Goal: Task Accomplishment & Management: Manage account settings

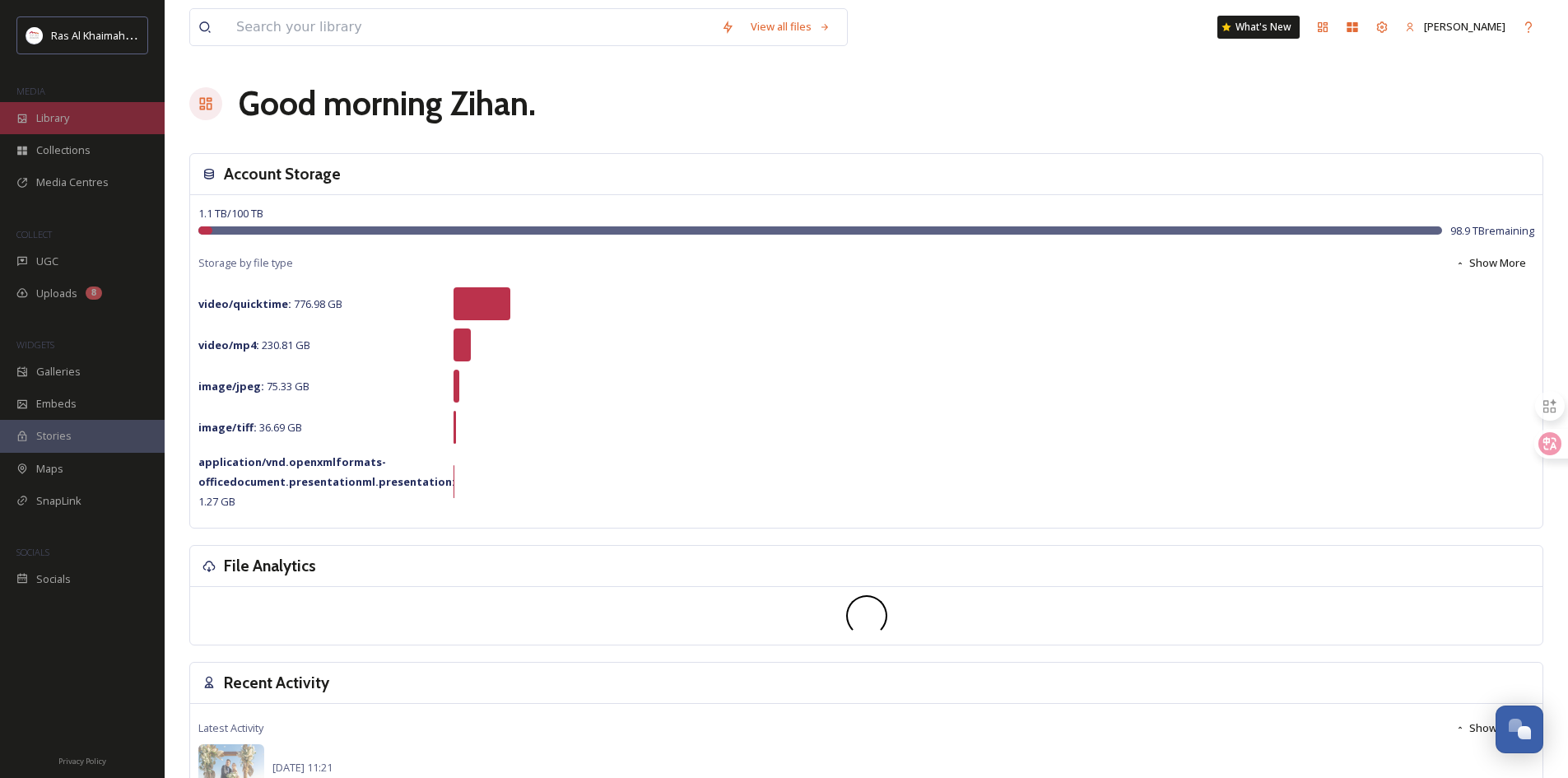
click at [65, 125] on span "Library" at bounding box center [52, 118] width 33 height 16
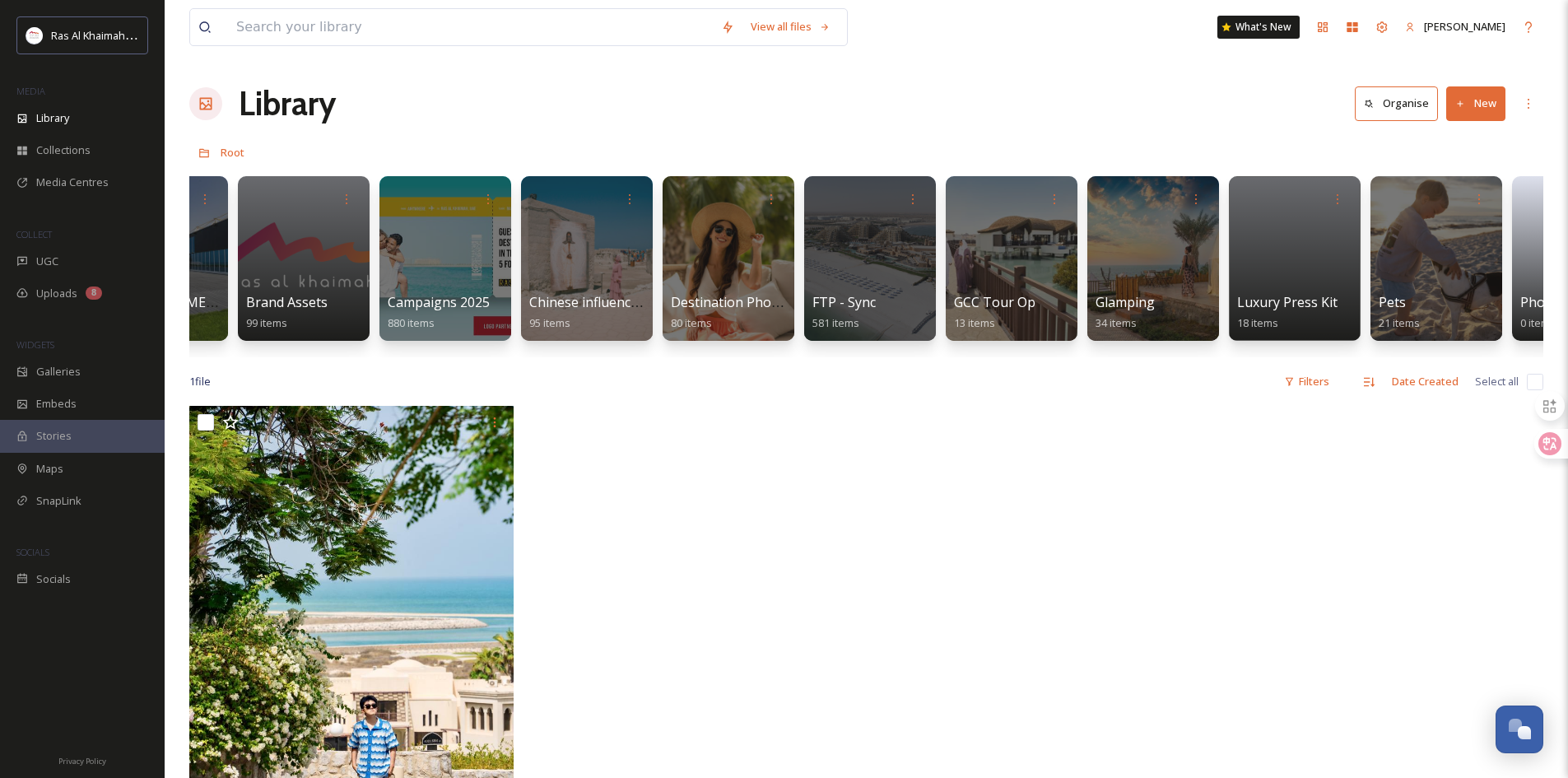
scroll to position [0, 2073]
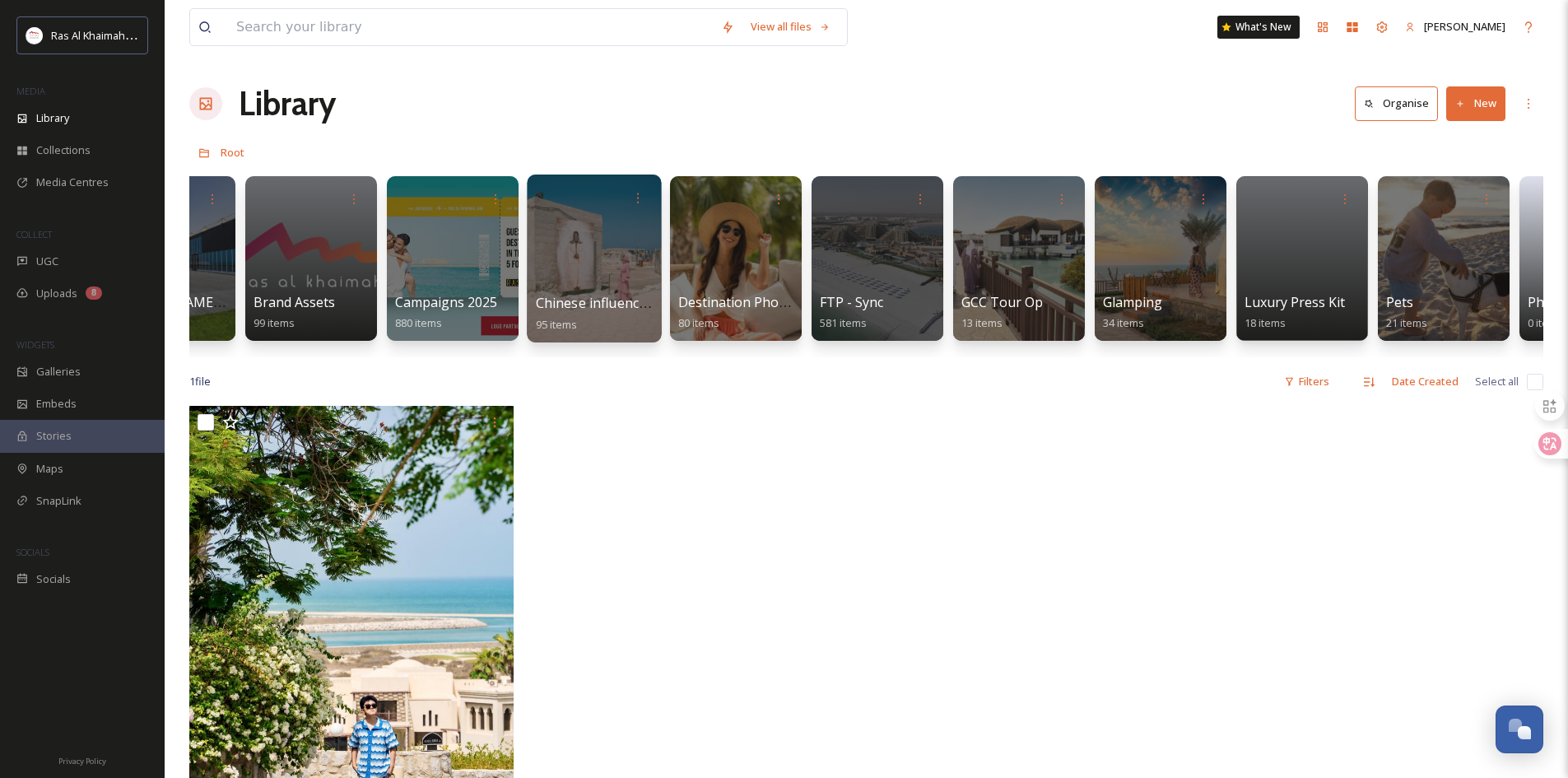
click at [644, 311] on span "Chinese influencer fam trip" at bounding box center [621, 302] width 171 height 18
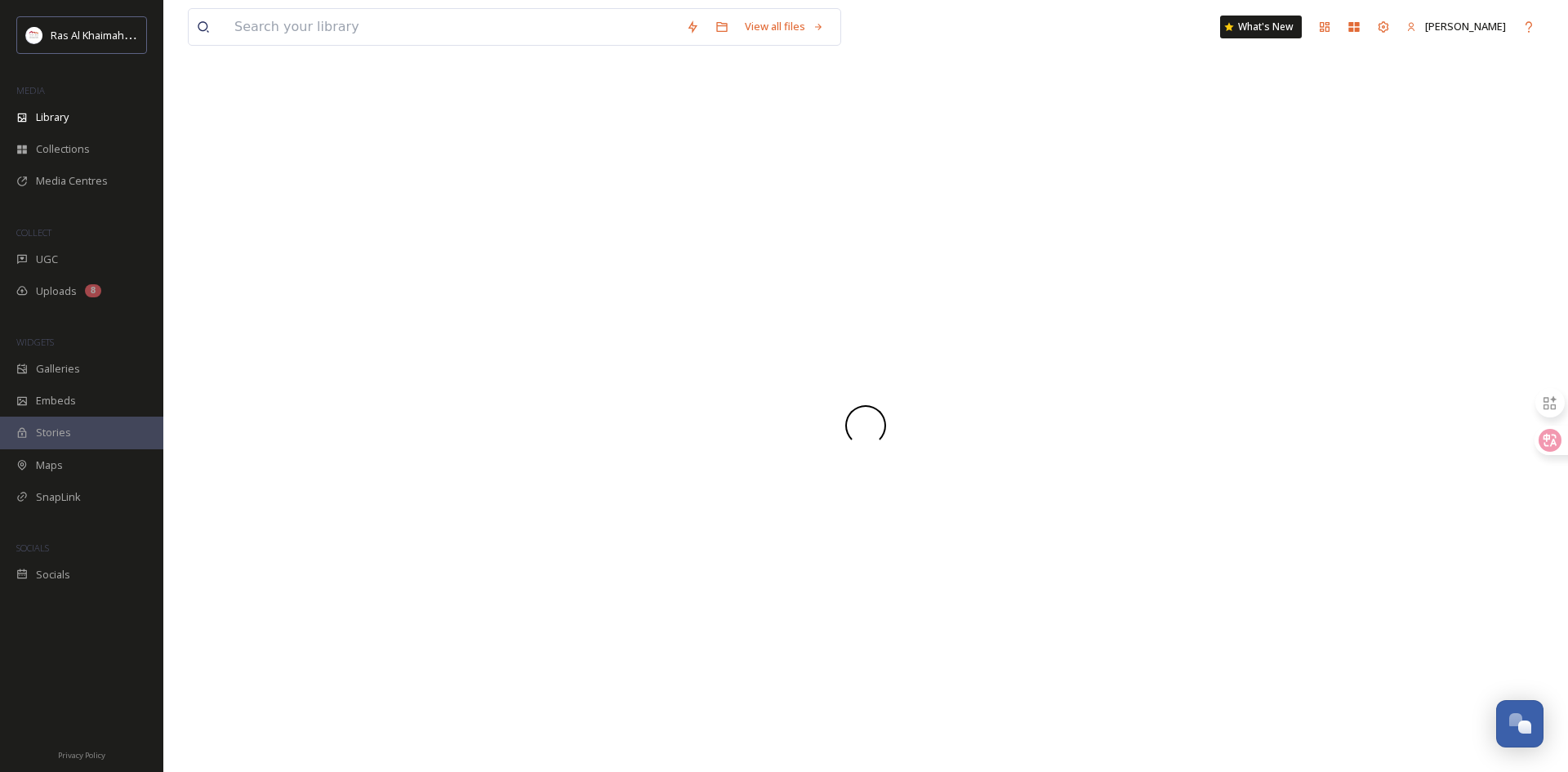
click at [639, 309] on div at bounding box center [865, 425] width 1356 height 693
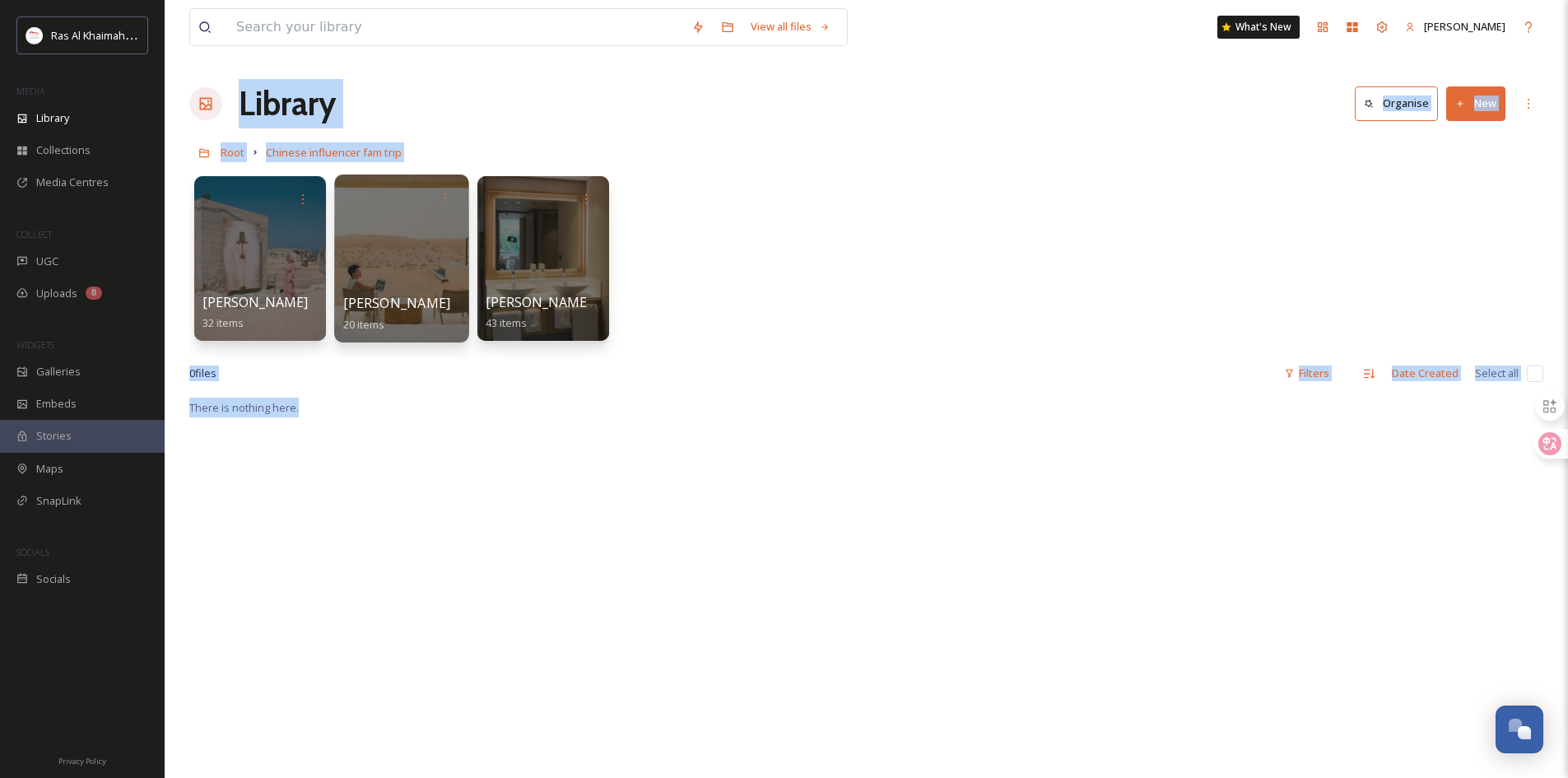
click at [417, 273] on div at bounding box center [402, 258] width 134 height 168
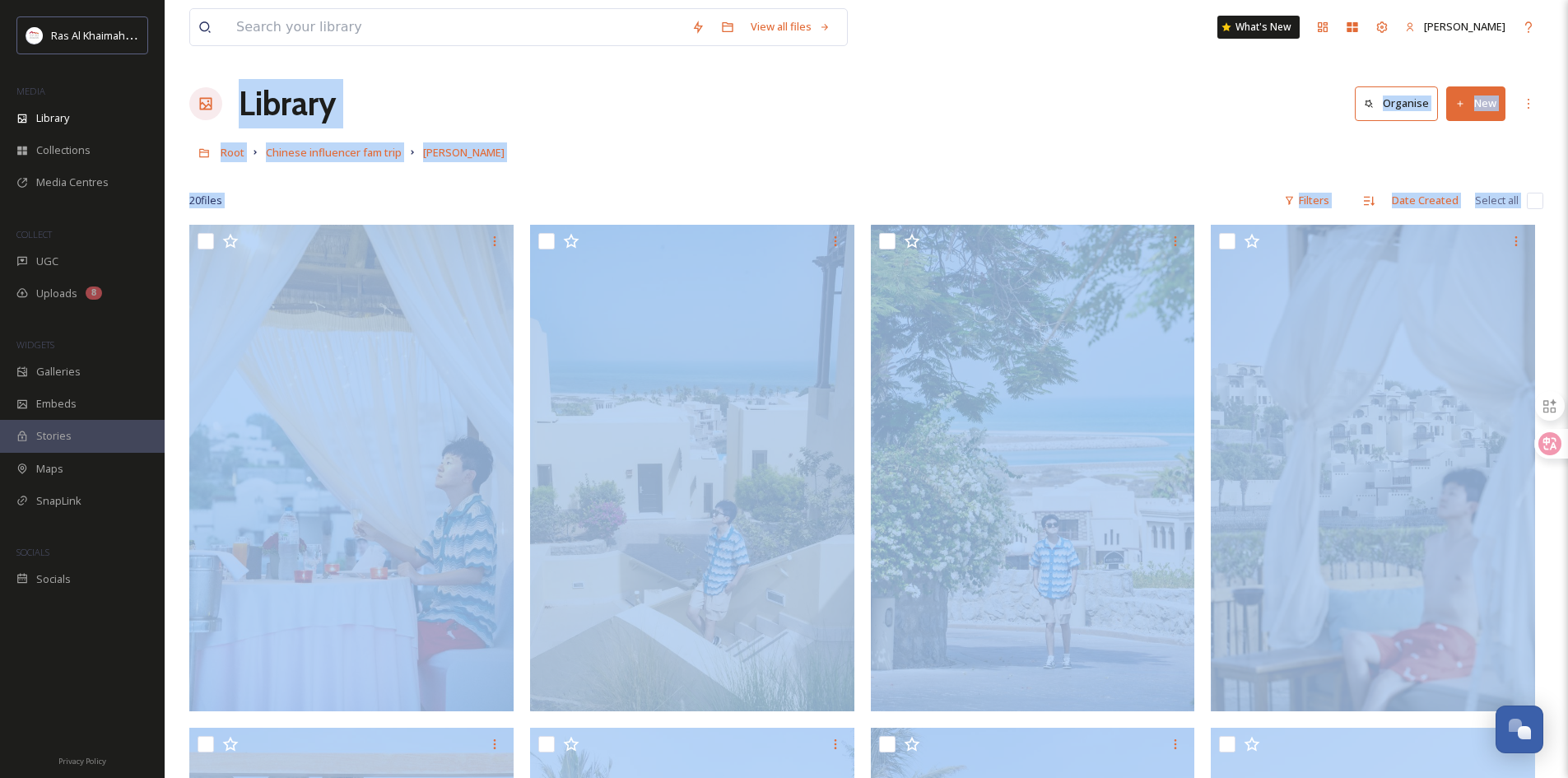
click at [733, 125] on div "Library Organise New" at bounding box center [866, 103] width 1354 height 50
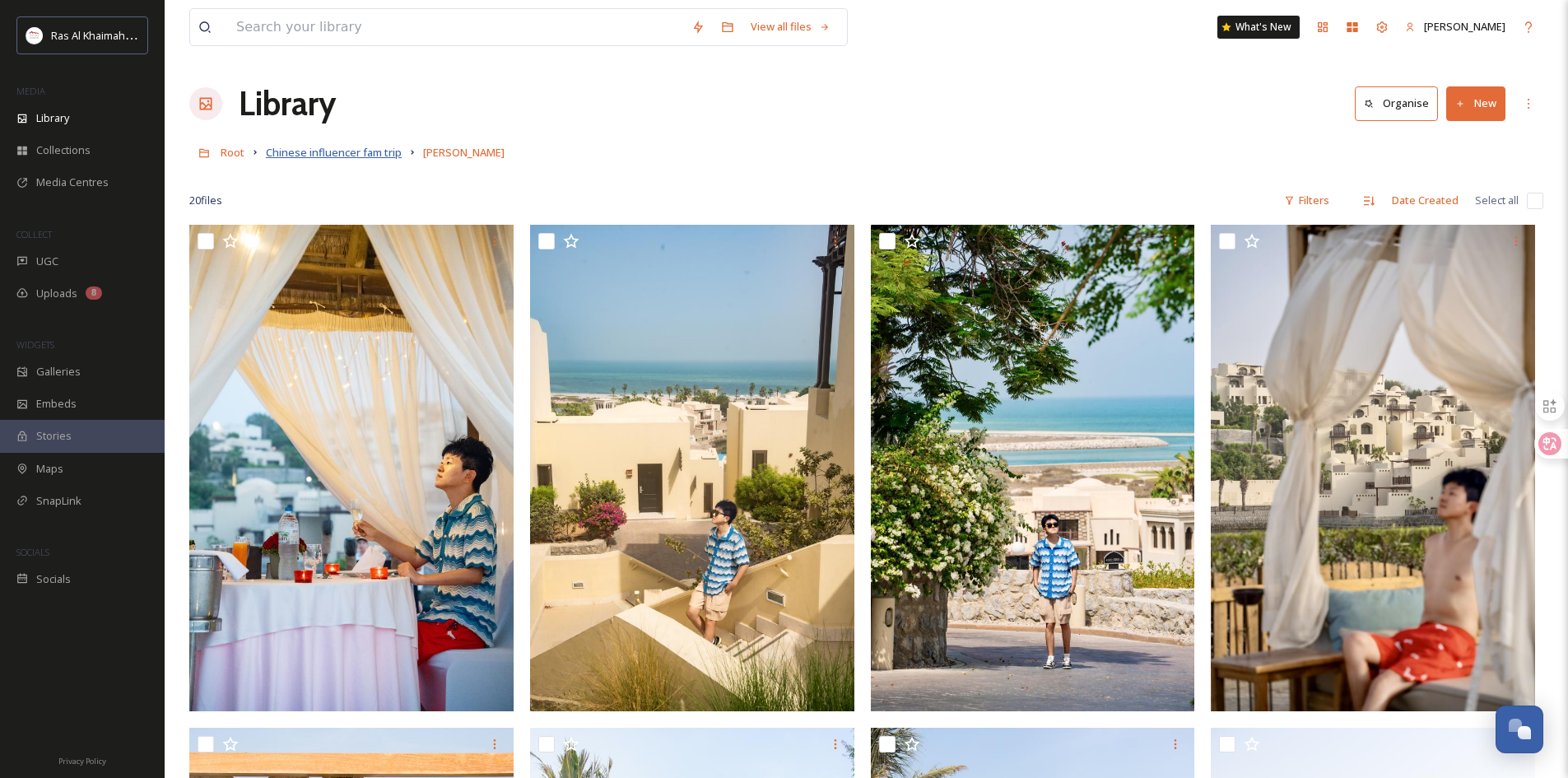
click at [356, 153] on span "Chinese influencer fam trip" at bounding box center [334, 152] width 136 height 15
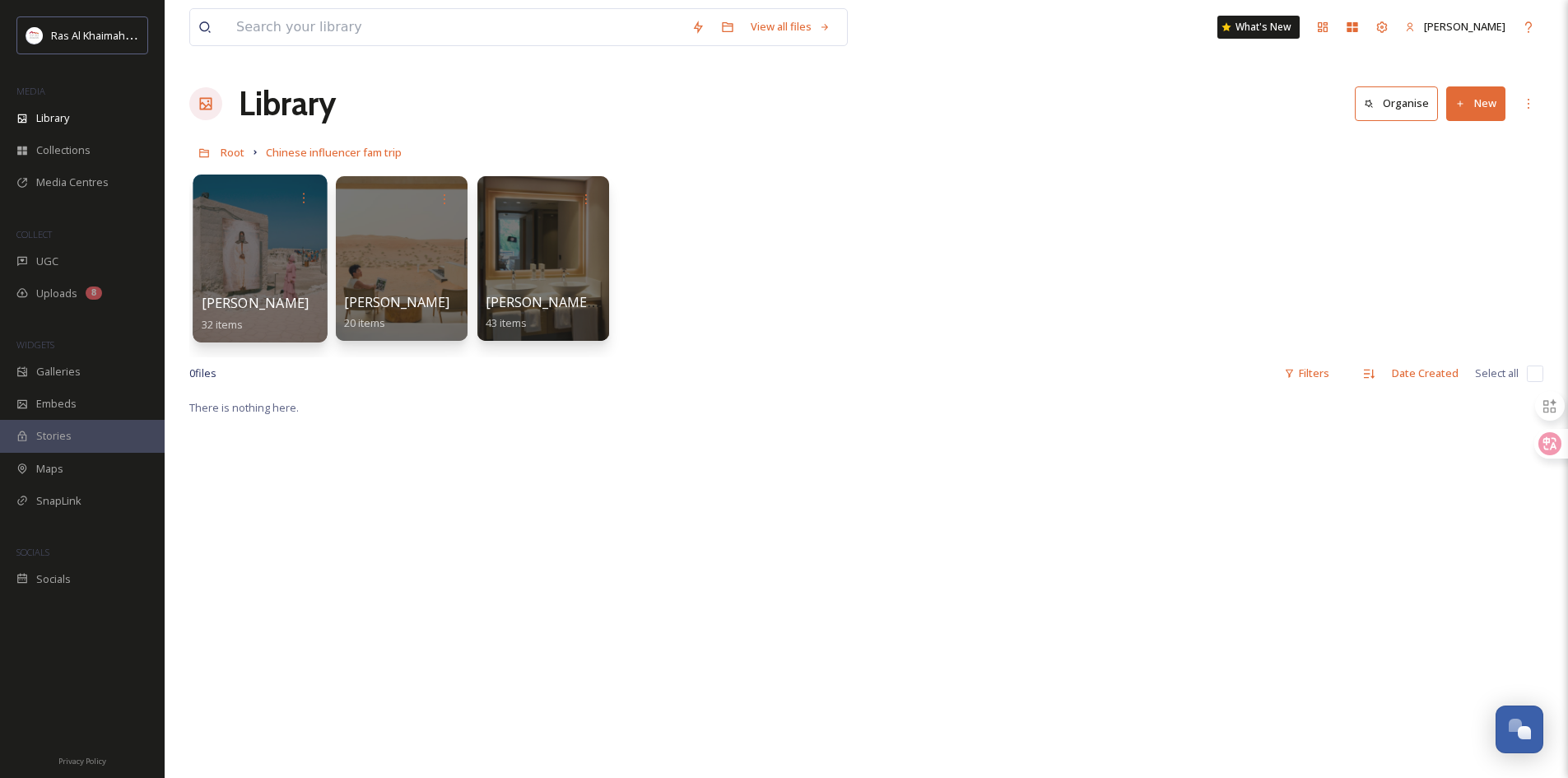
click at [233, 271] on div at bounding box center [260, 258] width 134 height 168
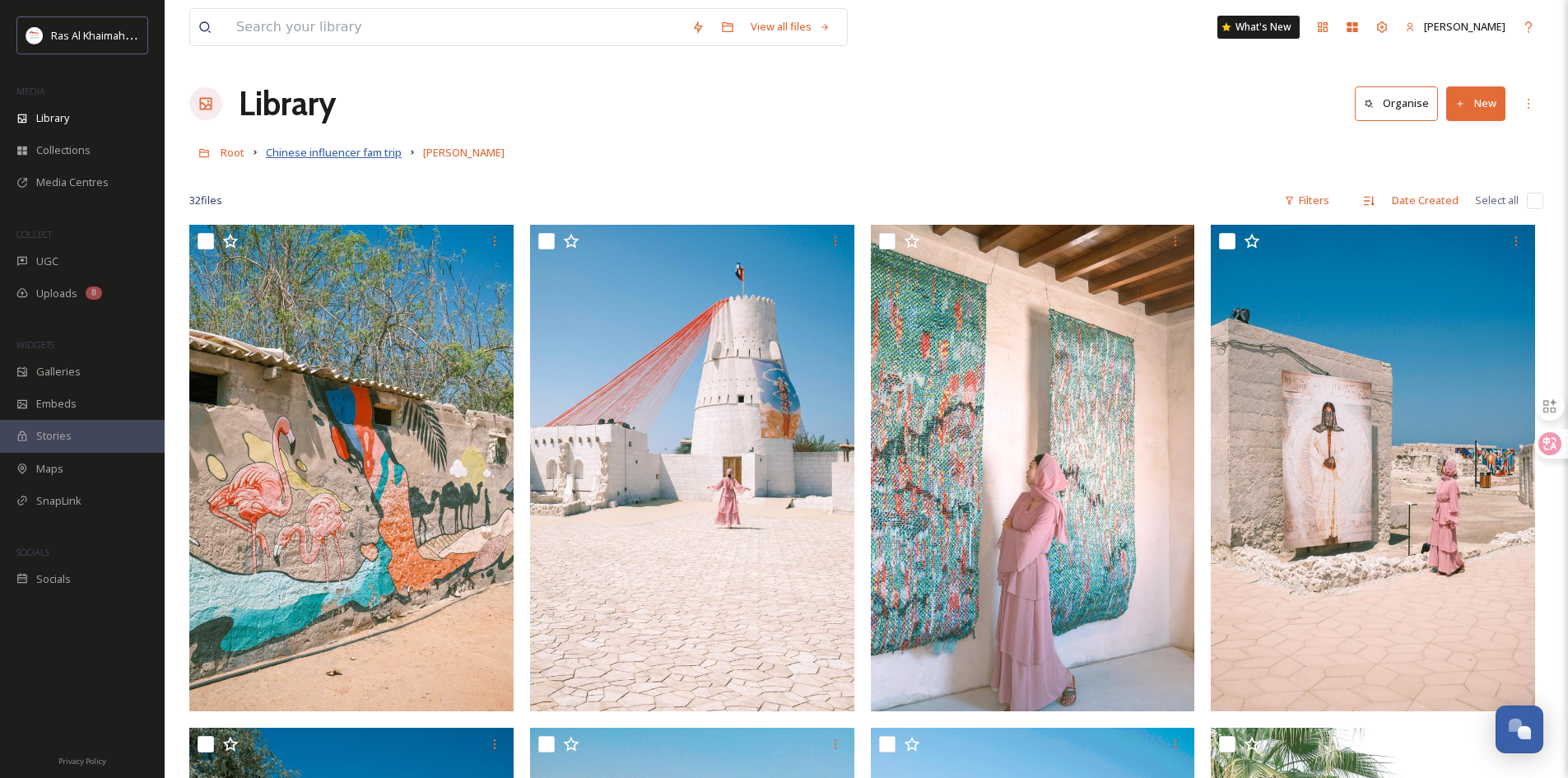
click at [365, 149] on span "Chinese influencer fam trip" at bounding box center [334, 152] width 136 height 15
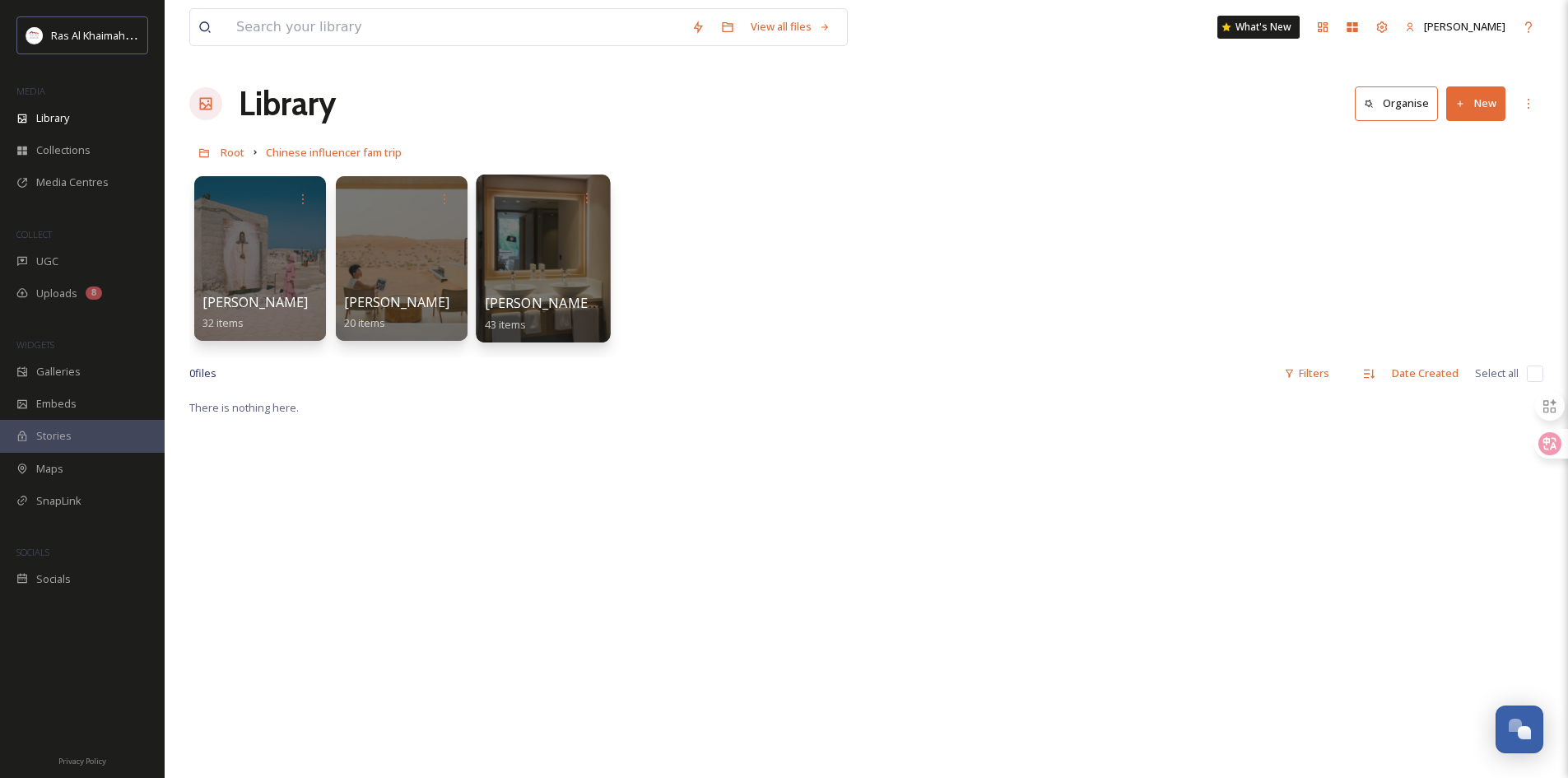
click at [519, 286] on div at bounding box center [543, 258] width 134 height 168
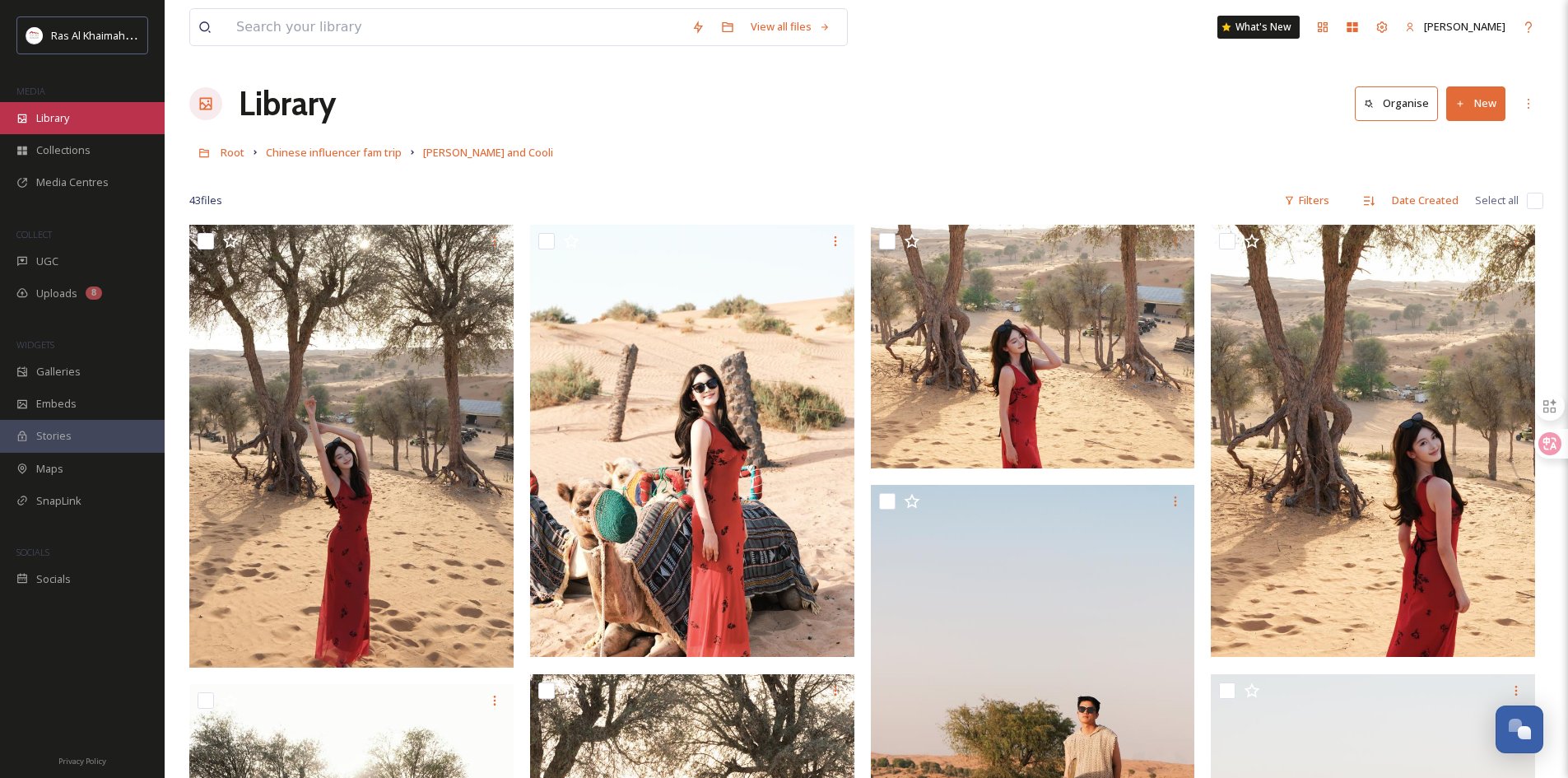
click at [84, 114] on div "Library" at bounding box center [82, 118] width 164 height 32
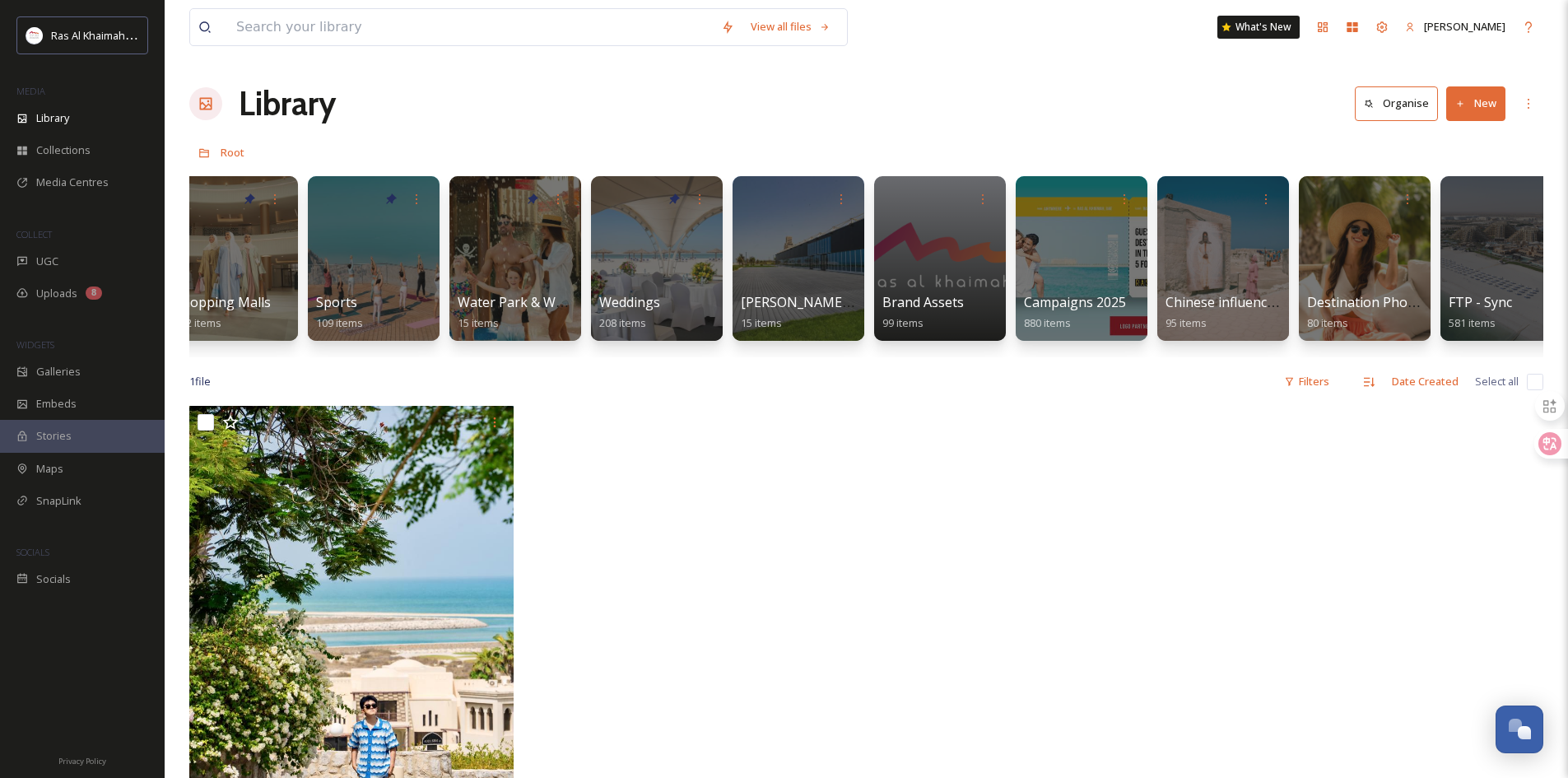
scroll to position [0, 1560]
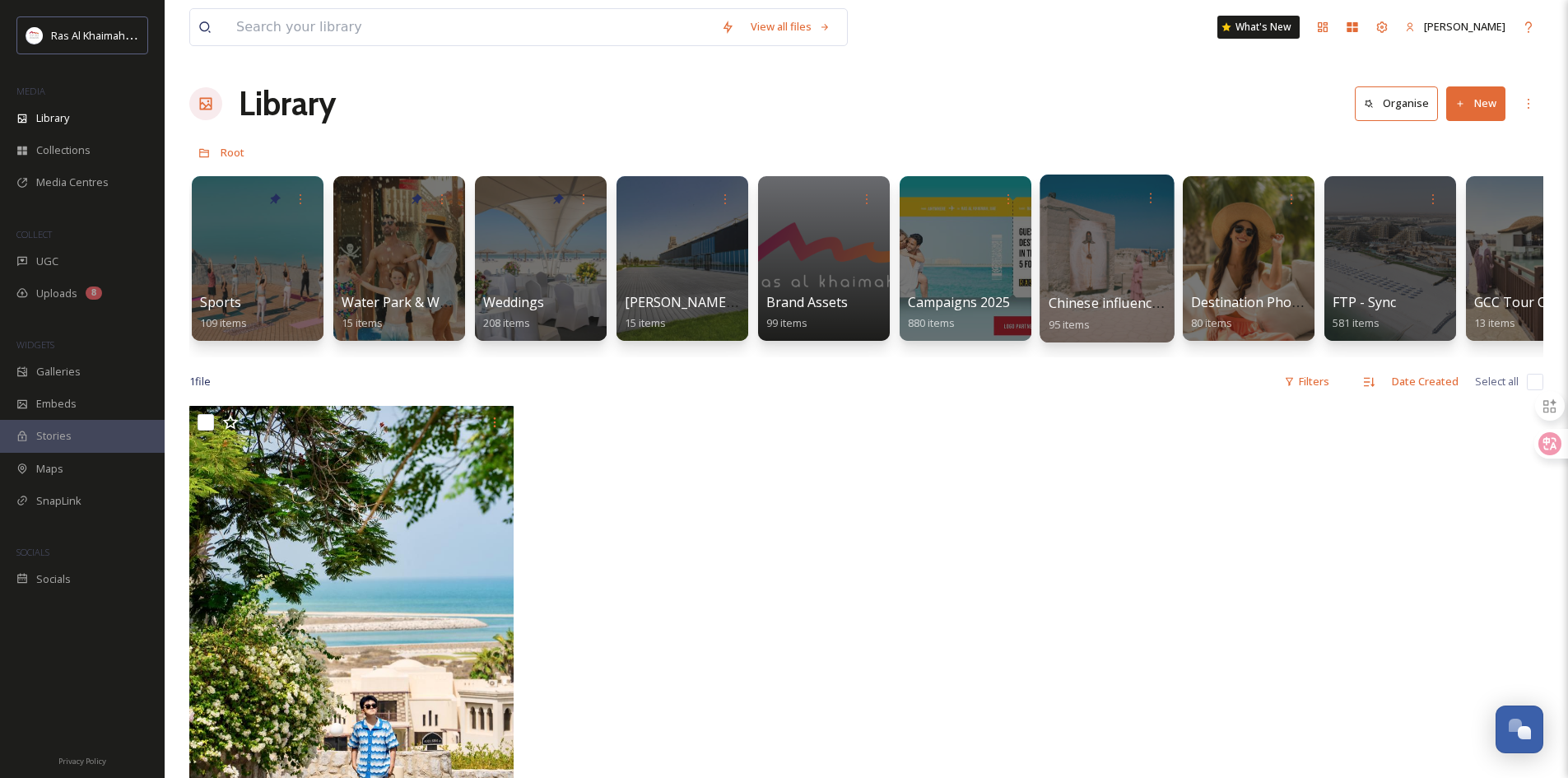
click at [1114, 256] on div at bounding box center [1107, 258] width 134 height 168
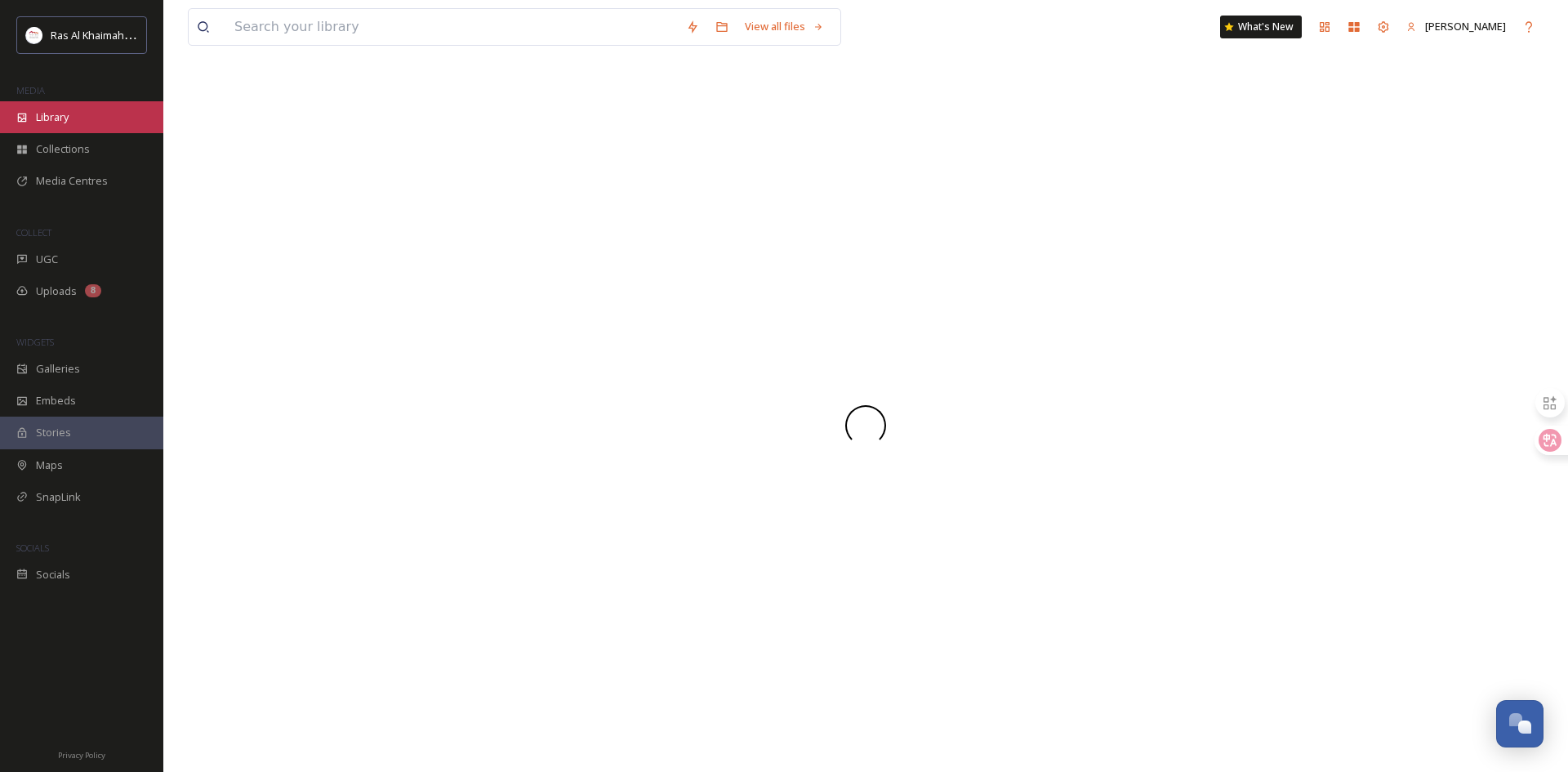
click at [77, 117] on div "Library" at bounding box center [82, 117] width 163 height 32
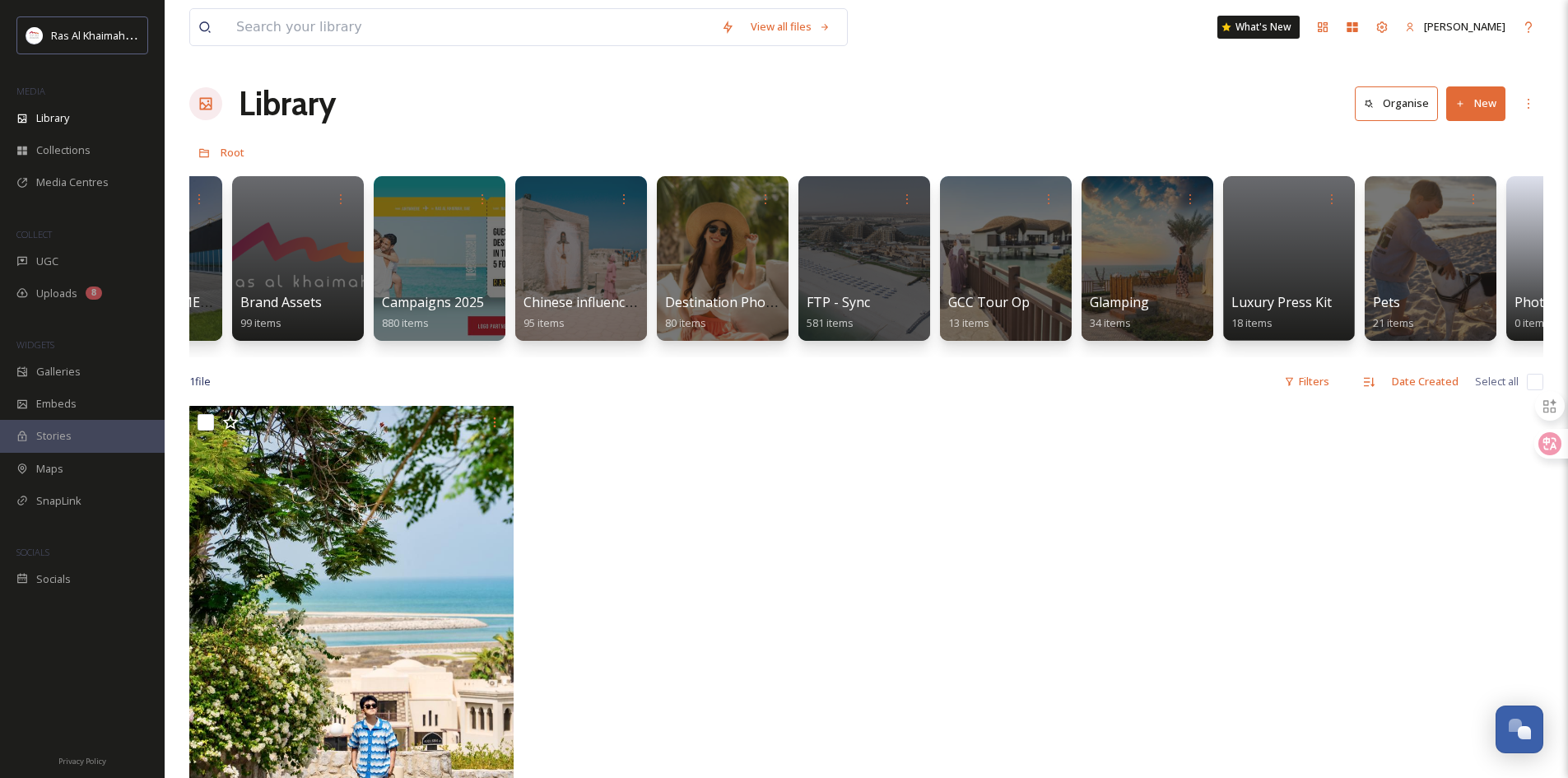
scroll to position [0, 2046]
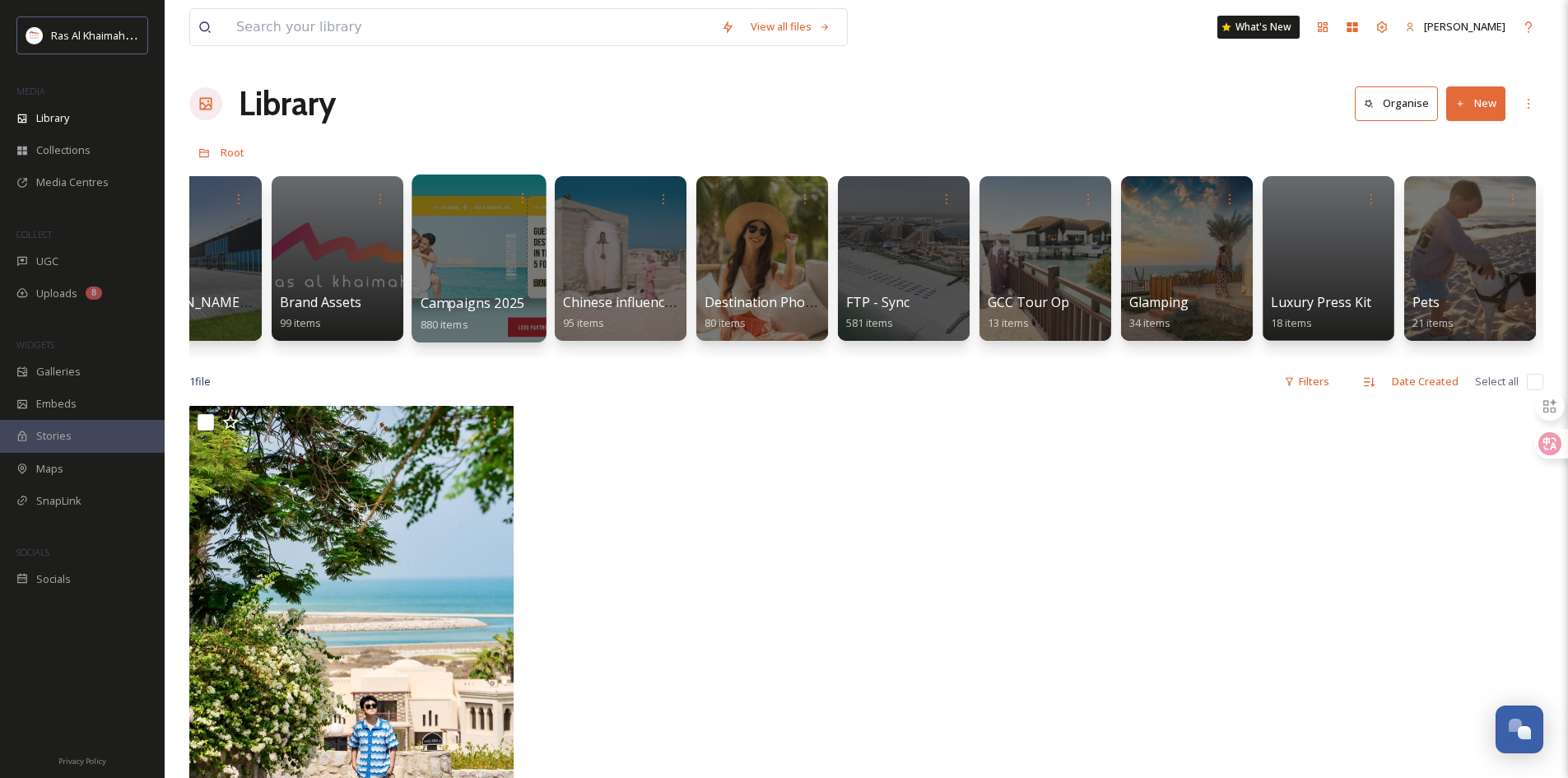
click at [542, 225] on div at bounding box center [478, 258] width 134 height 168
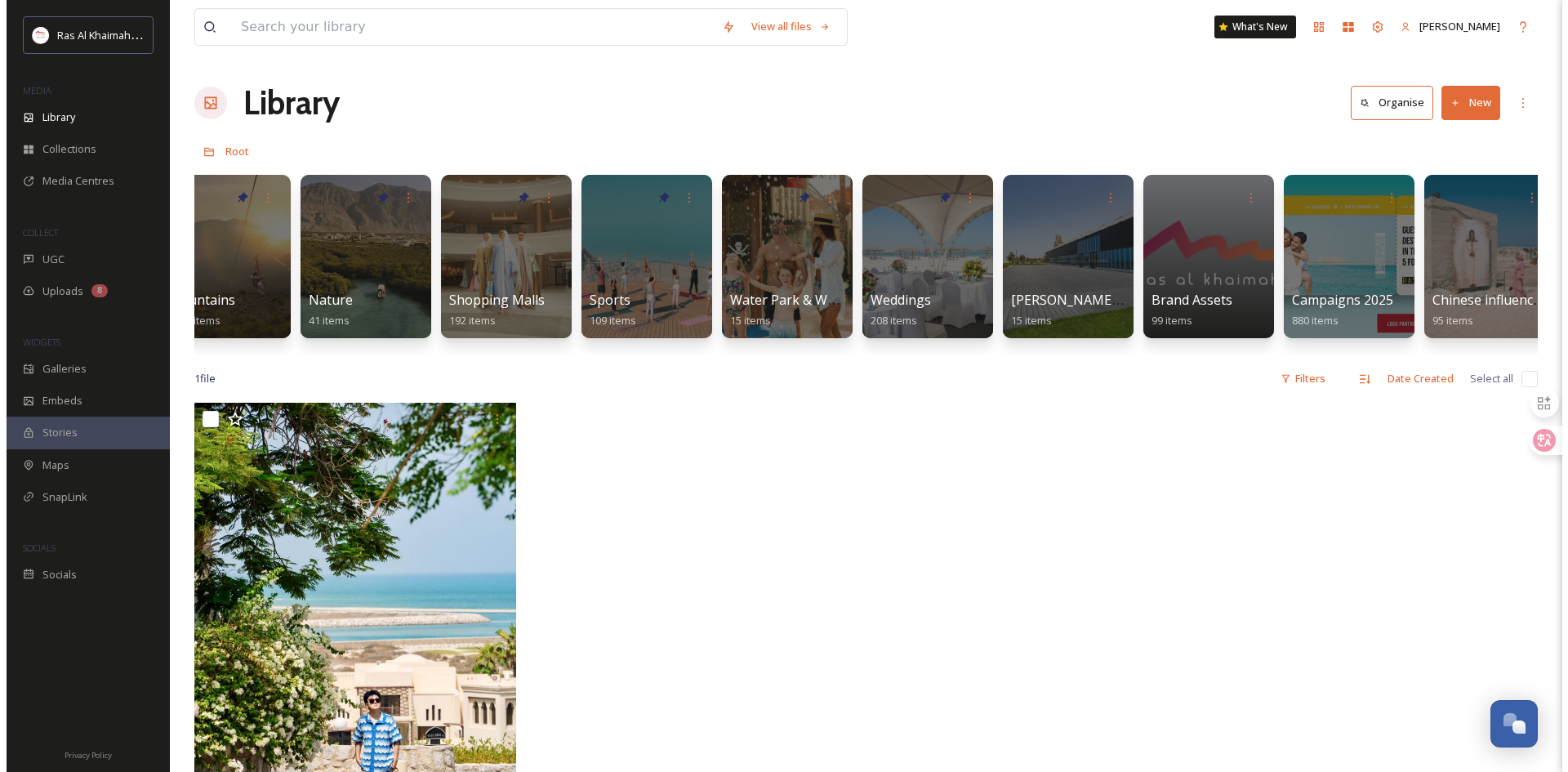
scroll to position [0, 1202]
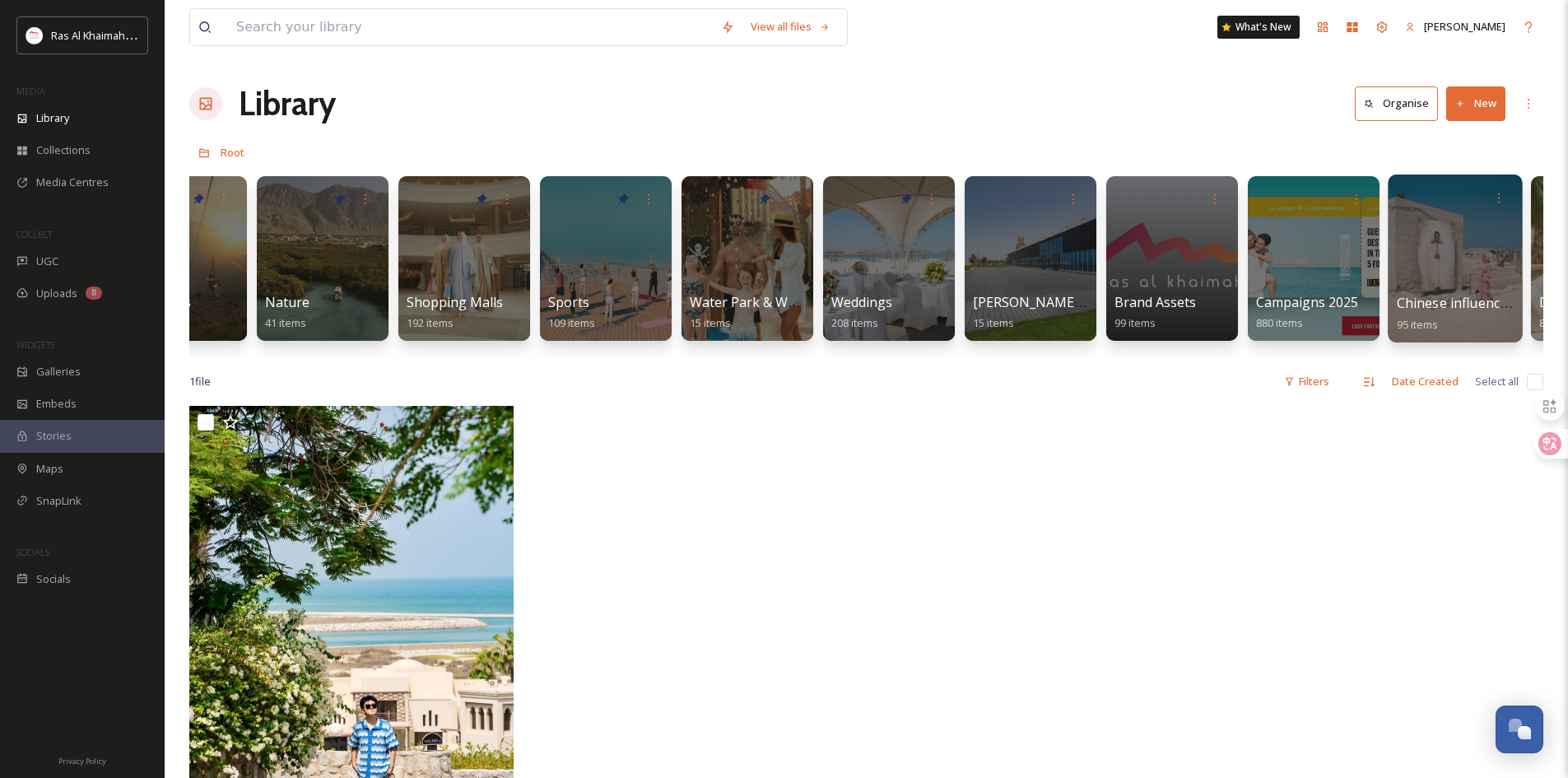
click at [1443, 231] on div at bounding box center [1456, 258] width 134 height 168
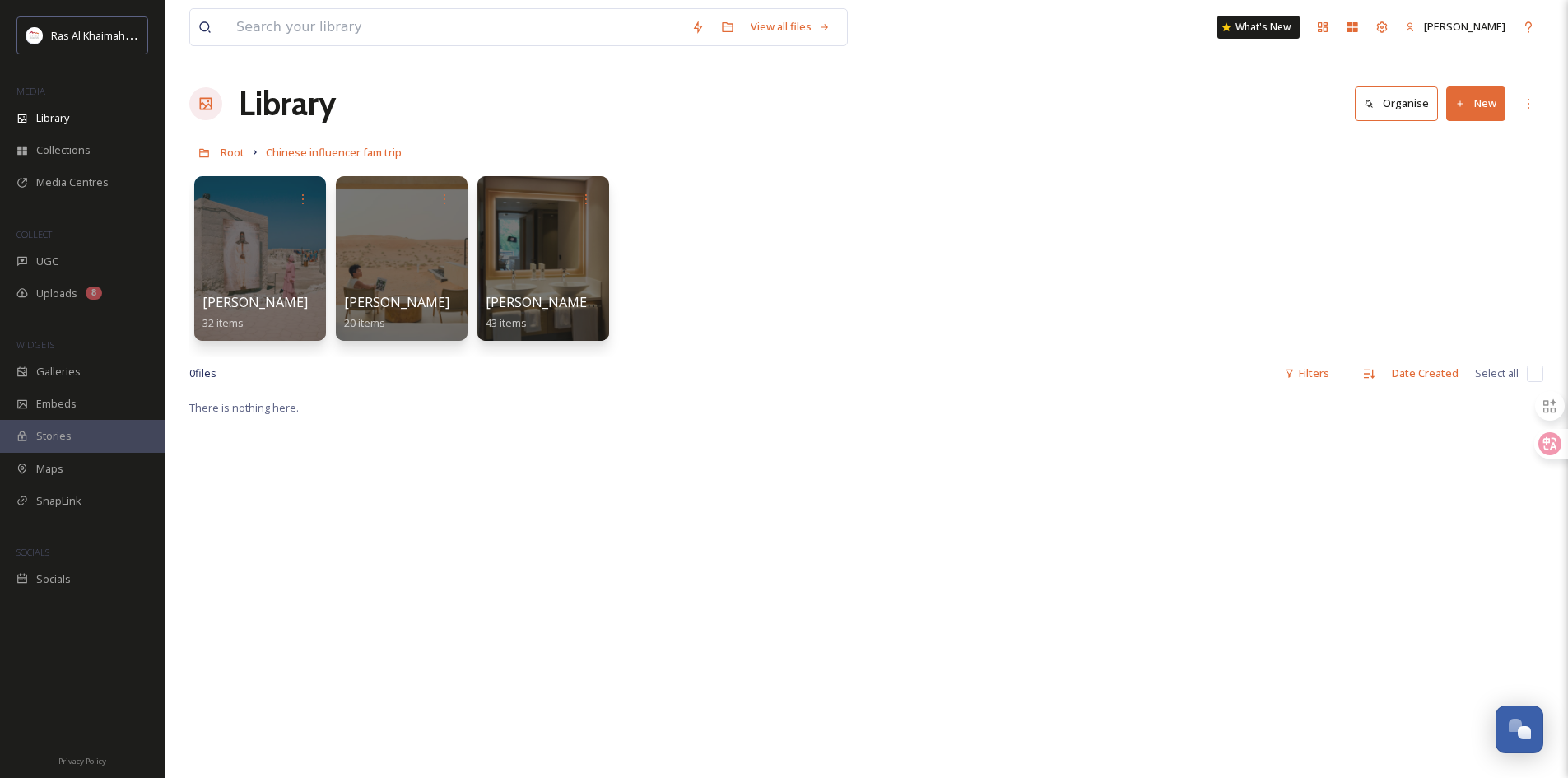
click at [1480, 109] on button "New" at bounding box center [1476, 103] width 59 height 34
click at [1453, 211] on span "Folder" at bounding box center [1457, 206] width 31 height 16
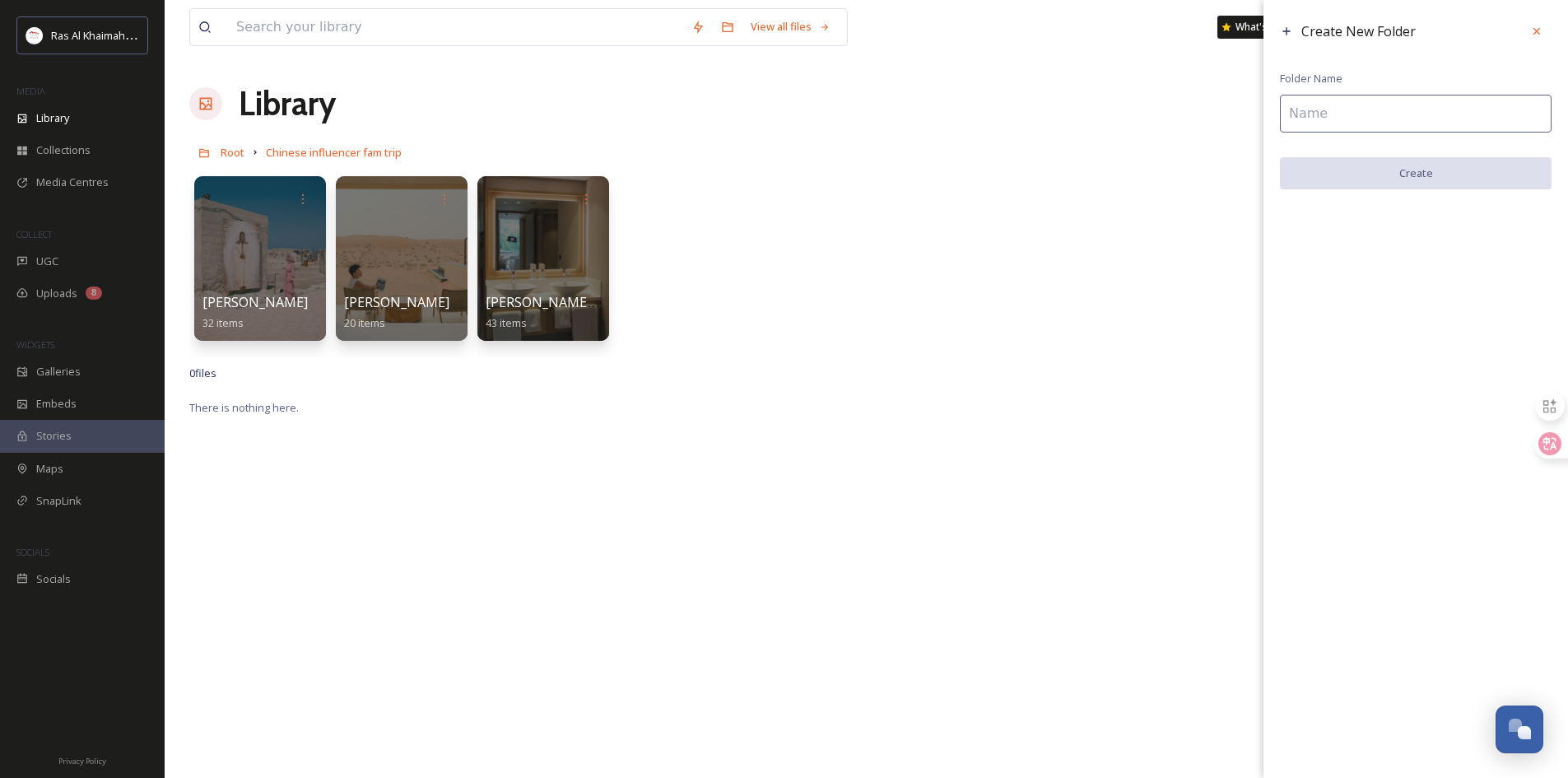
click at [1311, 118] on input at bounding box center [1416, 113] width 272 height 38
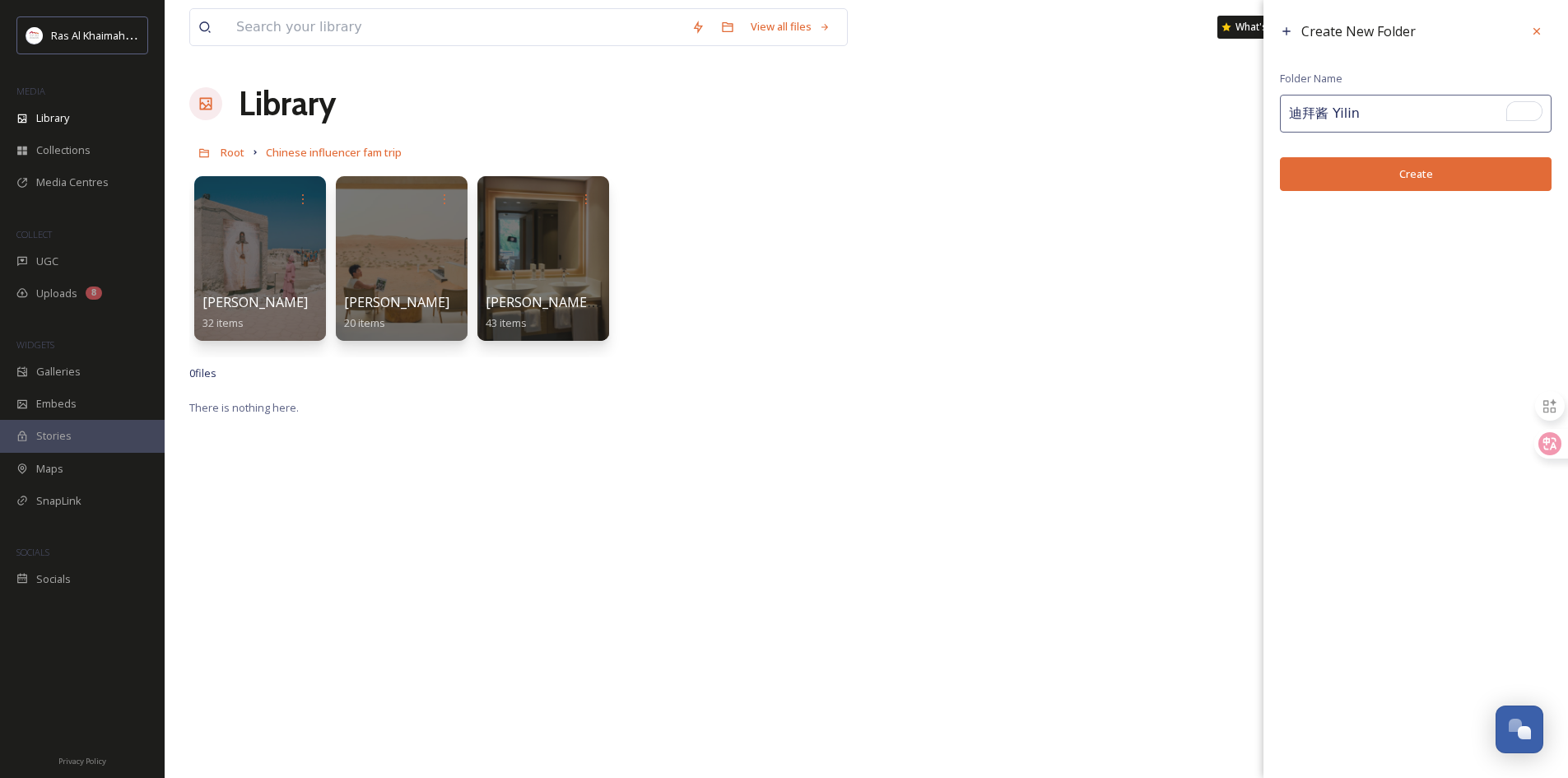
type input "迪拜酱 Yilin"
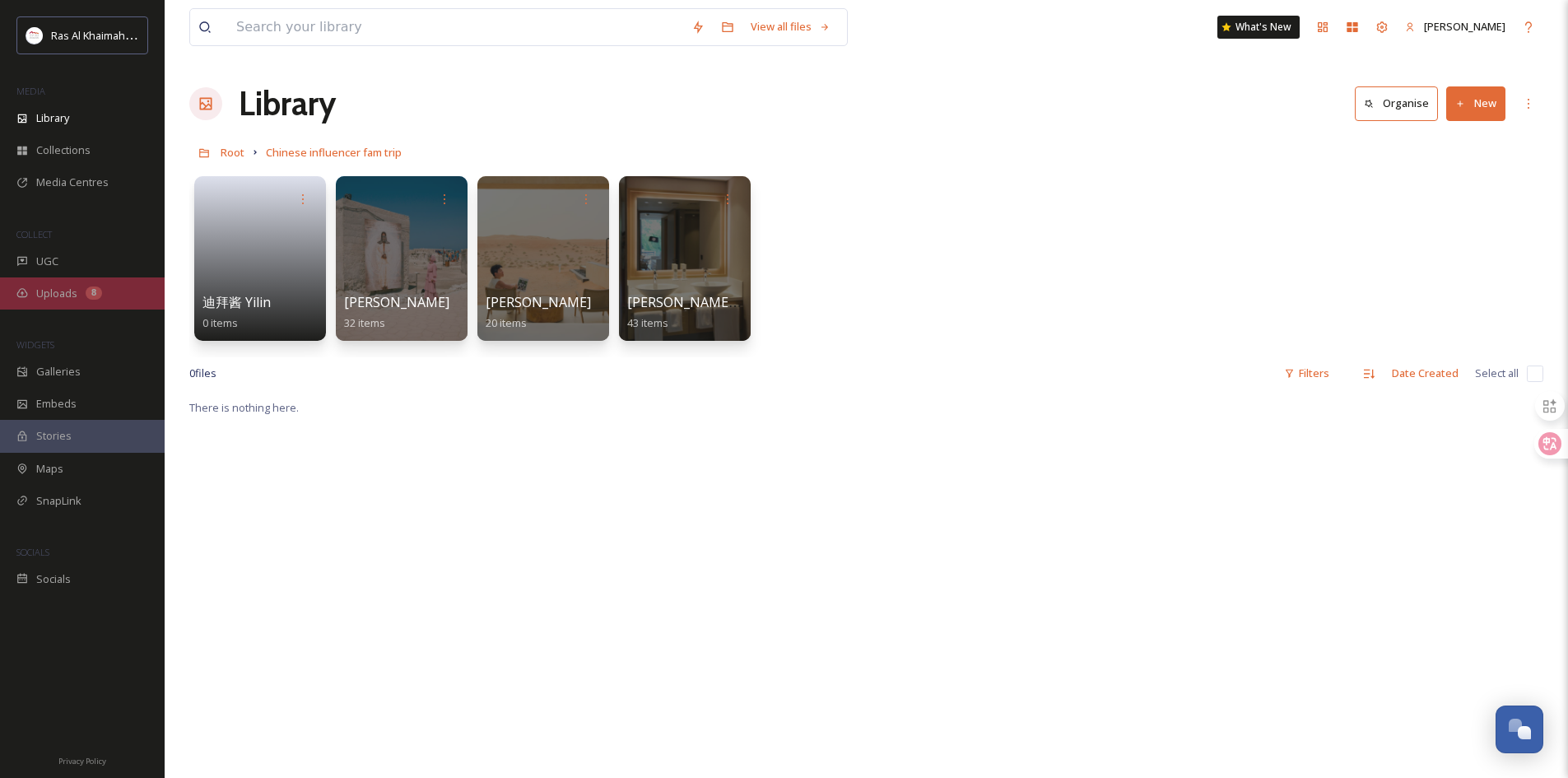
click at [103, 289] on div "Uploads 8" at bounding box center [82, 294] width 164 height 32
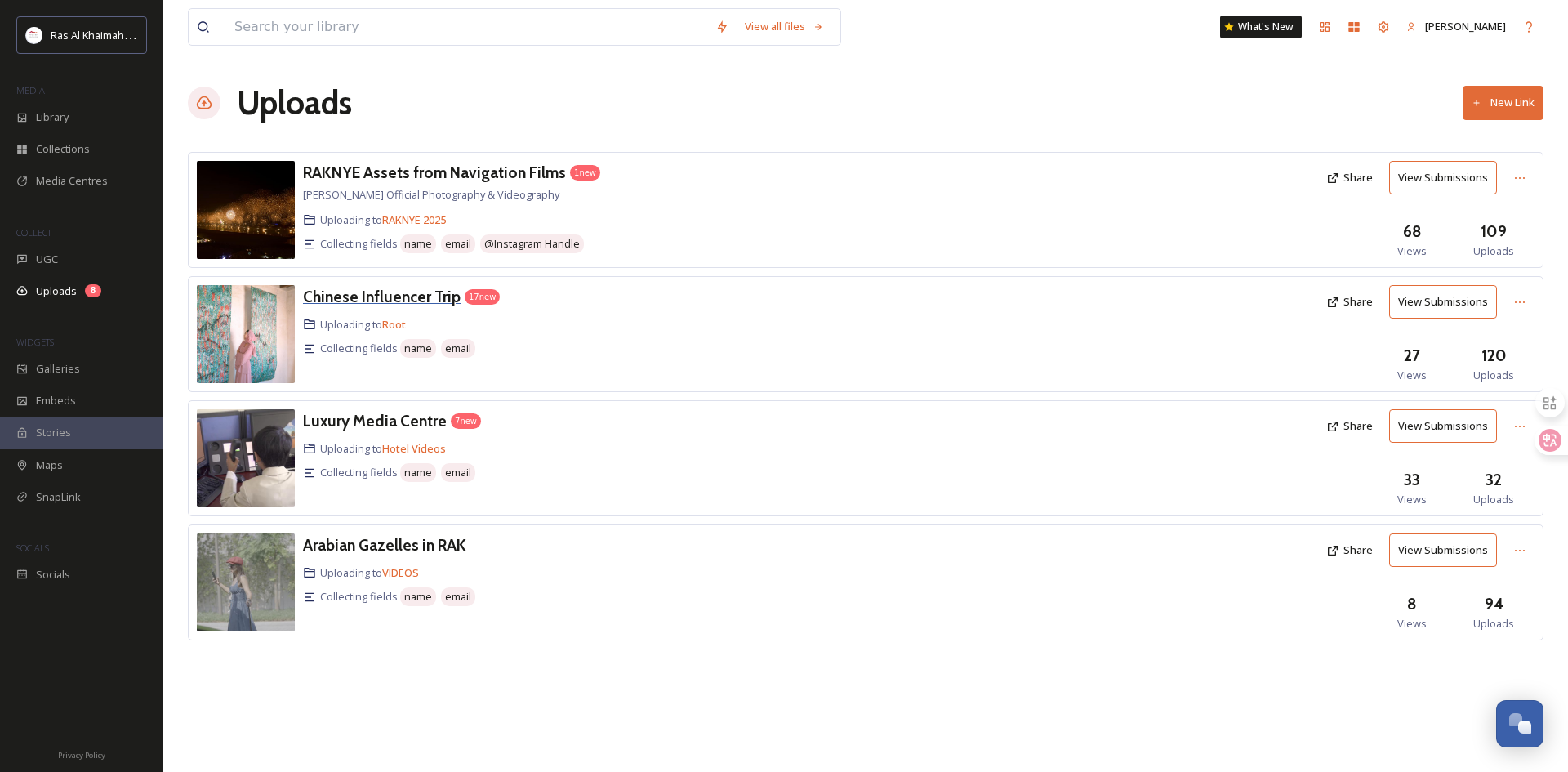
click at [417, 293] on h3 "Chinese Influencer Trip" at bounding box center [382, 297] width 158 height 19
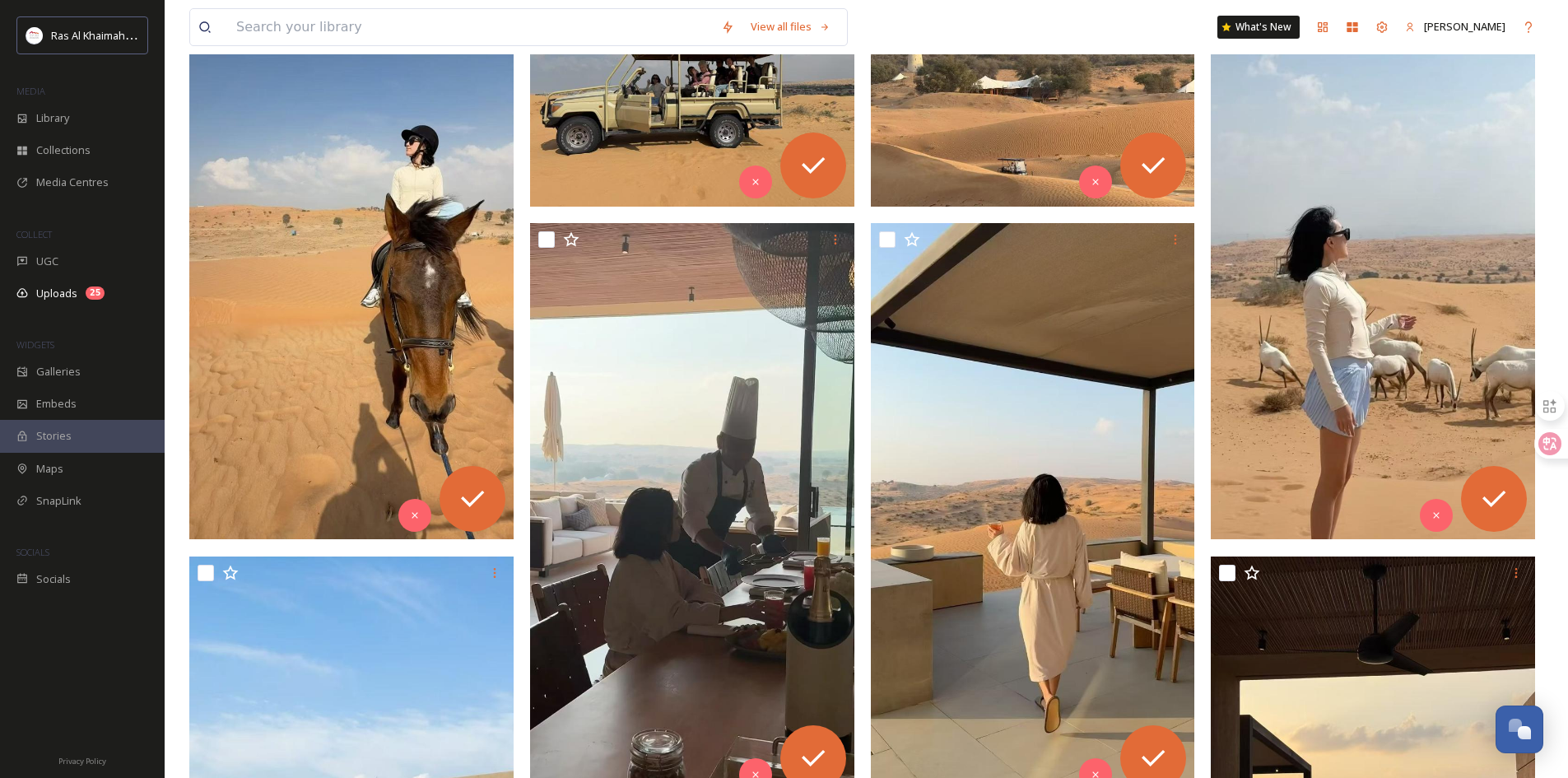
scroll to position [411, 0]
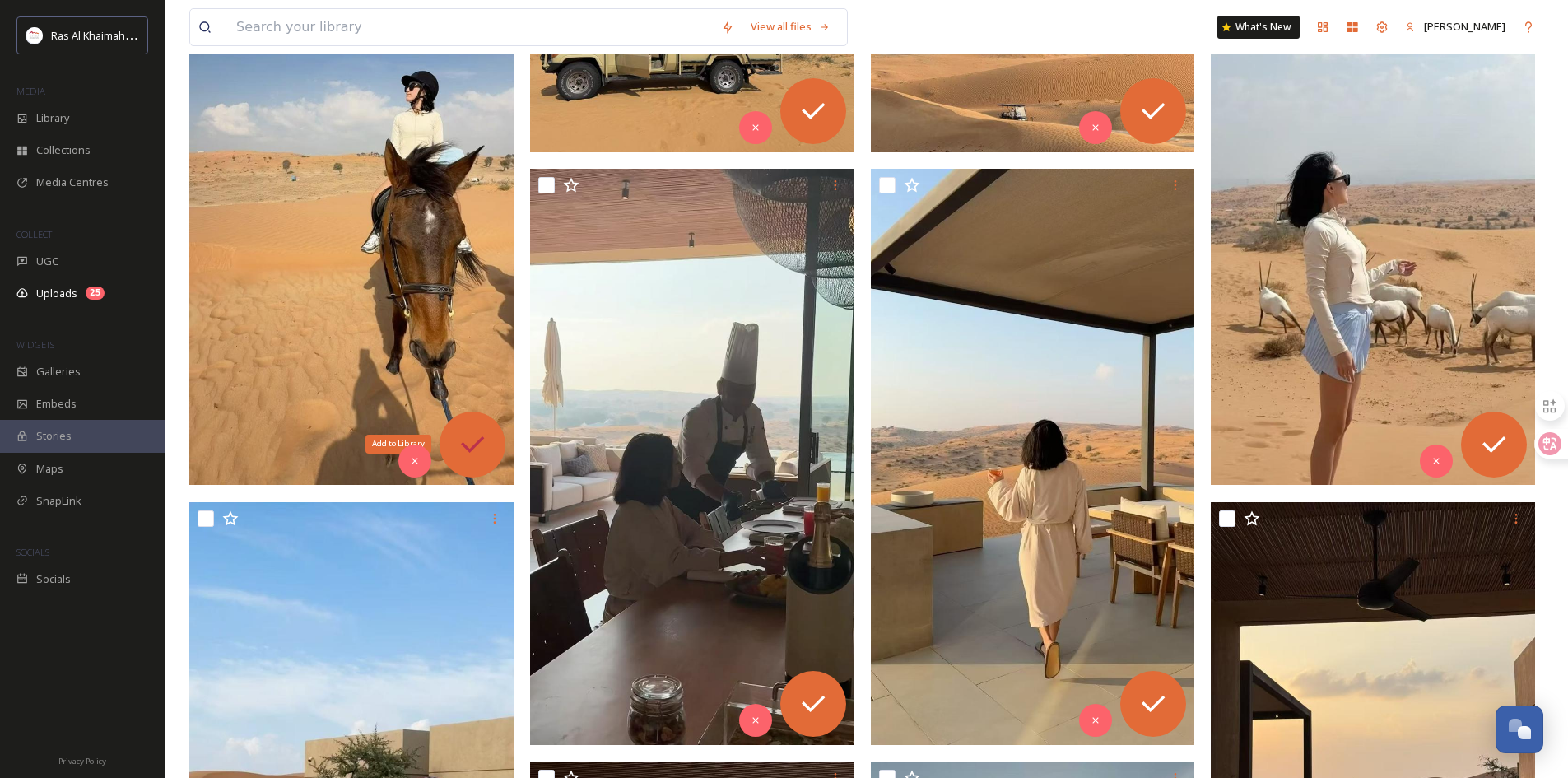
click at [470, 432] on icon at bounding box center [472, 444] width 33 height 33
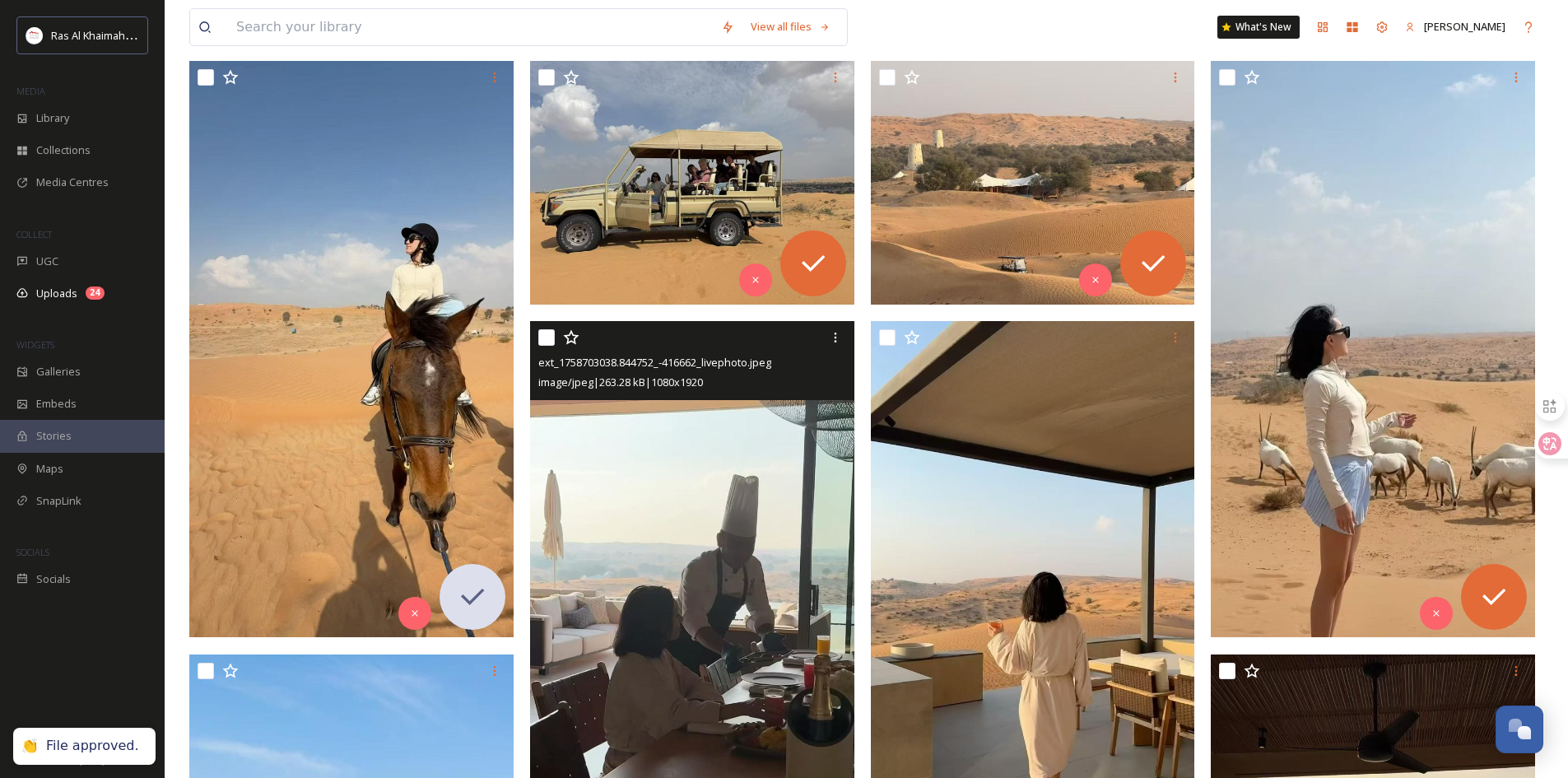
scroll to position [82, 0]
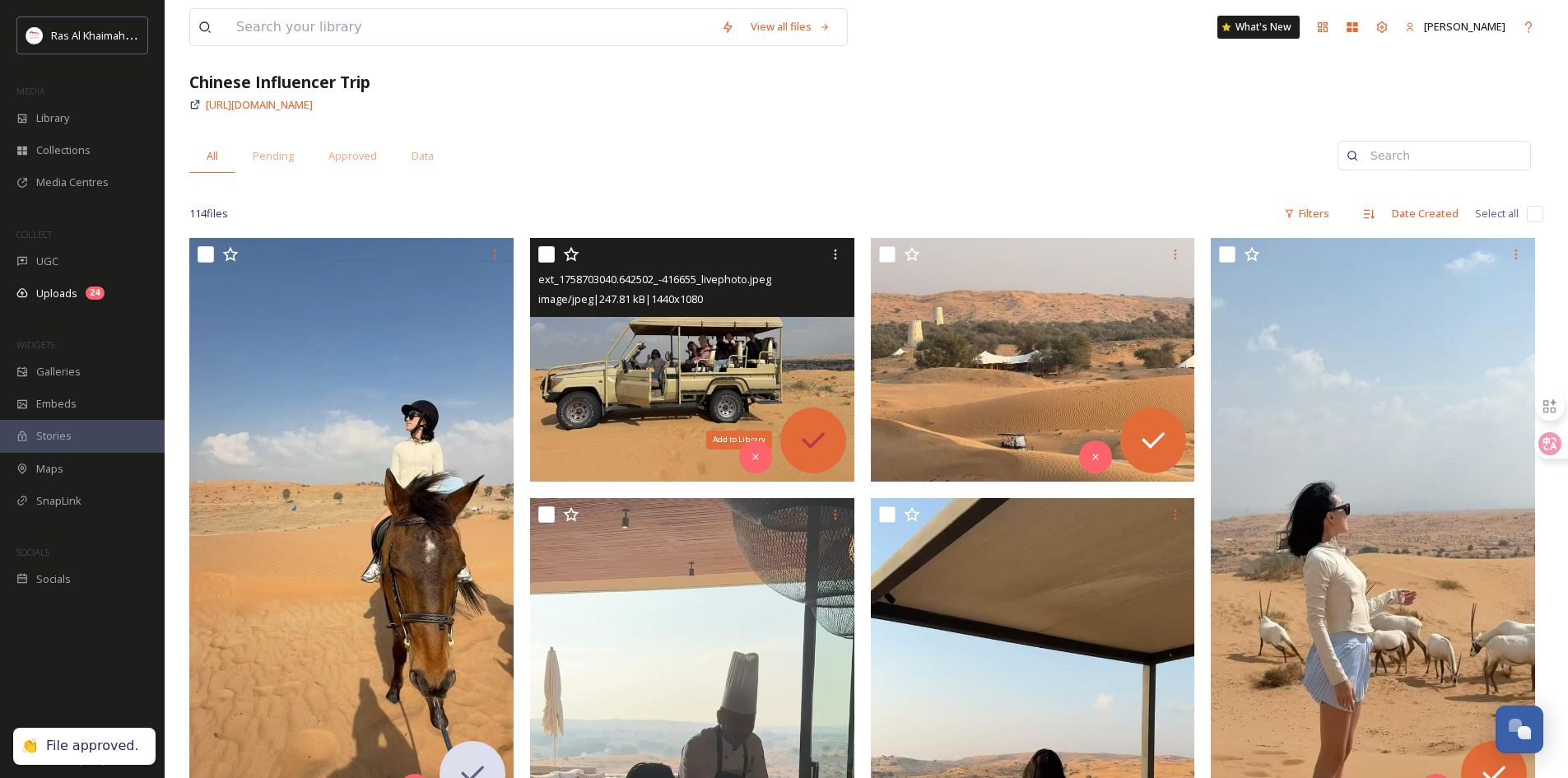
click at [821, 439] on icon at bounding box center [813, 439] width 33 height 33
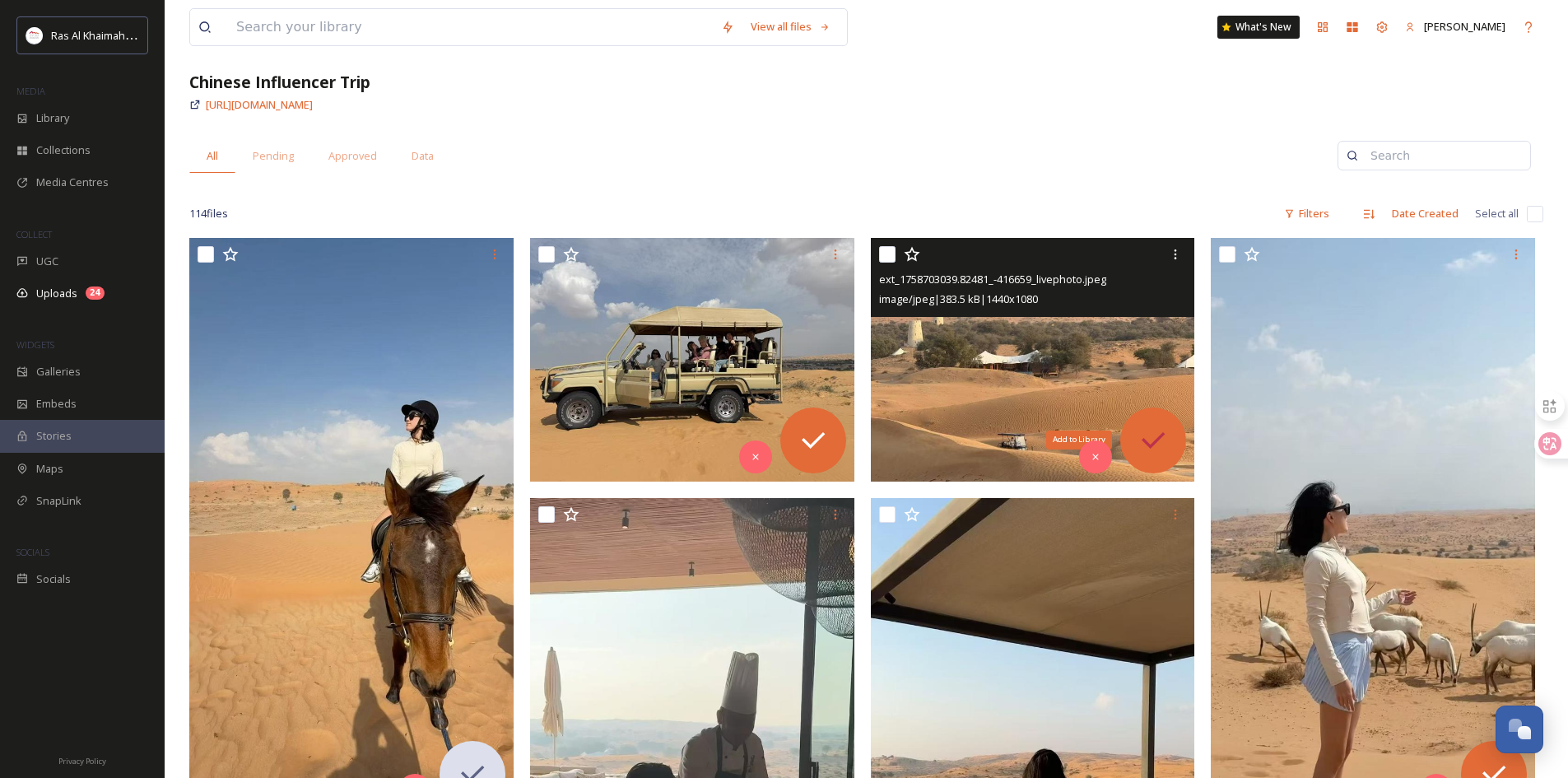
click at [1154, 439] on icon at bounding box center [1153, 439] width 33 height 33
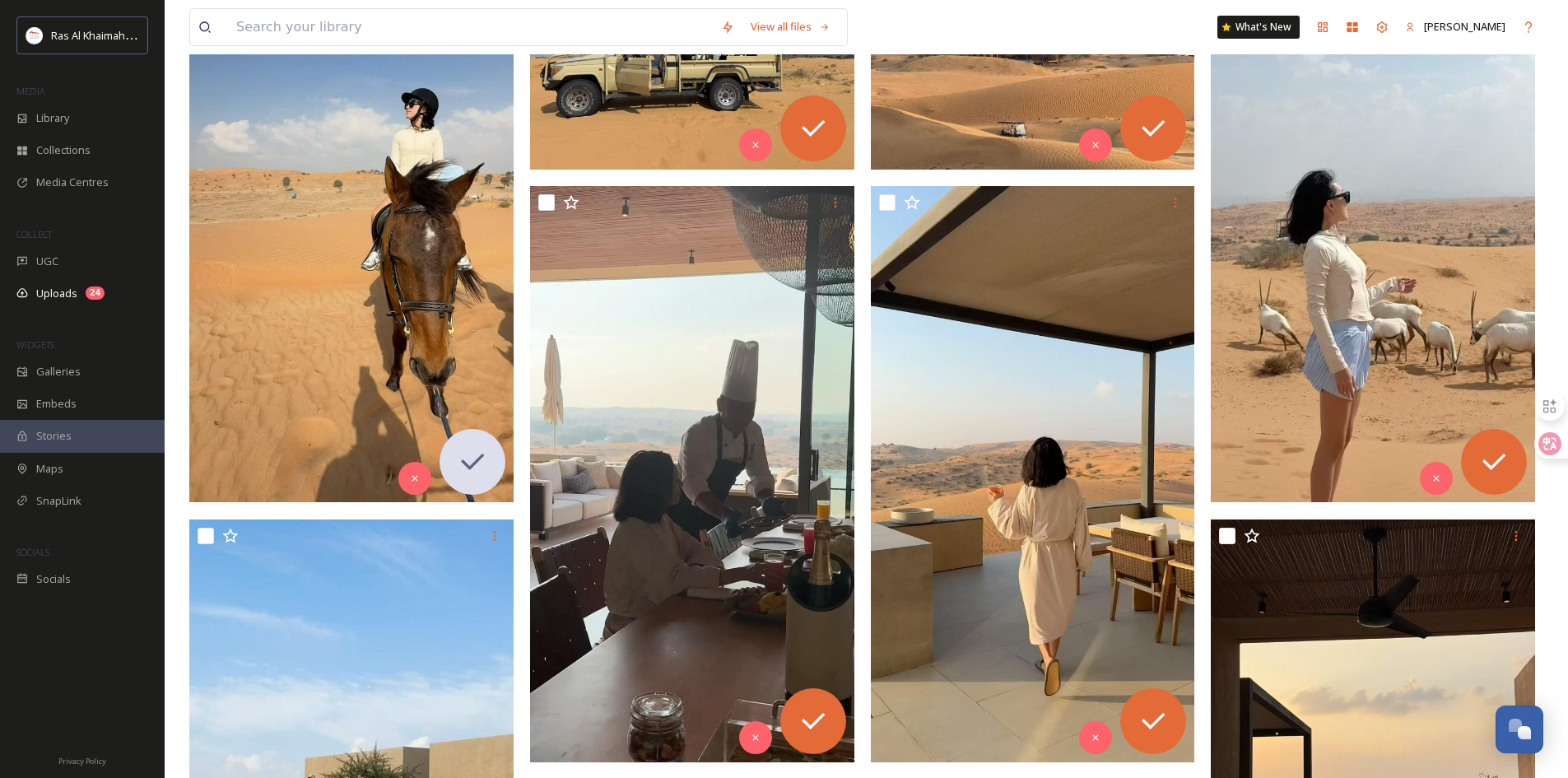
scroll to position [411, 0]
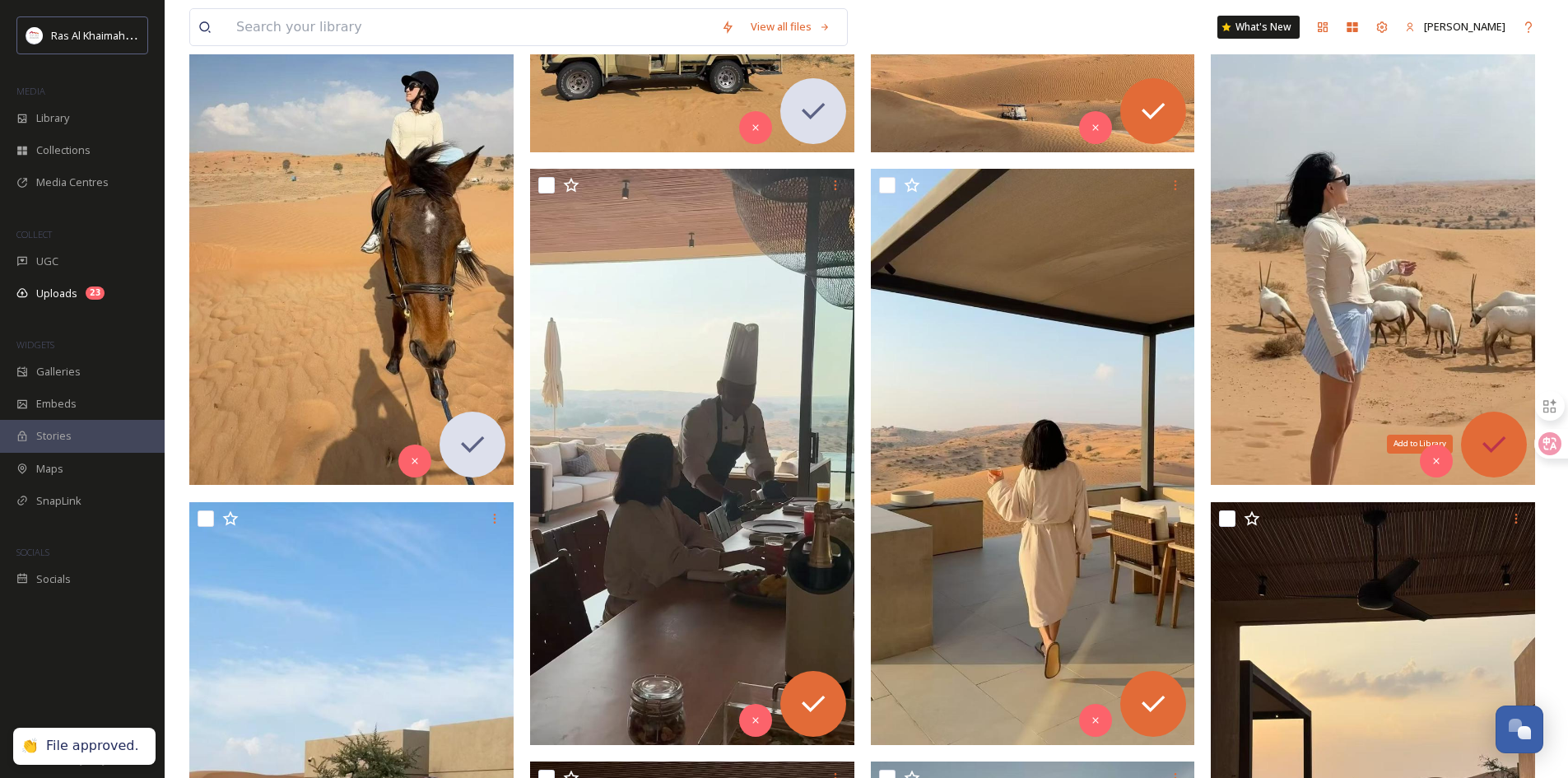
click at [1495, 436] on icon at bounding box center [1494, 444] width 33 height 33
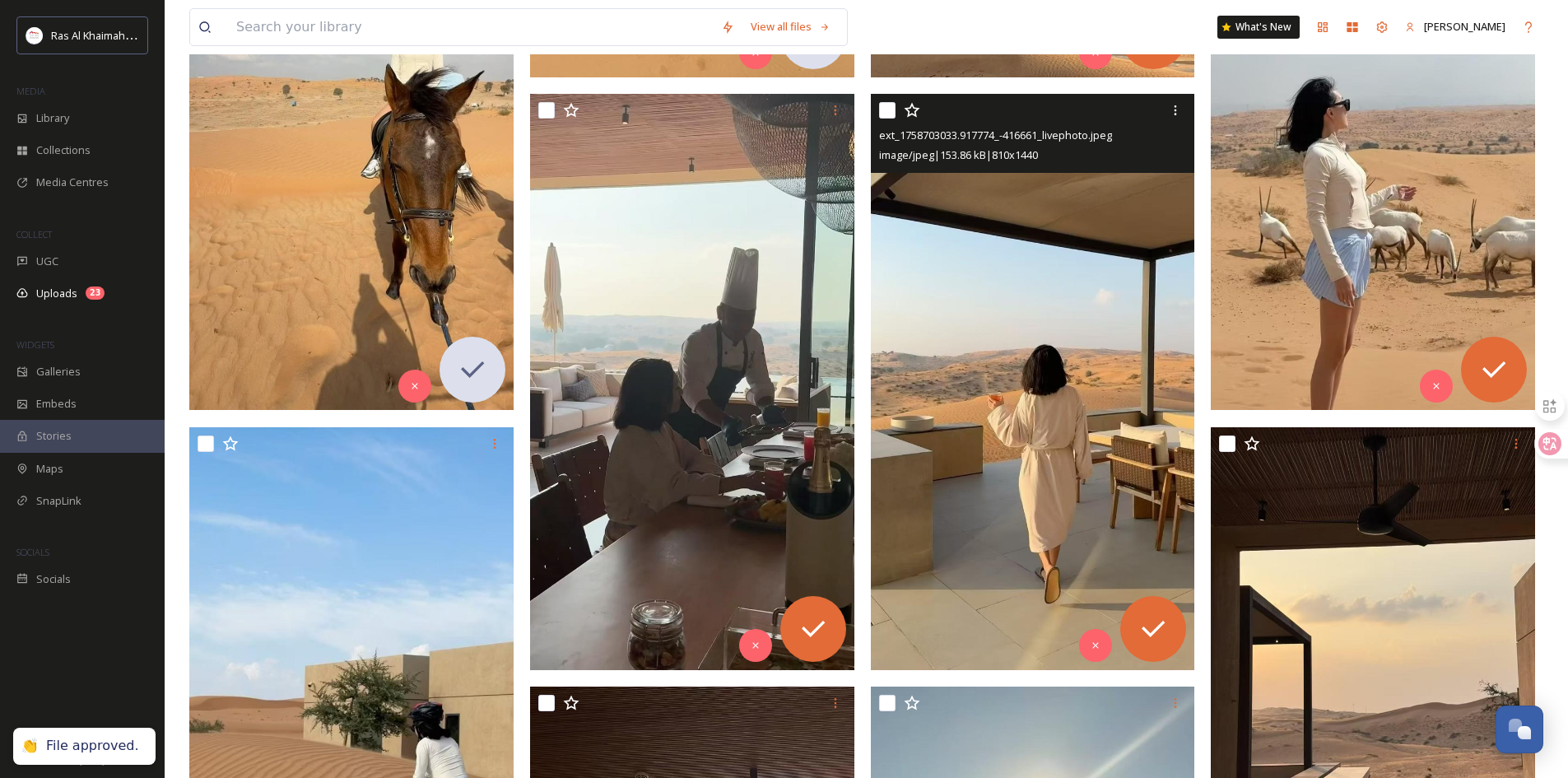
scroll to position [659, 0]
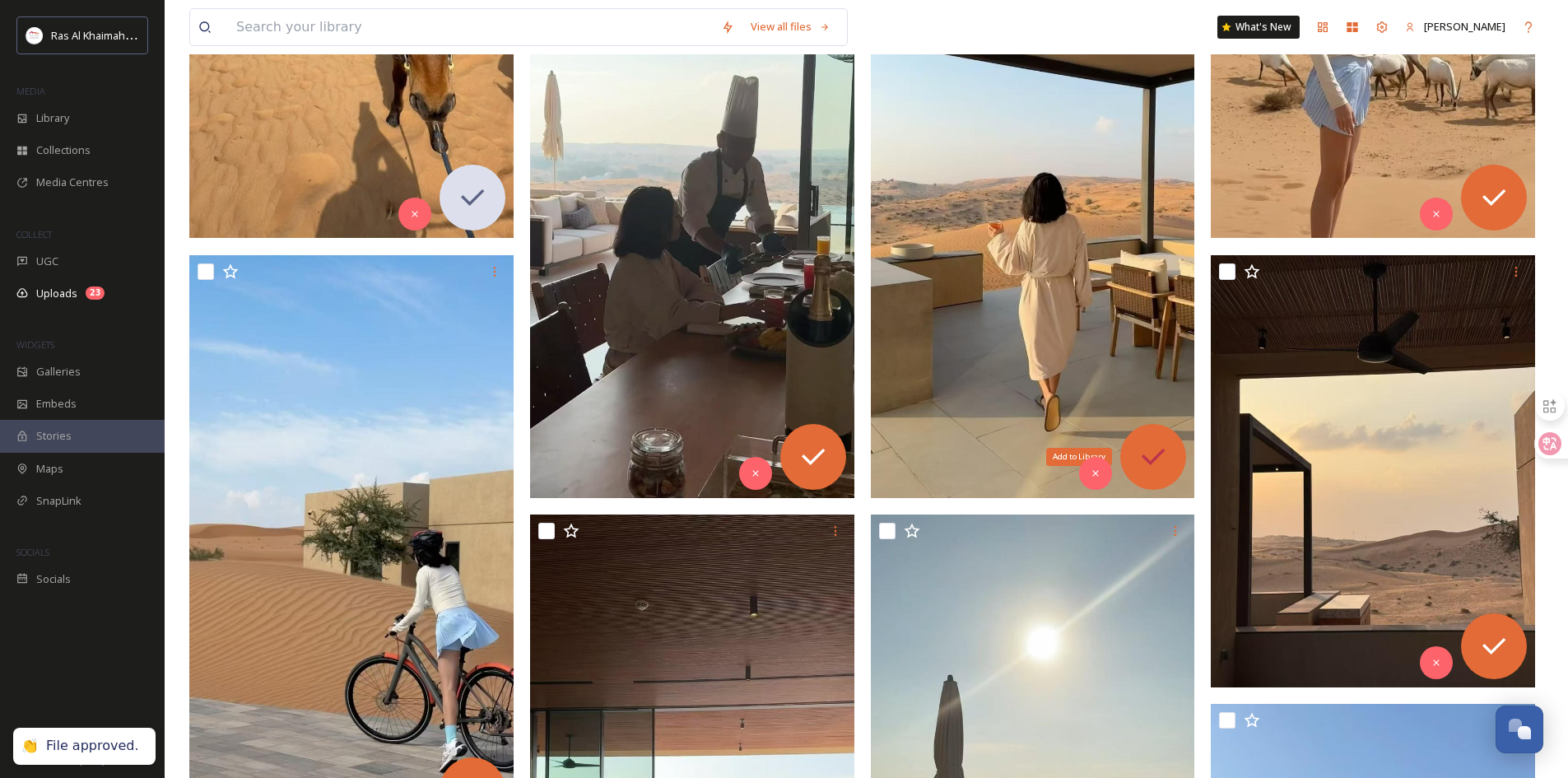
click at [1162, 465] on icon at bounding box center [1153, 456] width 33 height 33
click at [829, 462] on icon at bounding box center [813, 456] width 33 height 33
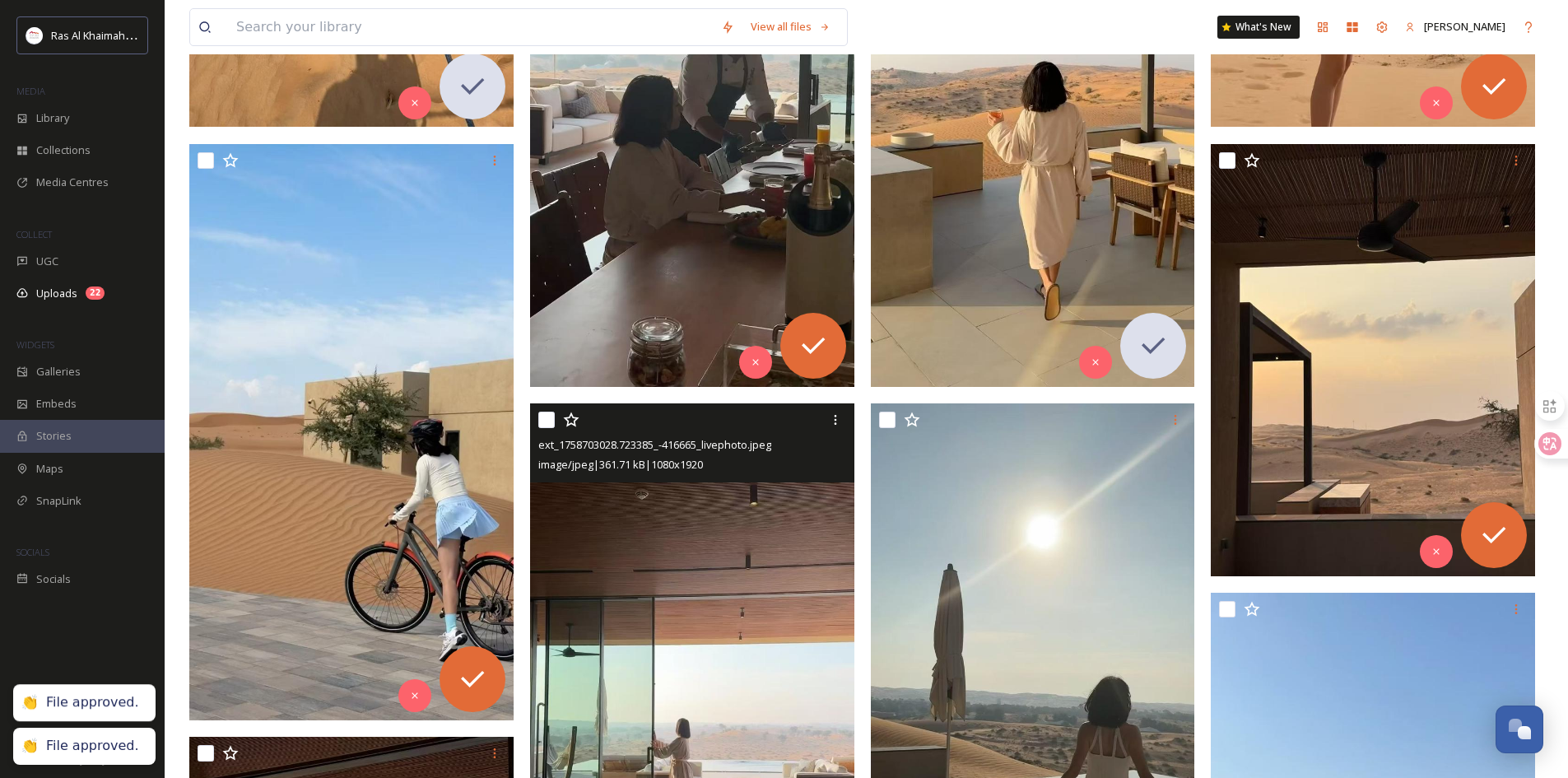
scroll to position [905, 0]
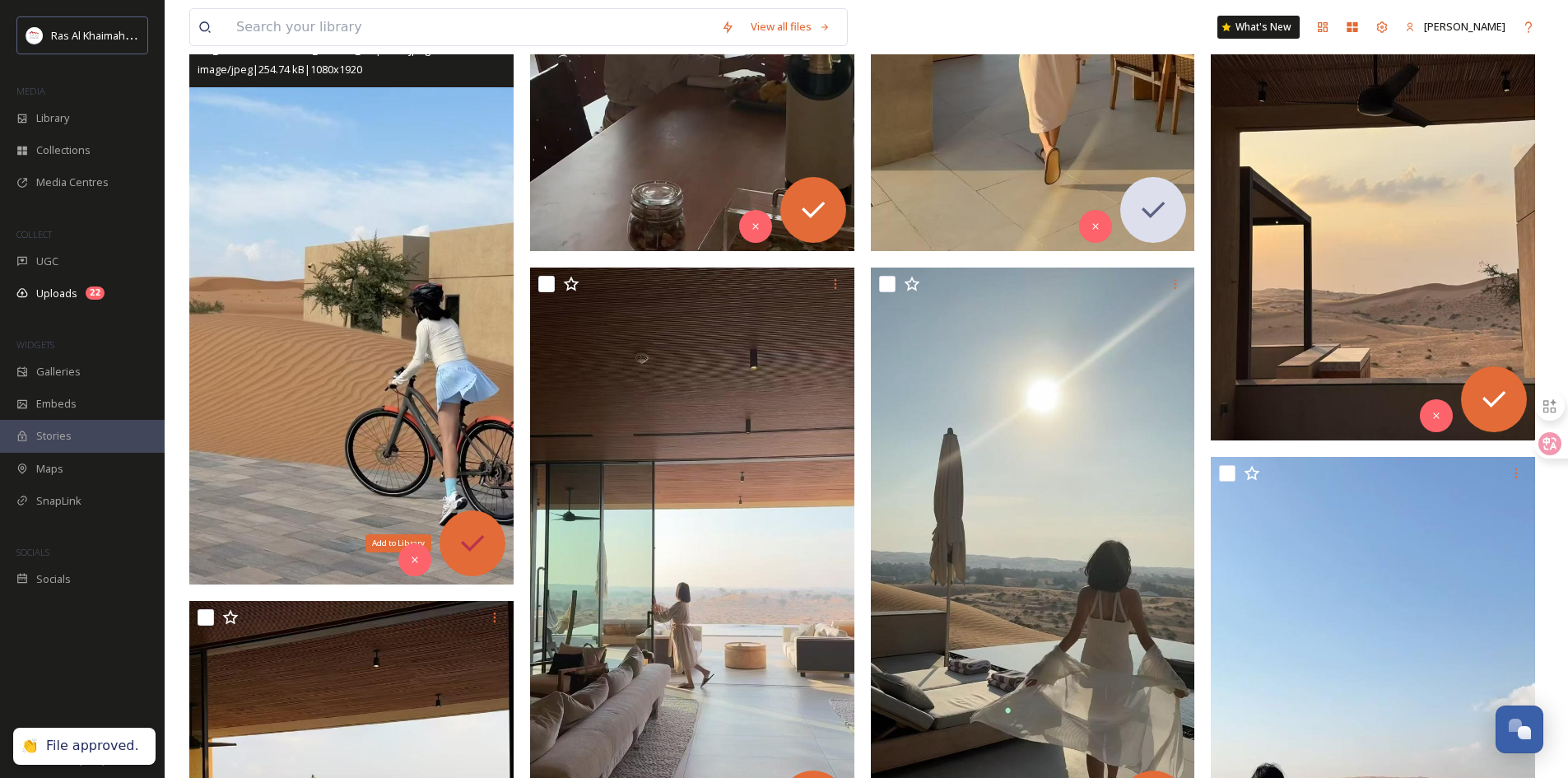
click at [474, 548] on icon at bounding box center [472, 543] width 33 height 33
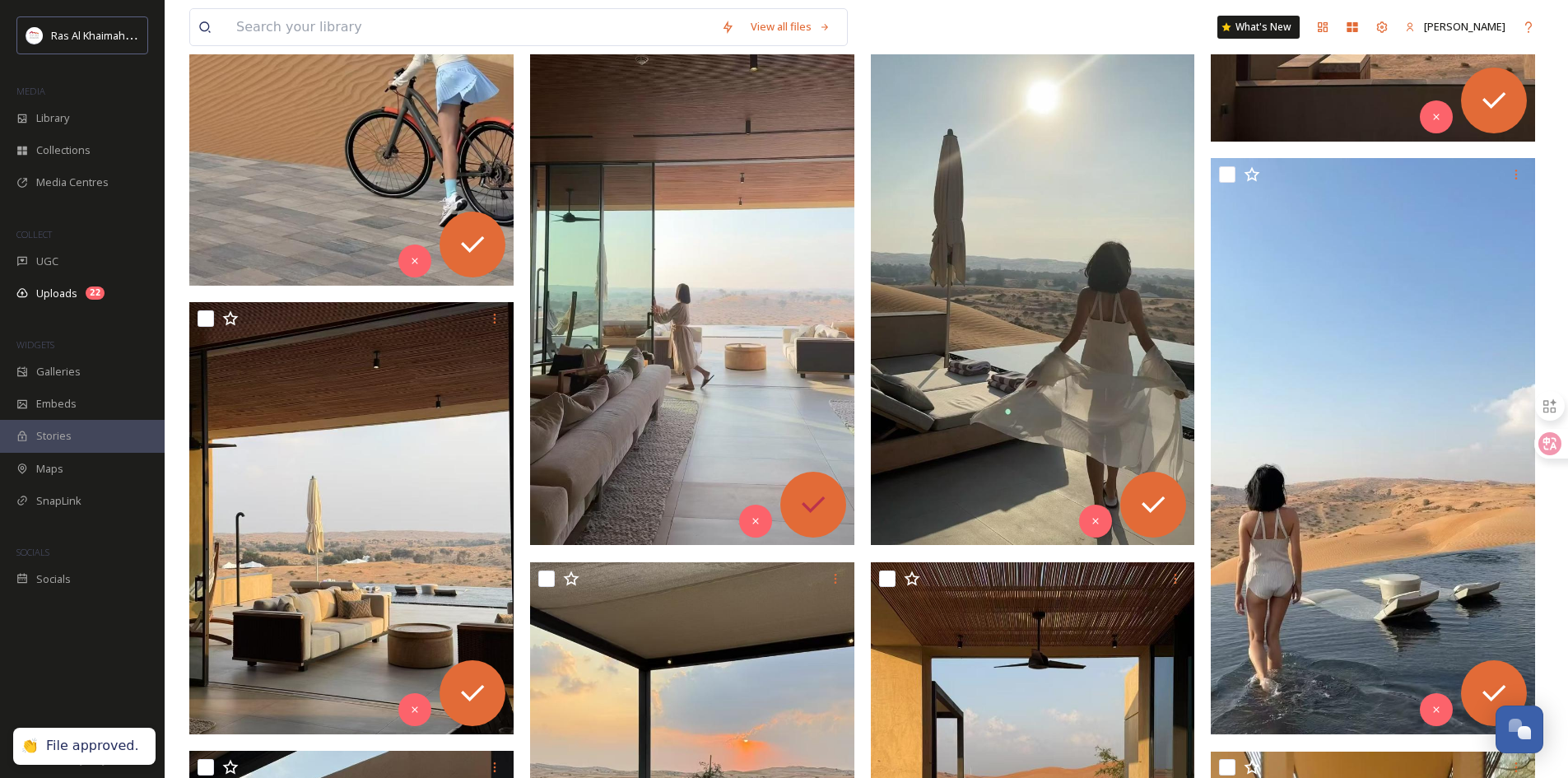
scroll to position [1234, 0]
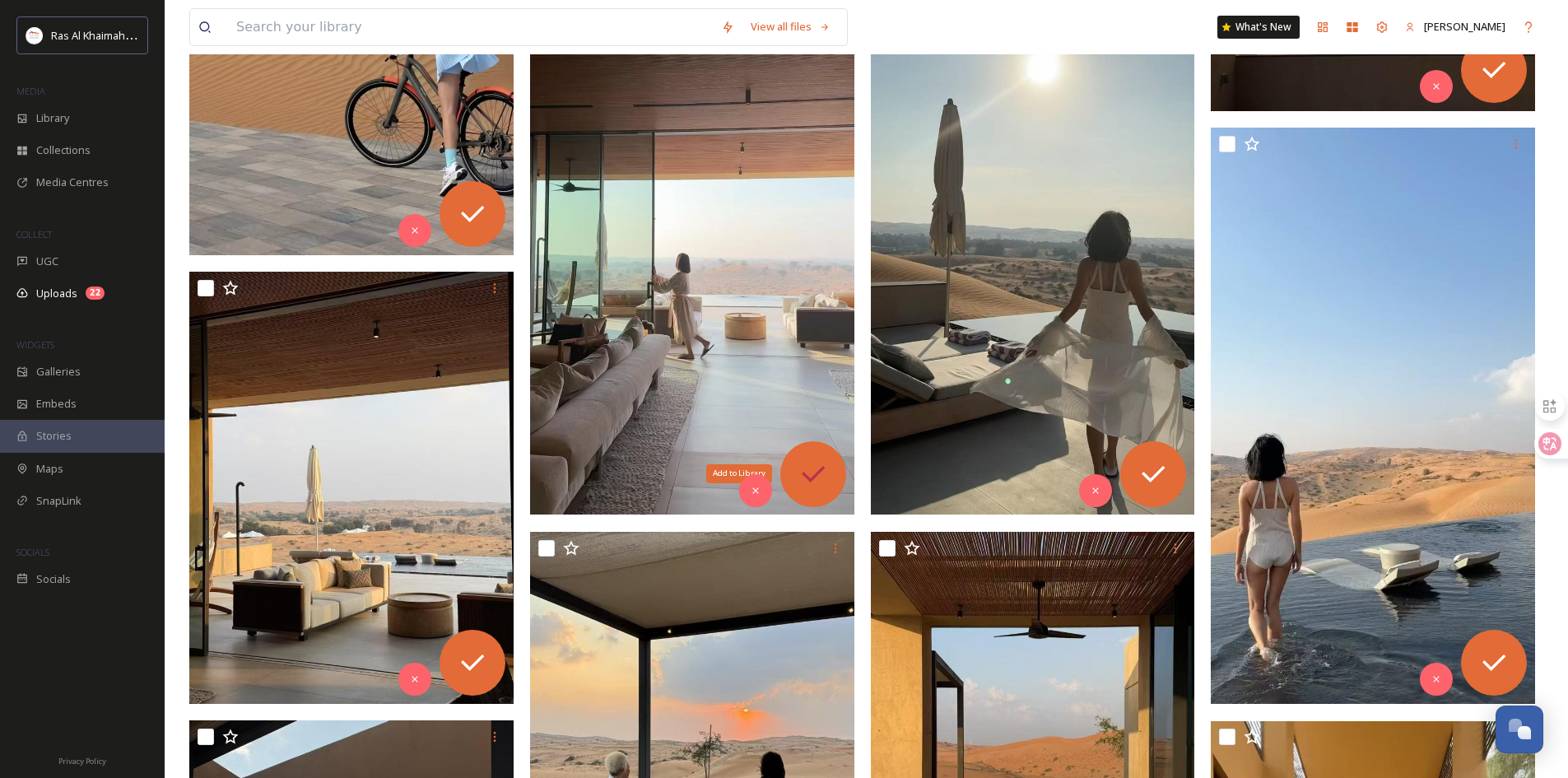
click at [811, 469] on icon at bounding box center [813, 474] width 33 height 33
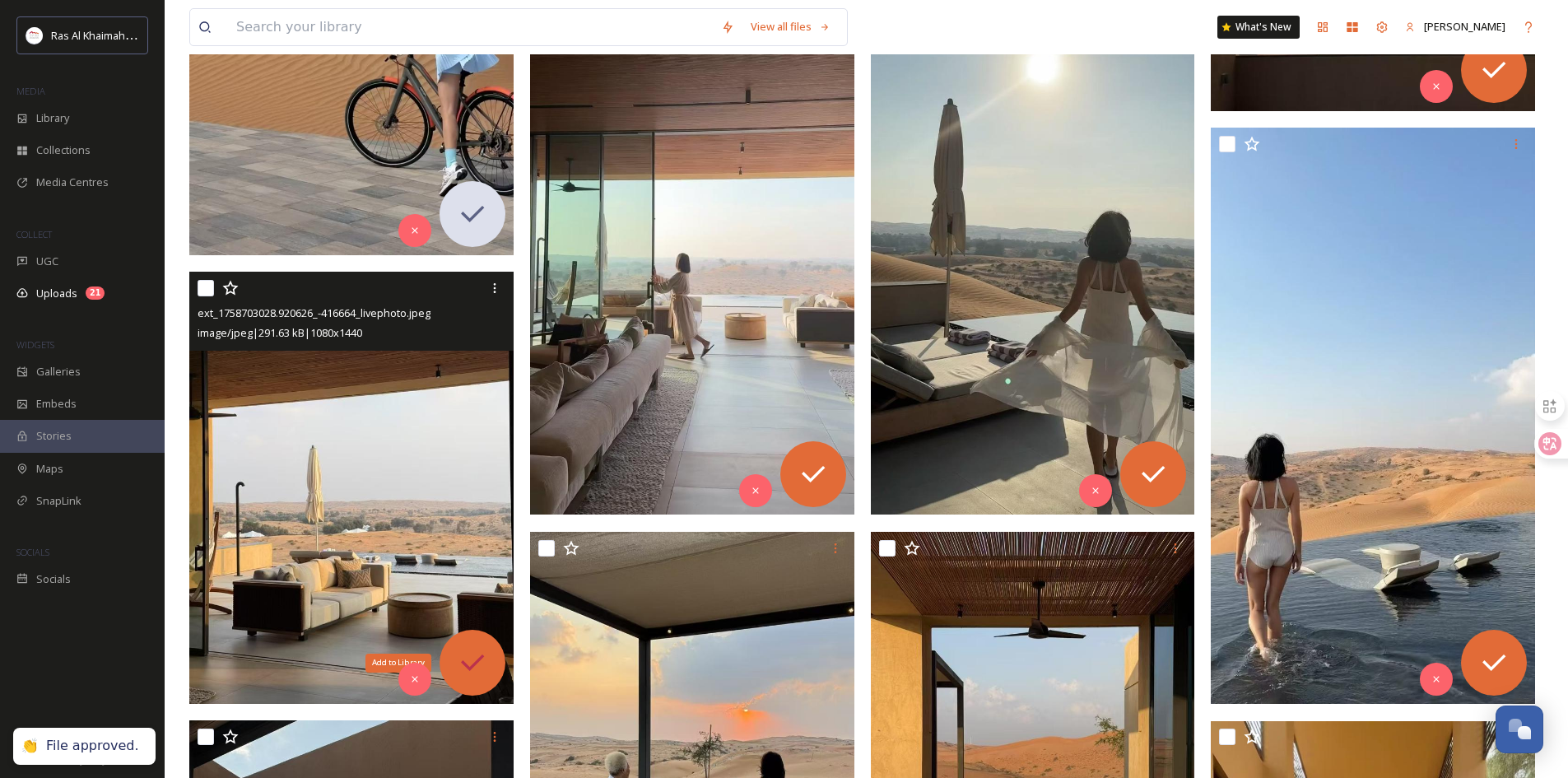
click at [481, 659] on icon at bounding box center [472, 662] width 23 height 17
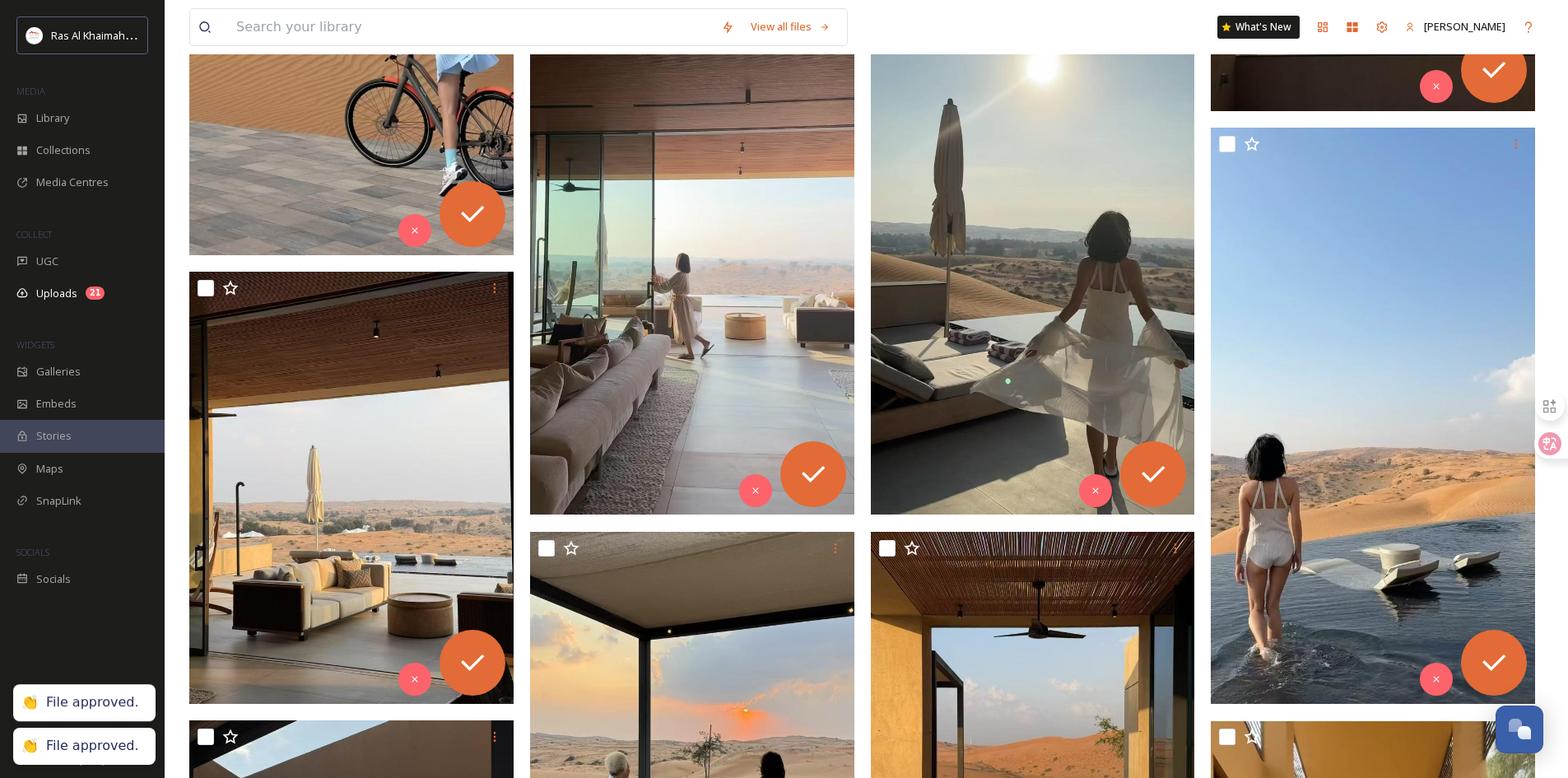
scroll to position [1152, 0]
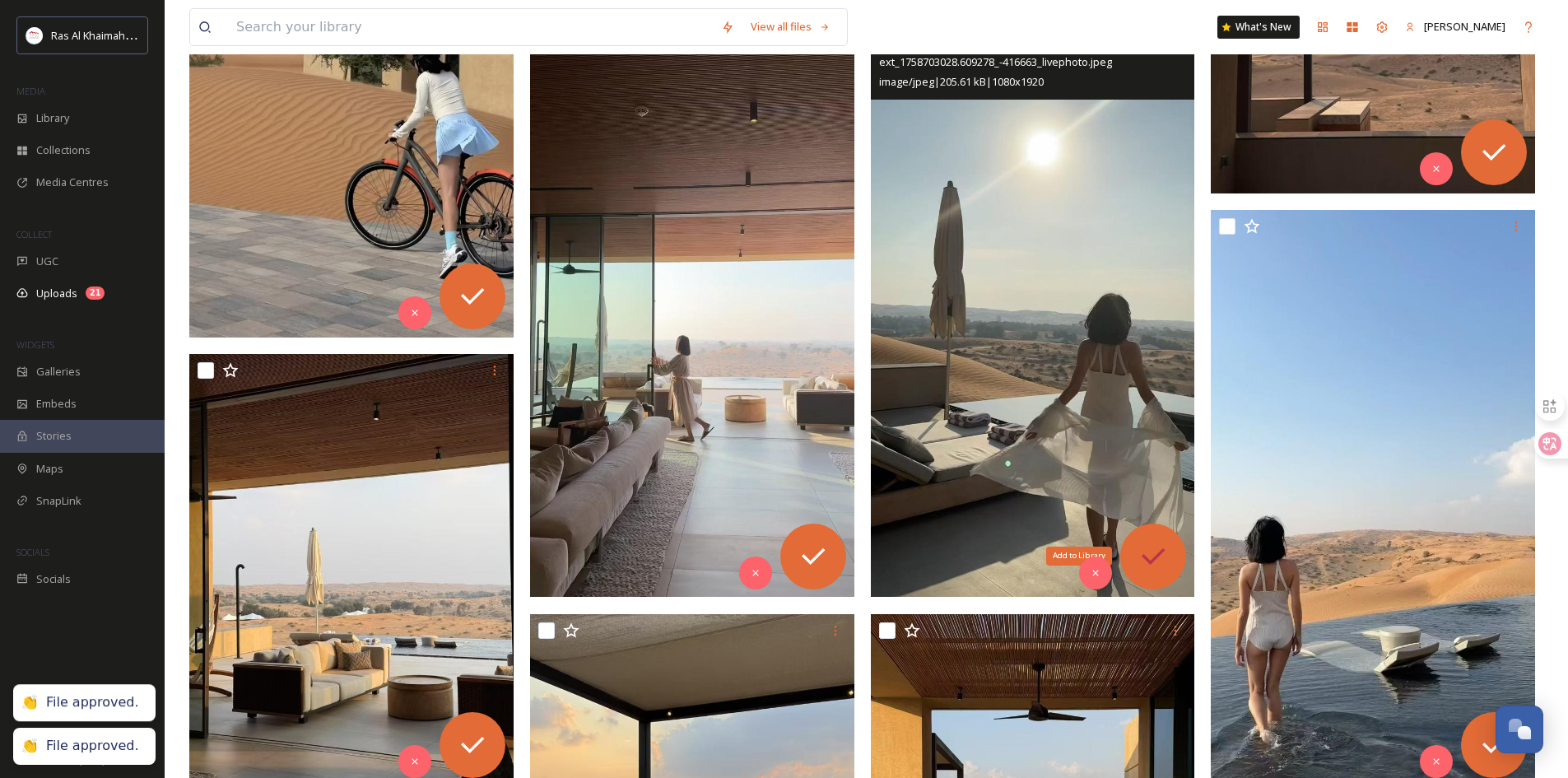
click at [1146, 545] on icon at bounding box center [1153, 556] width 33 height 33
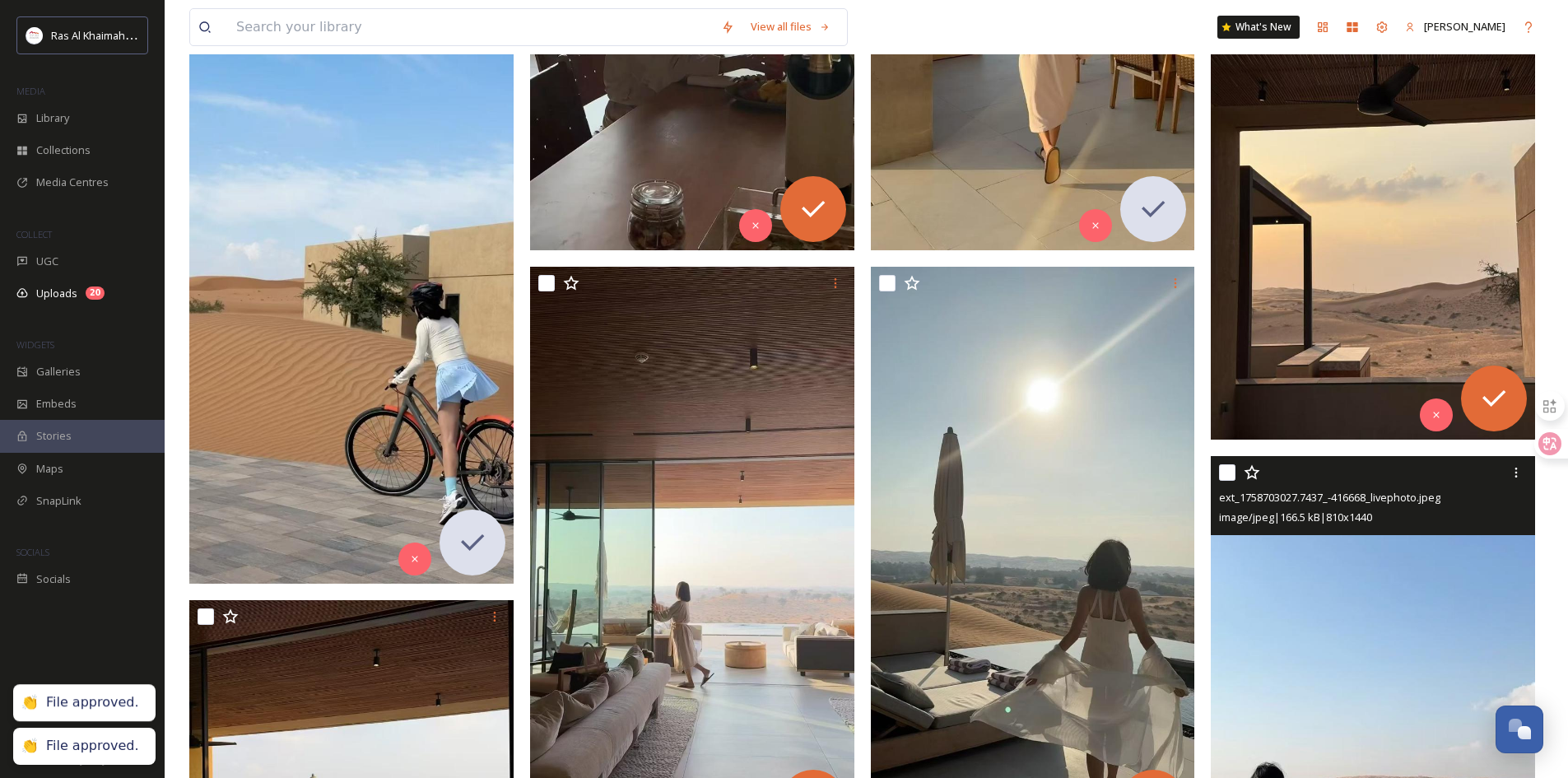
scroll to position [905, 0]
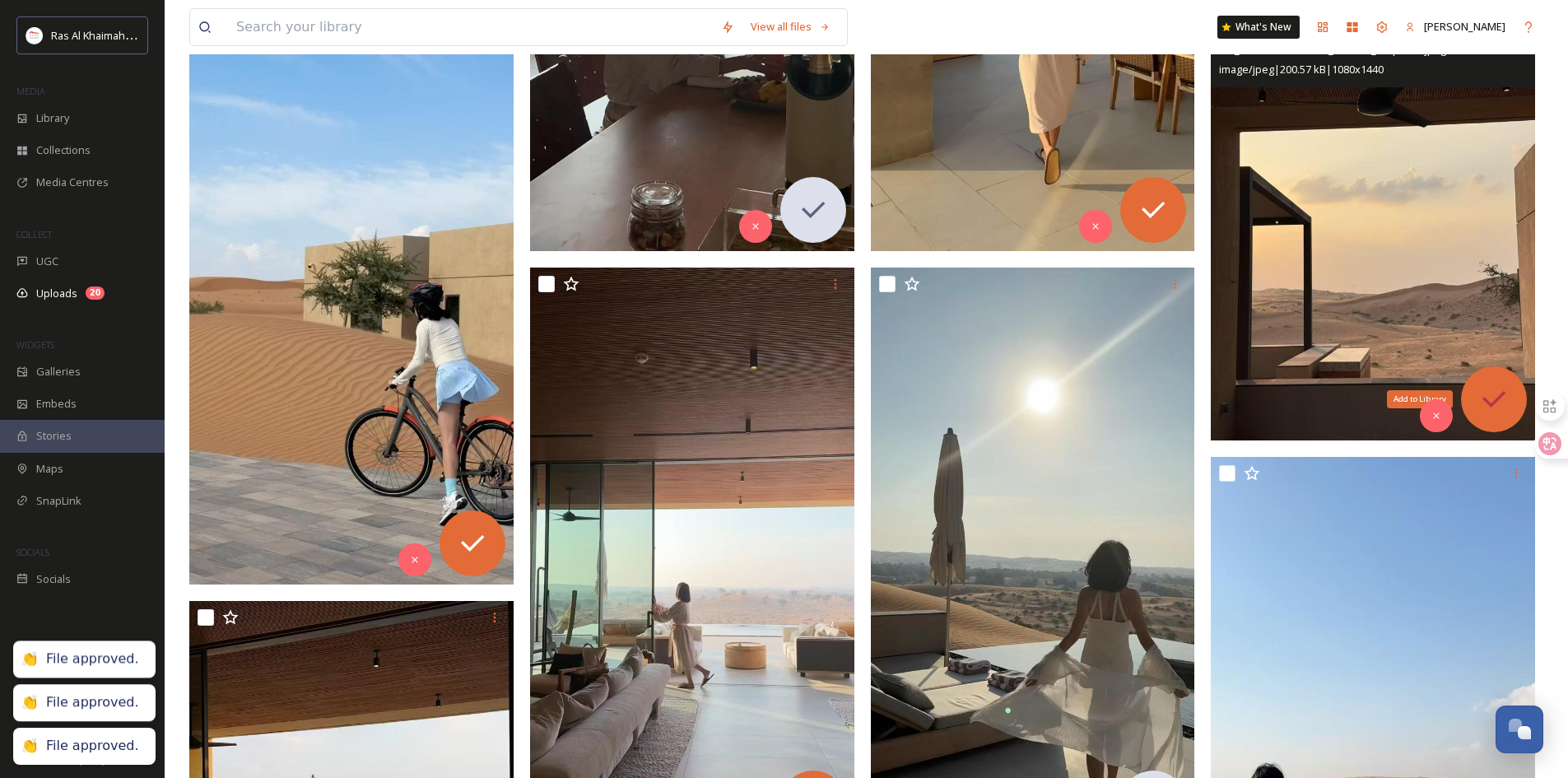
click at [1496, 400] on icon at bounding box center [1495, 399] width 23 height 17
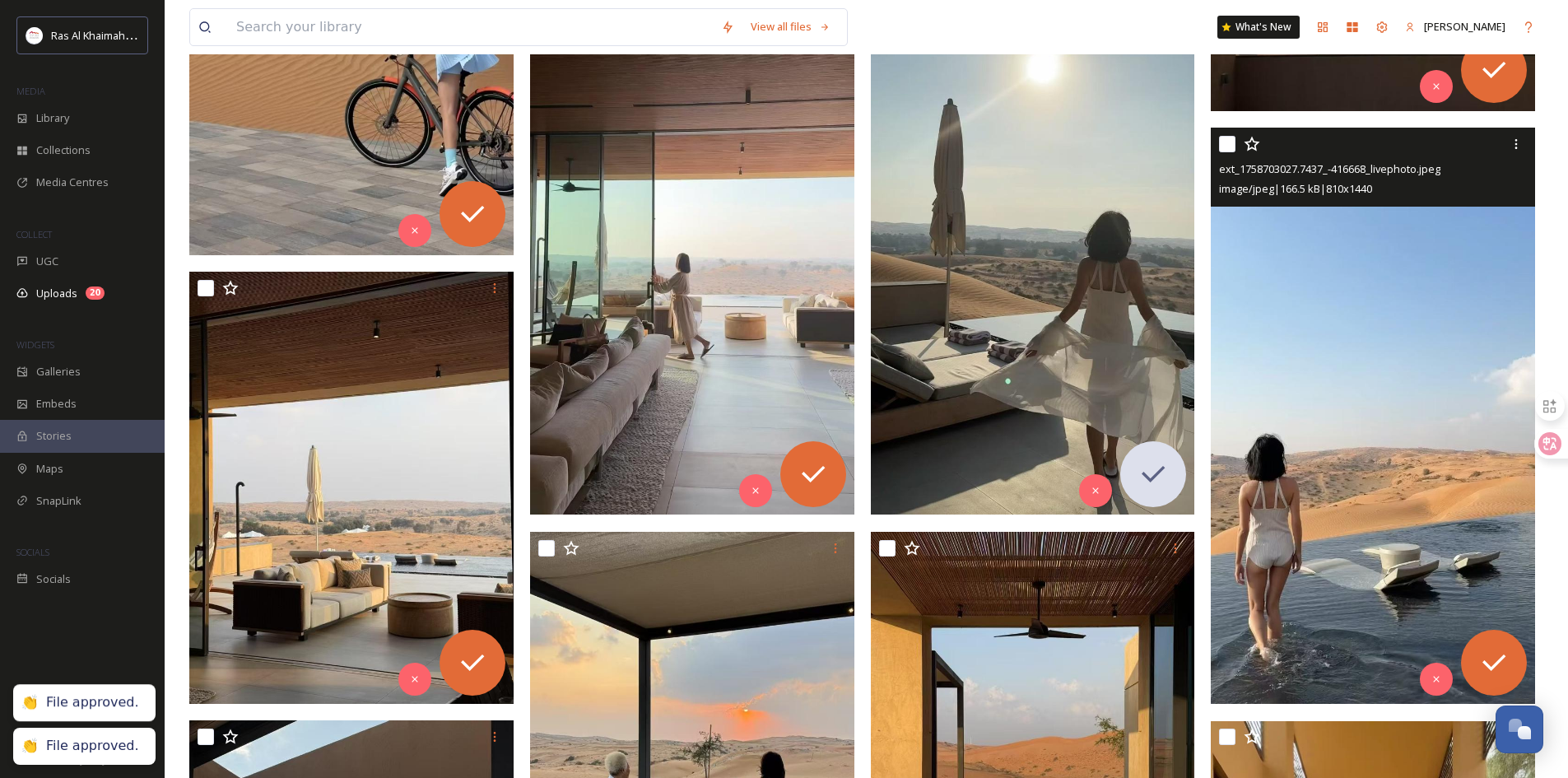
scroll to position [1400, 0]
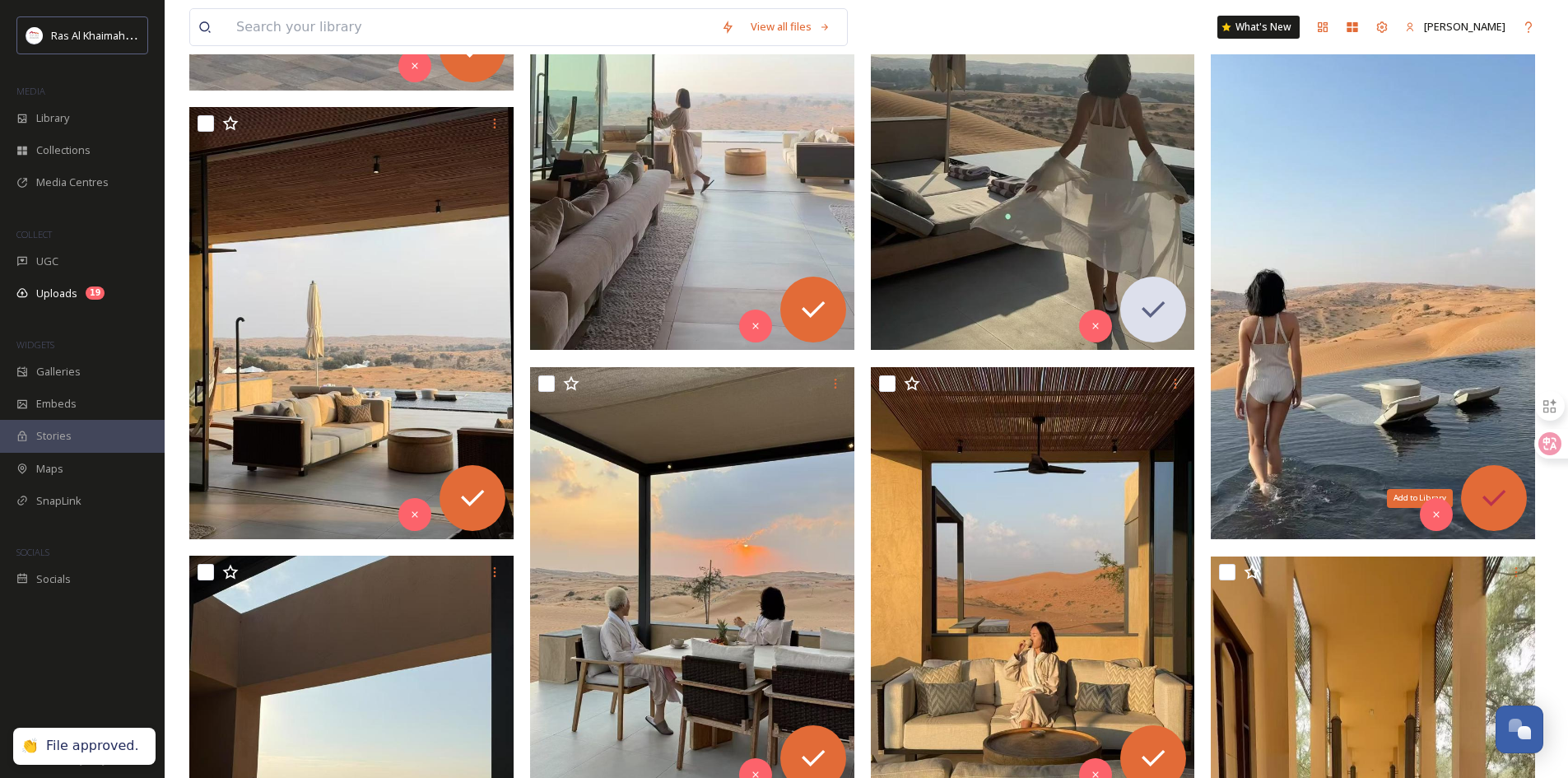
click at [1497, 500] on icon at bounding box center [1495, 498] width 23 height 17
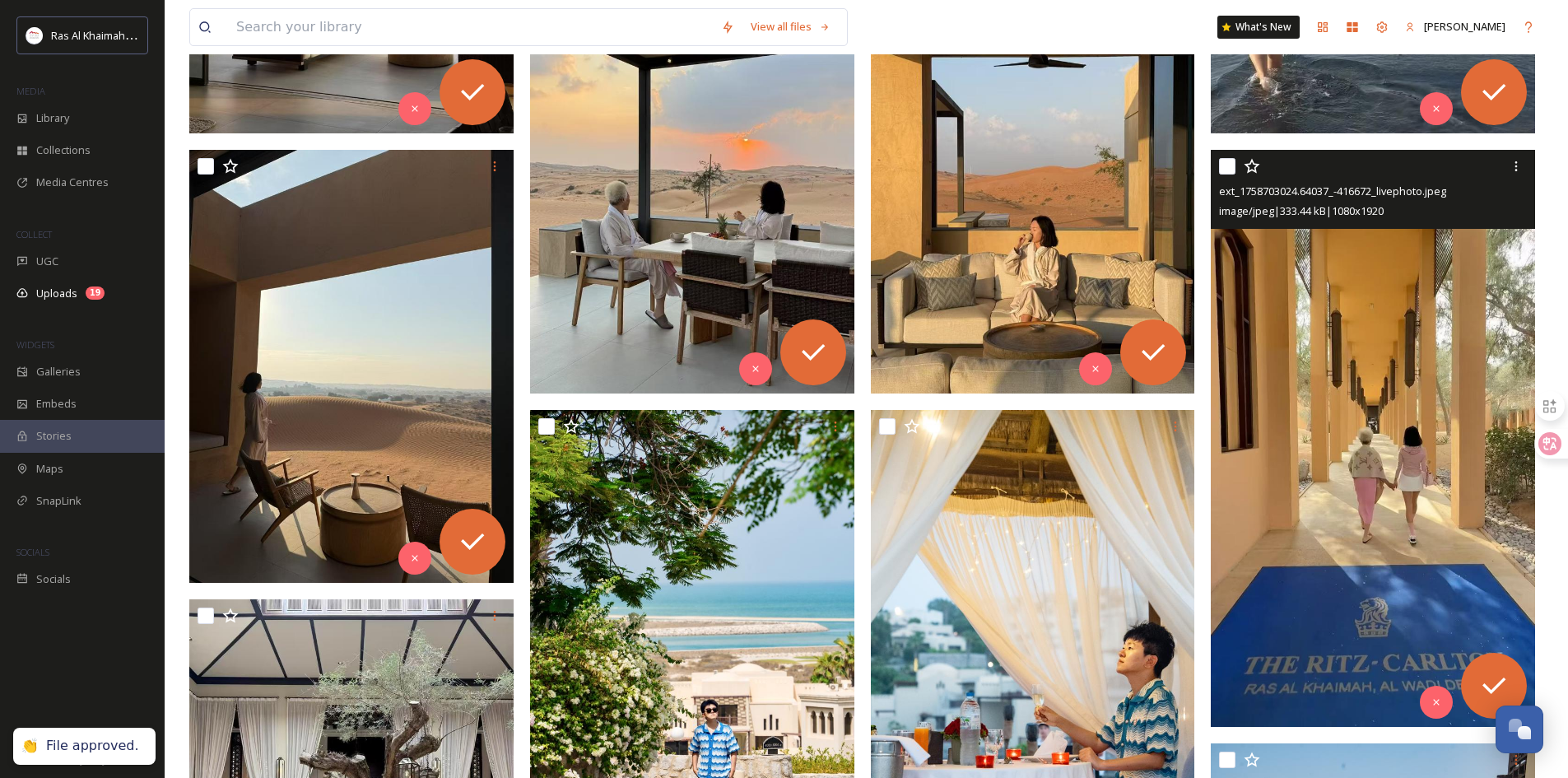
scroll to position [1811, 0]
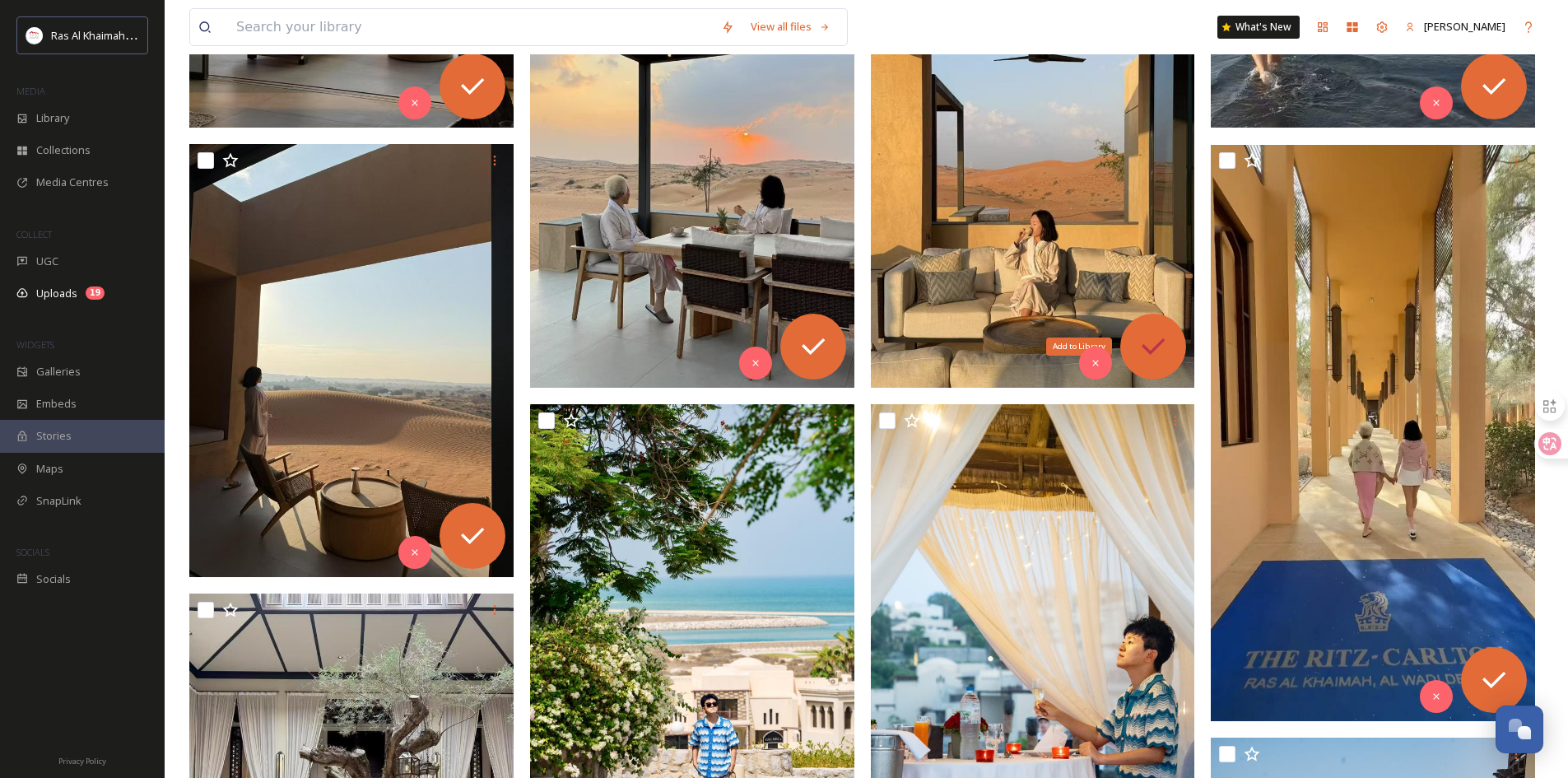
click at [1162, 341] on icon at bounding box center [1153, 347] width 23 height 17
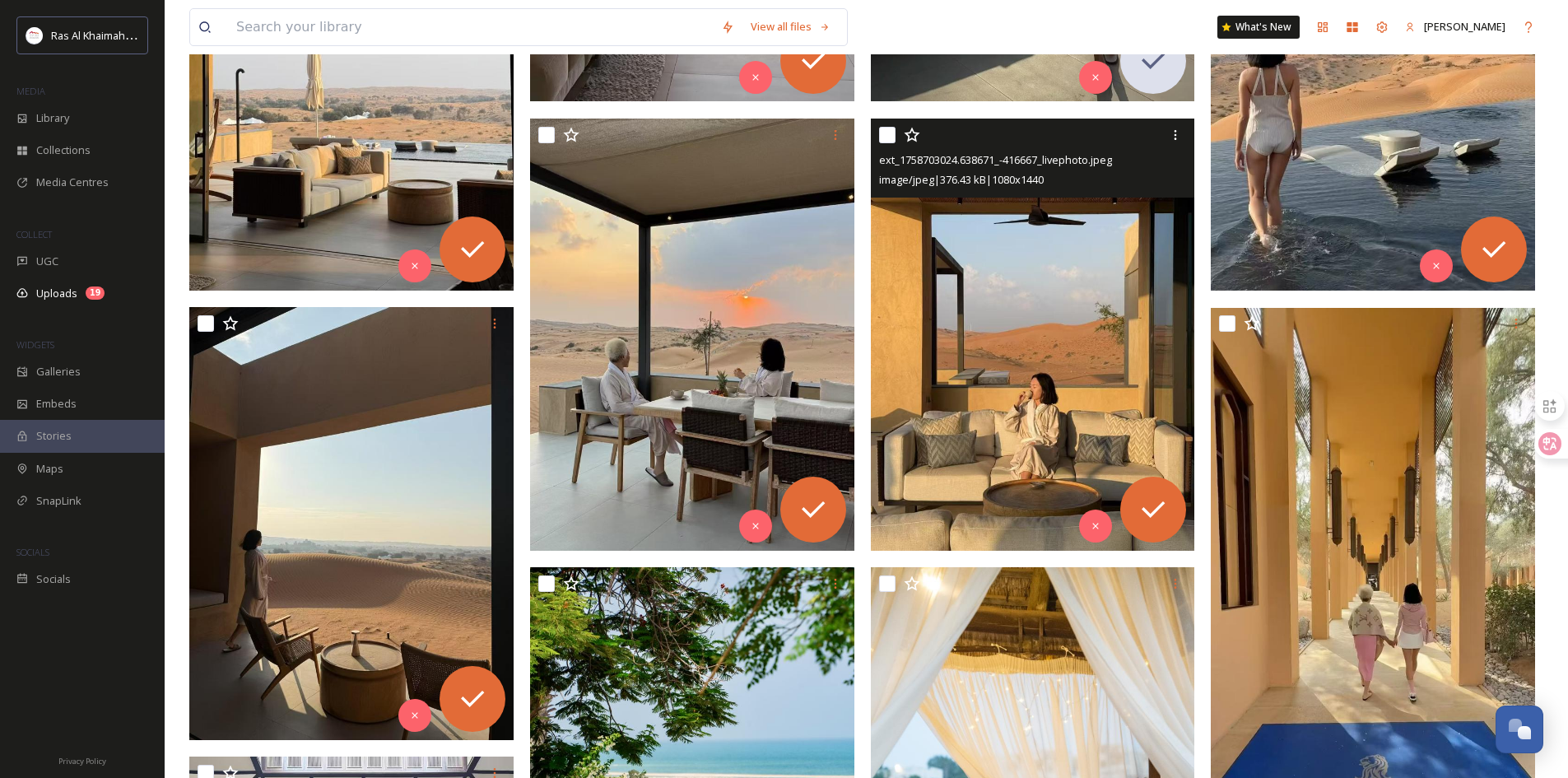
scroll to position [1646, 0]
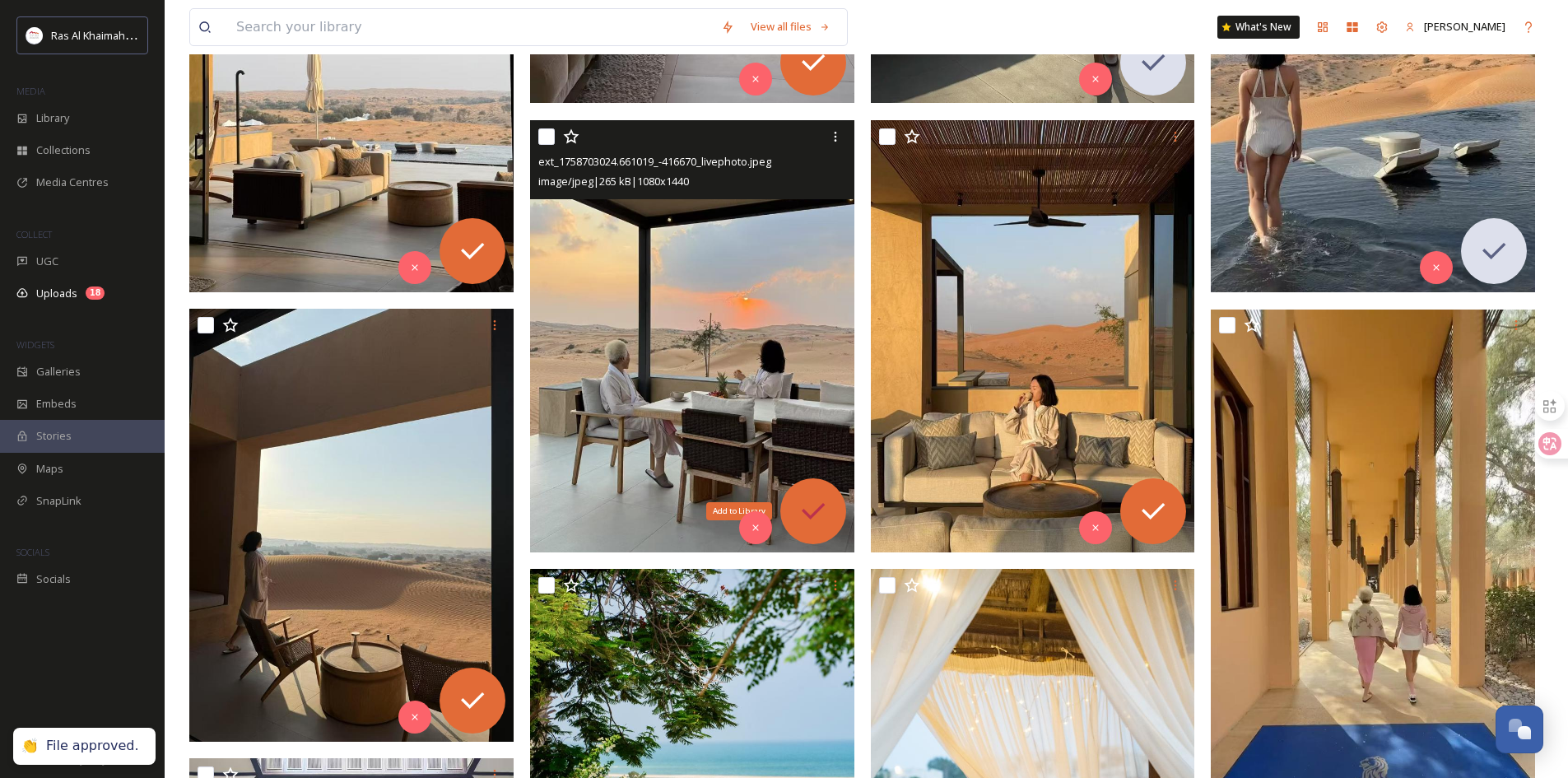
click at [826, 505] on icon at bounding box center [813, 510] width 33 height 33
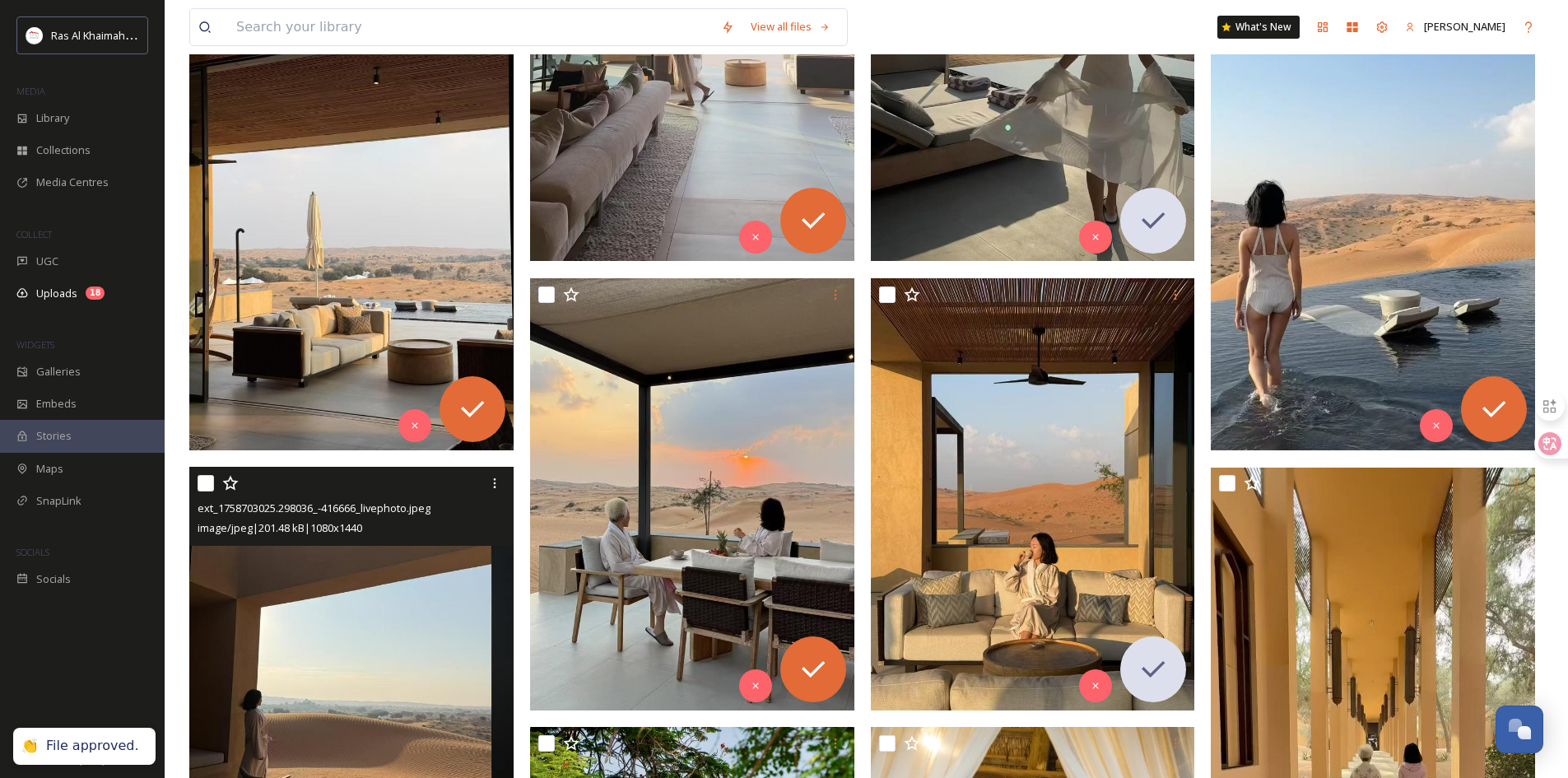
scroll to position [1482, 0]
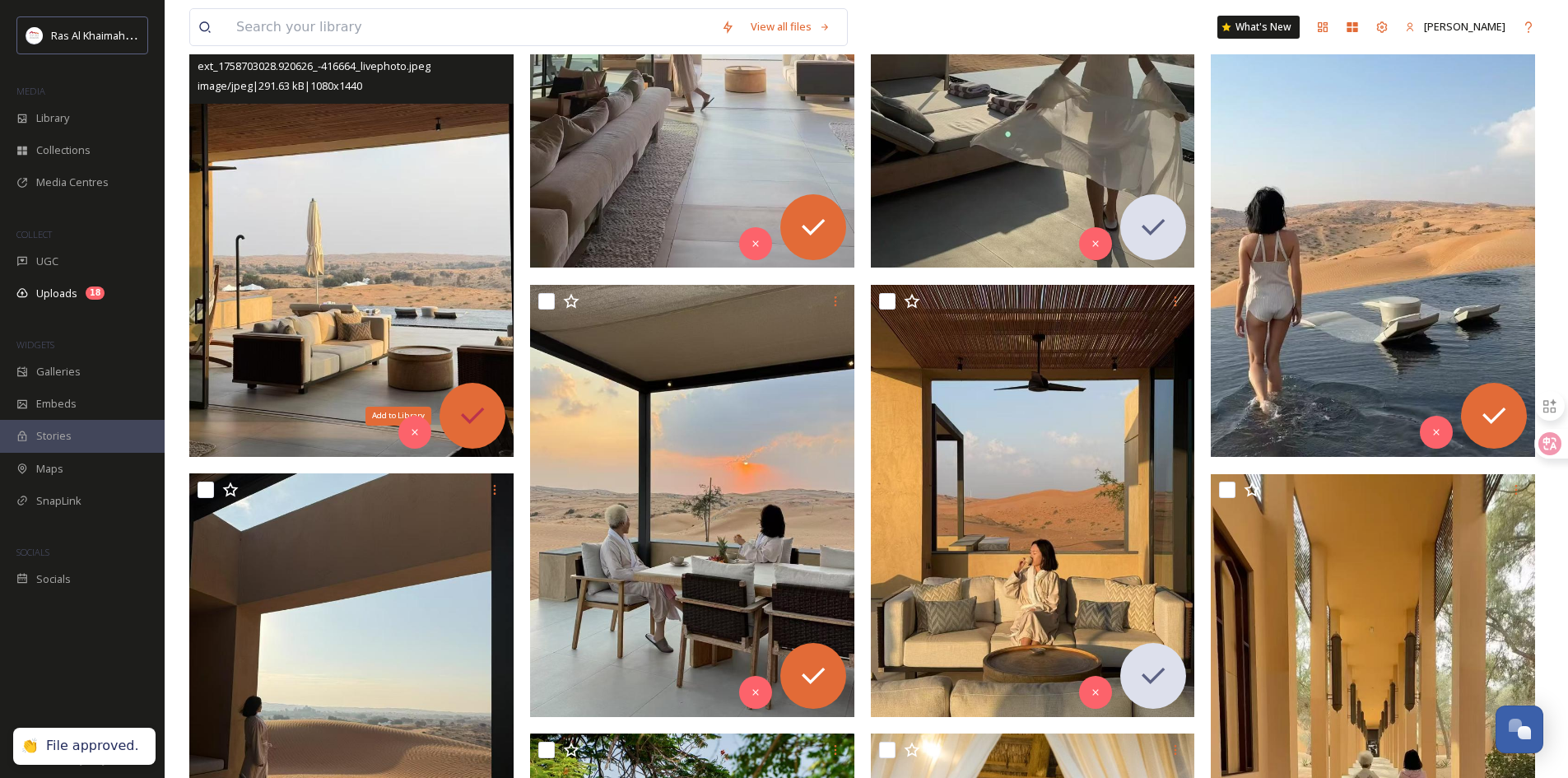
click at [481, 416] on icon at bounding box center [472, 415] width 33 height 33
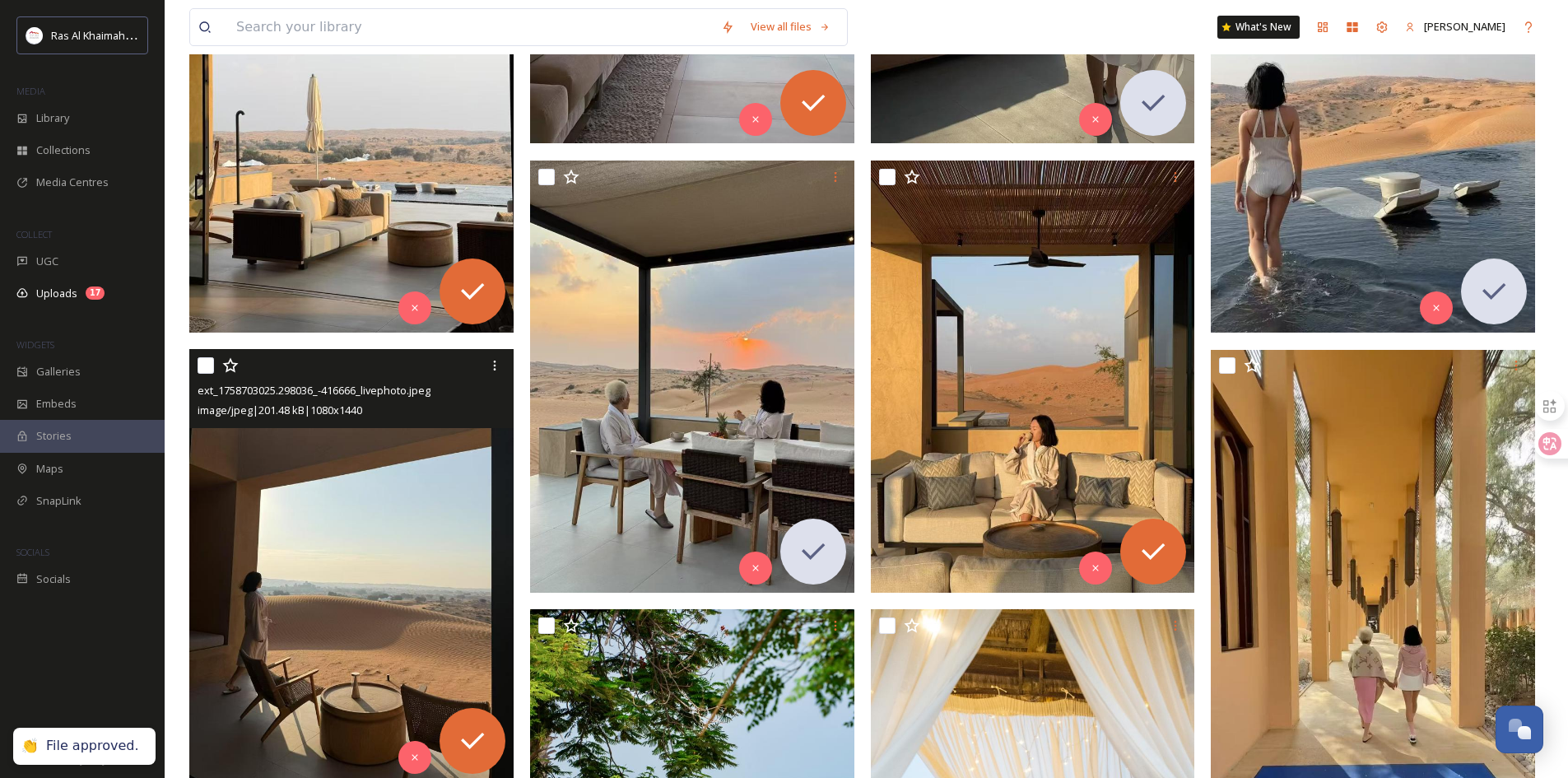
scroll to position [1811, 0]
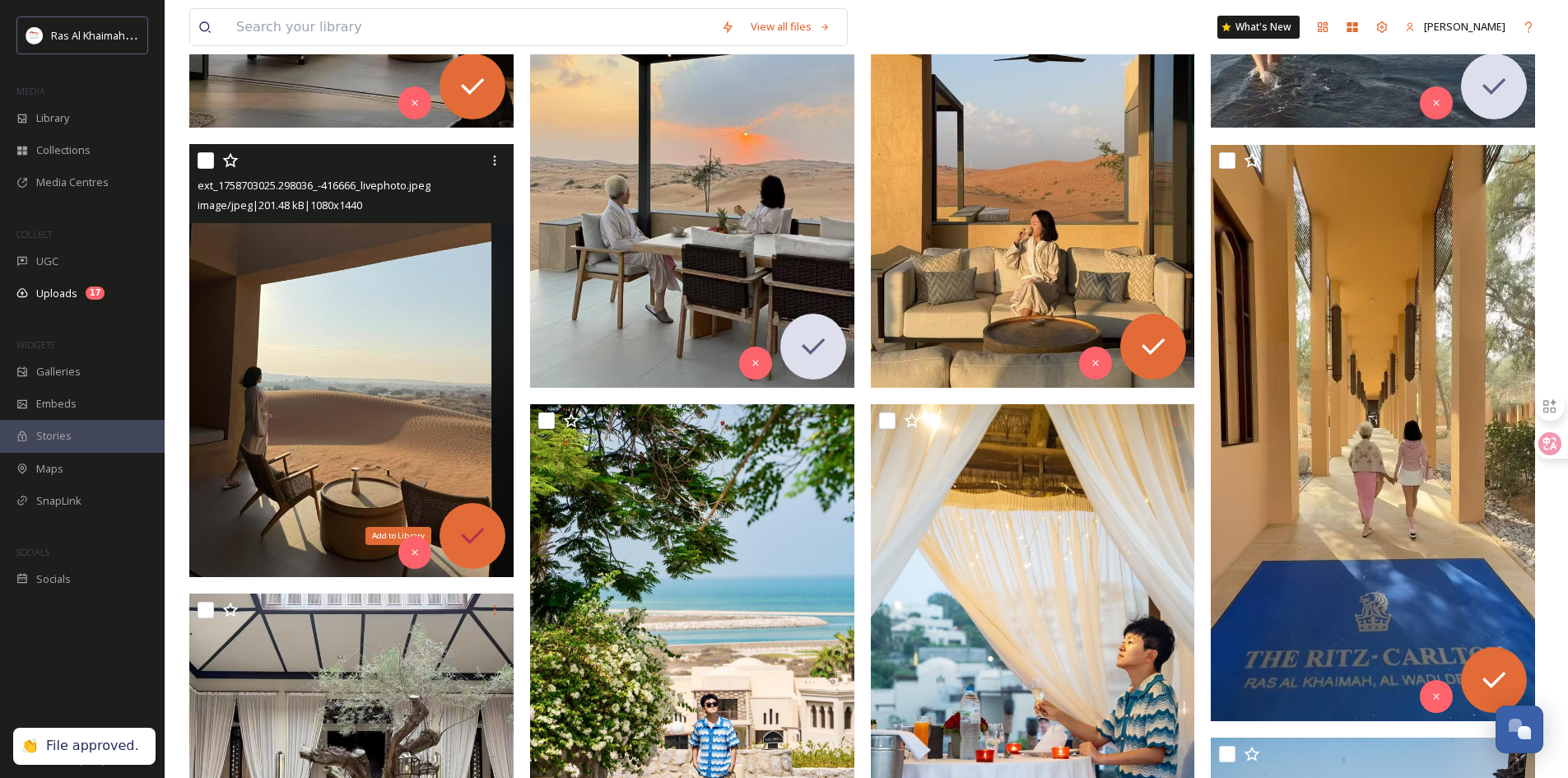
click at [470, 530] on icon at bounding box center [472, 535] width 33 height 33
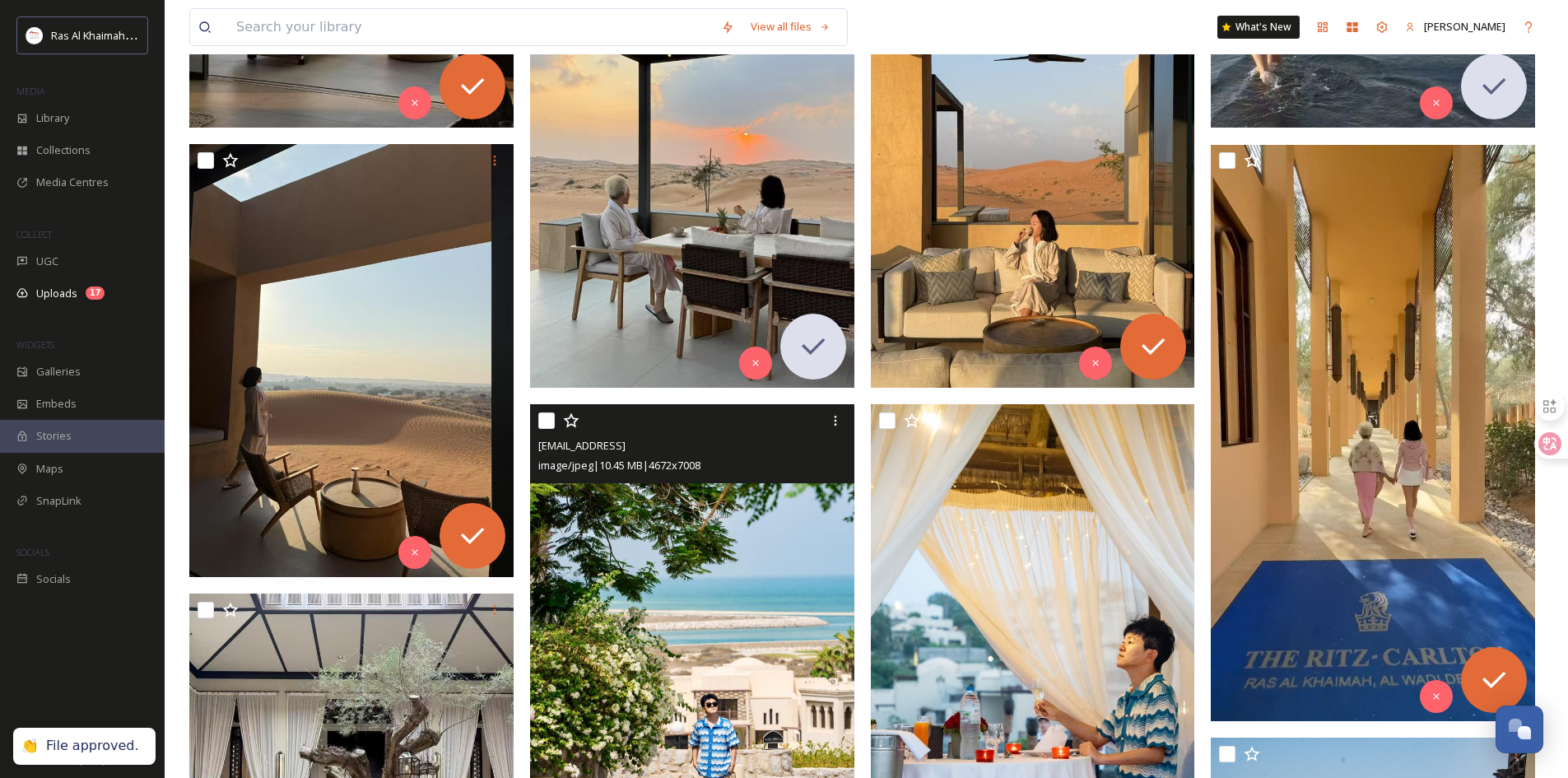
scroll to position [2222, 0]
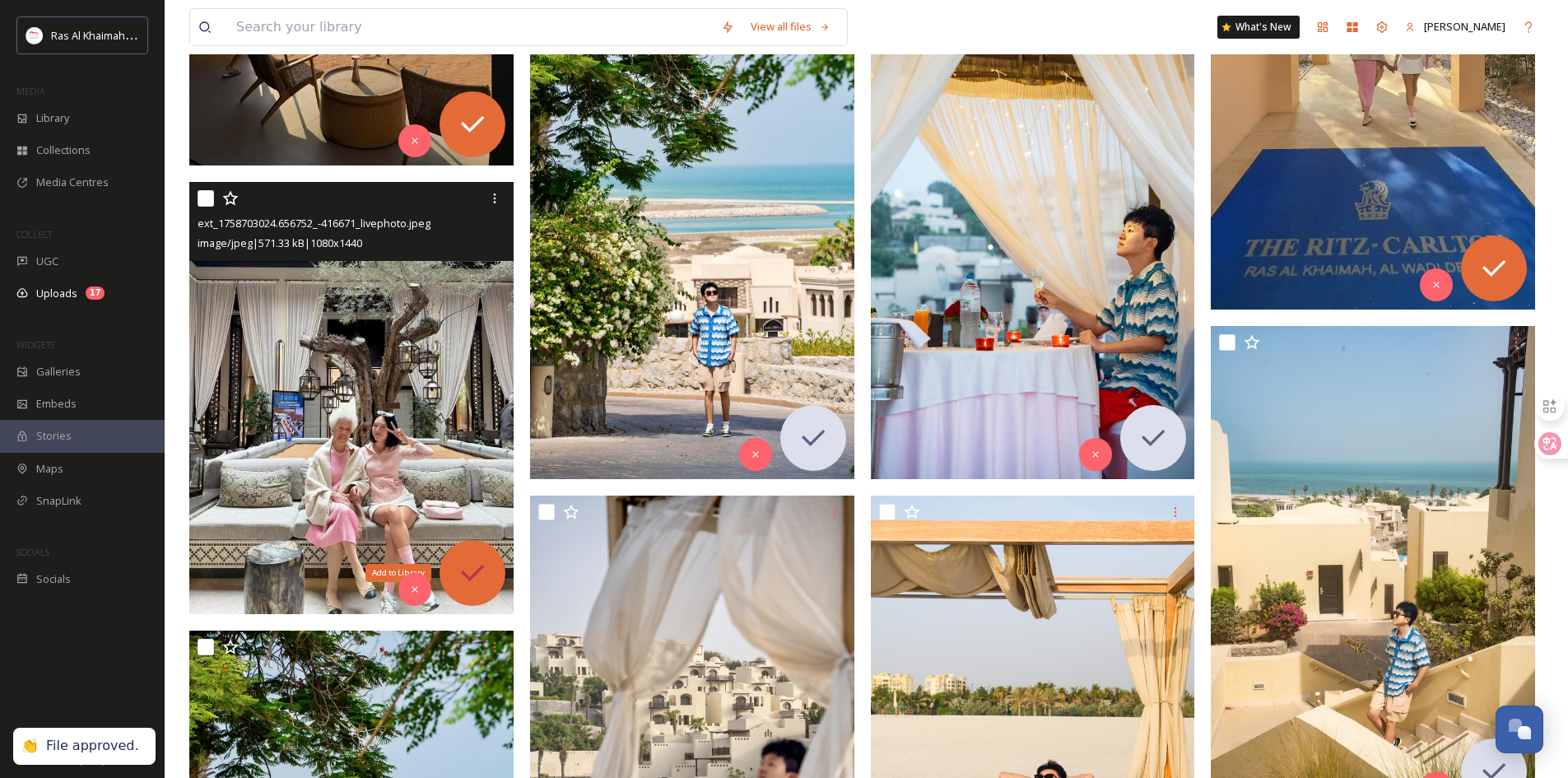
click at [478, 568] on icon at bounding box center [472, 572] width 33 height 33
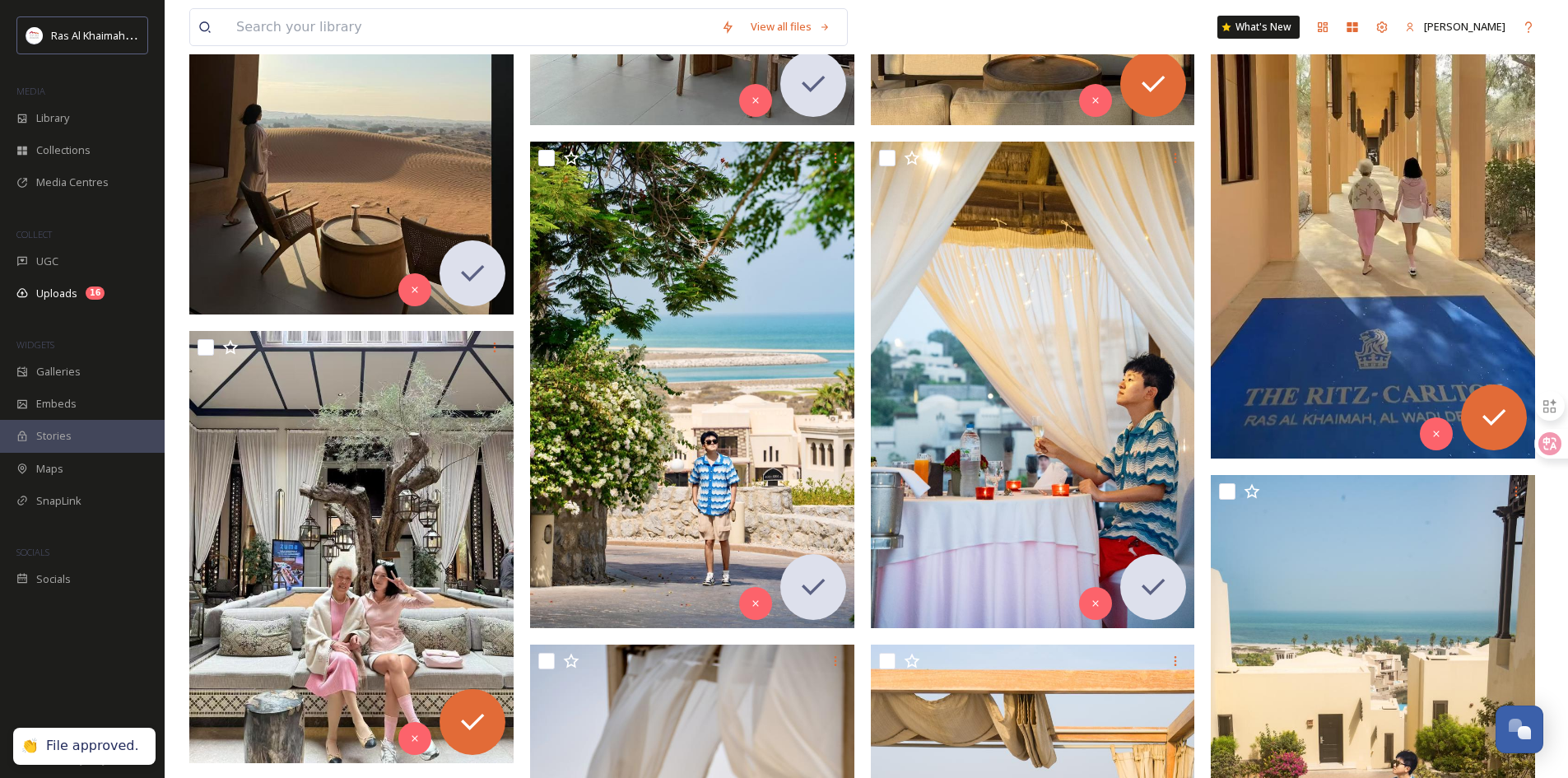
scroll to position [2057, 0]
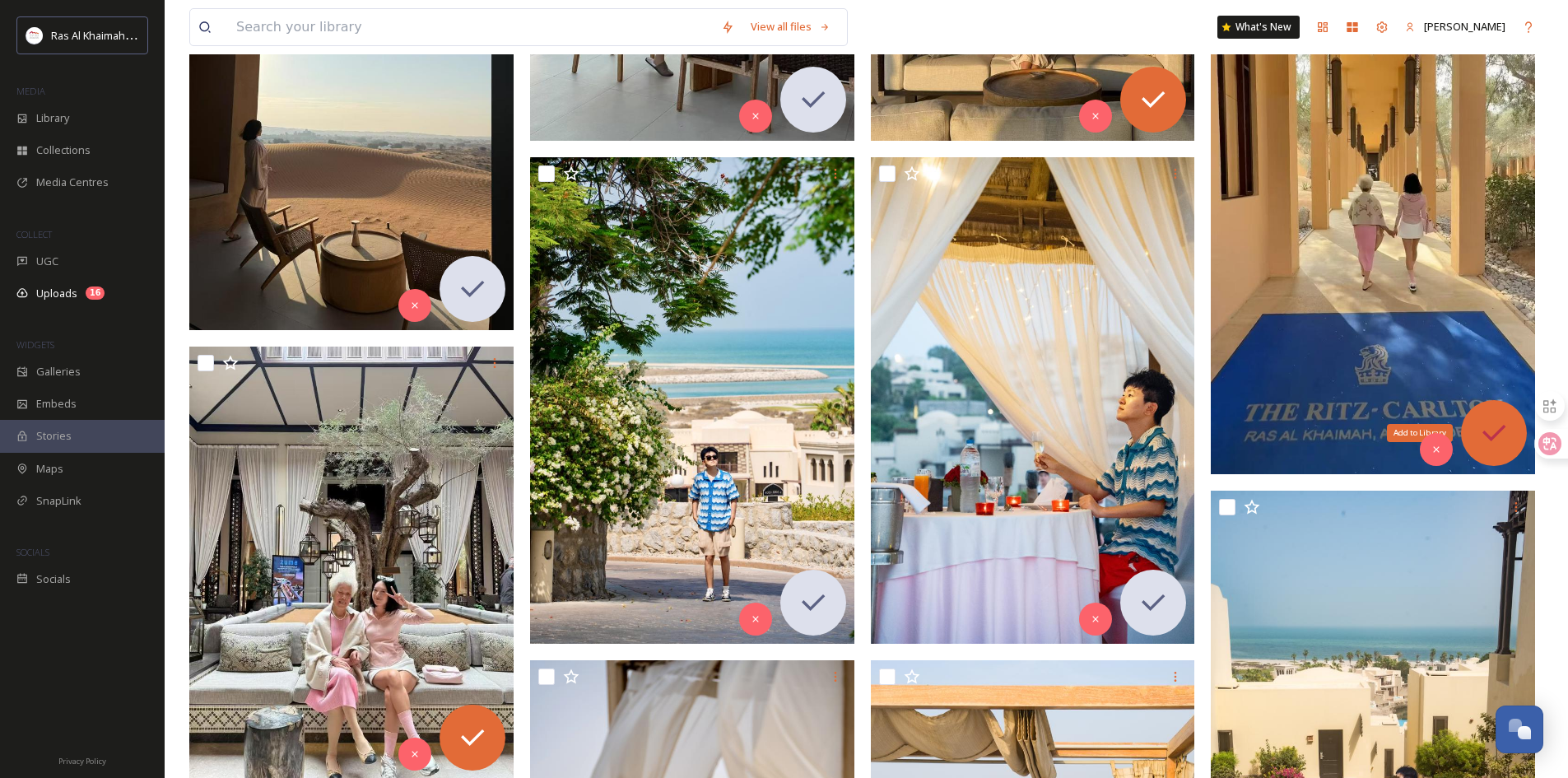
click at [1495, 437] on icon at bounding box center [1494, 432] width 33 height 33
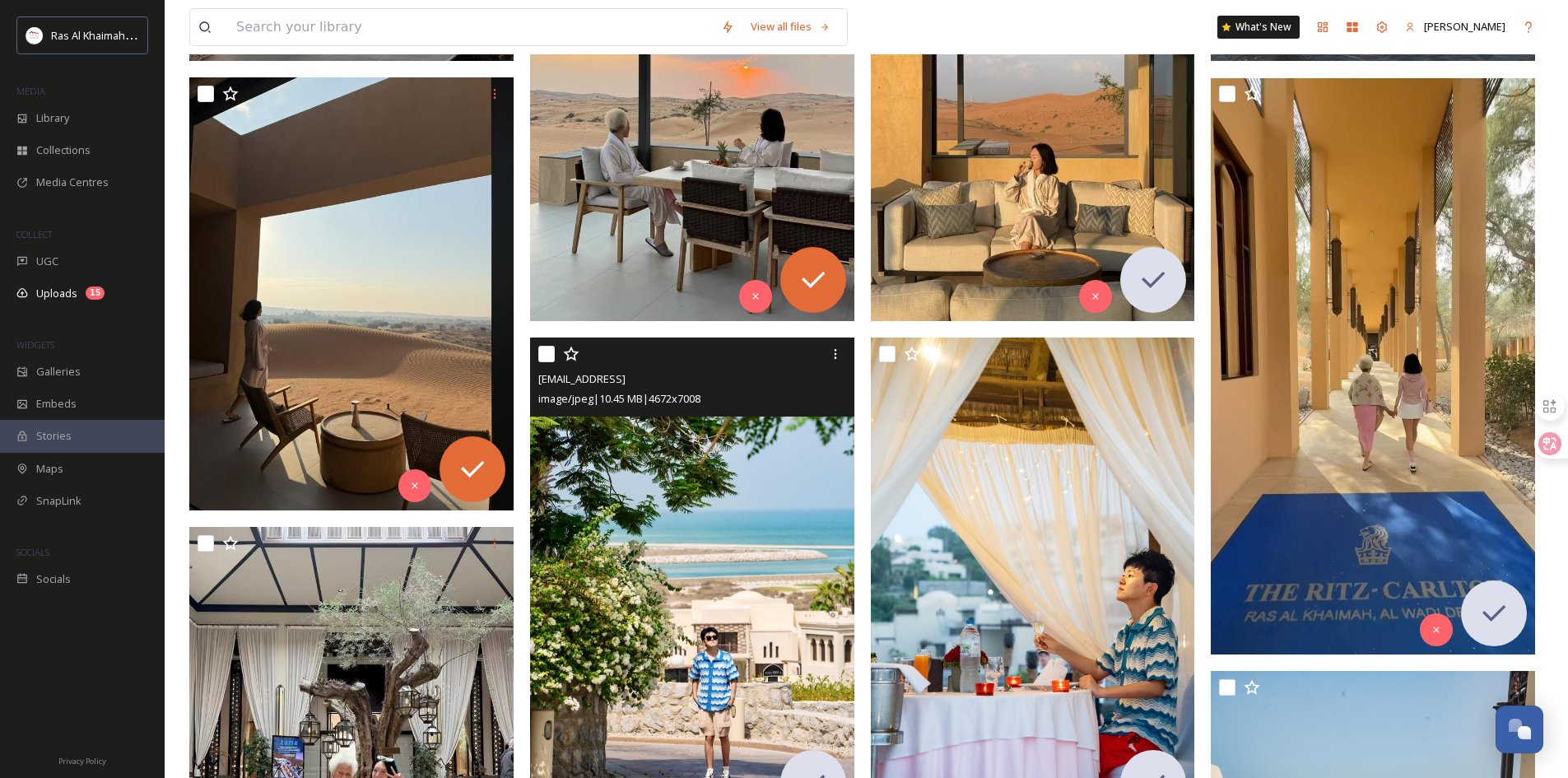
scroll to position [1646, 0]
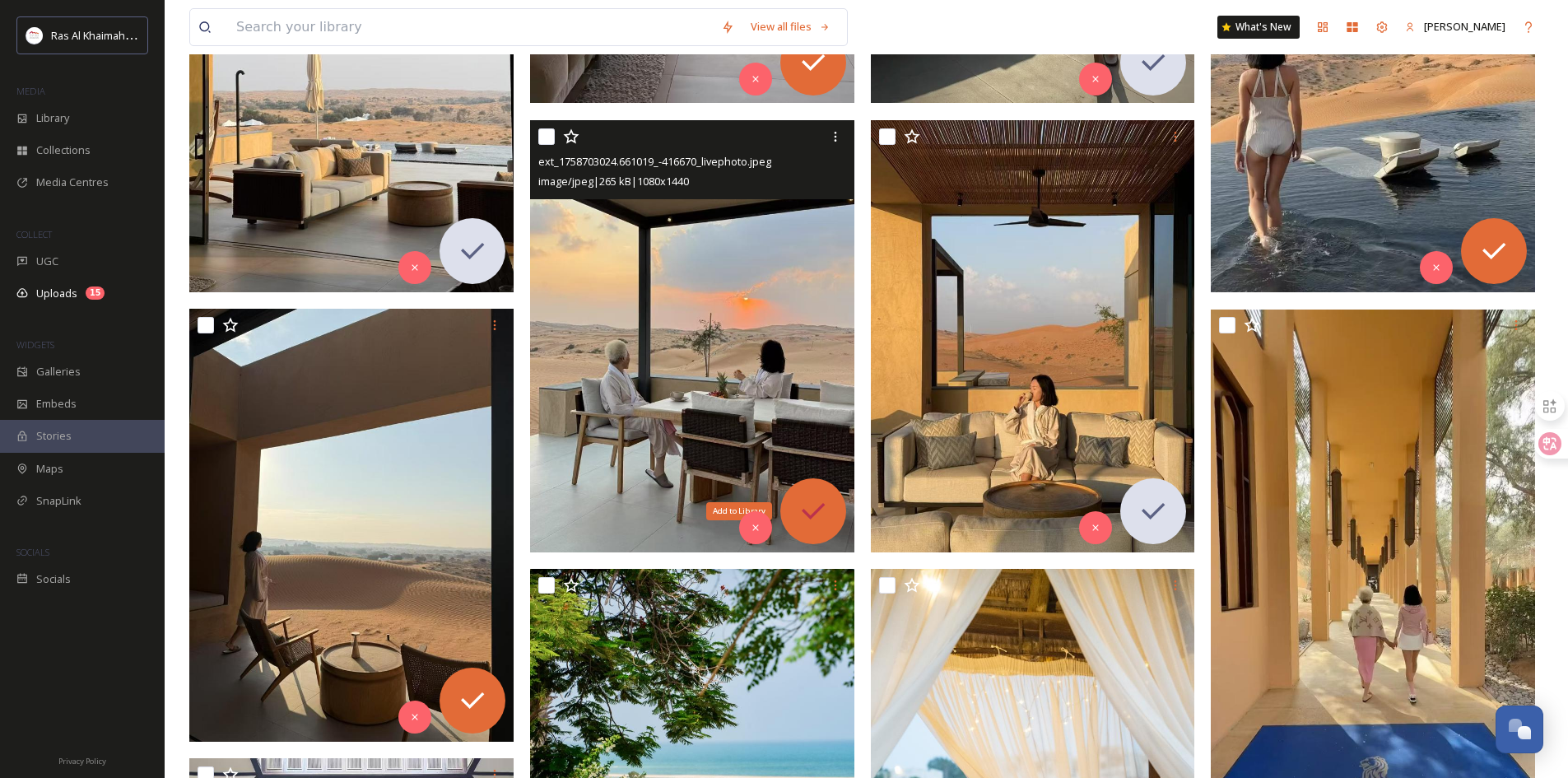
click at [822, 504] on icon at bounding box center [814, 511] width 23 height 17
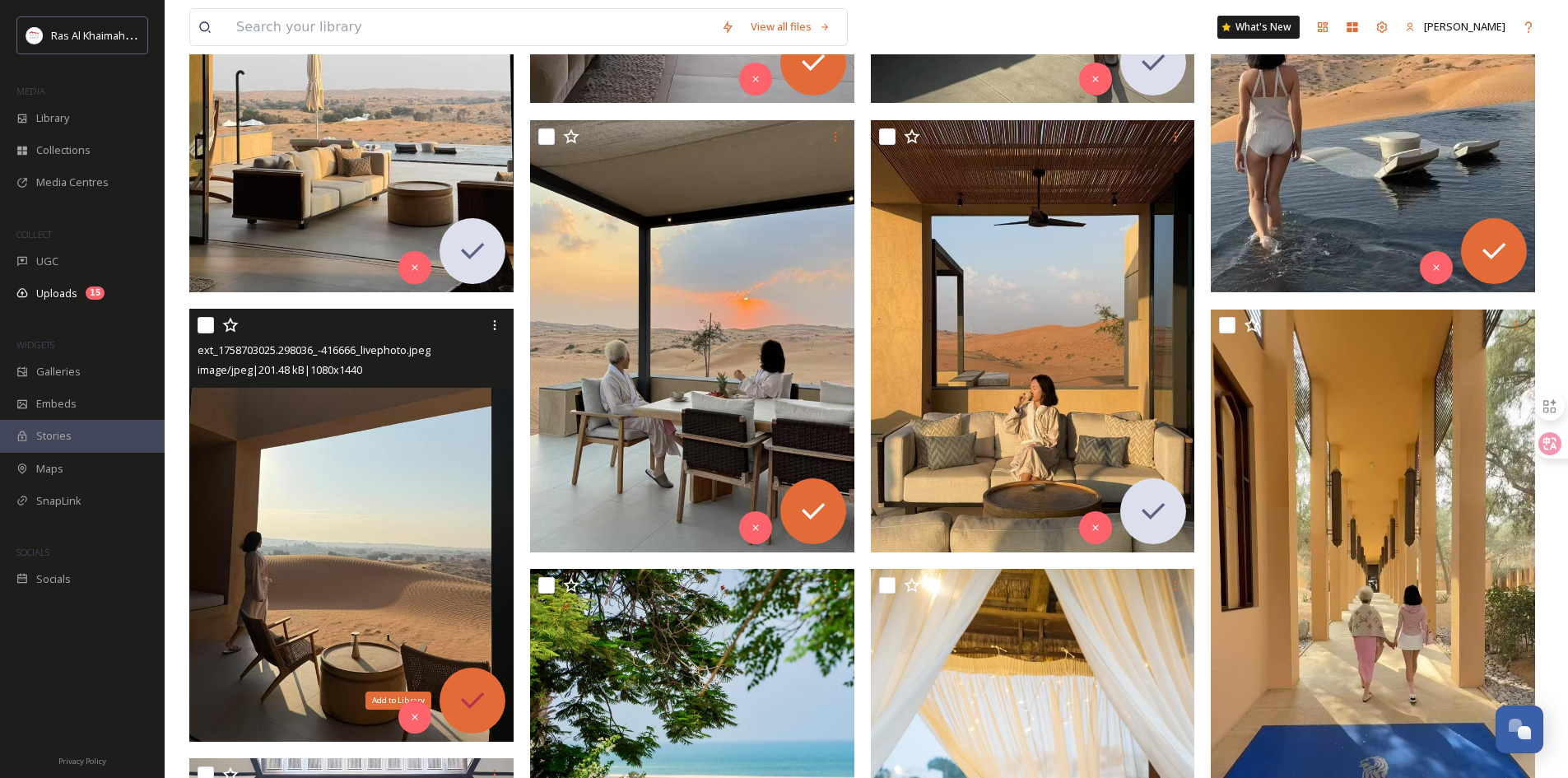
click at [480, 703] on icon at bounding box center [472, 700] width 33 height 33
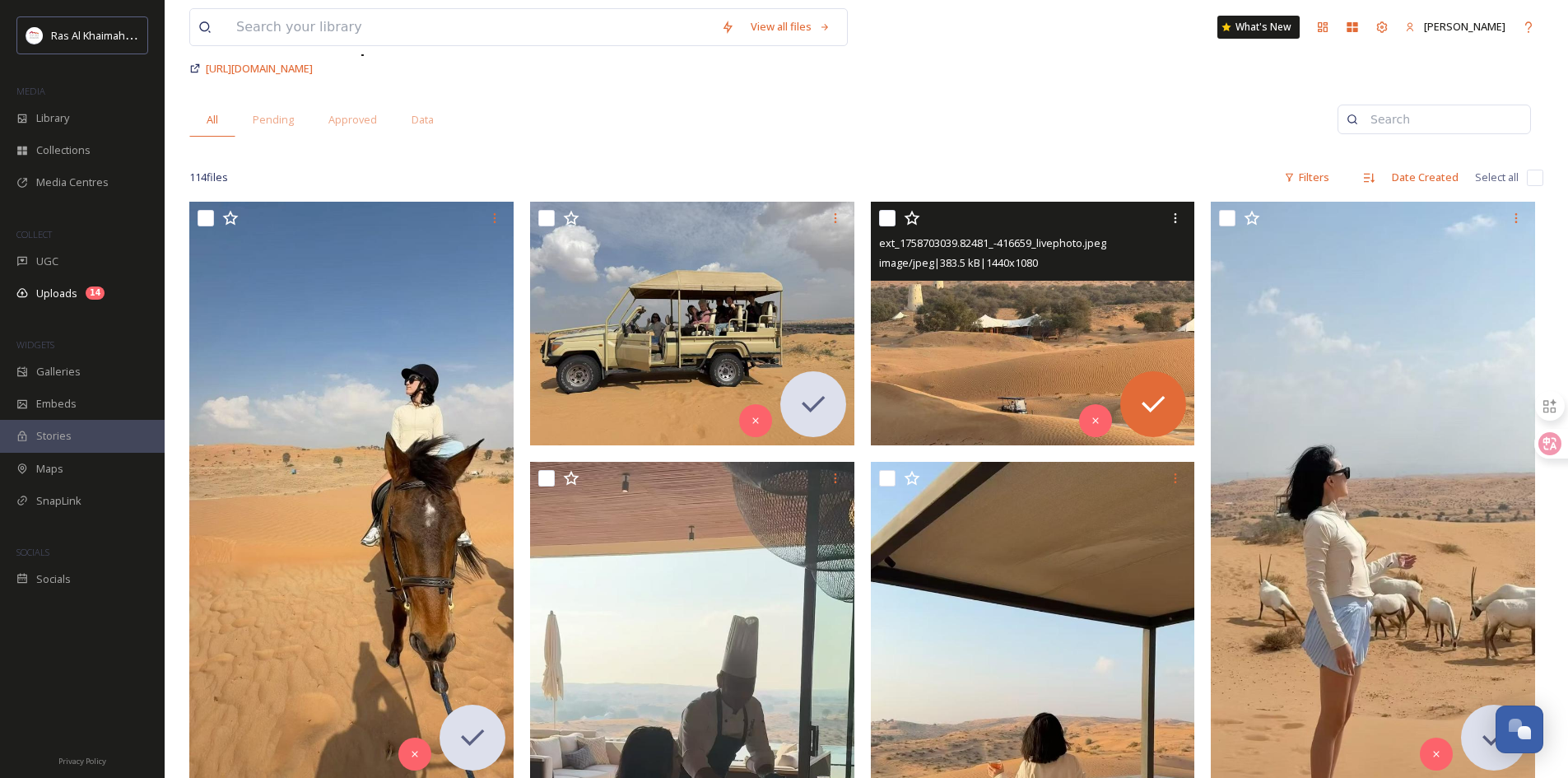
scroll to position [329, 0]
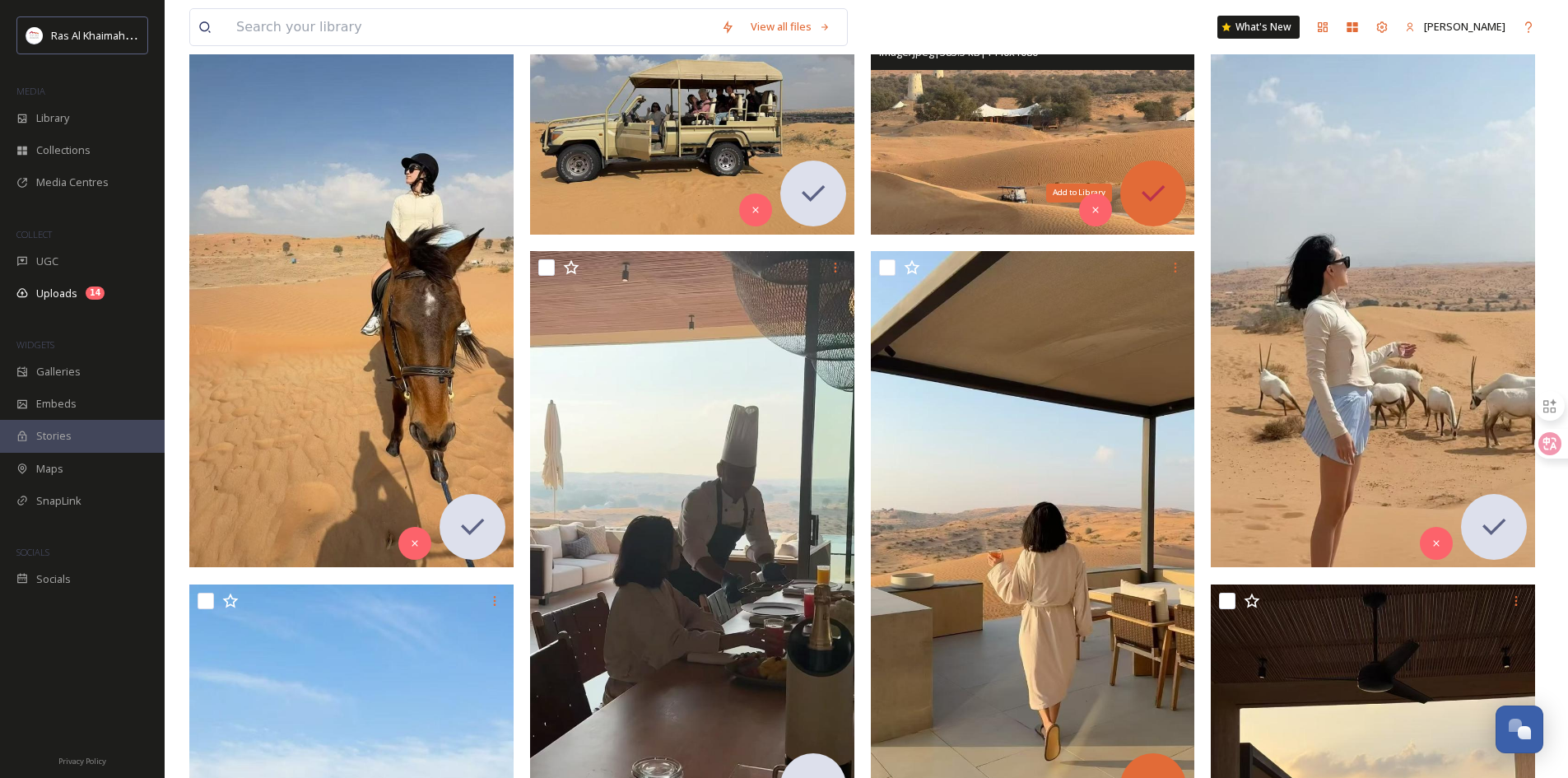
click at [1166, 184] on icon at bounding box center [1153, 193] width 33 height 33
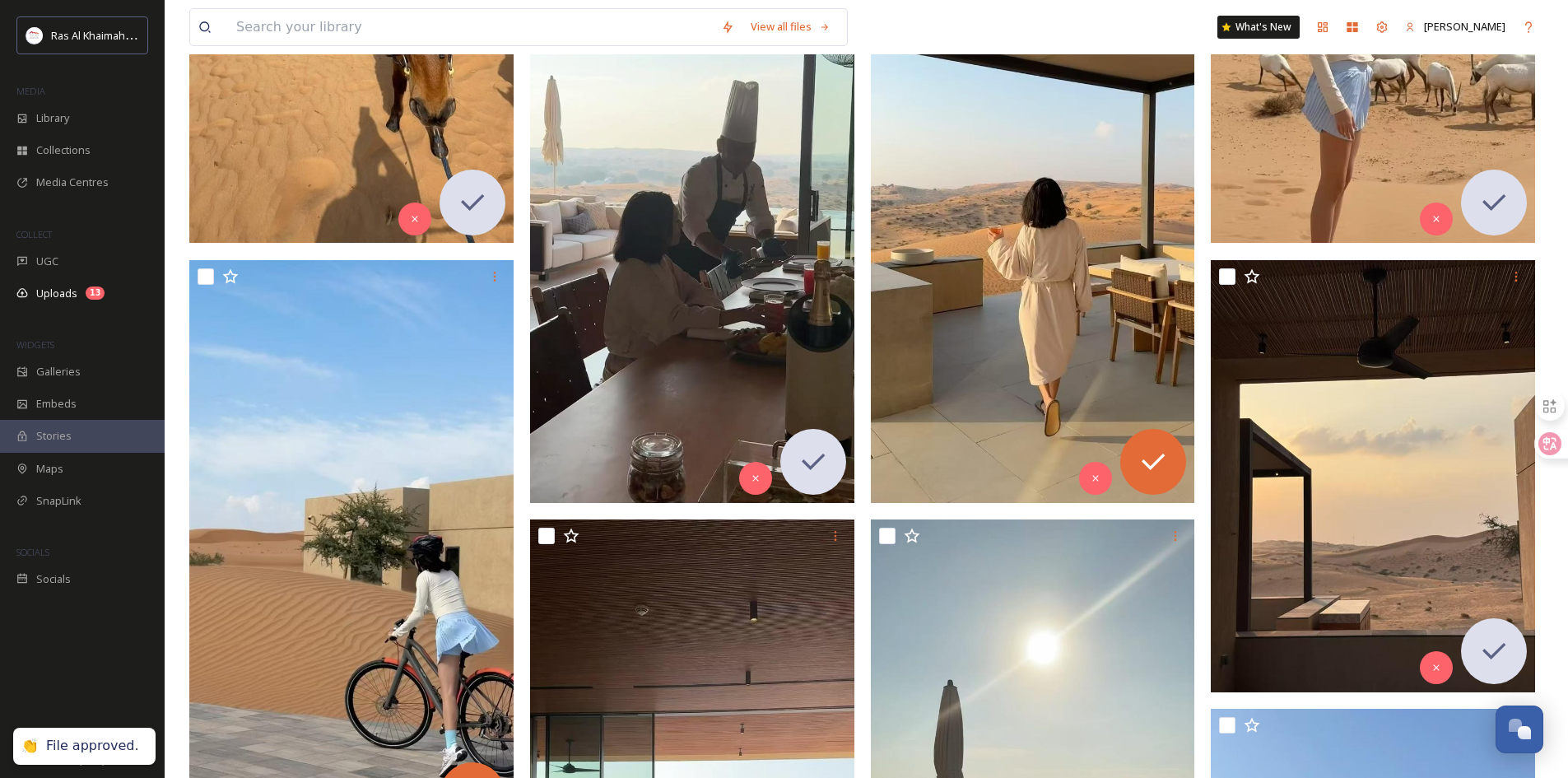
scroll to position [659, 0]
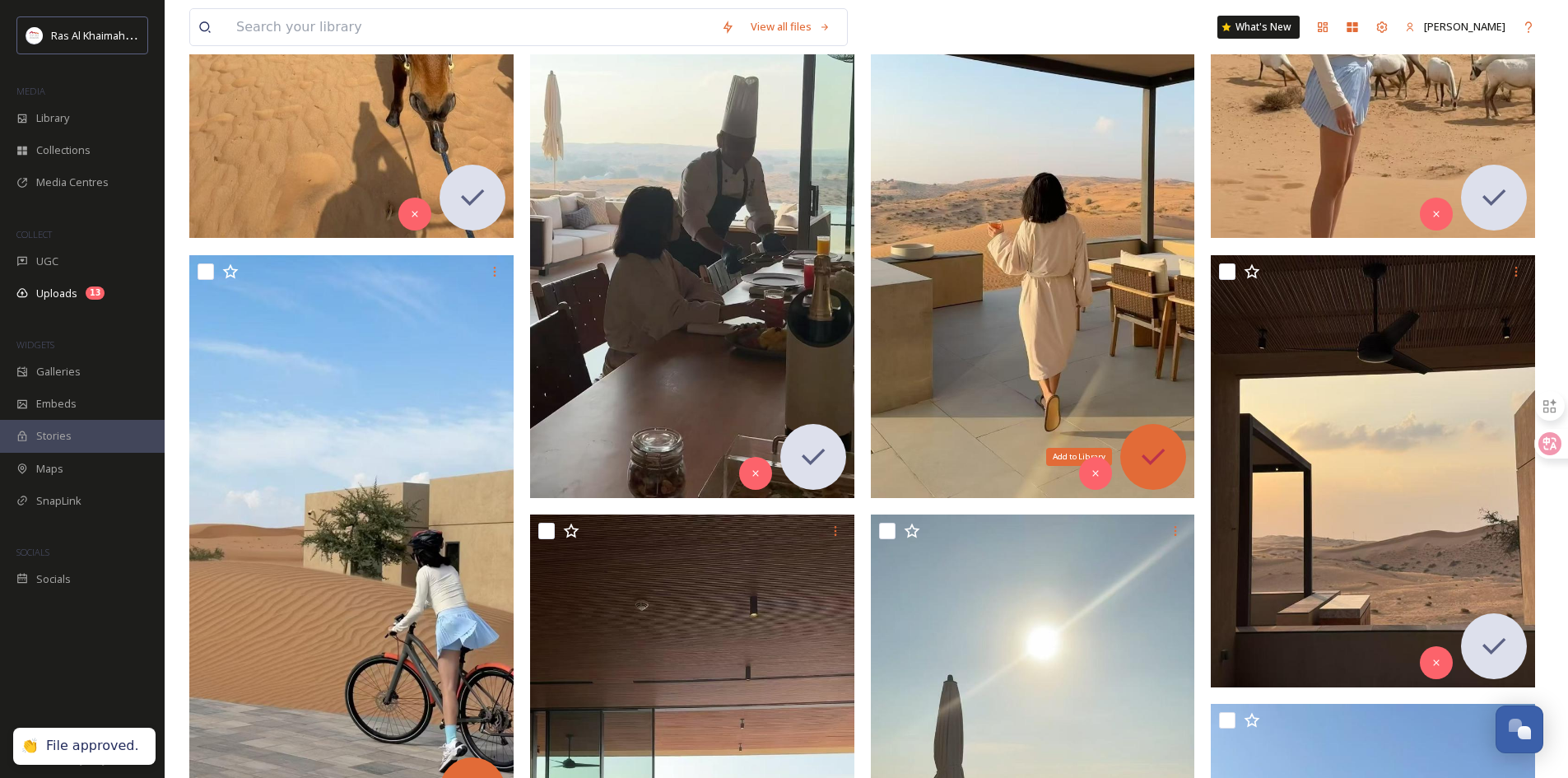
click at [1158, 459] on icon at bounding box center [1153, 456] width 33 height 33
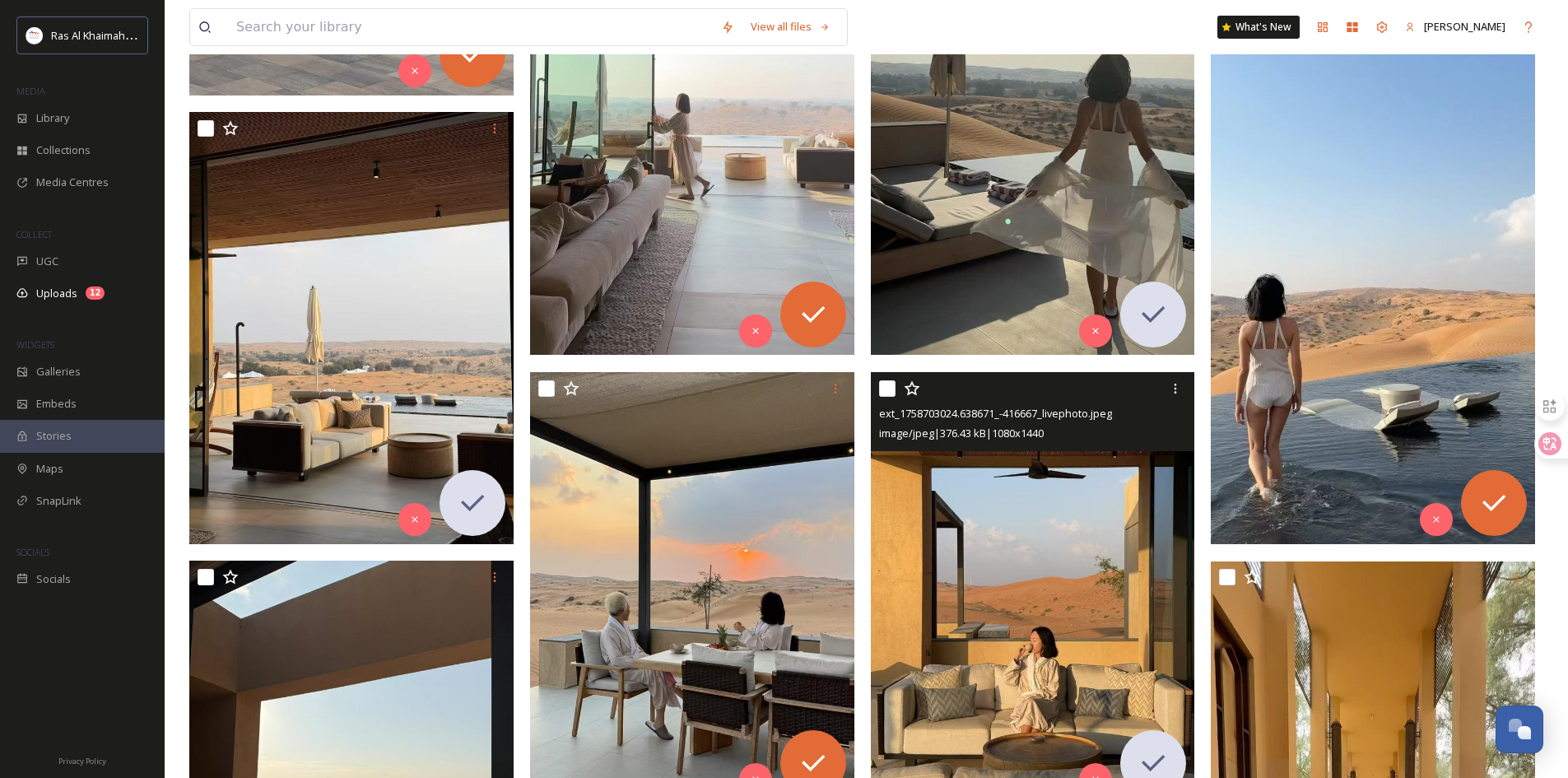
scroll to position [1400, 0]
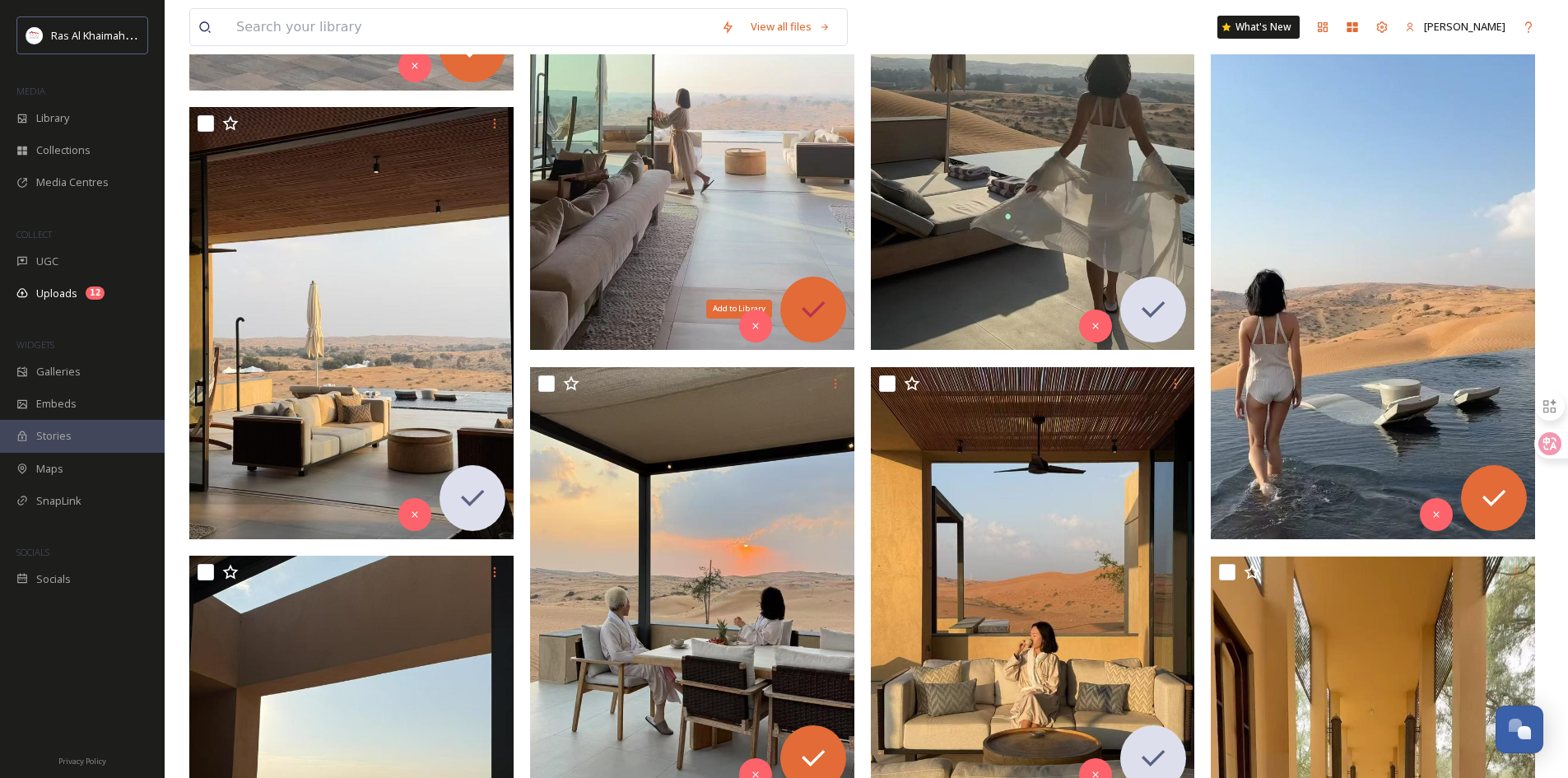
click at [828, 304] on icon at bounding box center [813, 309] width 33 height 33
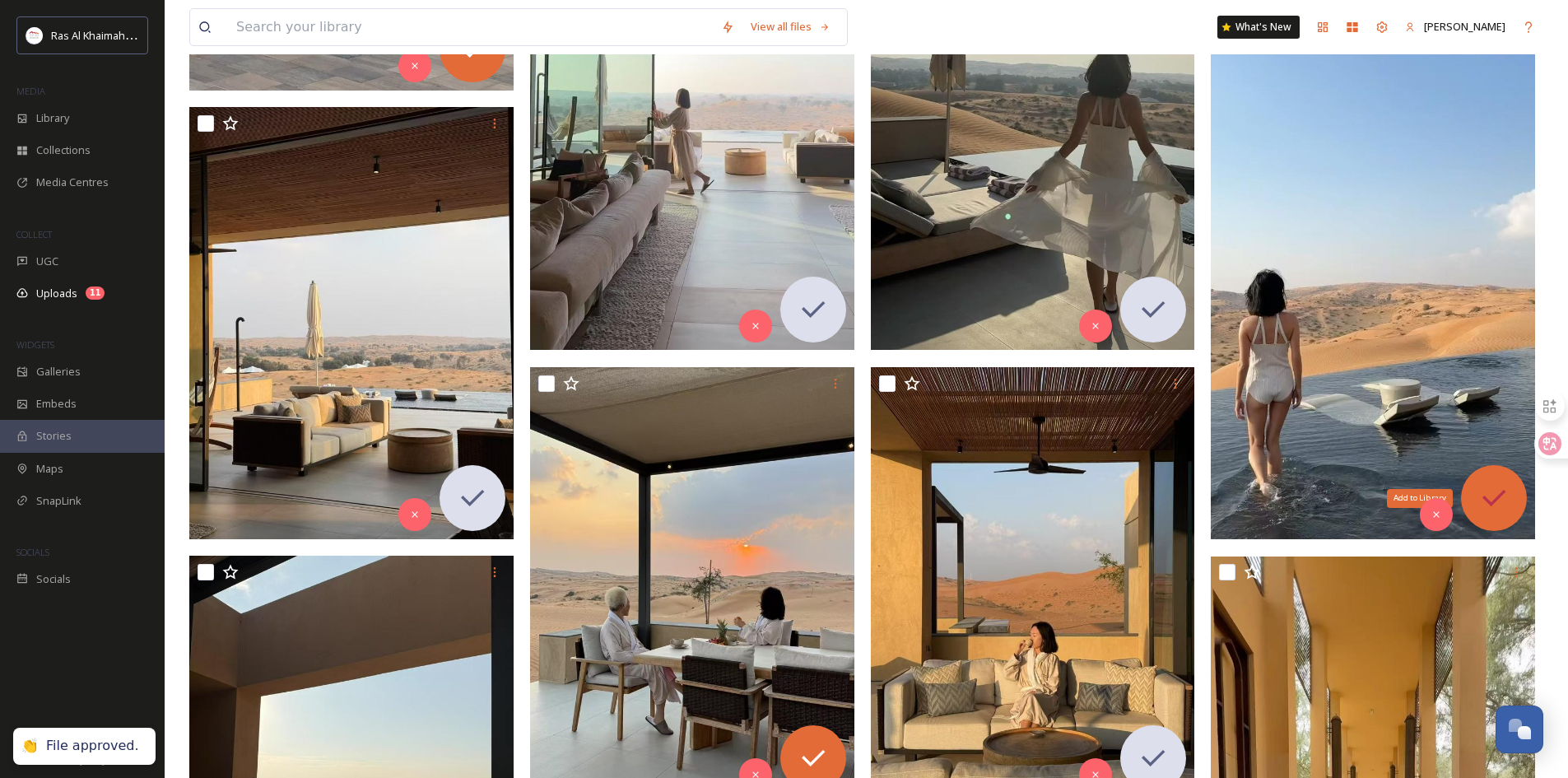
click at [1490, 494] on icon at bounding box center [1494, 498] width 33 height 33
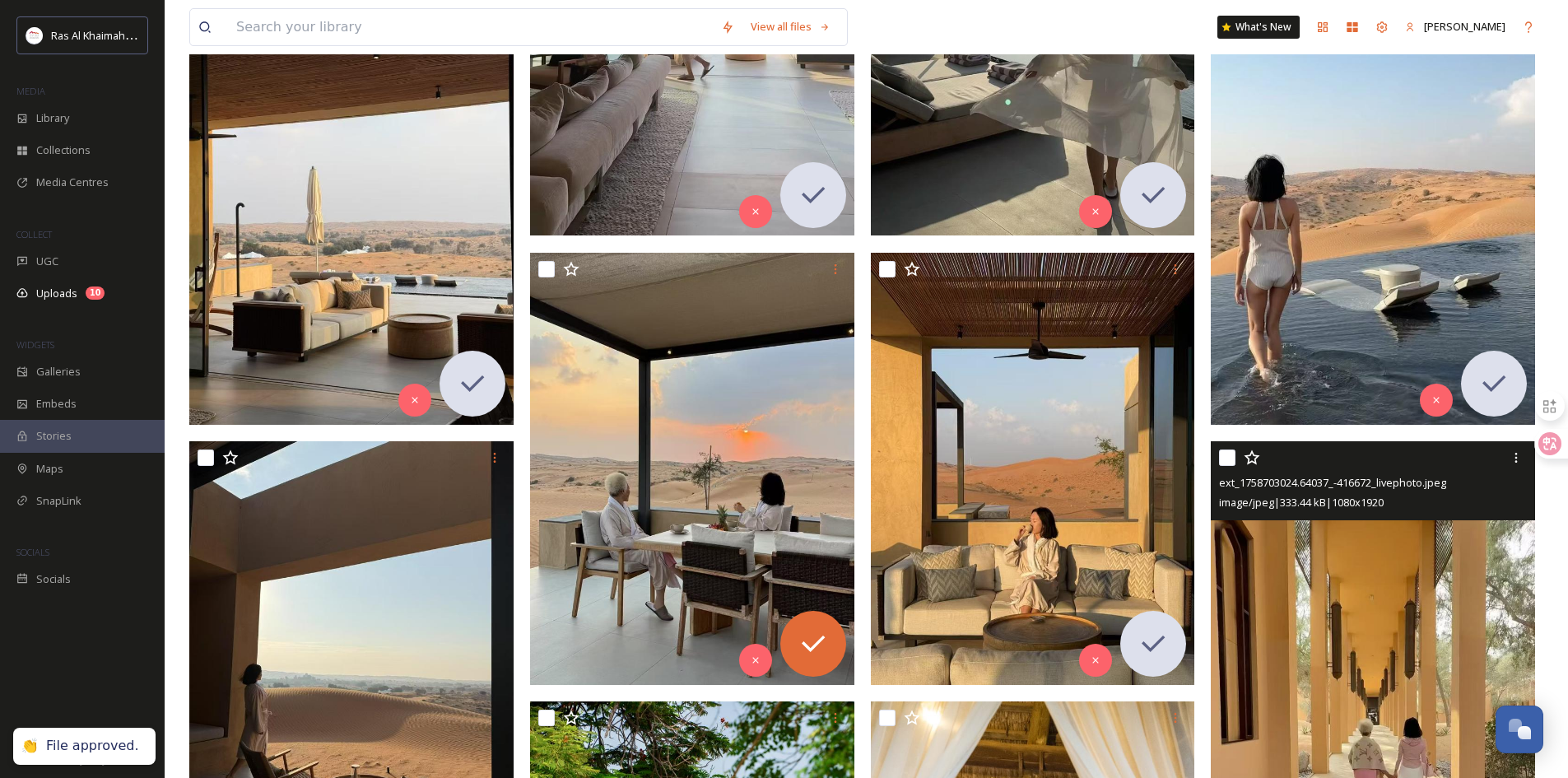
scroll to position [1564, 0]
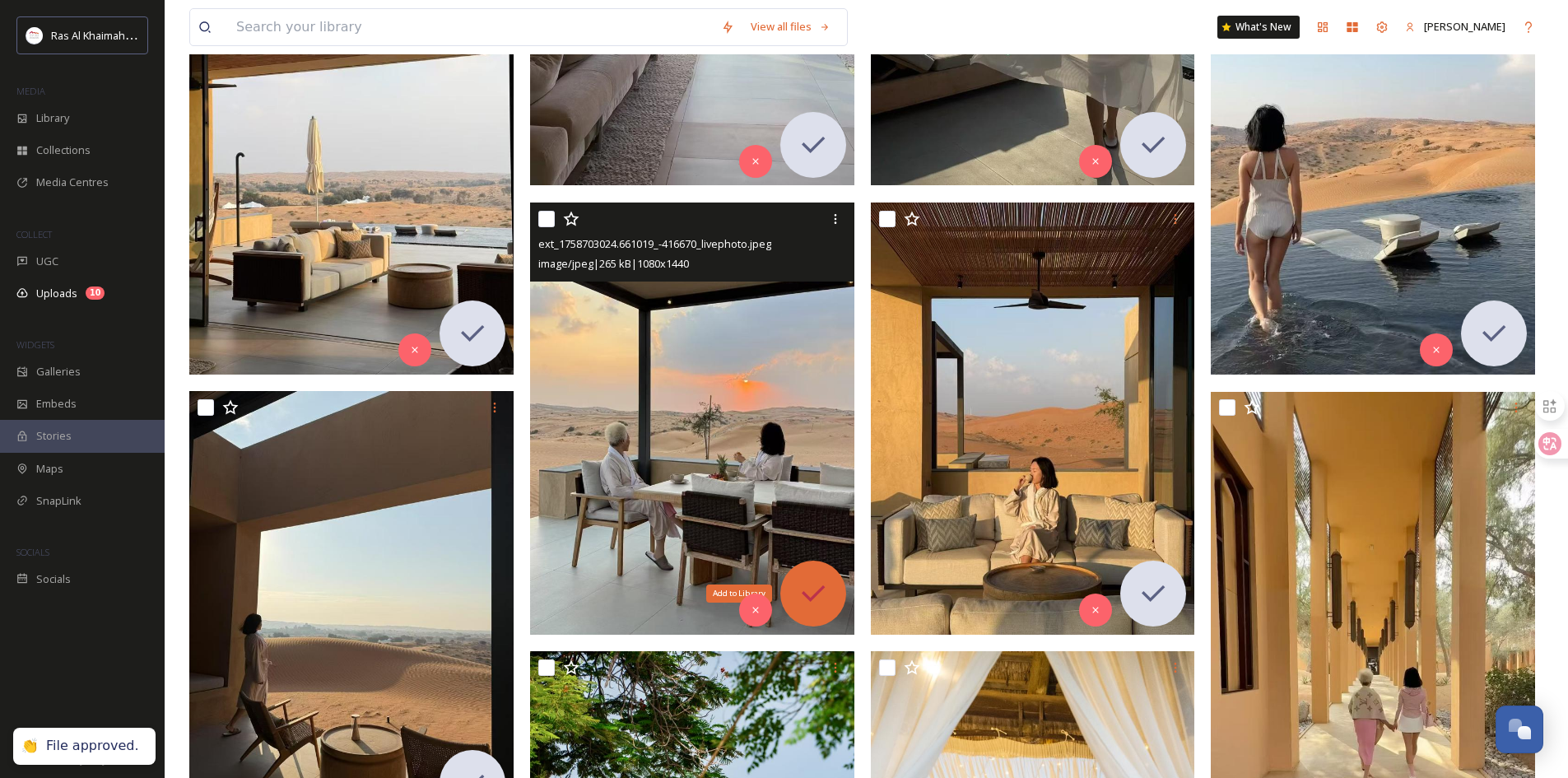
click at [808, 587] on icon at bounding box center [813, 593] width 33 height 33
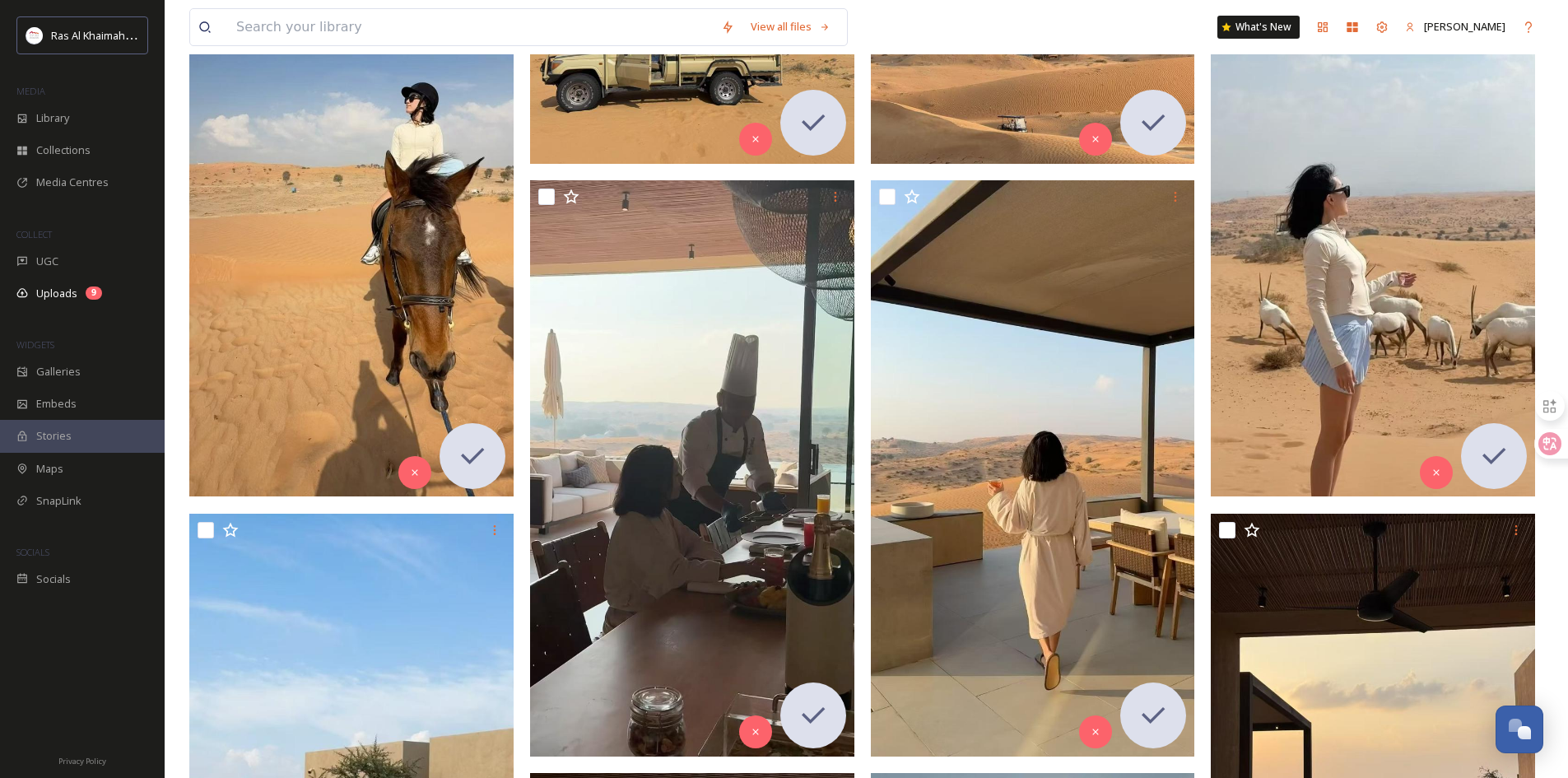
scroll to position [329, 0]
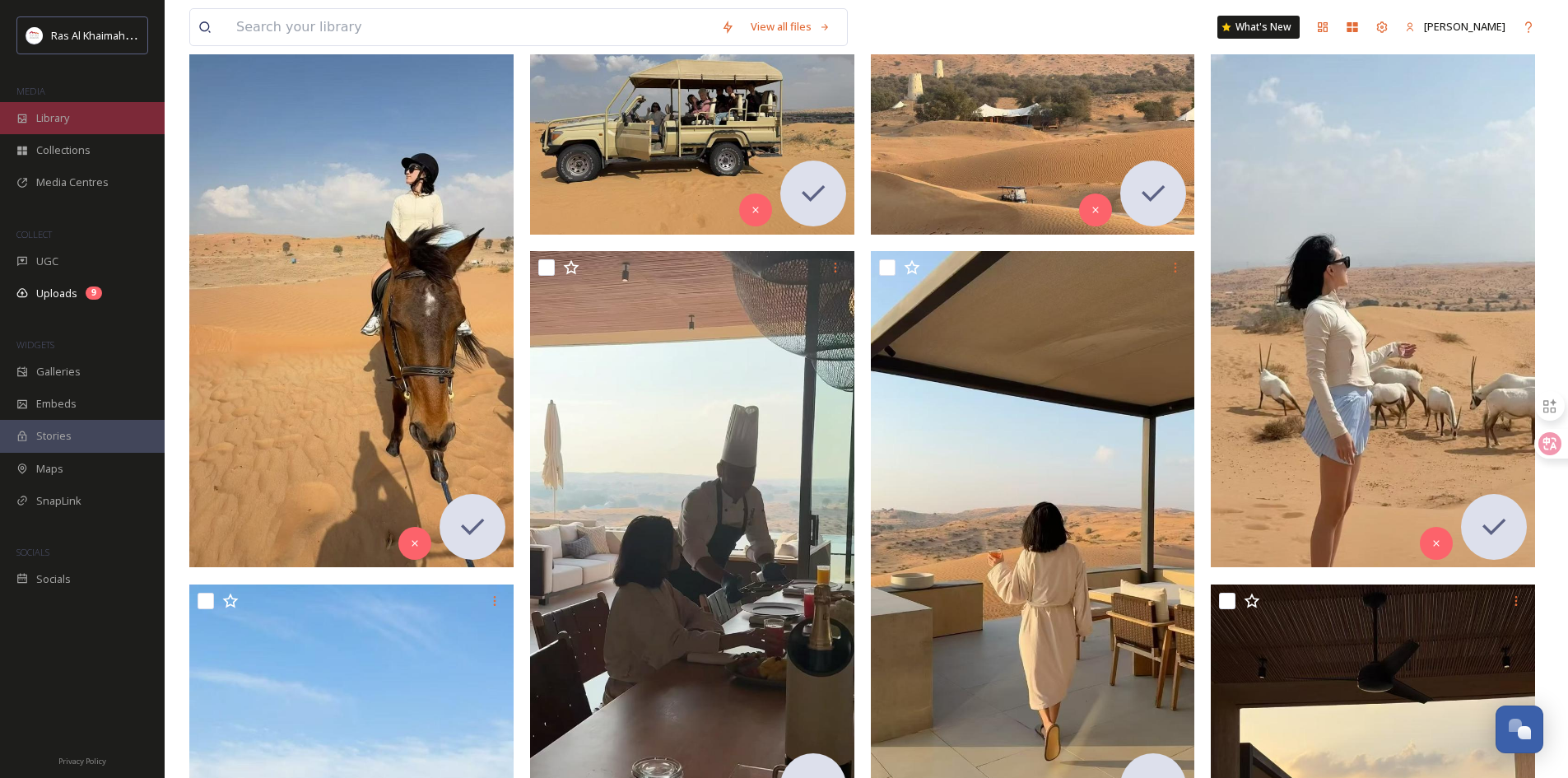
click at [91, 112] on div "Library" at bounding box center [82, 118] width 164 height 32
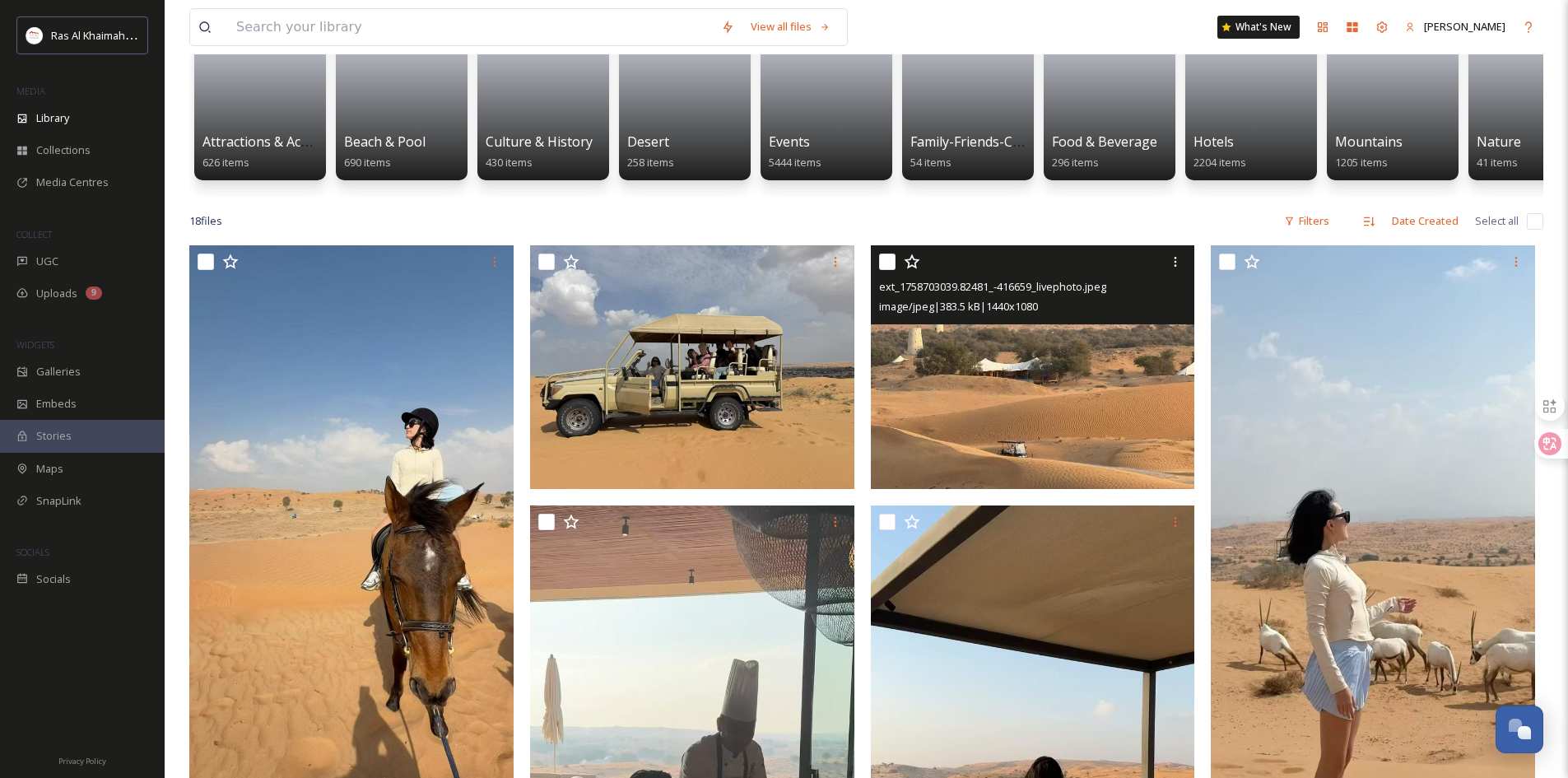
scroll to position [164, 0]
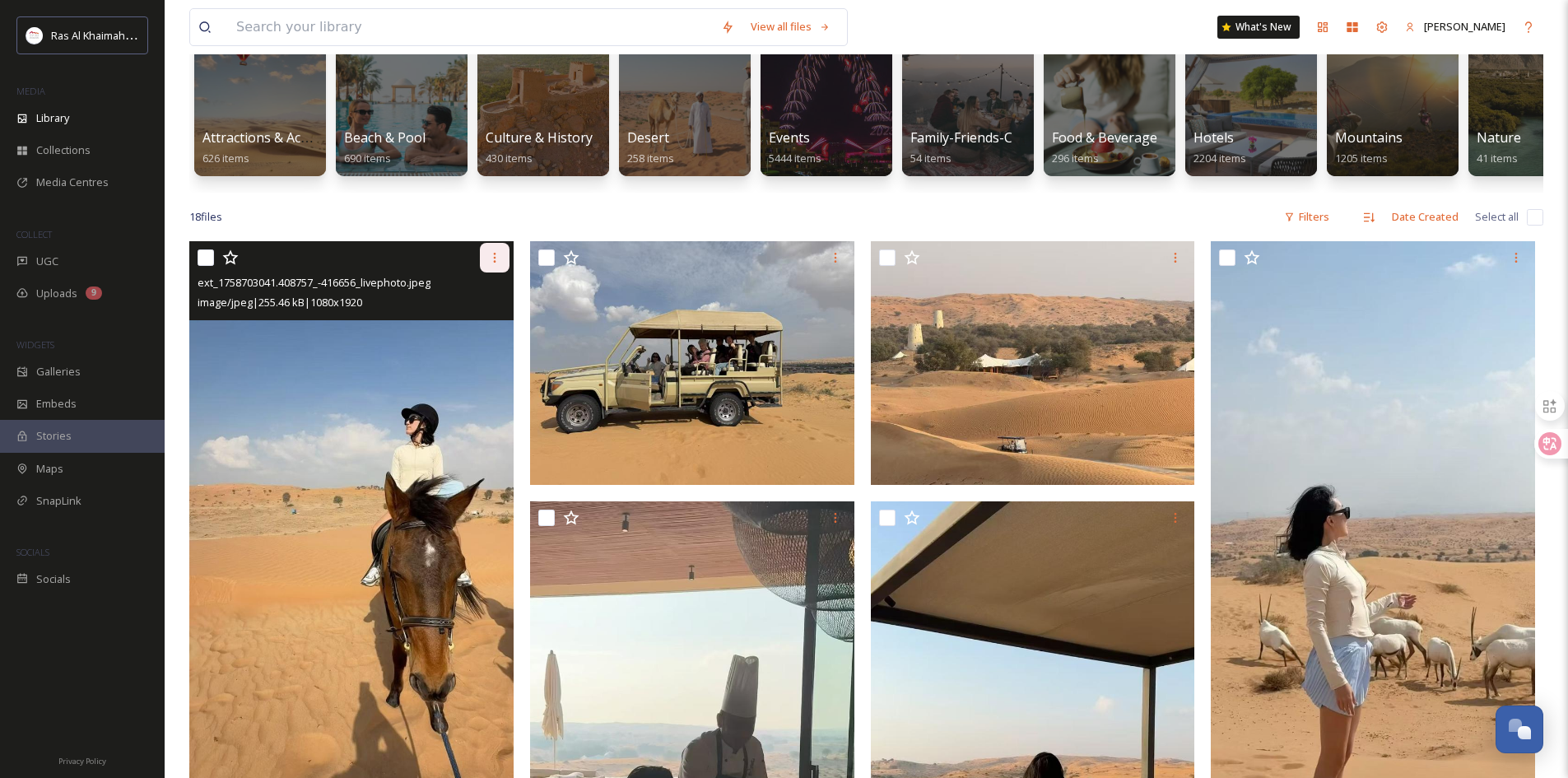
click at [498, 264] on icon at bounding box center [494, 257] width 13 height 13
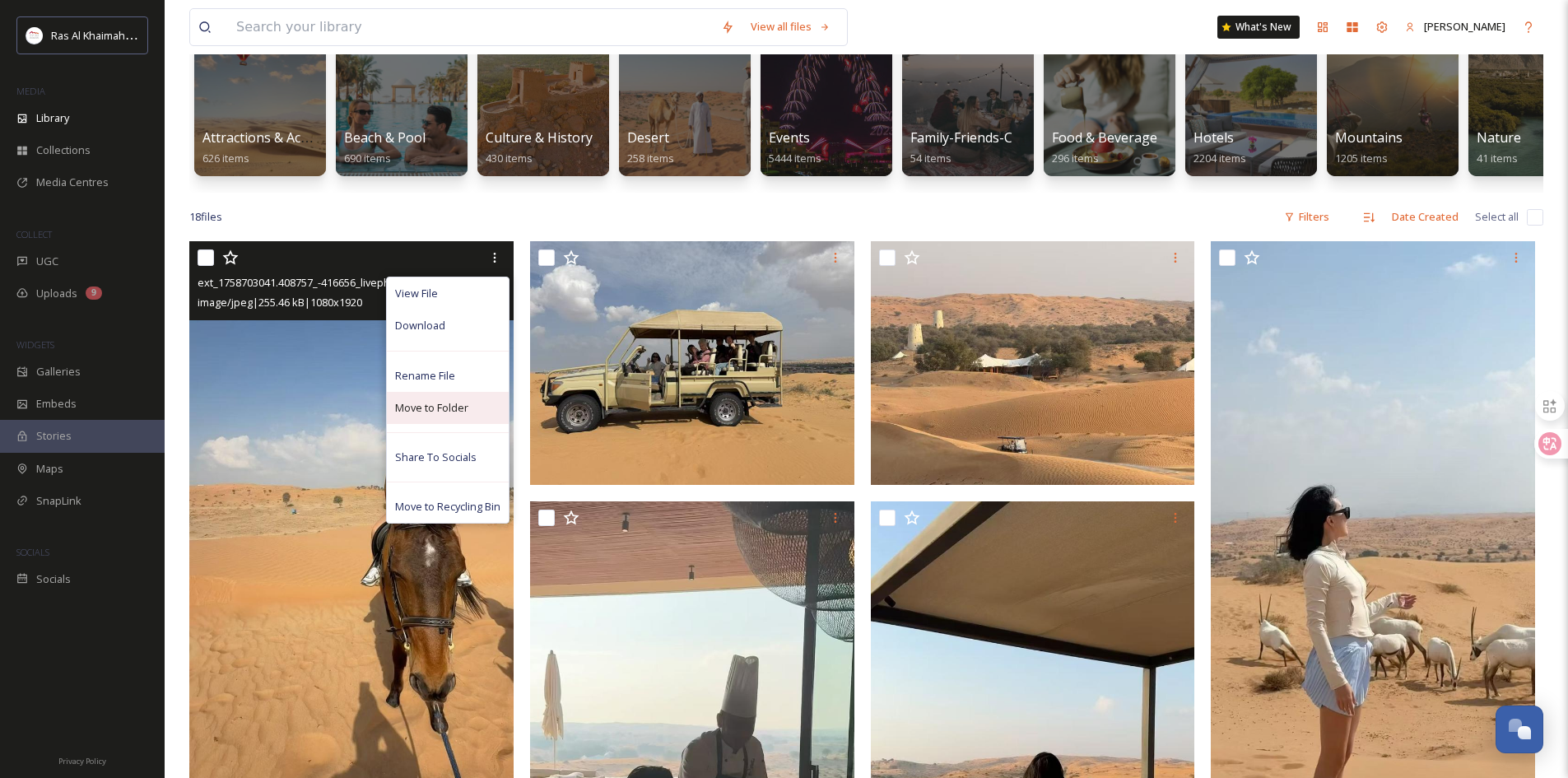
click at [461, 416] on span "Move to Folder" at bounding box center [432, 408] width 73 height 16
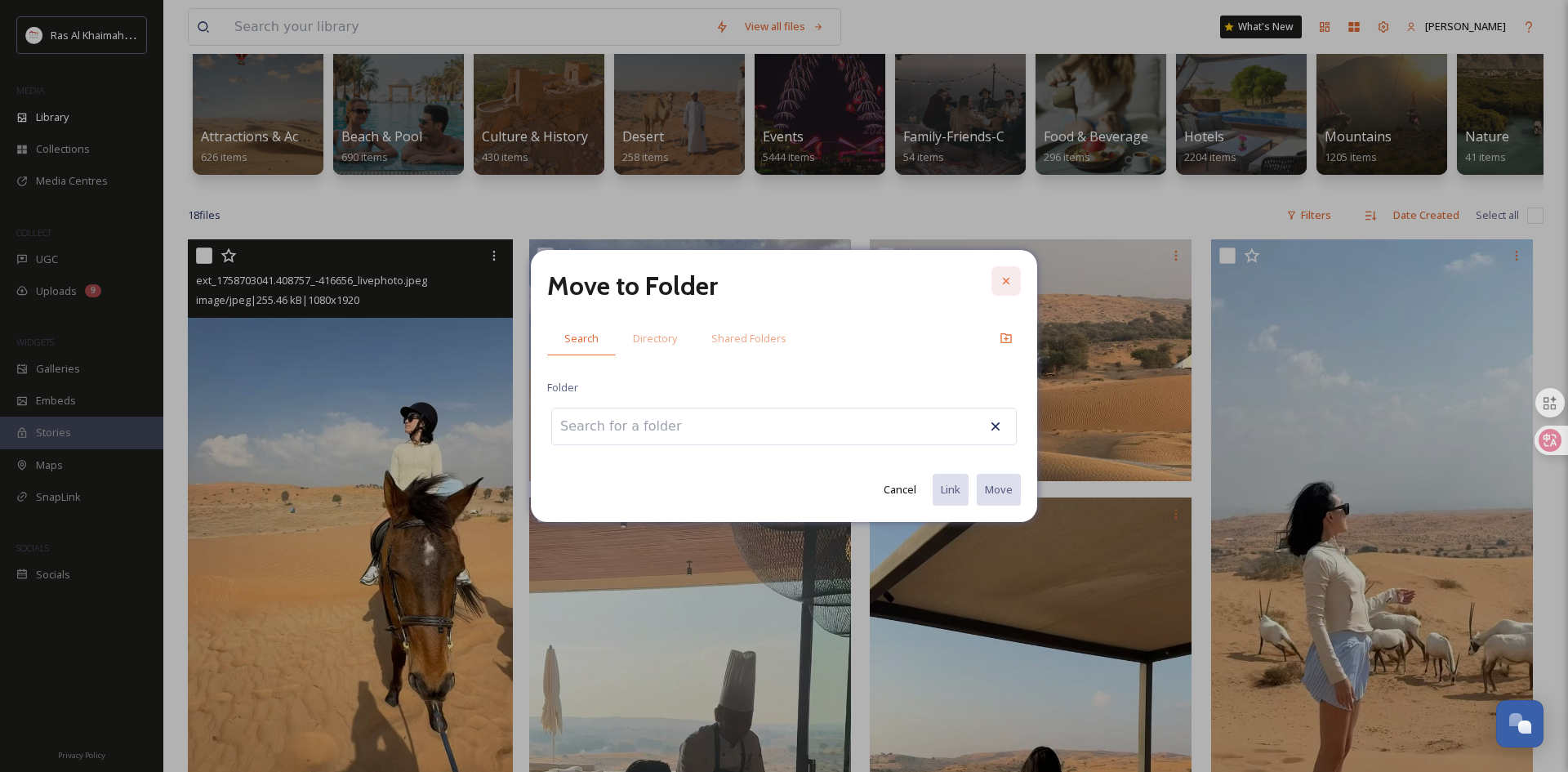
click at [1006, 279] on icon at bounding box center [1006, 281] width 13 height 13
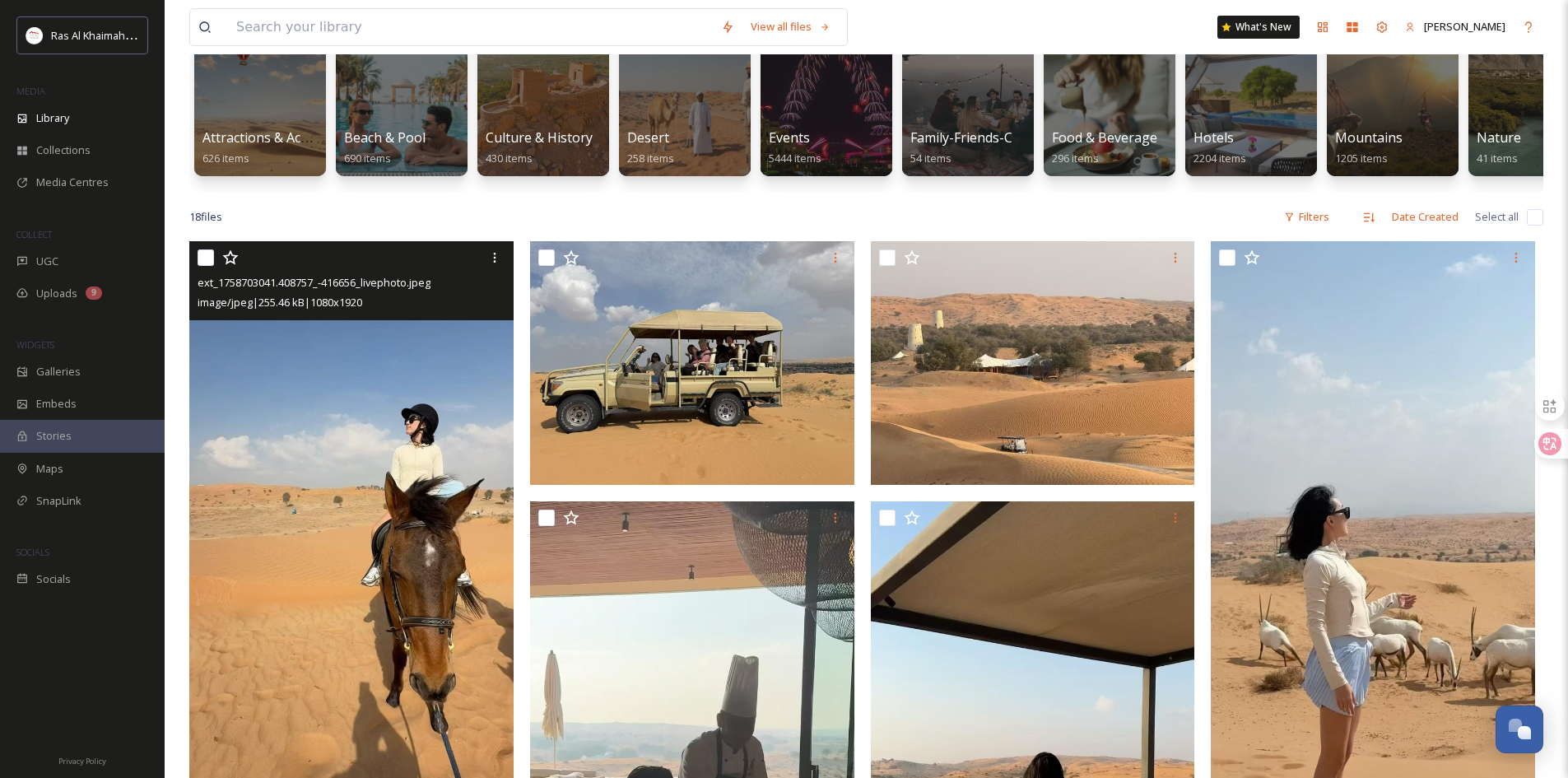
click at [203, 265] on input "checkbox" at bounding box center [205, 257] width 17 height 17
checkbox input "true"
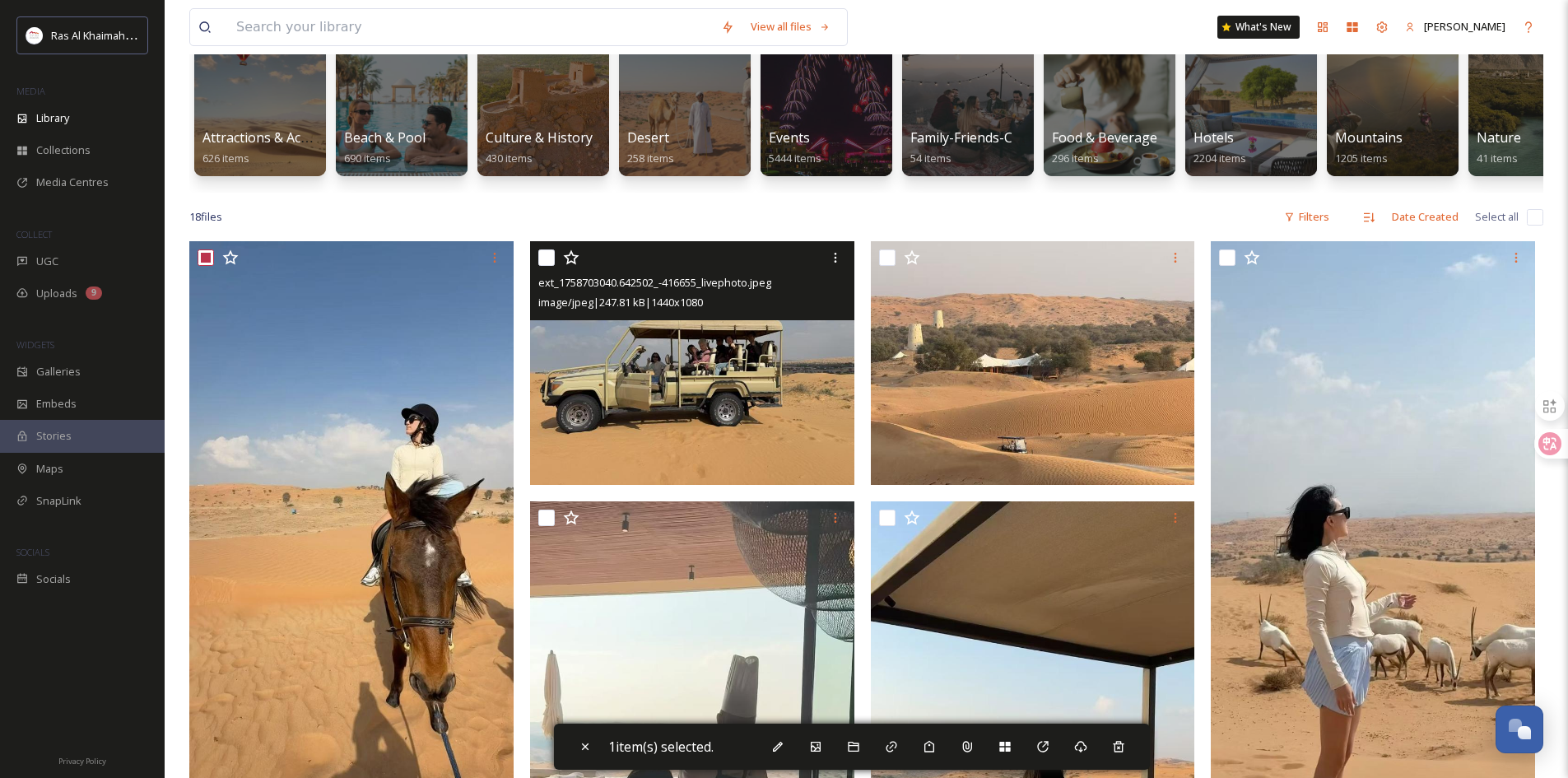
drag, startPoint x: 542, startPoint y: 269, endPoint x: 758, endPoint y: 268, distance: 216.0
click at [542, 266] on input "checkbox" at bounding box center [547, 257] width 17 height 17
checkbox input "true"
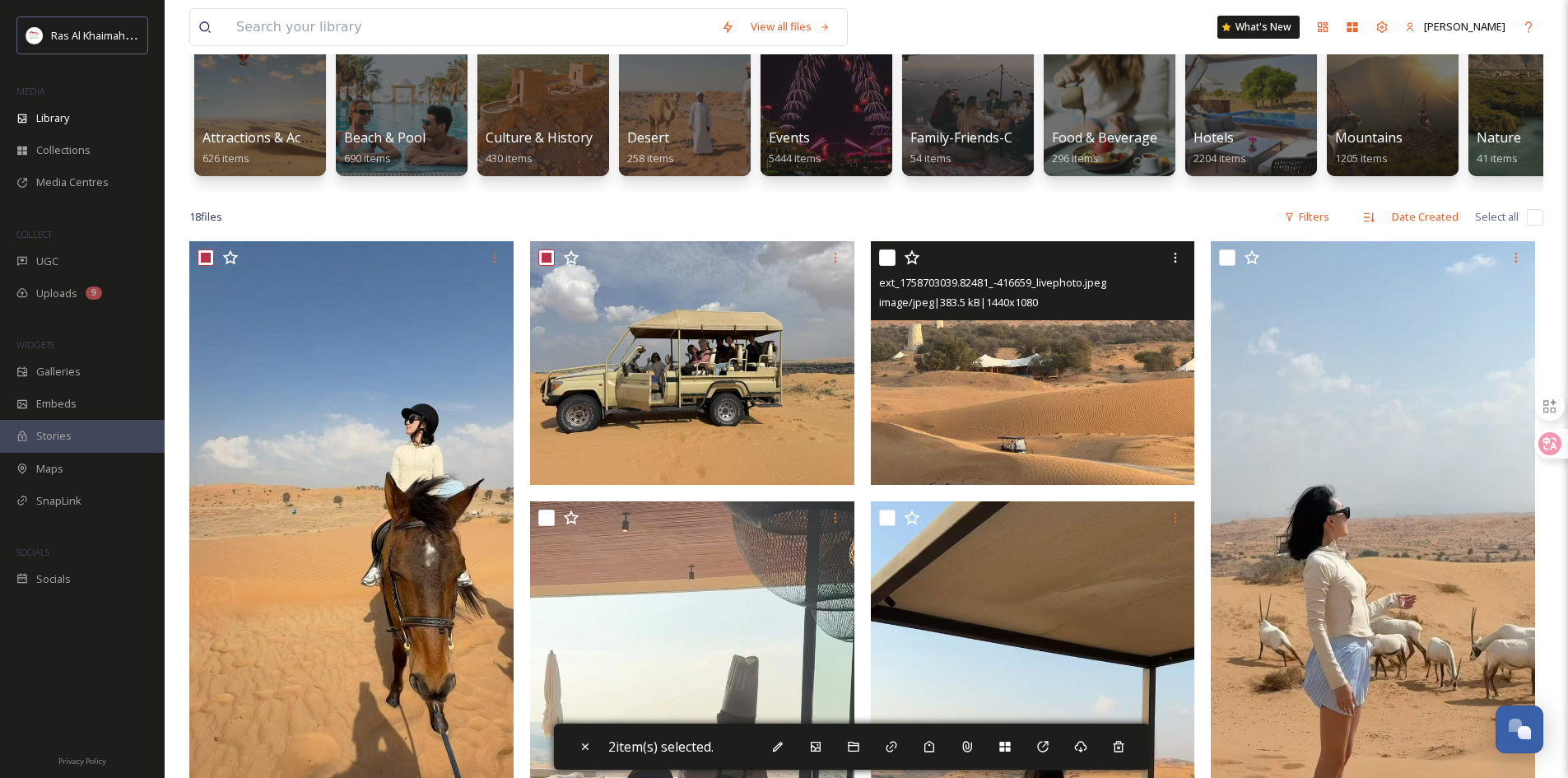
click at [897, 271] on div at bounding box center [1035, 258] width 312 height 30
click at [883, 266] on input "checkbox" at bounding box center [887, 257] width 17 height 17
checkbox input "true"
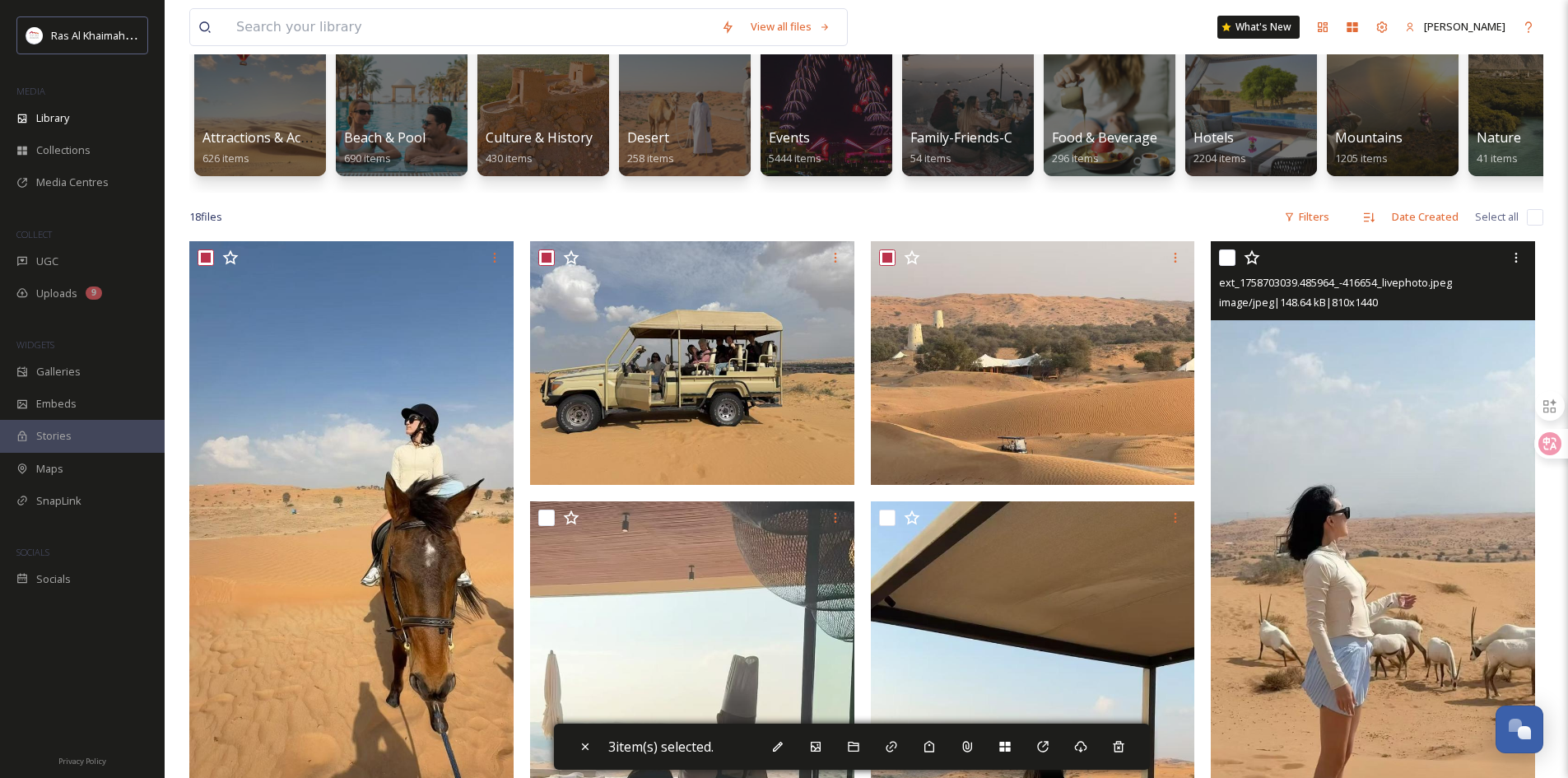
drag, startPoint x: 1233, startPoint y: 273, endPoint x: 1221, endPoint y: 280, distance: 13.9
click at [1232, 266] on input "checkbox" at bounding box center [1228, 257] width 17 height 17
checkbox input "true"
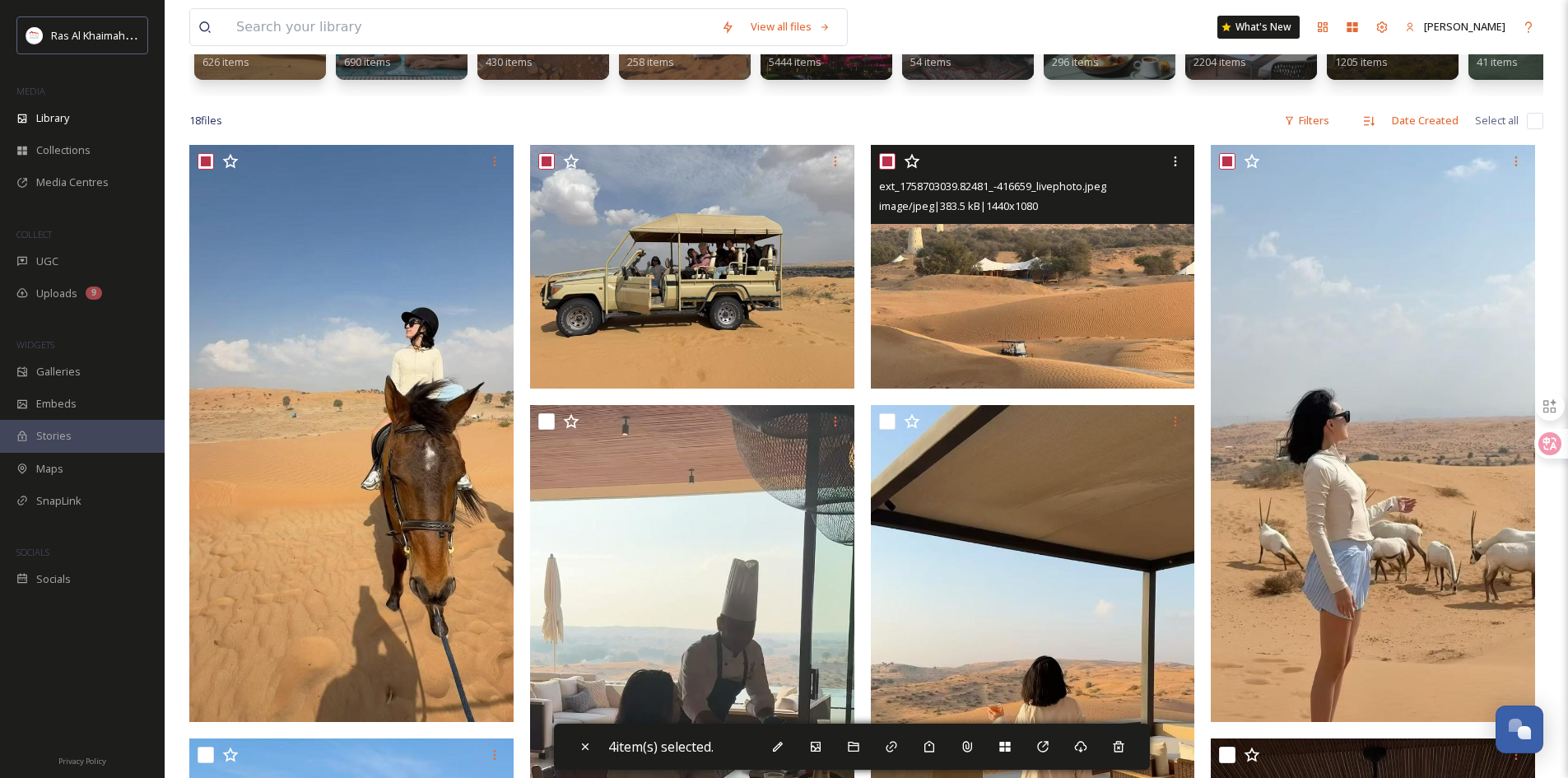
scroll to position [411, 0]
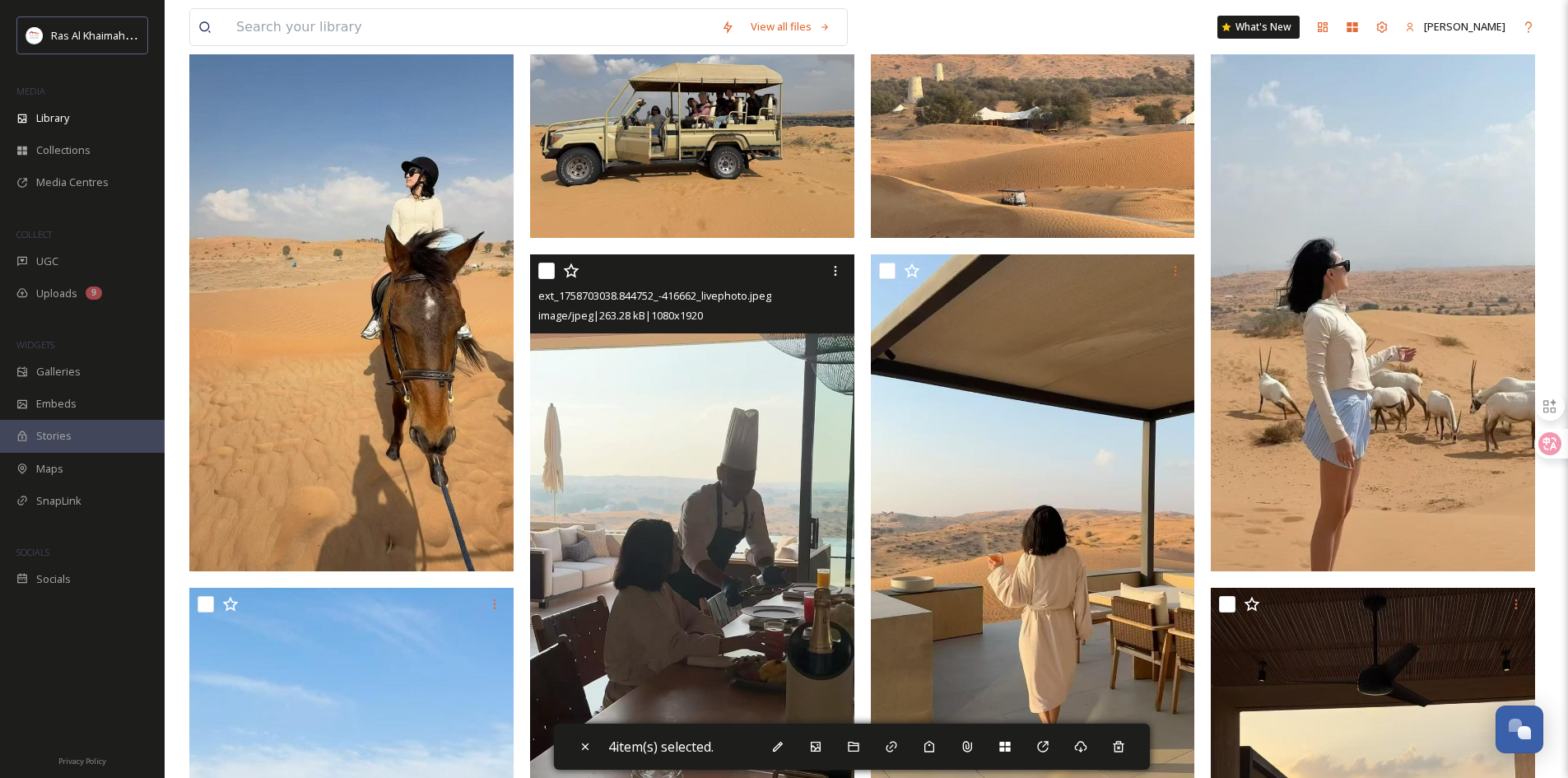
click at [552, 279] on input "checkbox" at bounding box center [547, 271] width 17 height 17
checkbox input "true"
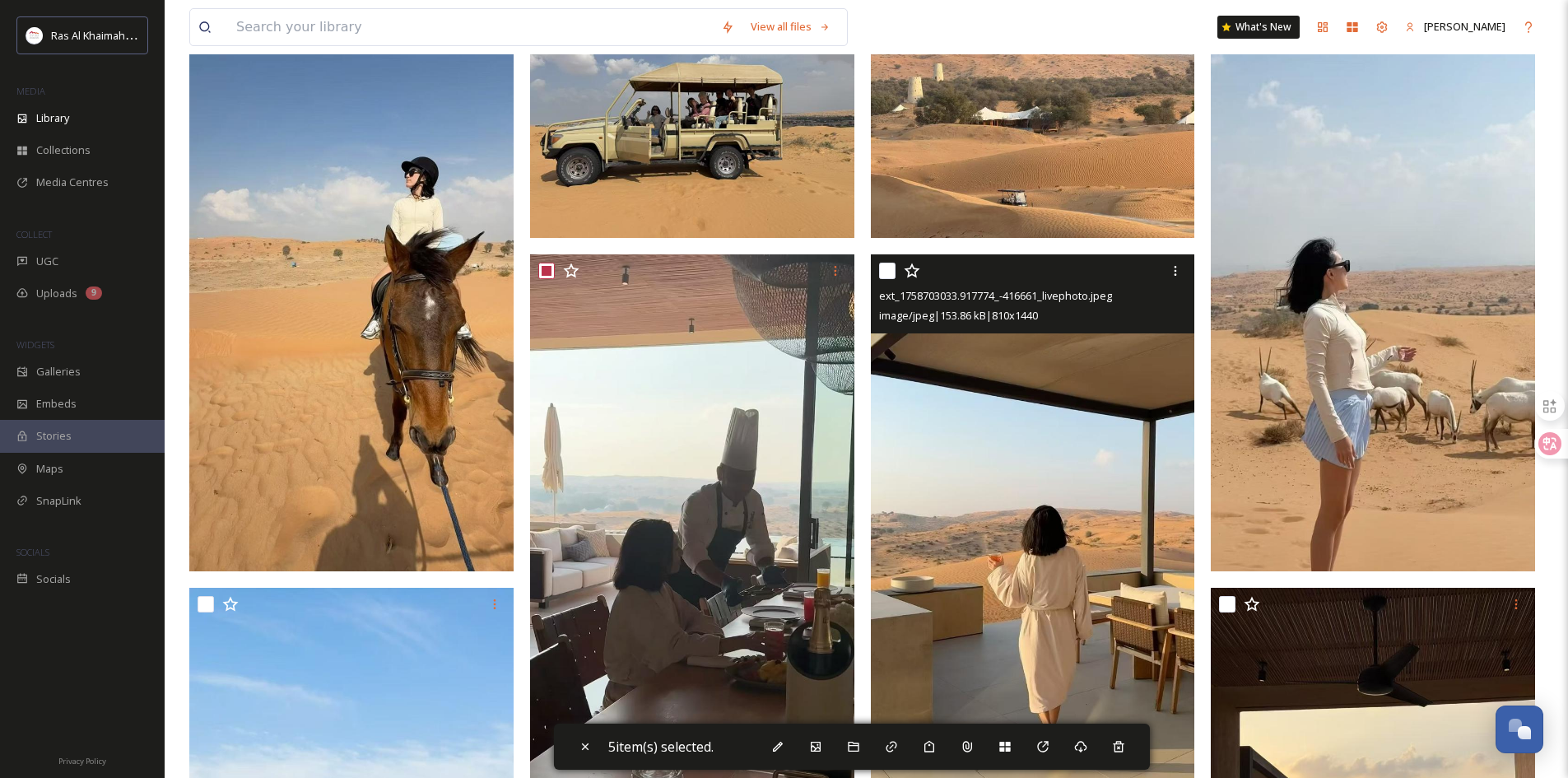
click at [886, 279] on input "checkbox" at bounding box center [887, 271] width 17 height 17
checkbox input "true"
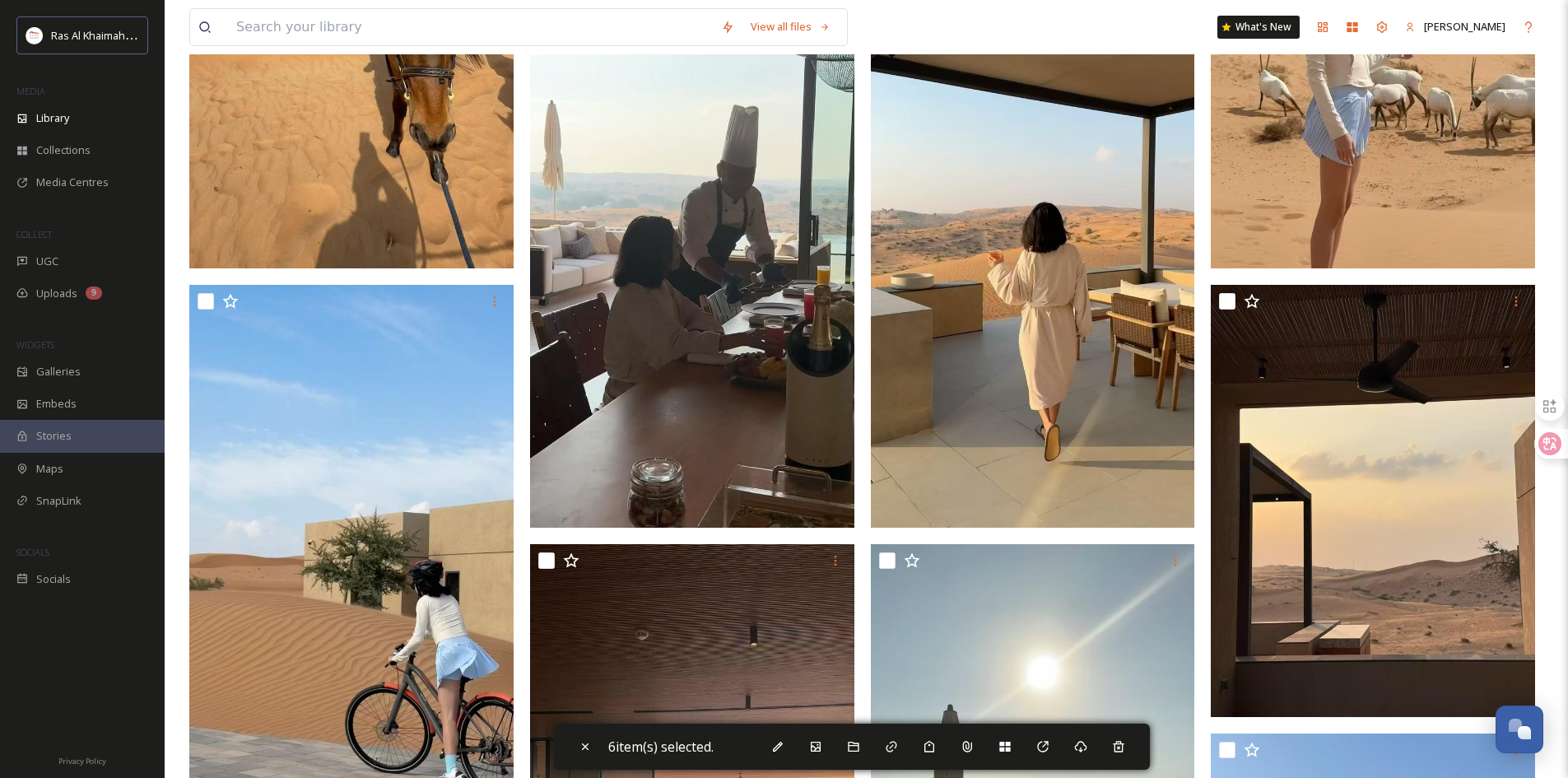
scroll to position [741, 0]
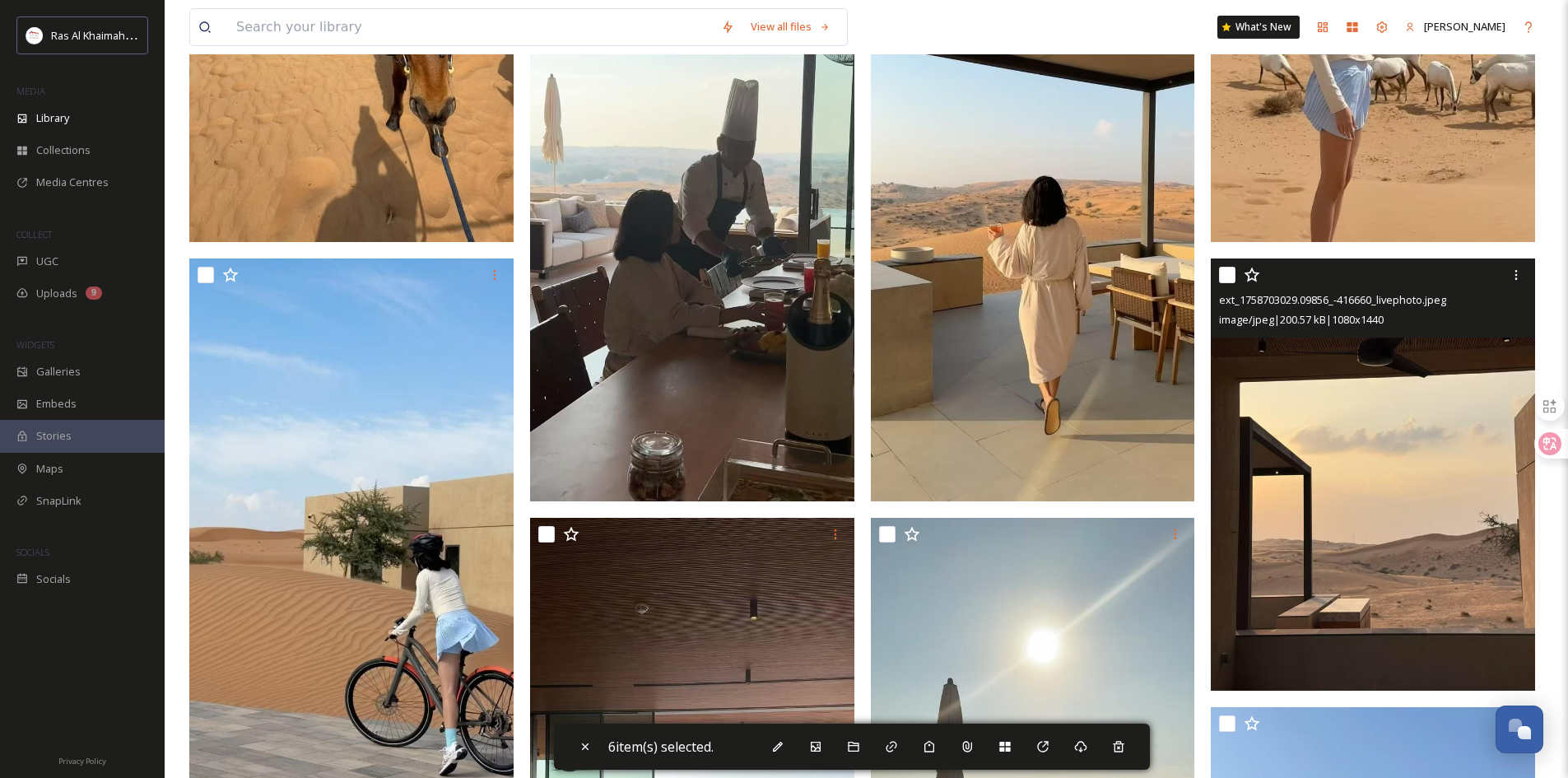
click at [1223, 283] on input "checkbox" at bounding box center [1228, 275] width 17 height 17
checkbox input "true"
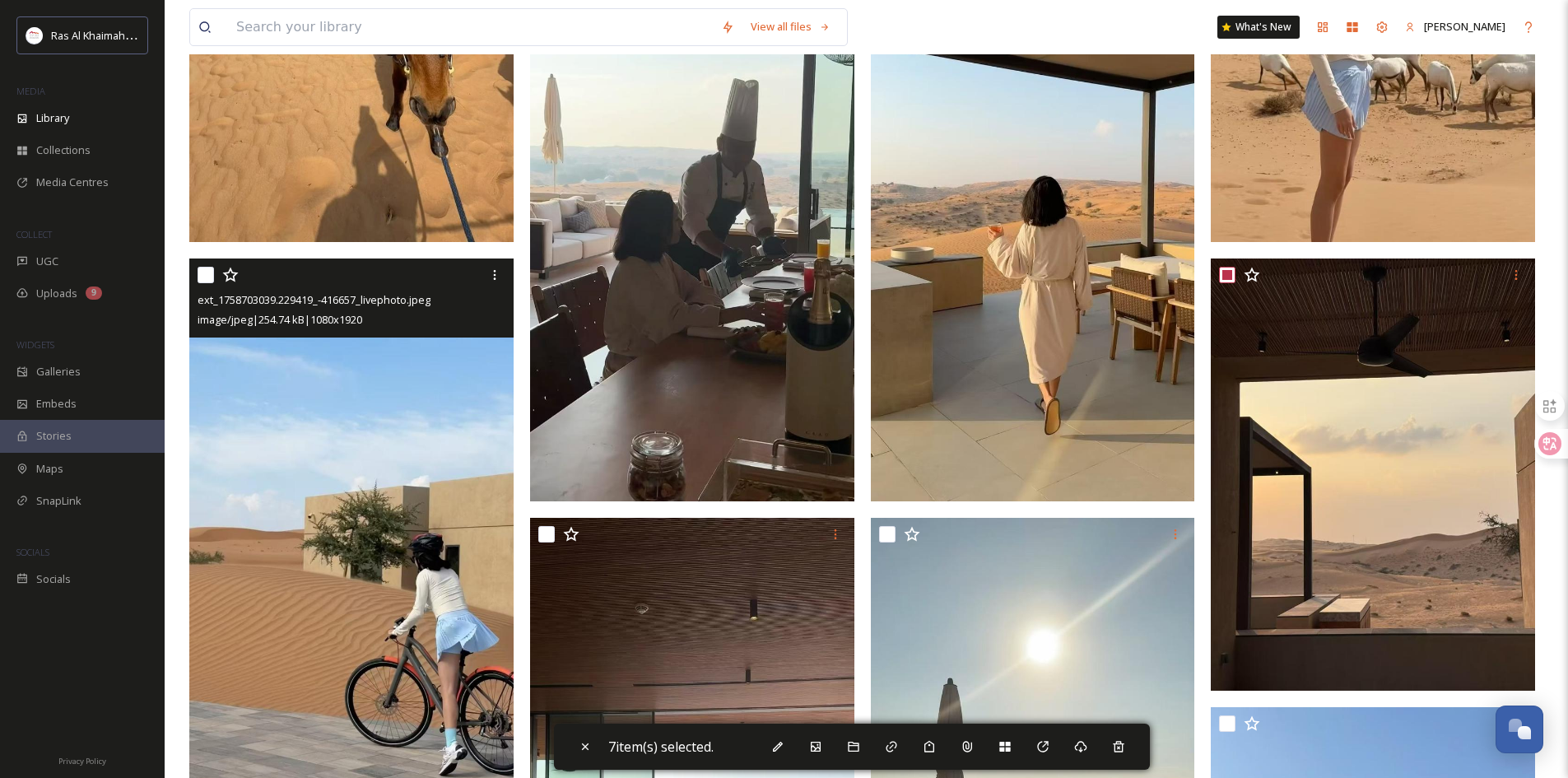
drag, startPoint x: 204, startPoint y: 289, endPoint x: 358, endPoint y: 351, distance: 166.0
click at [204, 283] on input "checkbox" at bounding box center [205, 275] width 17 height 17
checkbox input "true"
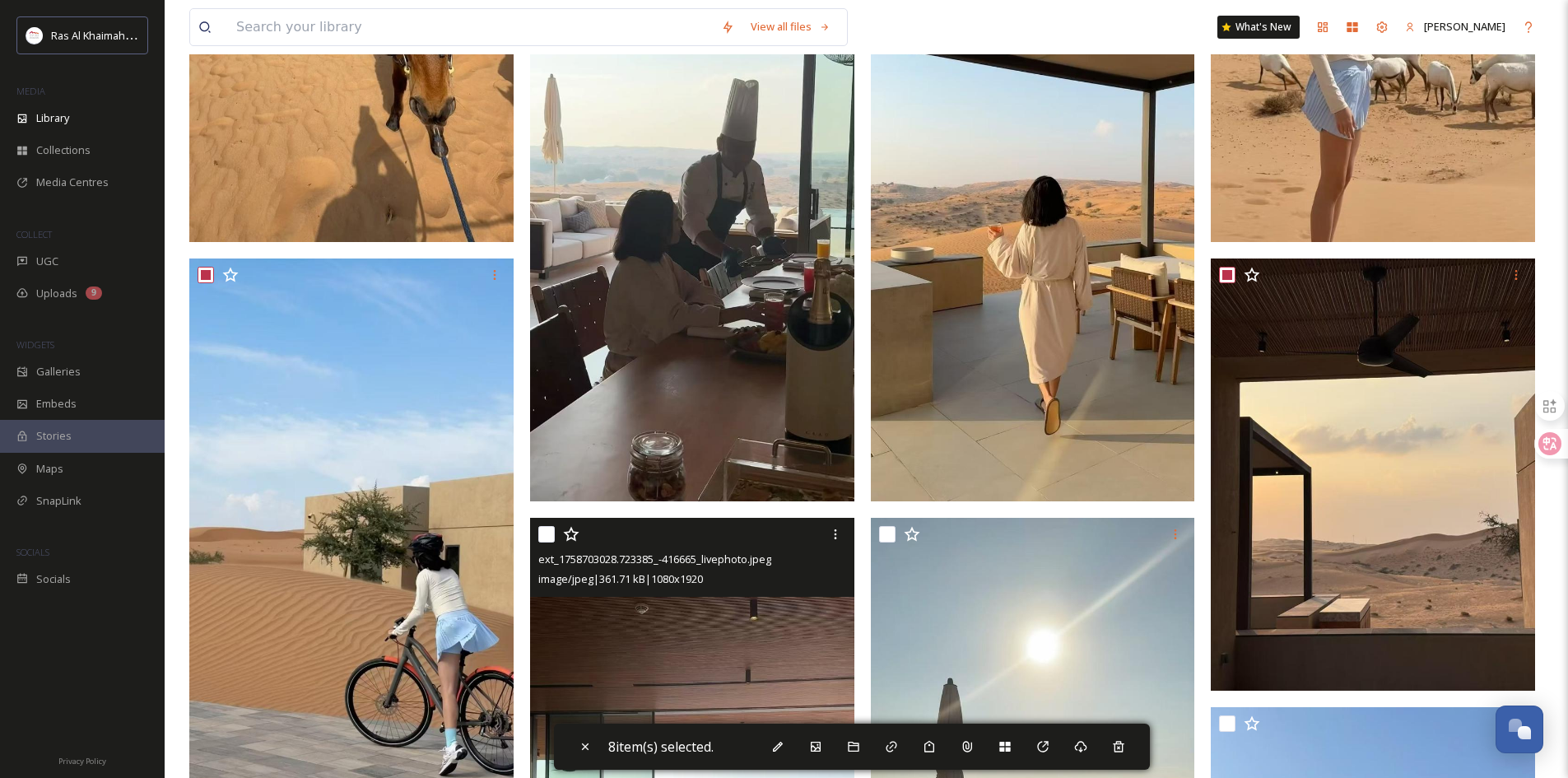
click at [547, 542] on input "checkbox" at bounding box center [547, 534] width 17 height 17
checkbox input "true"
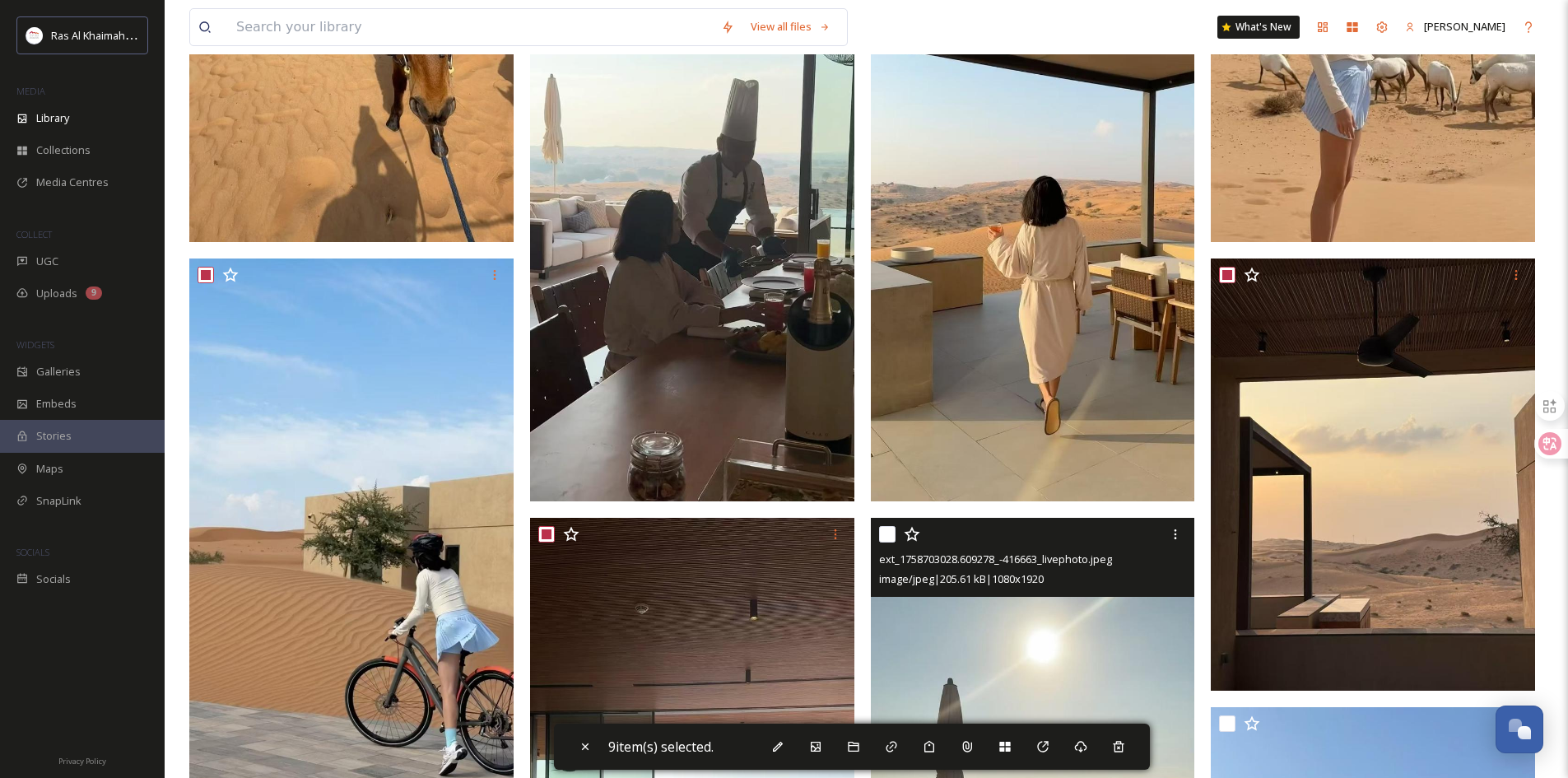
click at [891, 542] on input "checkbox" at bounding box center [887, 534] width 17 height 17
checkbox input "true"
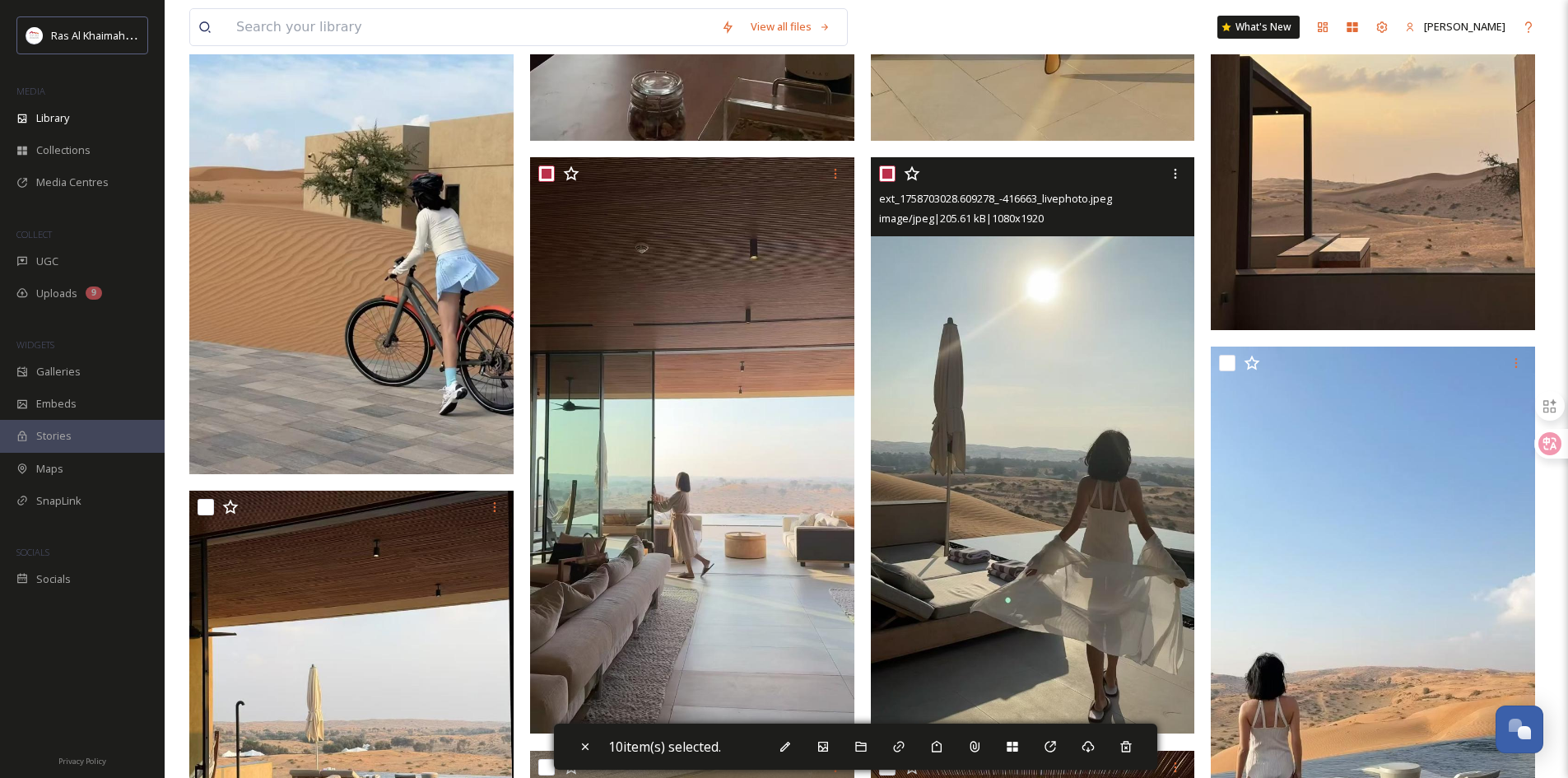
scroll to position [1152, 0]
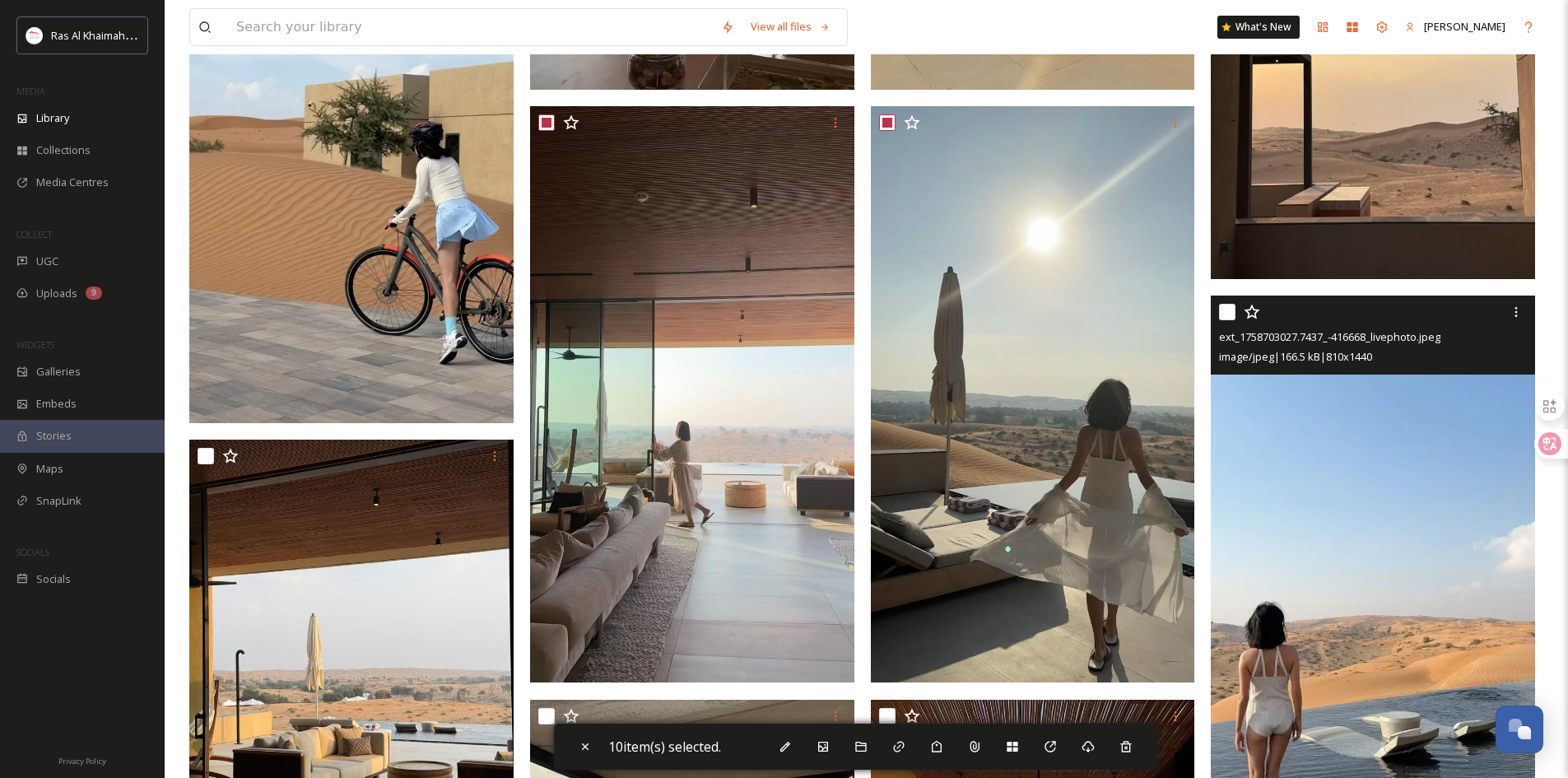
click at [1222, 320] on input "checkbox" at bounding box center [1228, 312] width 17 height 17
checkbox input "true"
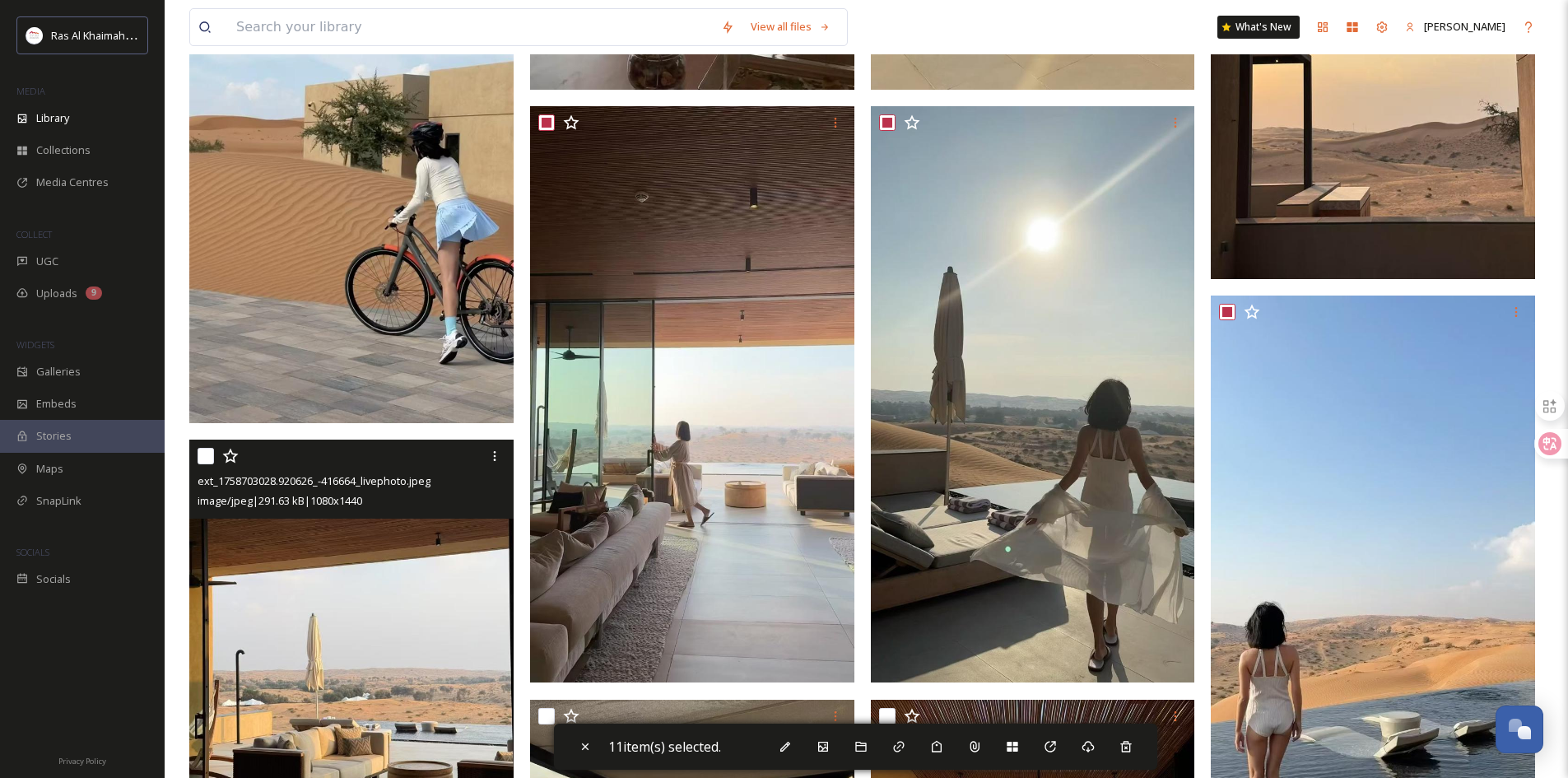
click at [209, 464] on input "checkbox" at bounding box center [205, 455] width 17 height 17
checkbox input "true"
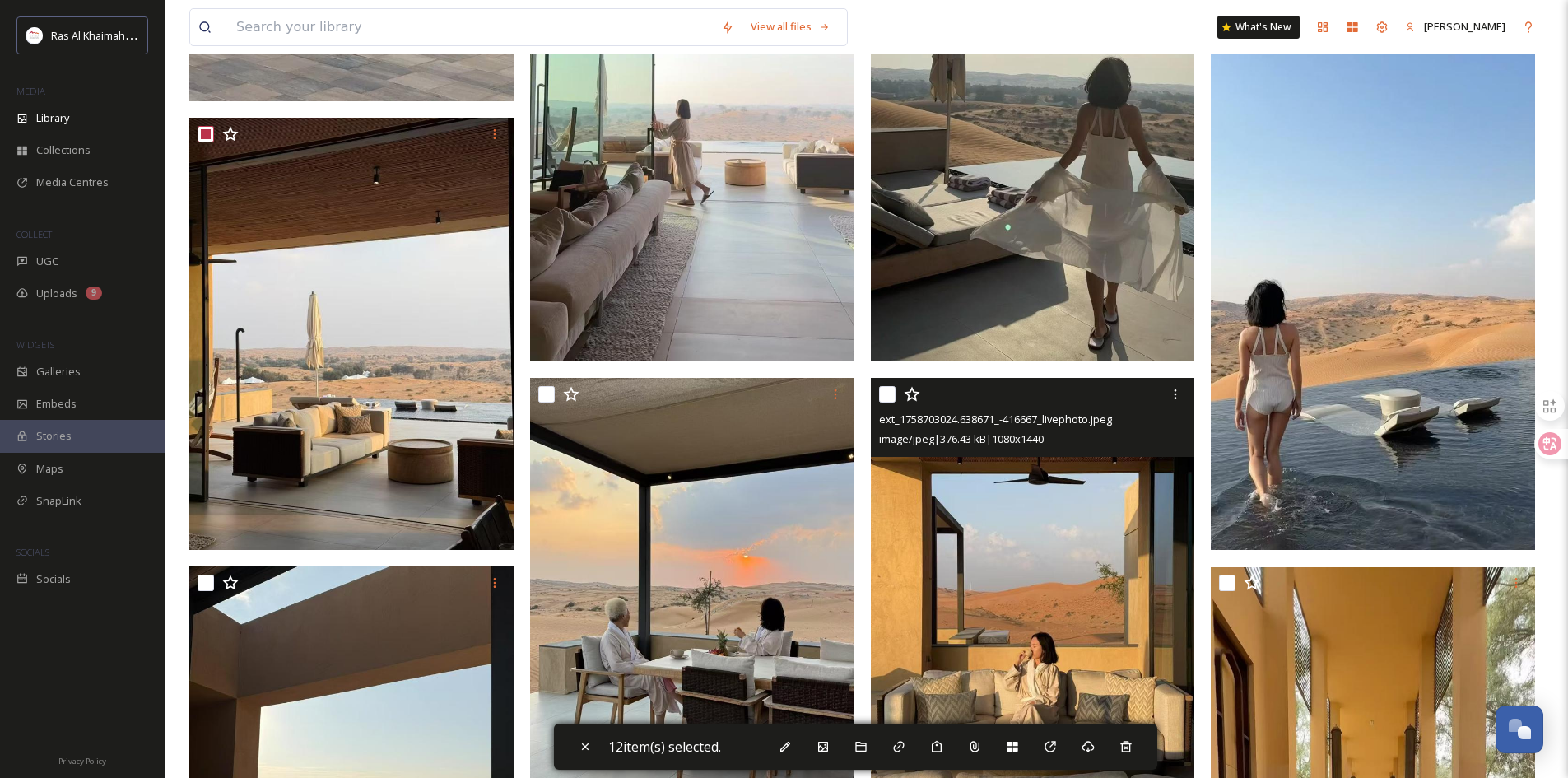
scroll to position [1564, 0]
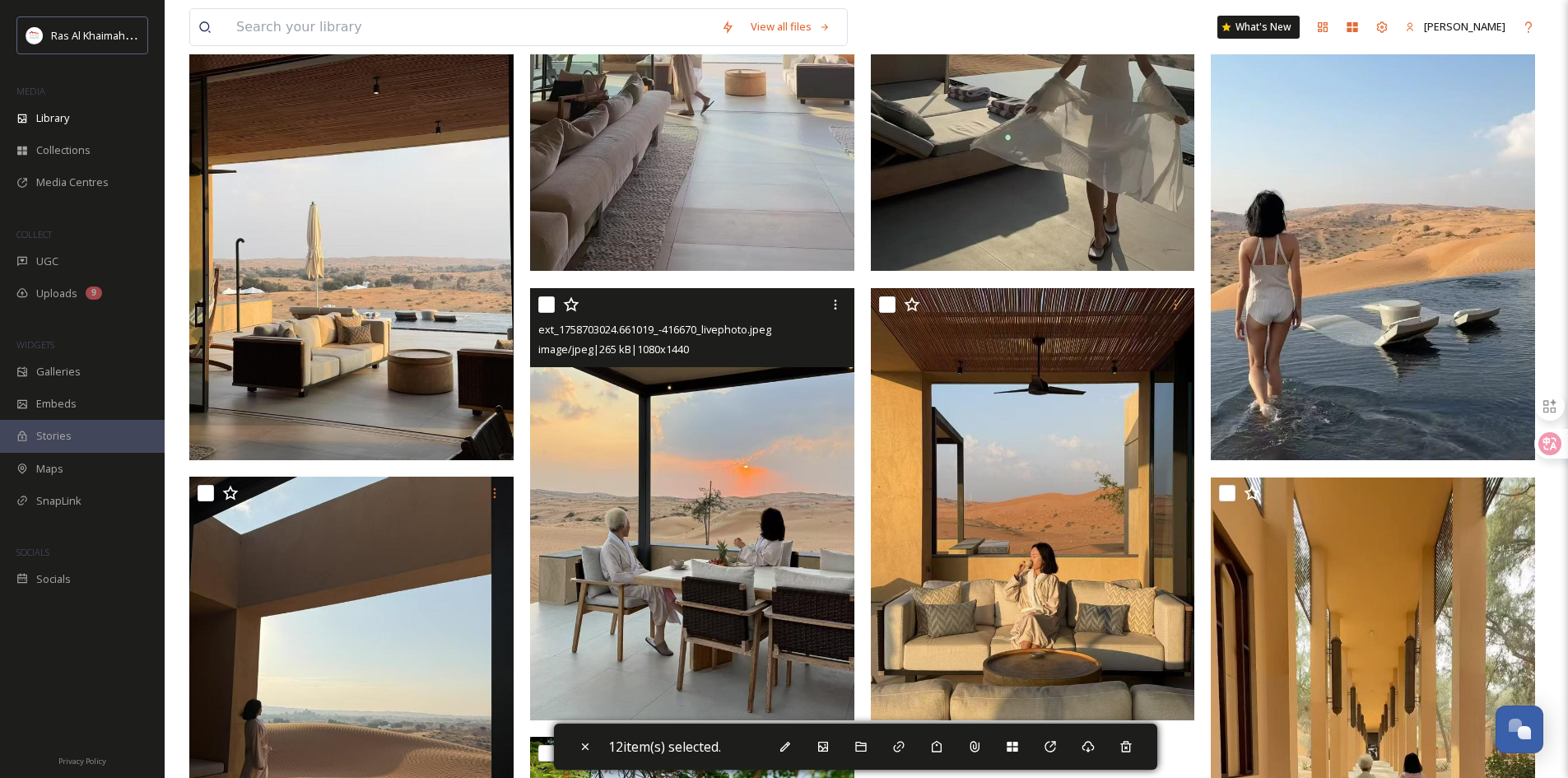
click at [546, 313] on input "checkbox" at bounding box center [547, 304] width 17 height 17
checkbox input "true"
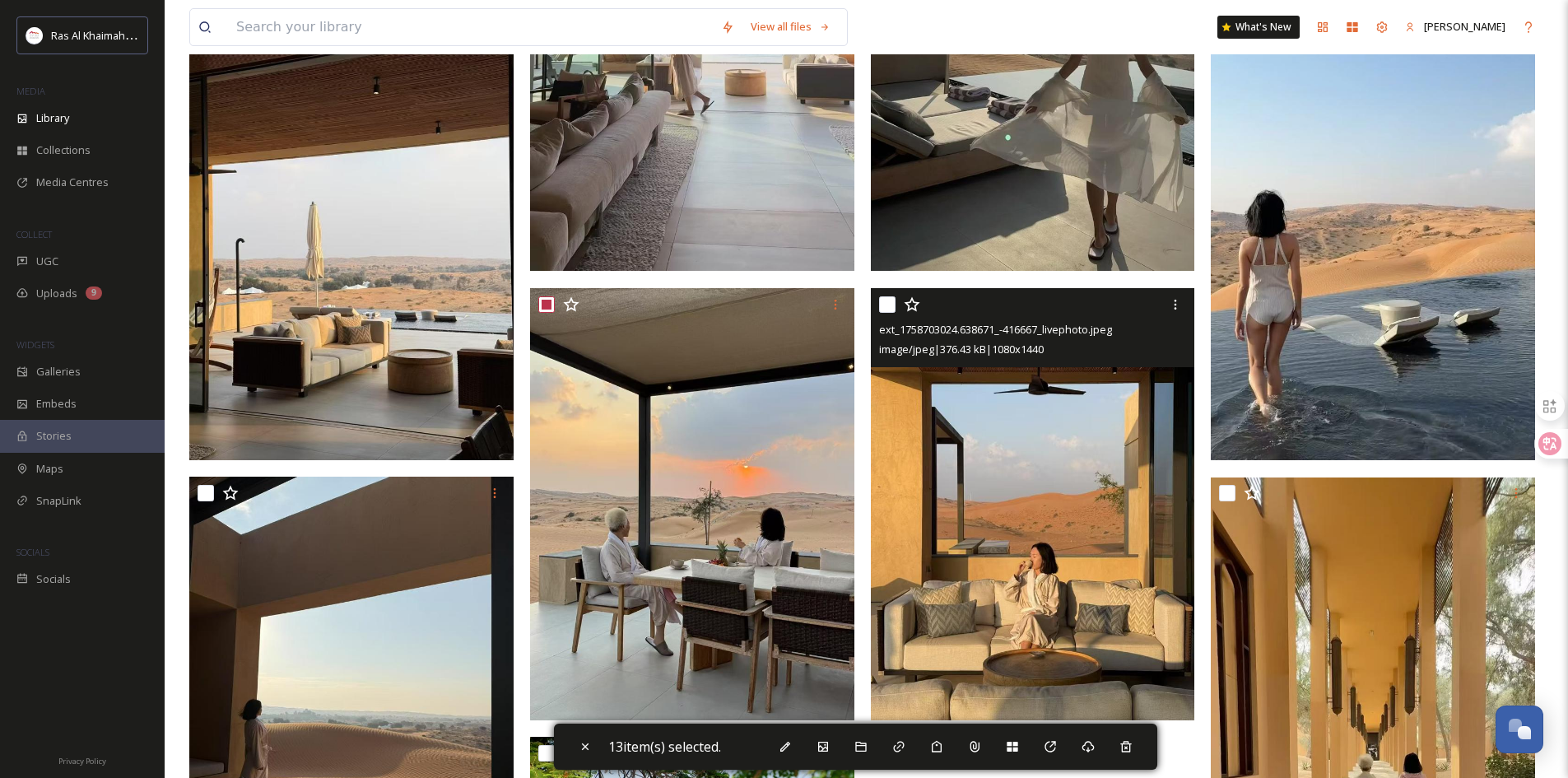
click at [888, 313] on input "checkbox" at bounding box center [887, 304] width 17 height 17
checkbox input "true"
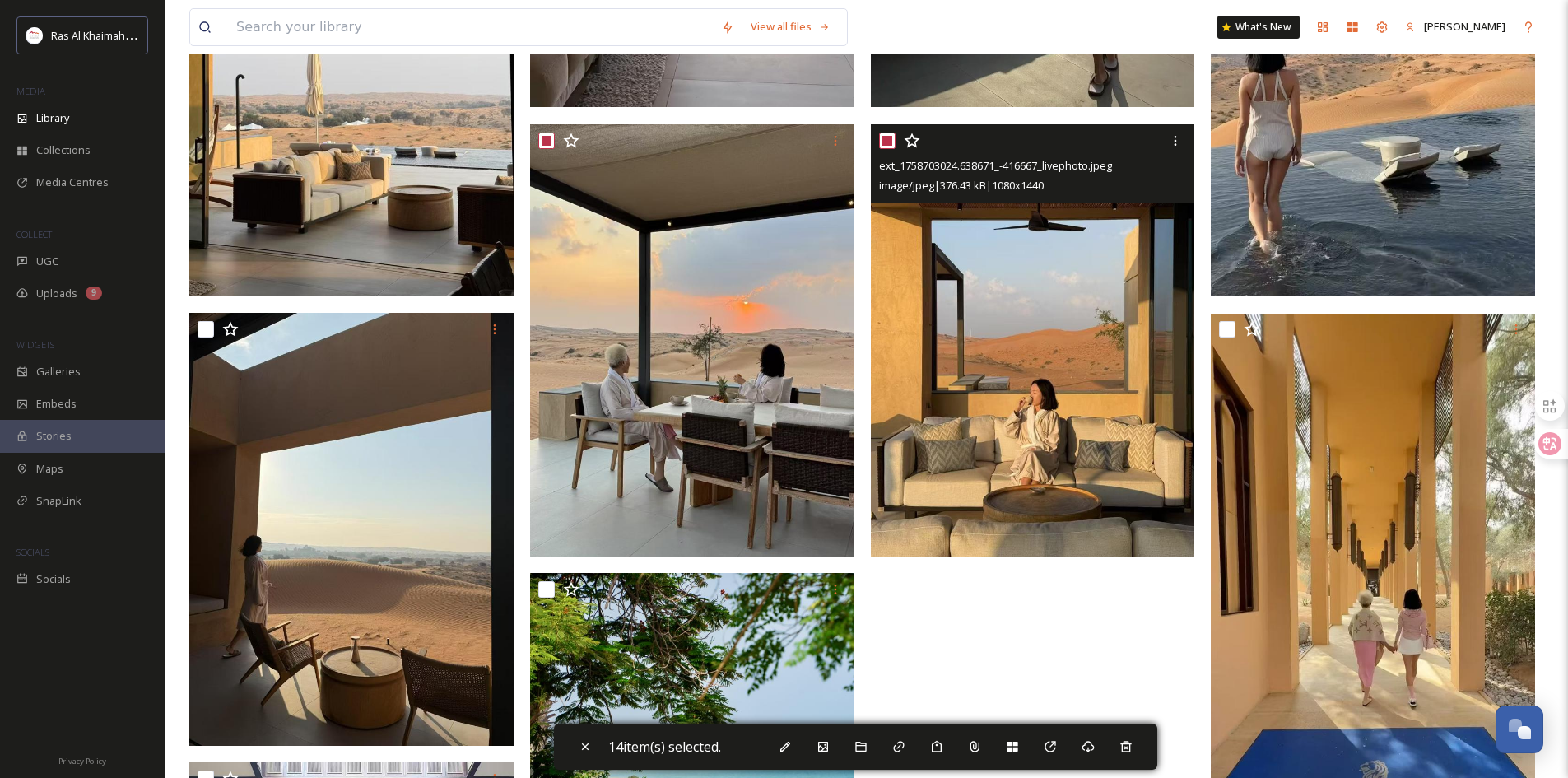
scroll to position [1728, 0]
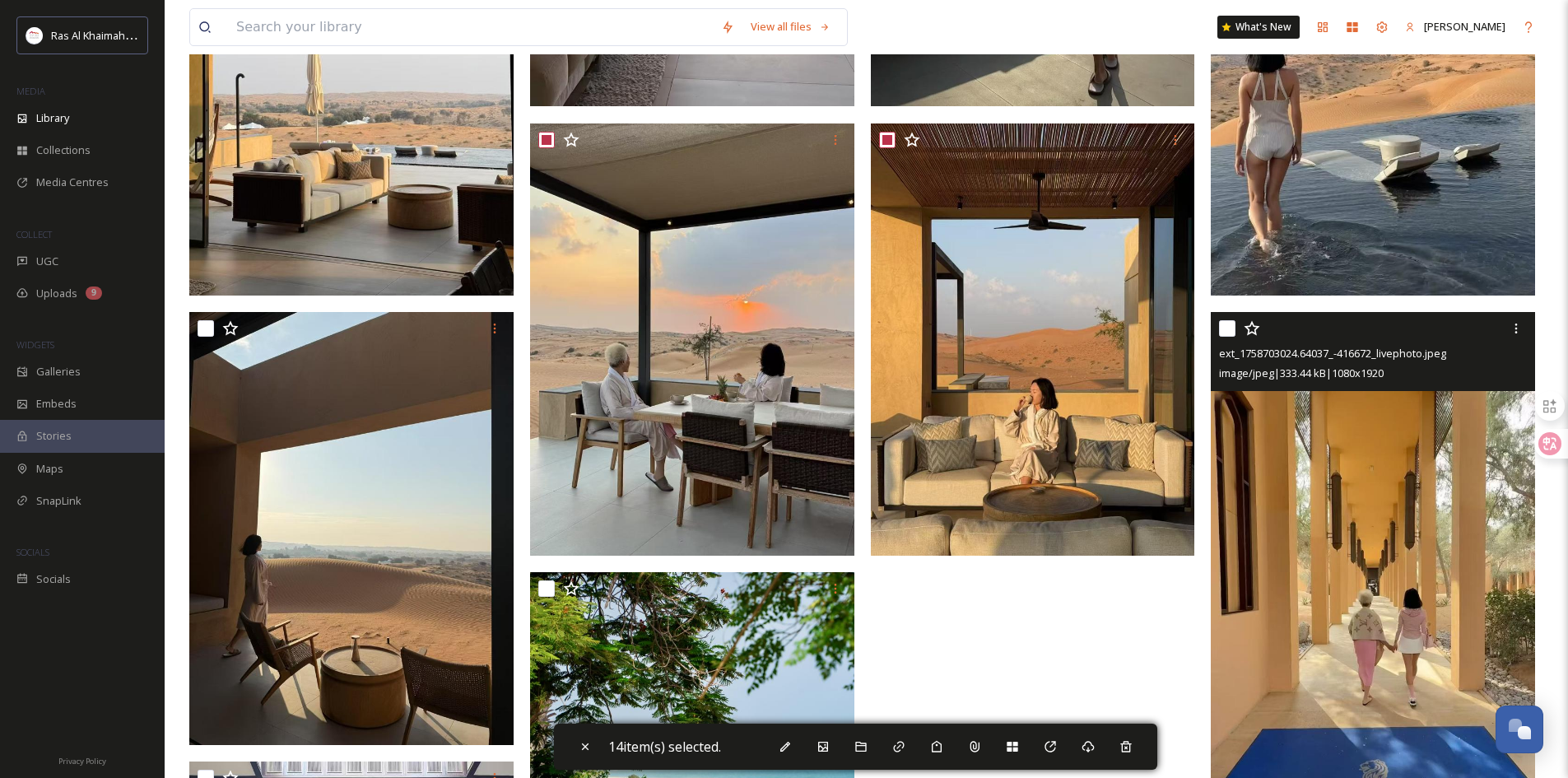
click at [1228, 337] on input "checkbox" at bounding box center [1228, 328] width 17 height 17
checkbox input "true"
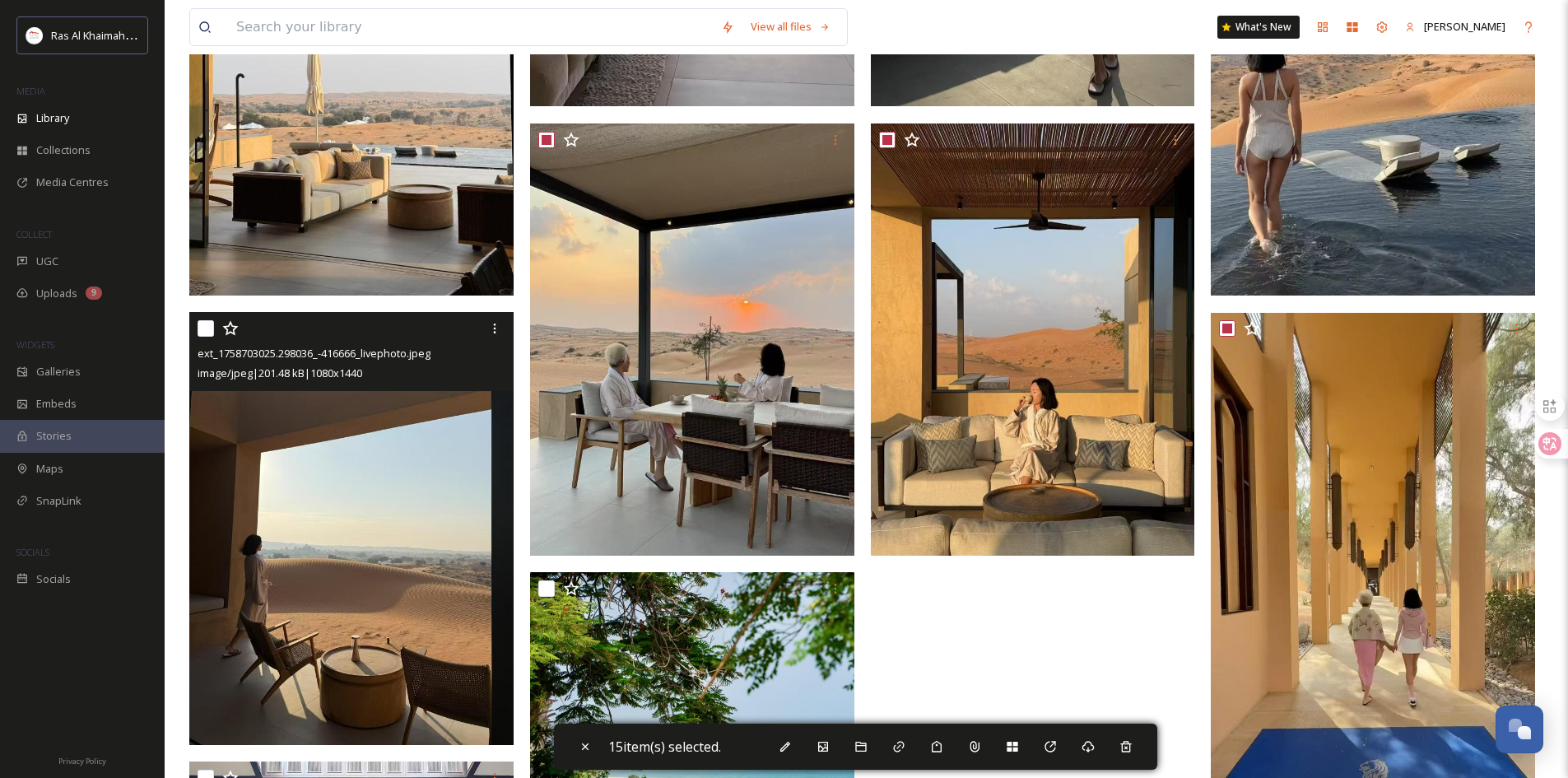
click at [196, 339] on div "ext_1758703025.298036_-416666_livephoto.jpeg image/jpeg | 201.48 kB | 1080 x 14…" at bounding box center [351, 351] width 325 height 79
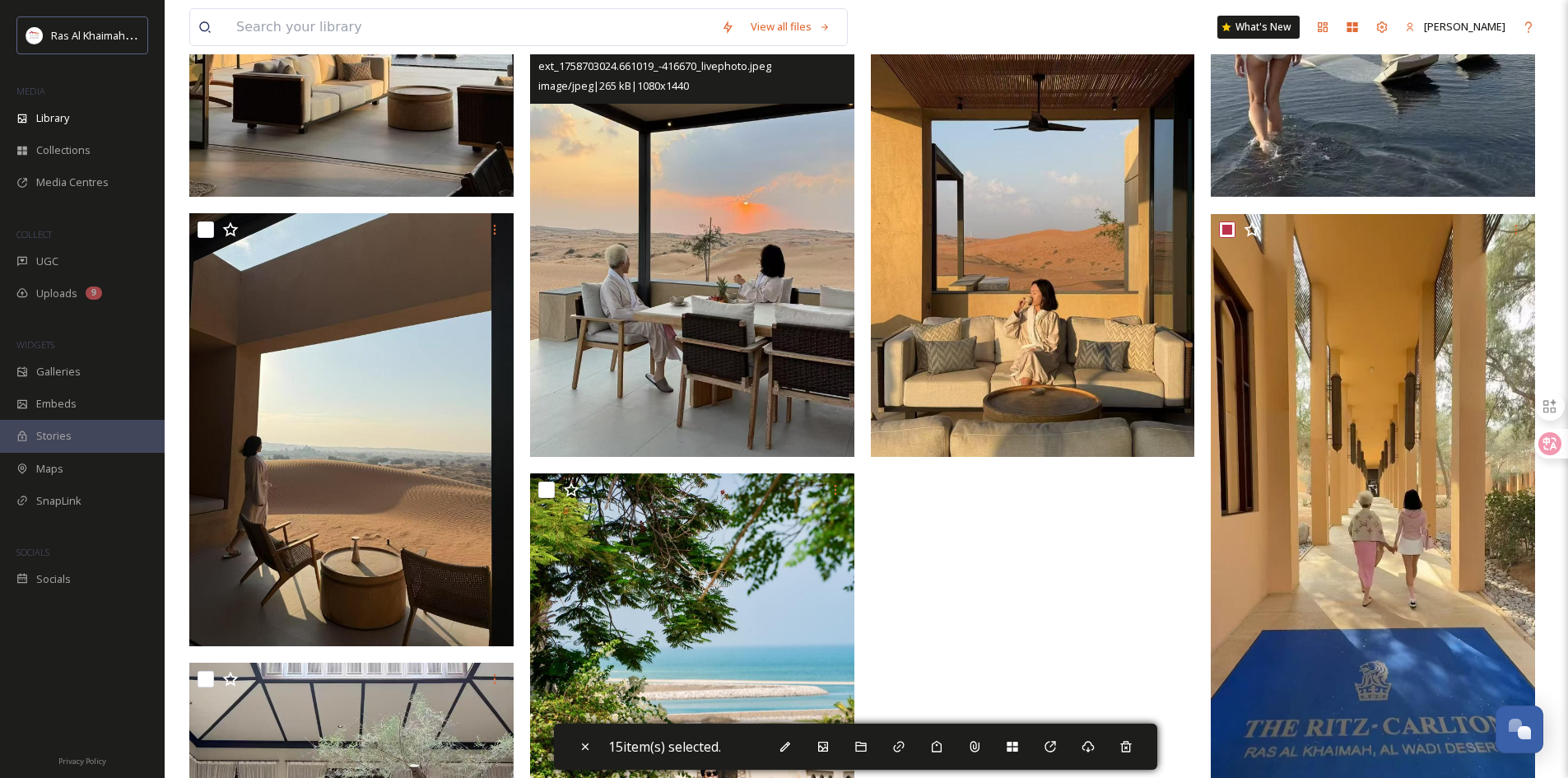
scroll to position [1975, 0]
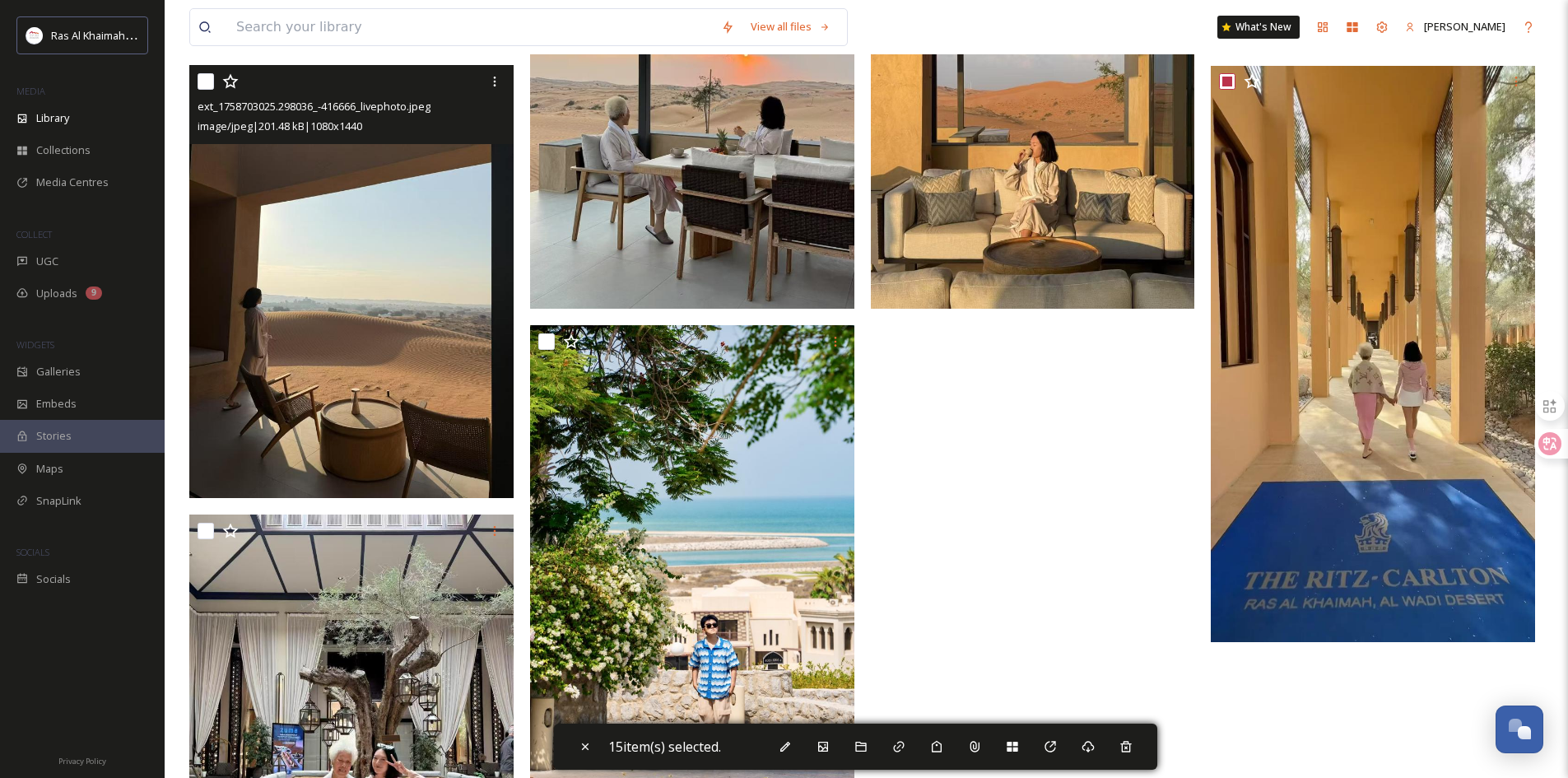
click at [209, 89] on input "checkbox" at bounding box center [205, 81] width 17 height 17
checkbox input "true"
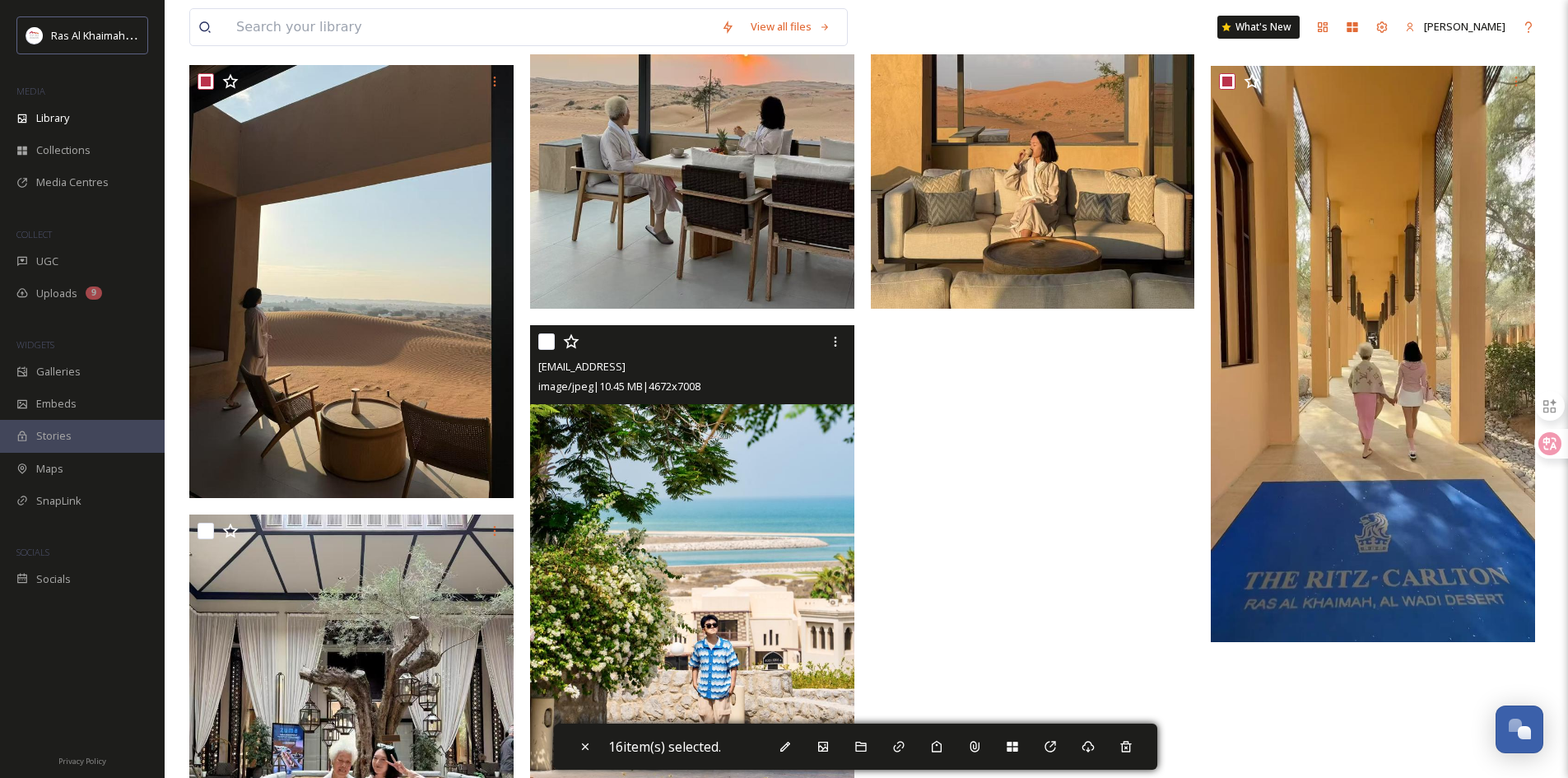
click at [548, 350] on input "checkbox" at bounding box center [547, 341] width 17 height 17
checkbox input "true"
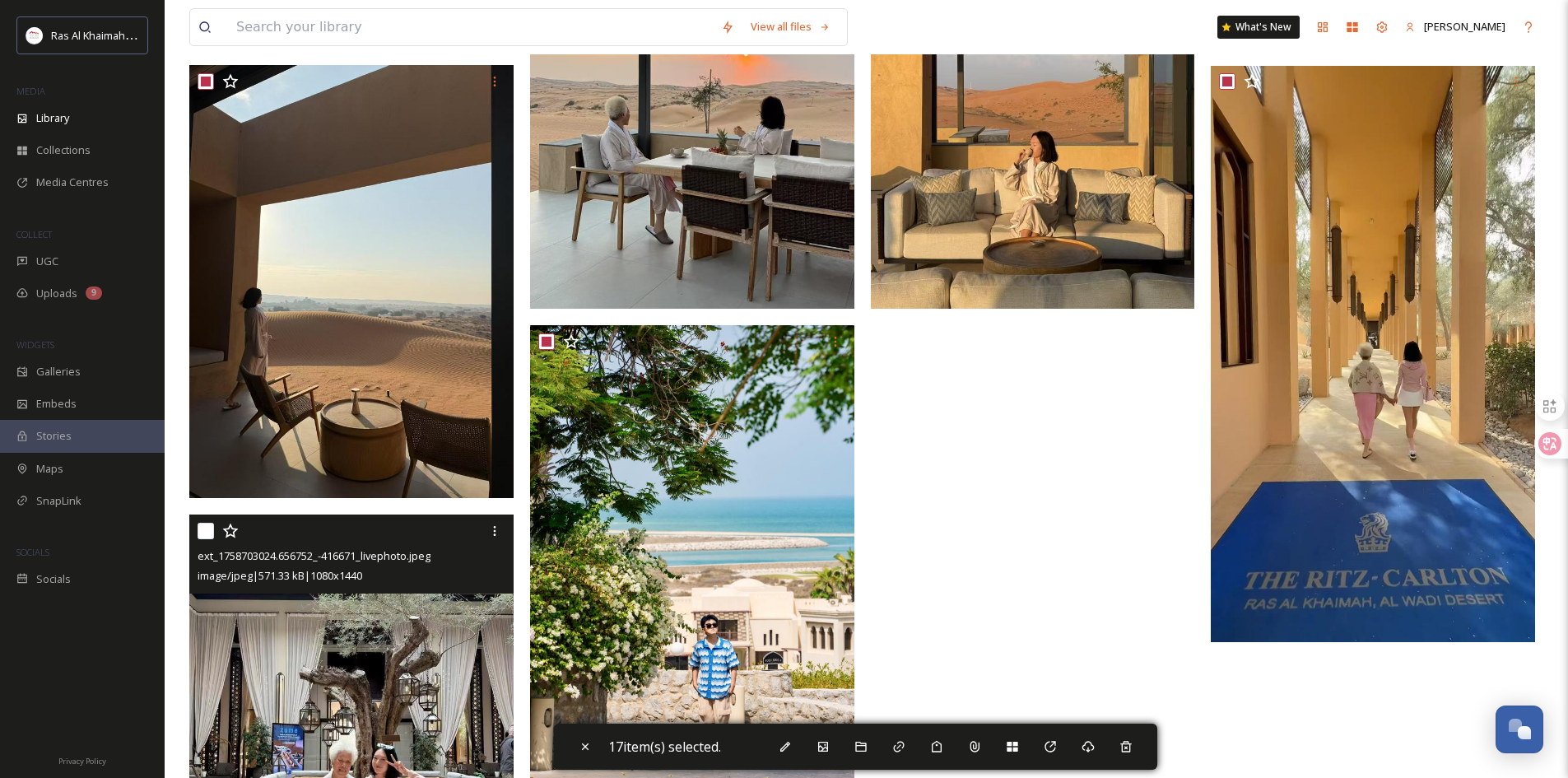
click at [205, 539] on input "checkbox" at bounding box center [205, 530] width 17 height 17
checkbox input "true"
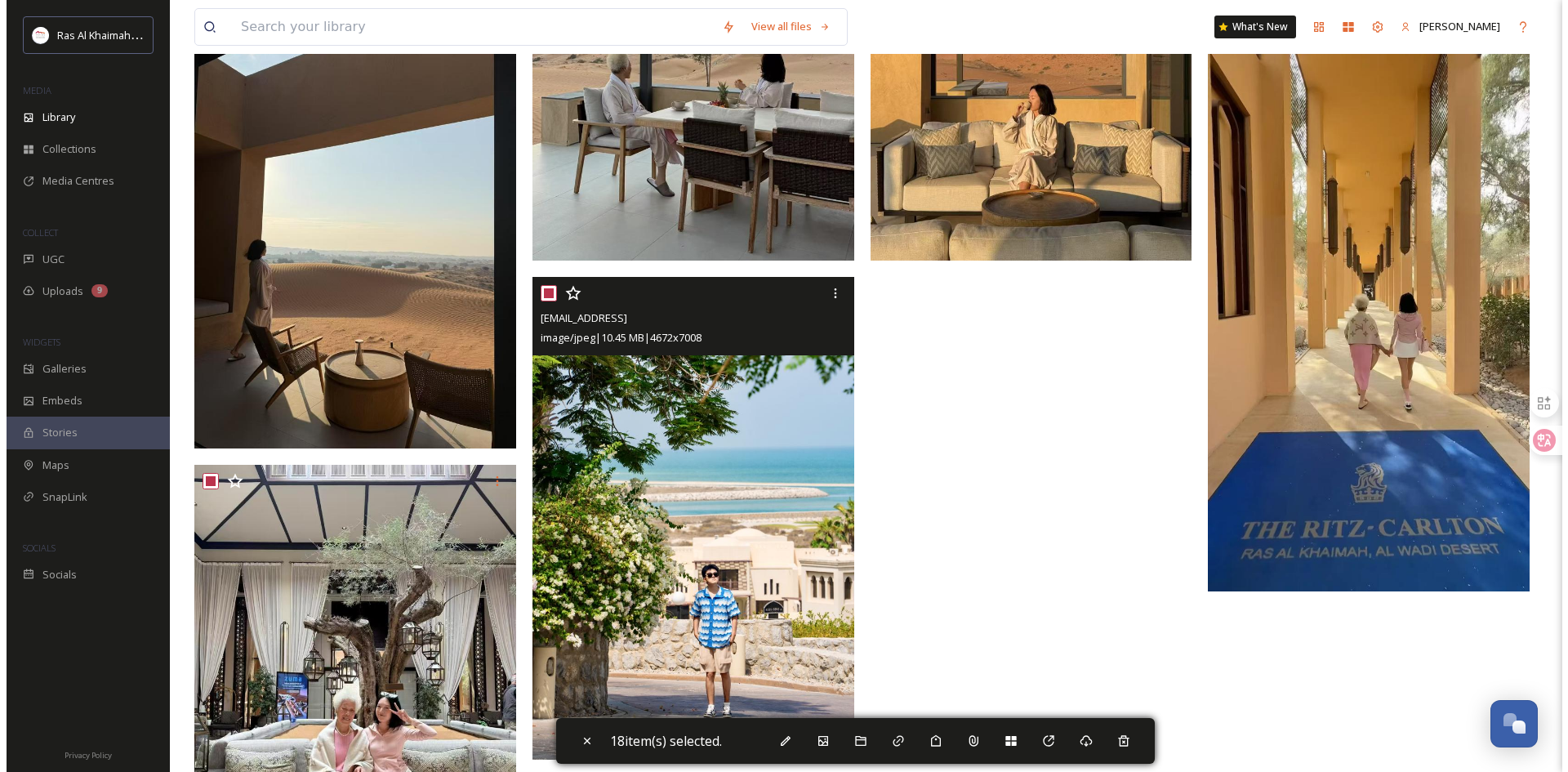
scroll to position [2004, 0]
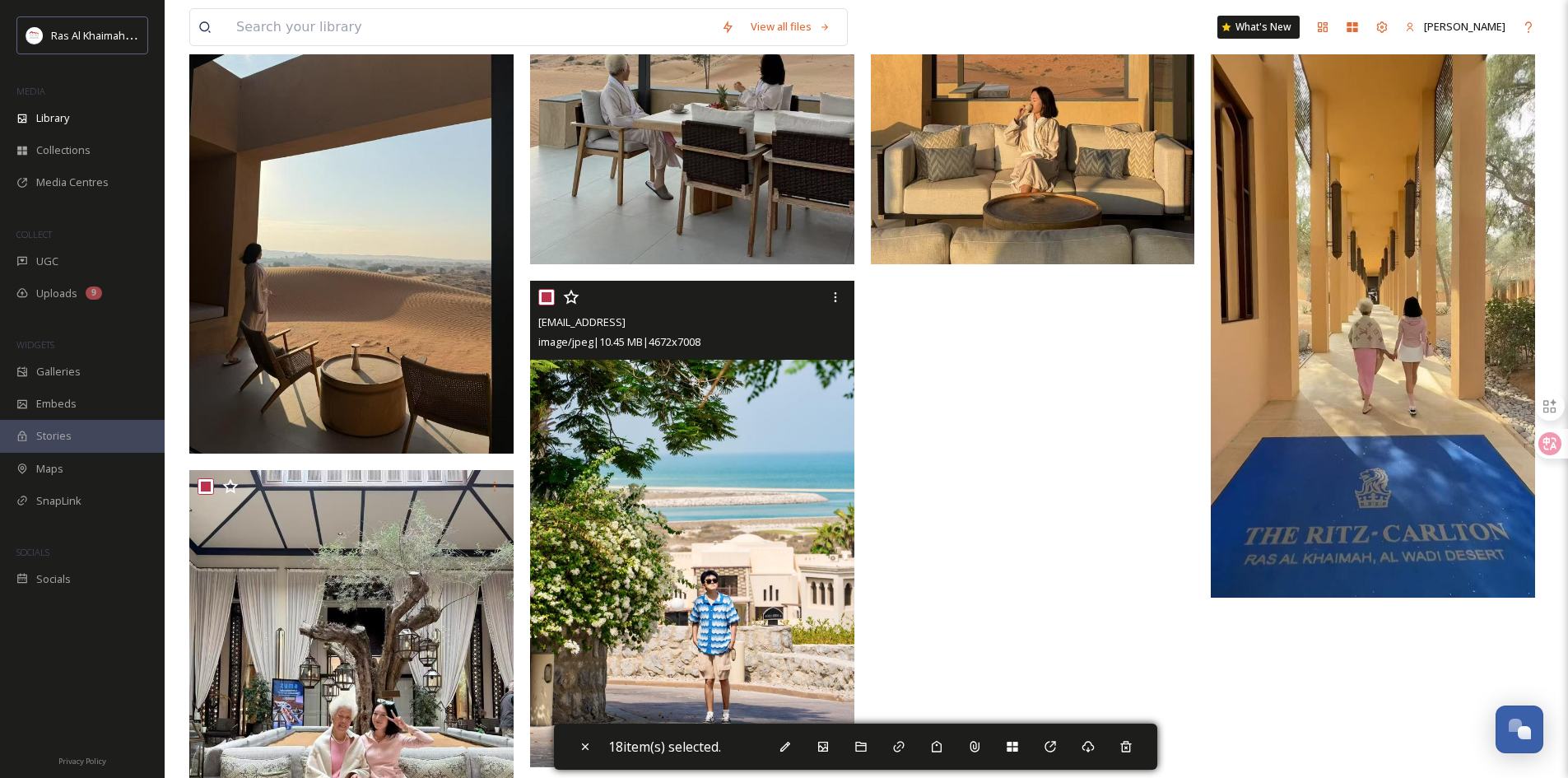
click at [542, 305] on input "checkbox" at bounding box center [547, 297] width 17 height 17
checkbox input "false"
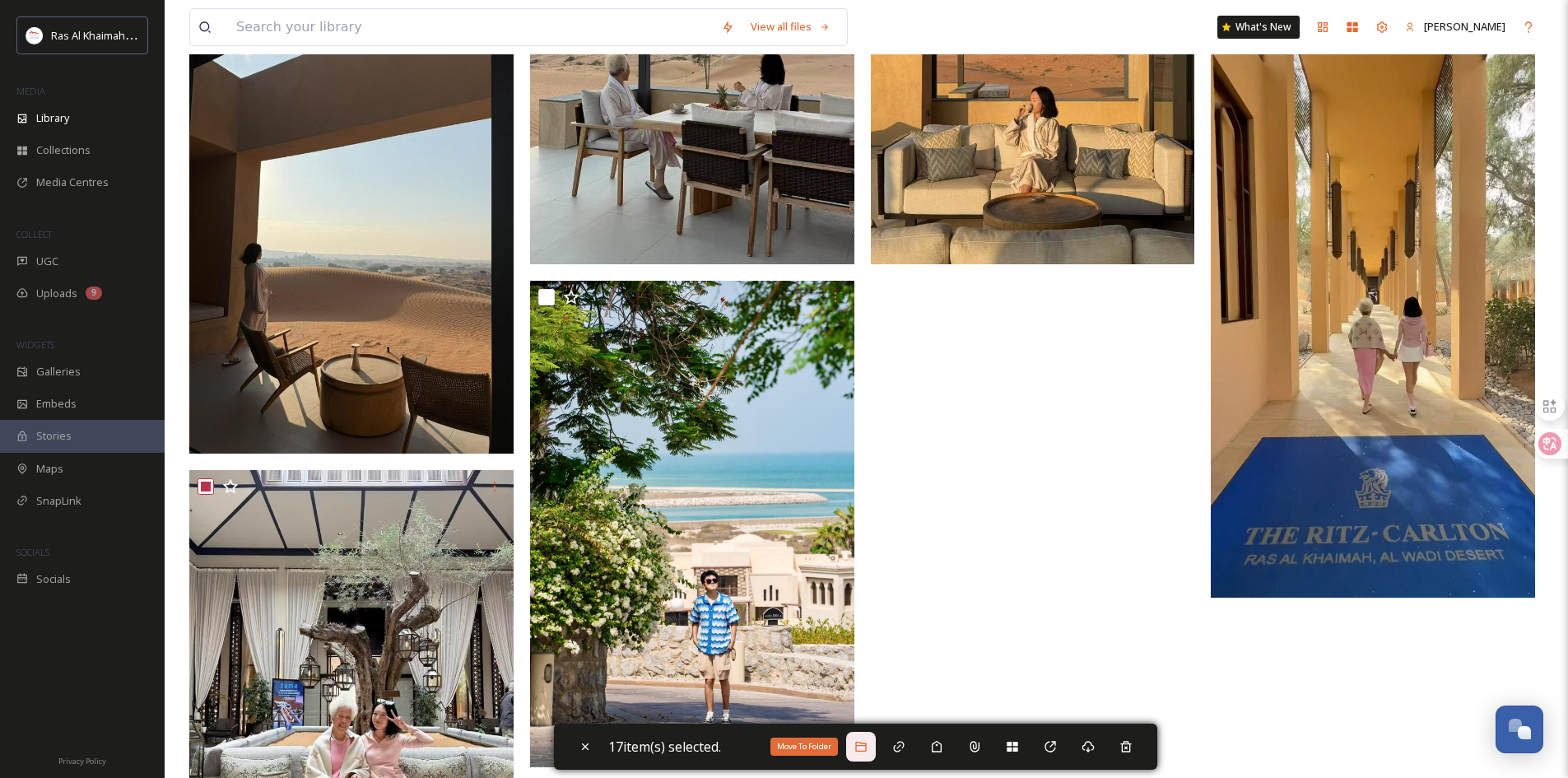
click at [868, 746] on icon at bounding box center [860, 746] width 13 height 13
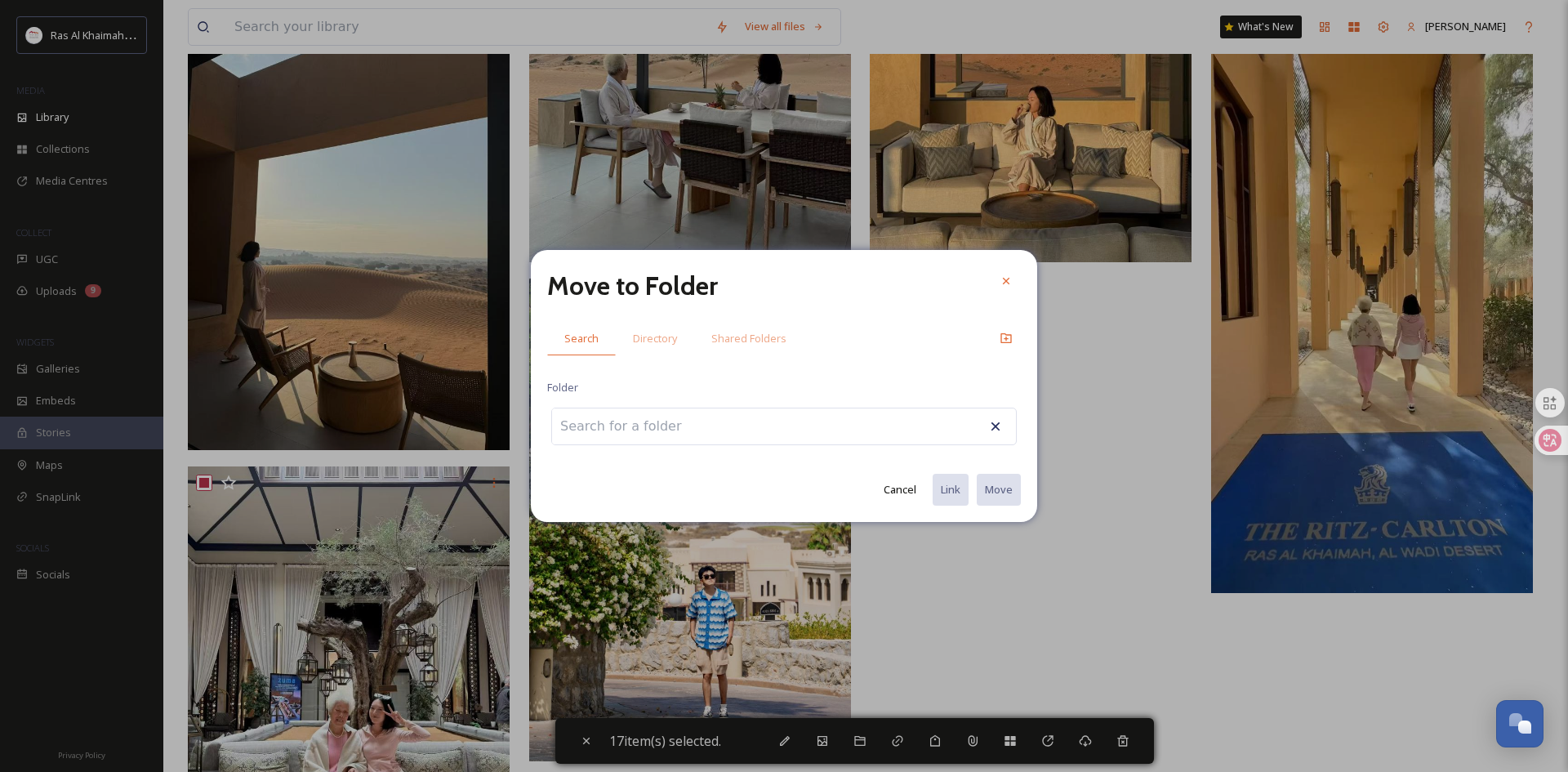
click at [674, 429] on input at bounding box center [641, 425] width 180 height 36
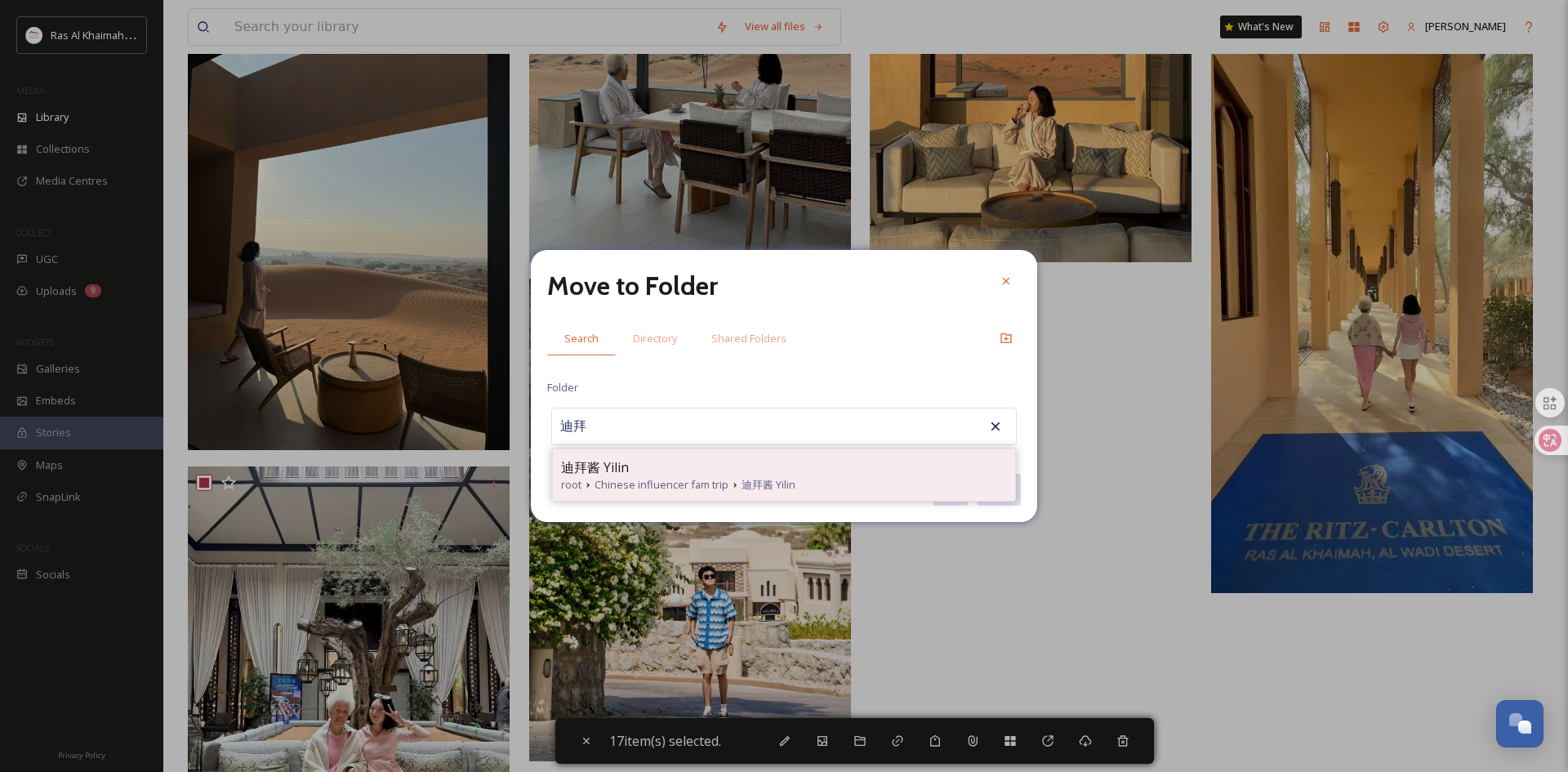
click at [698, 472] on div "迪拜酱 Yilin" at bounding box center [784, 467] width 446 height 19
type input "迪拜酱 Yilin"
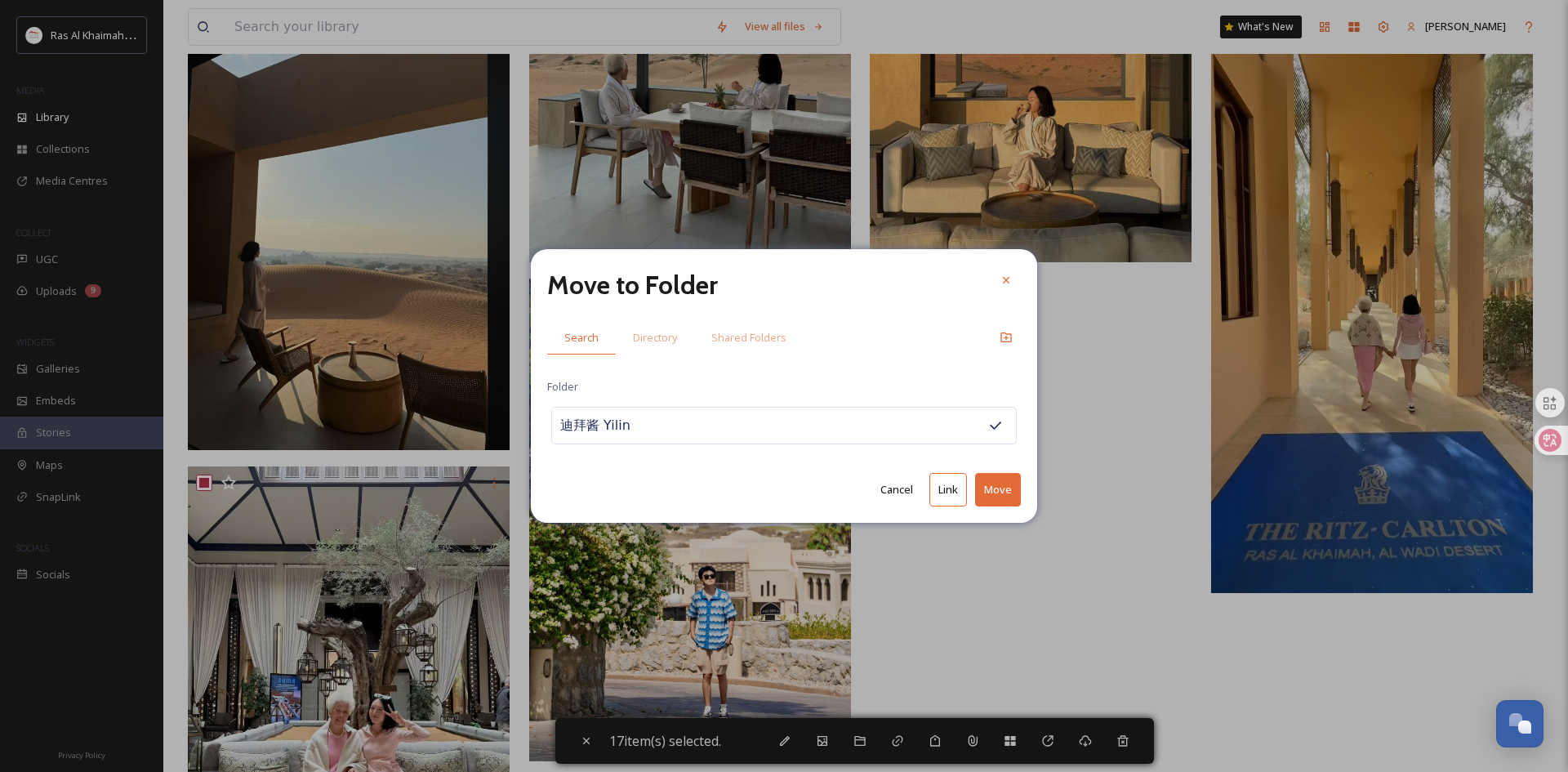
click at [996, 488] on button "Move" at bounding box center [999, 490] width 46 height 33
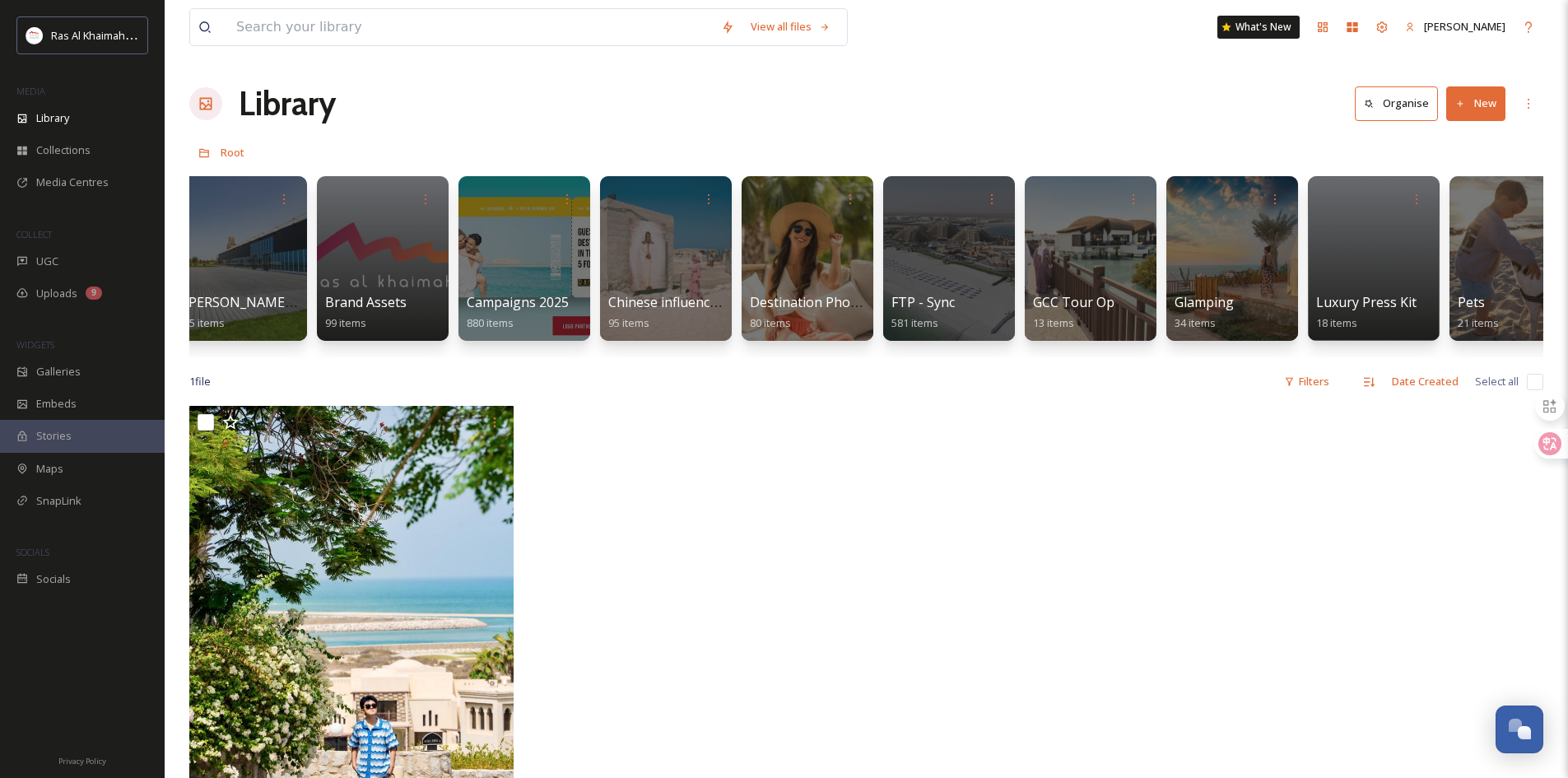
scroll to position [0, 1996]
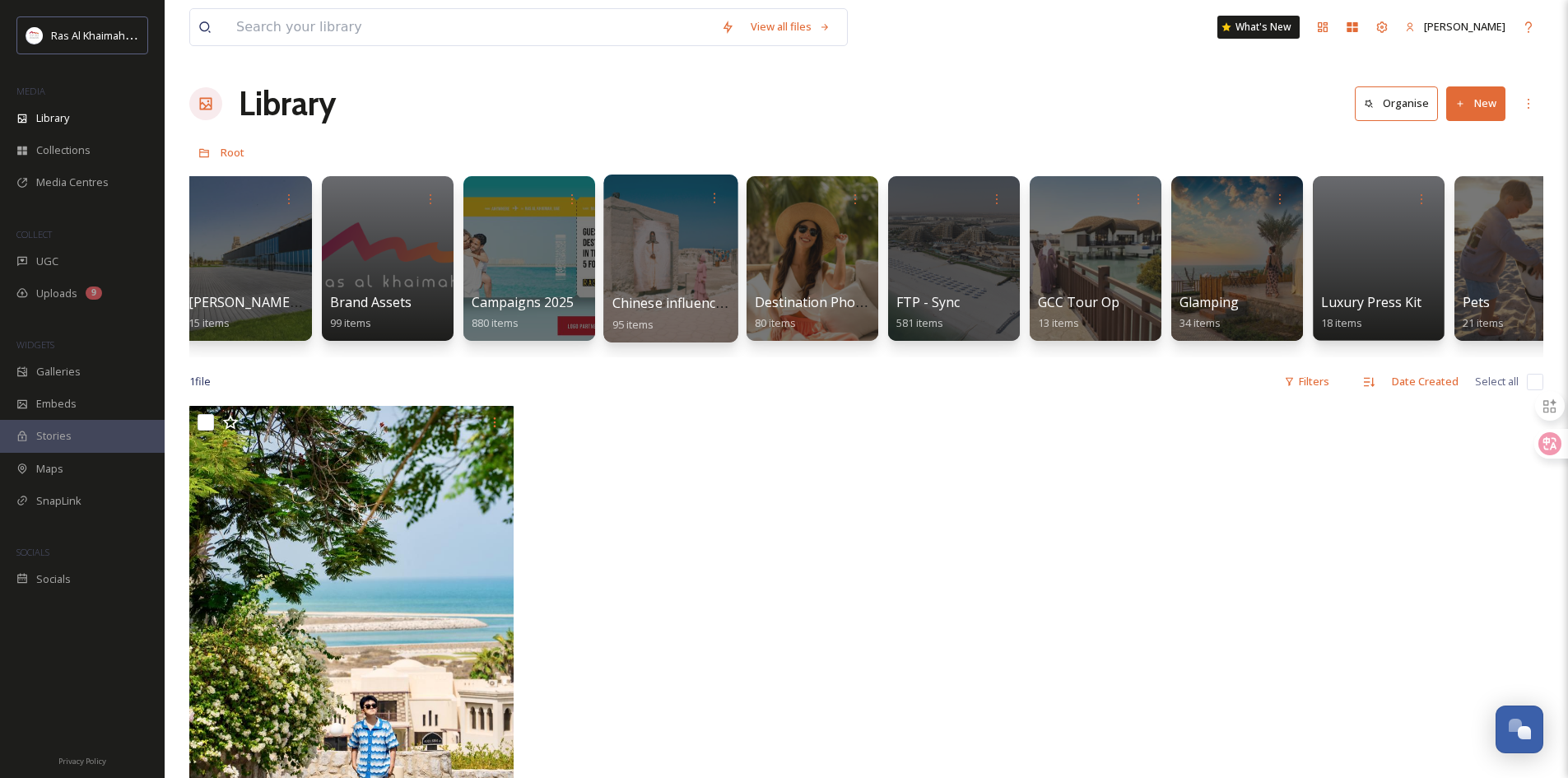
click at [672, 278] on div at bounding box center [670, 258] width 134 height 168
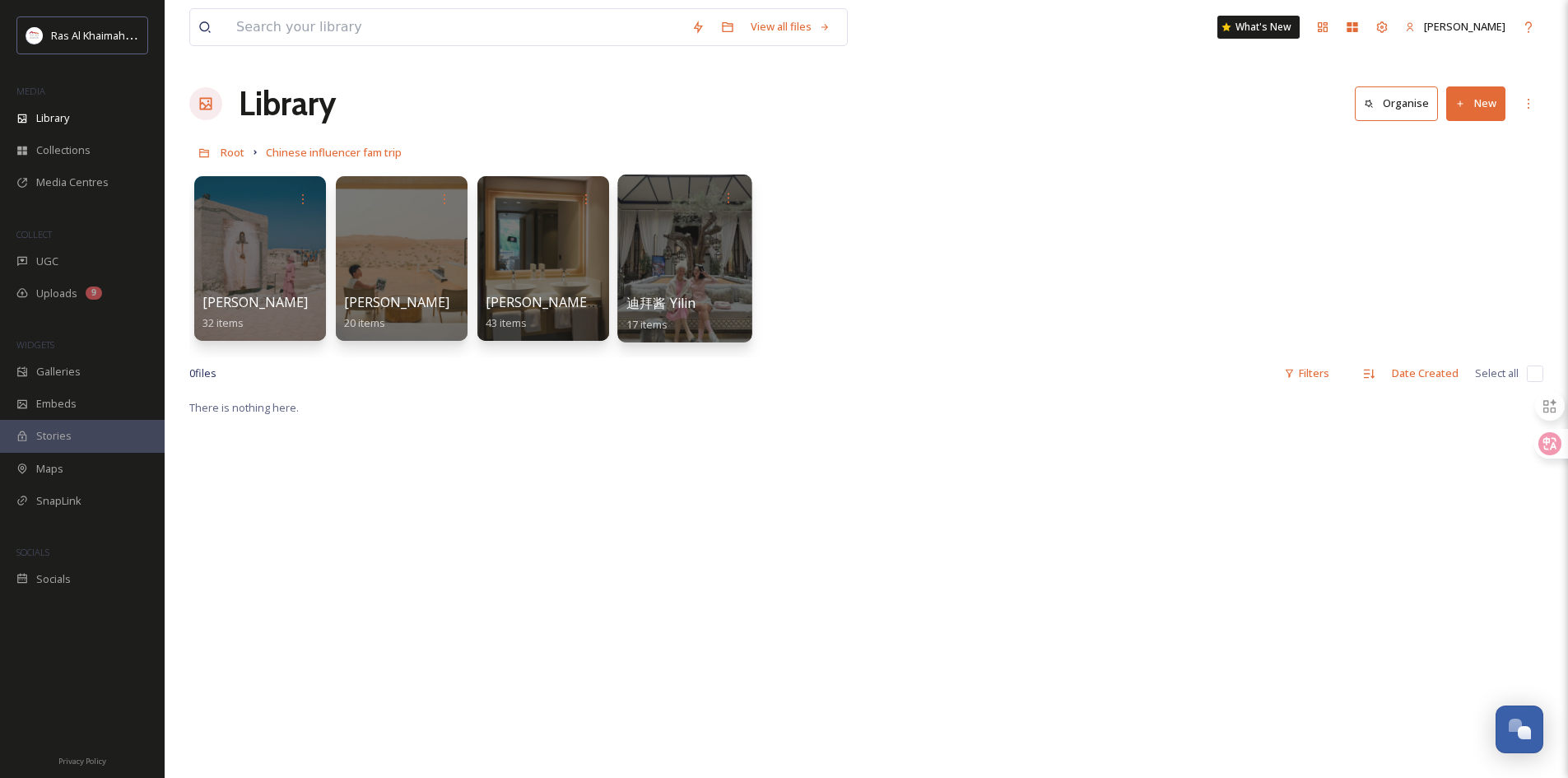
click at [731, 271] on div at bounding box center [685, 258] width 134 height 168
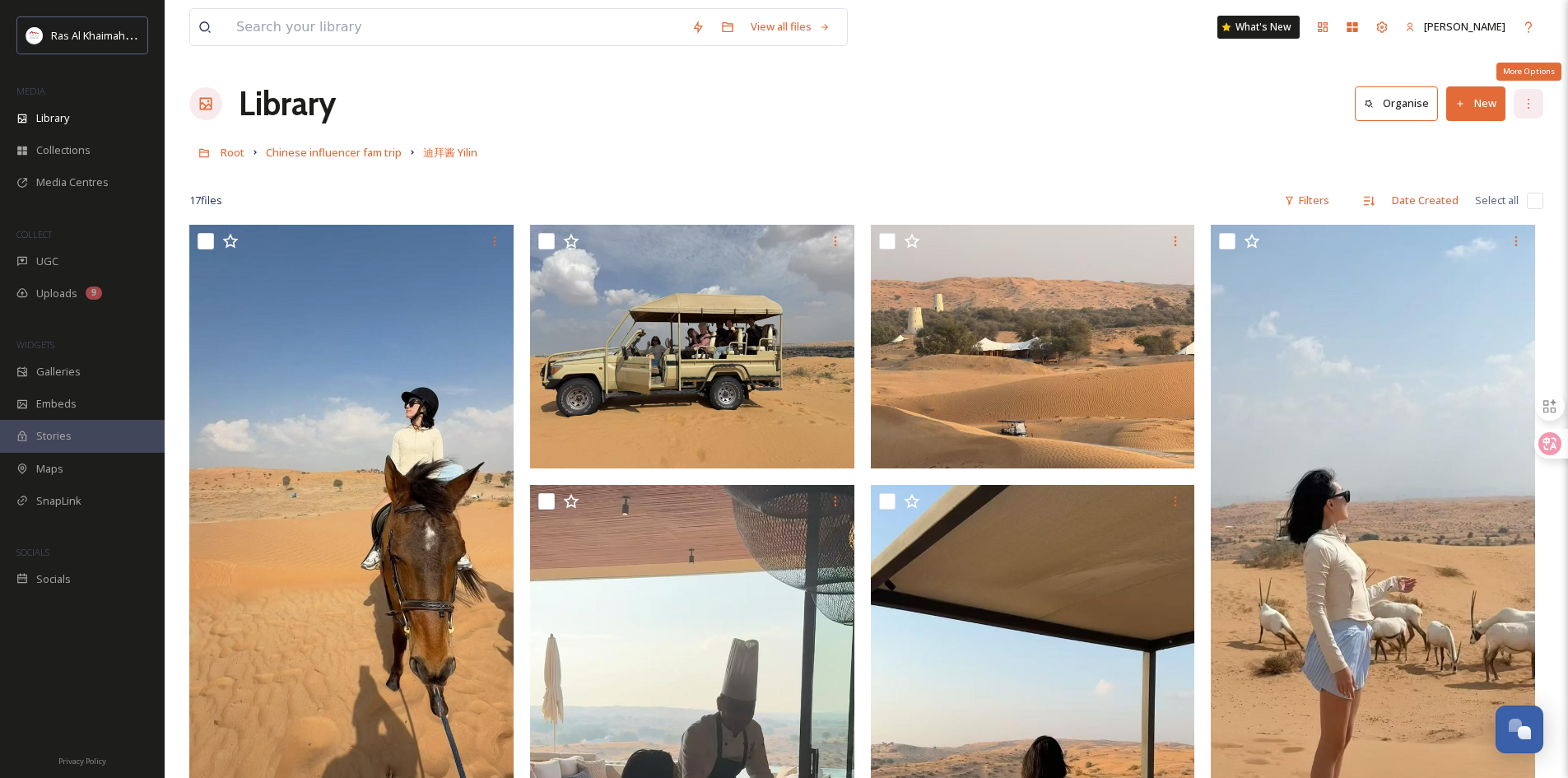
click at [1530, 96] on div "More Options" at bounding box center [1529, 104] width 30 height 30
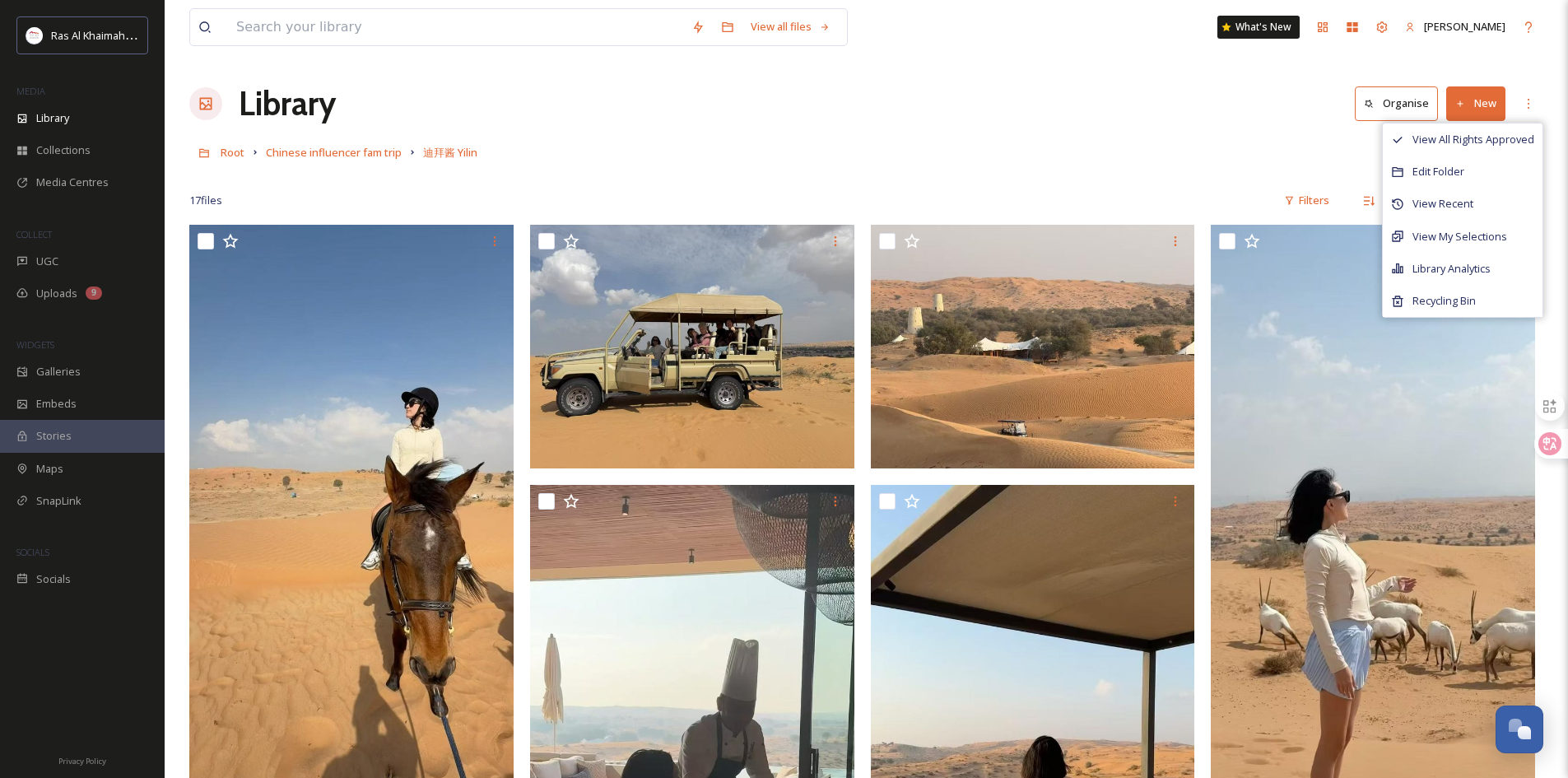
drag, startPoint x: 1286, startPoint y: 152, endPoint x: 1319, endPoint y: 147, distance: 33.4
click at [1286, 151] on div "Root Chinese influencer fam trip 迪拜酱 Yilin" at bounding box center [866, 152] width 1354 height 31
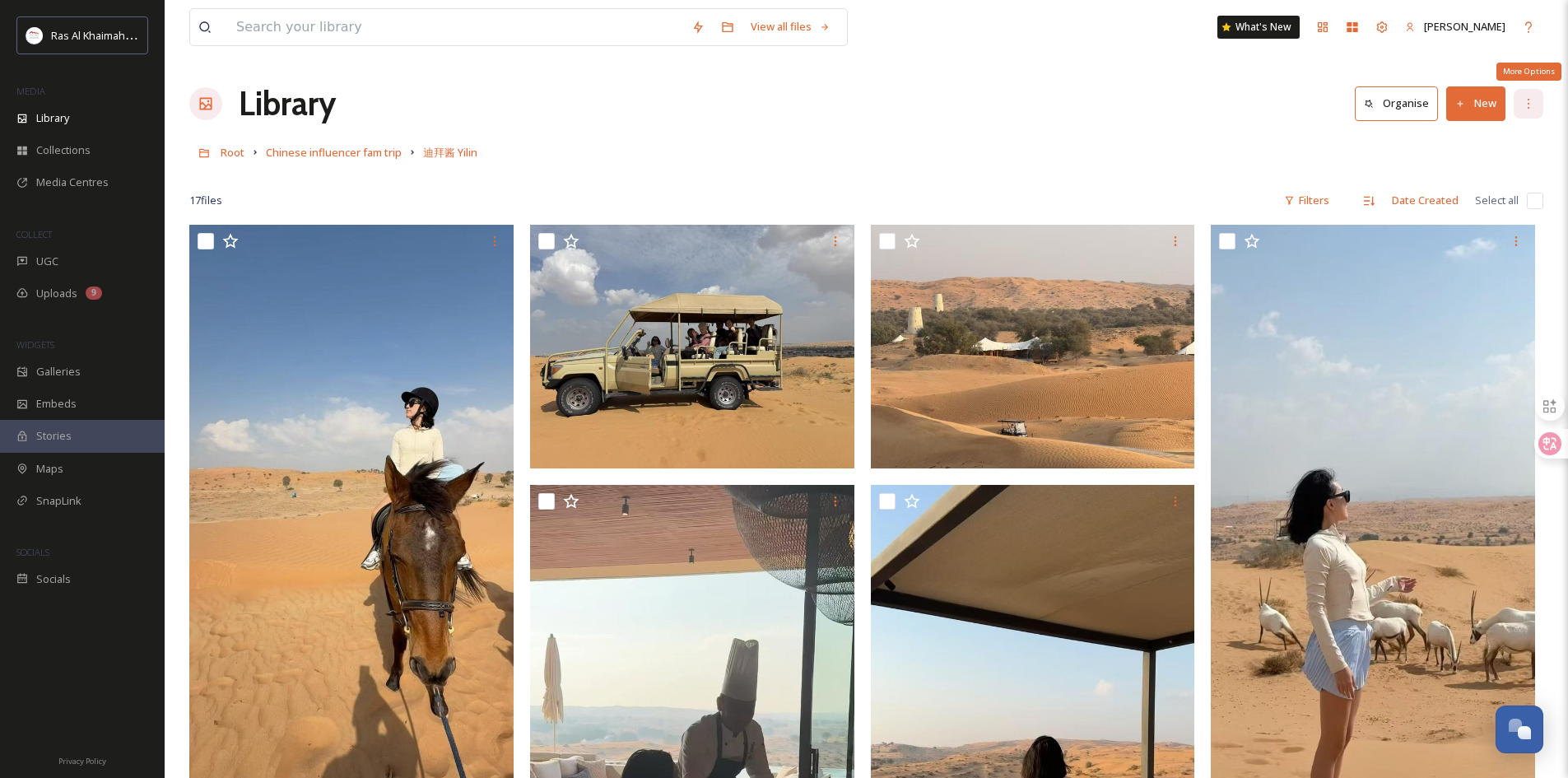
click at [1522, 95] on div "More Options" at bounding box center [1529, 104] width 30 height 30
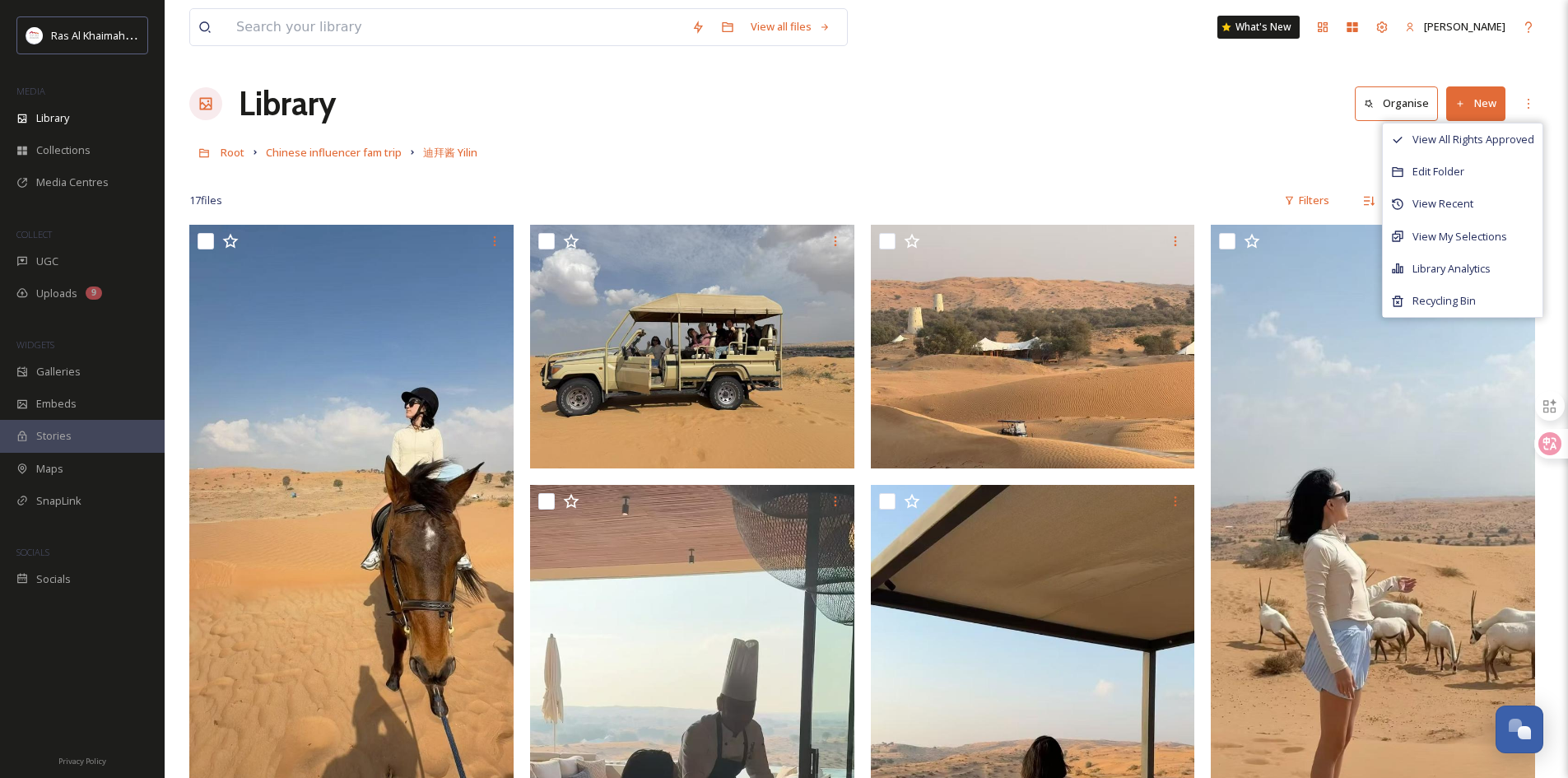
click at [824, 164] on div "Root Chinese influencer fam trip 迪拜酱 Yilin" at bounding box center [866, 152] width 1354 height 31
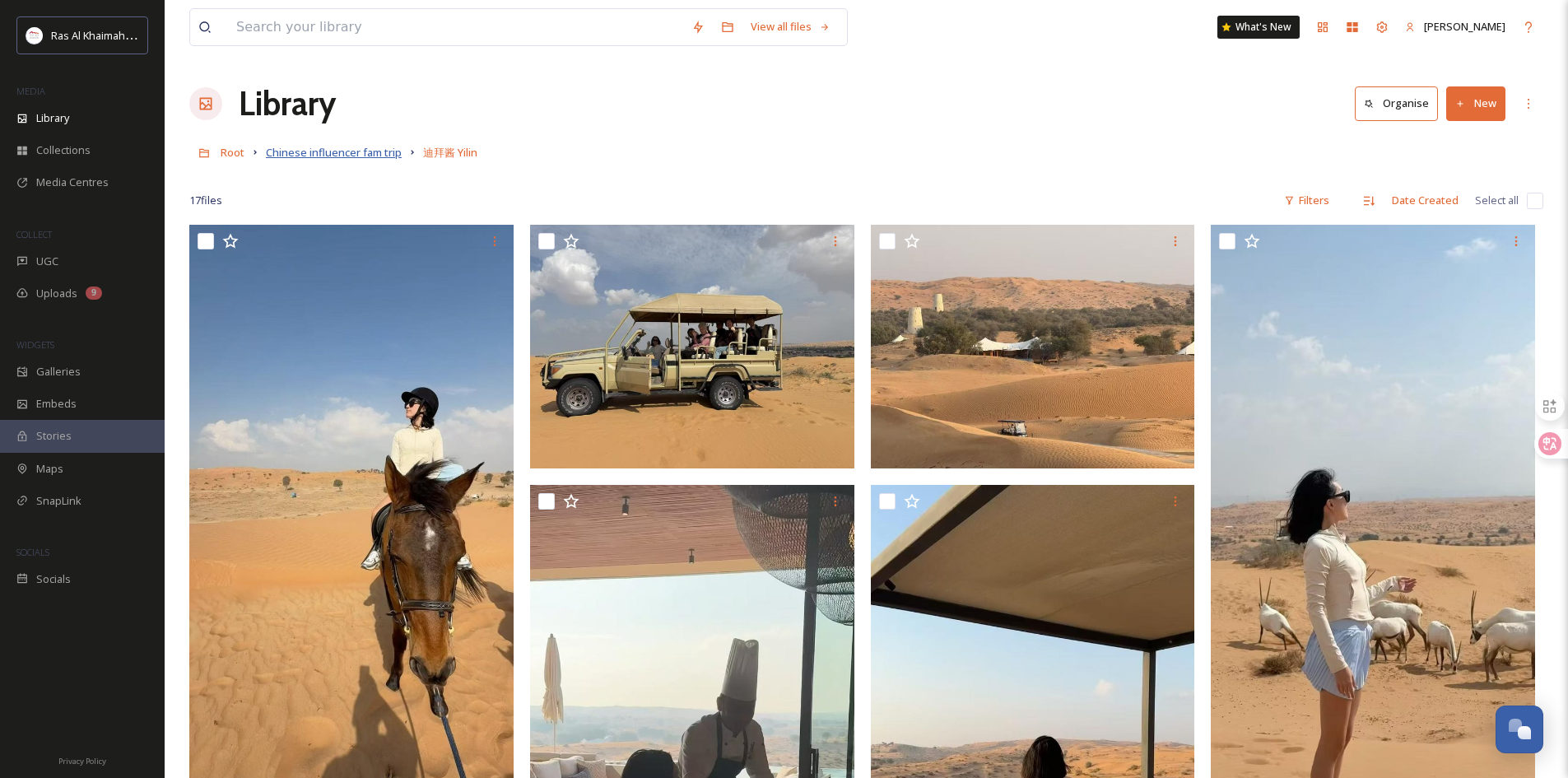
click at [379, 150] on span "Chinese influencer fam trip" at bounding box center [334, 152] width 136 height 15
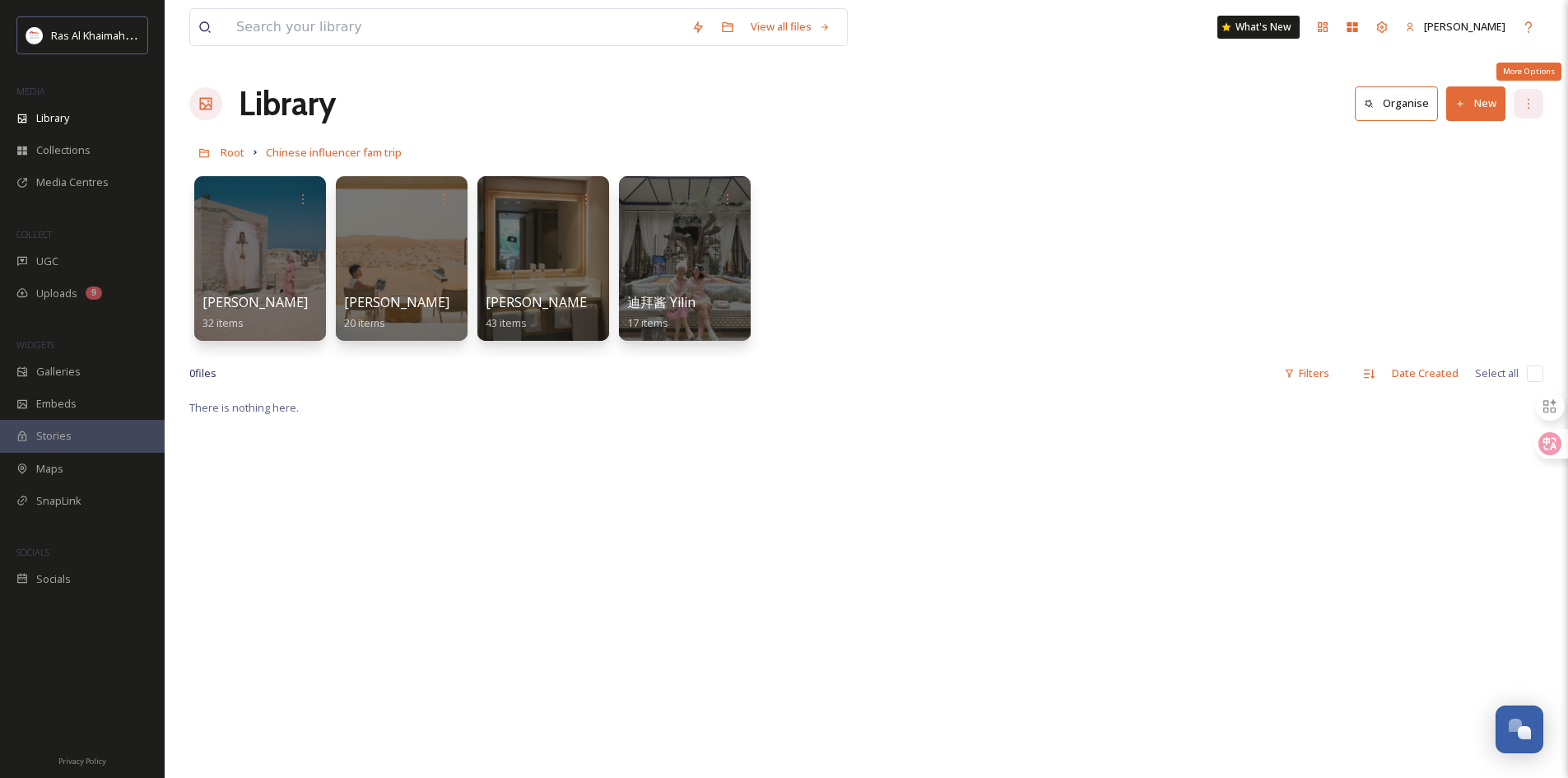
click at [1543, 102] on div "More Options" at bounding box center [1529, 104] width 30 height 30
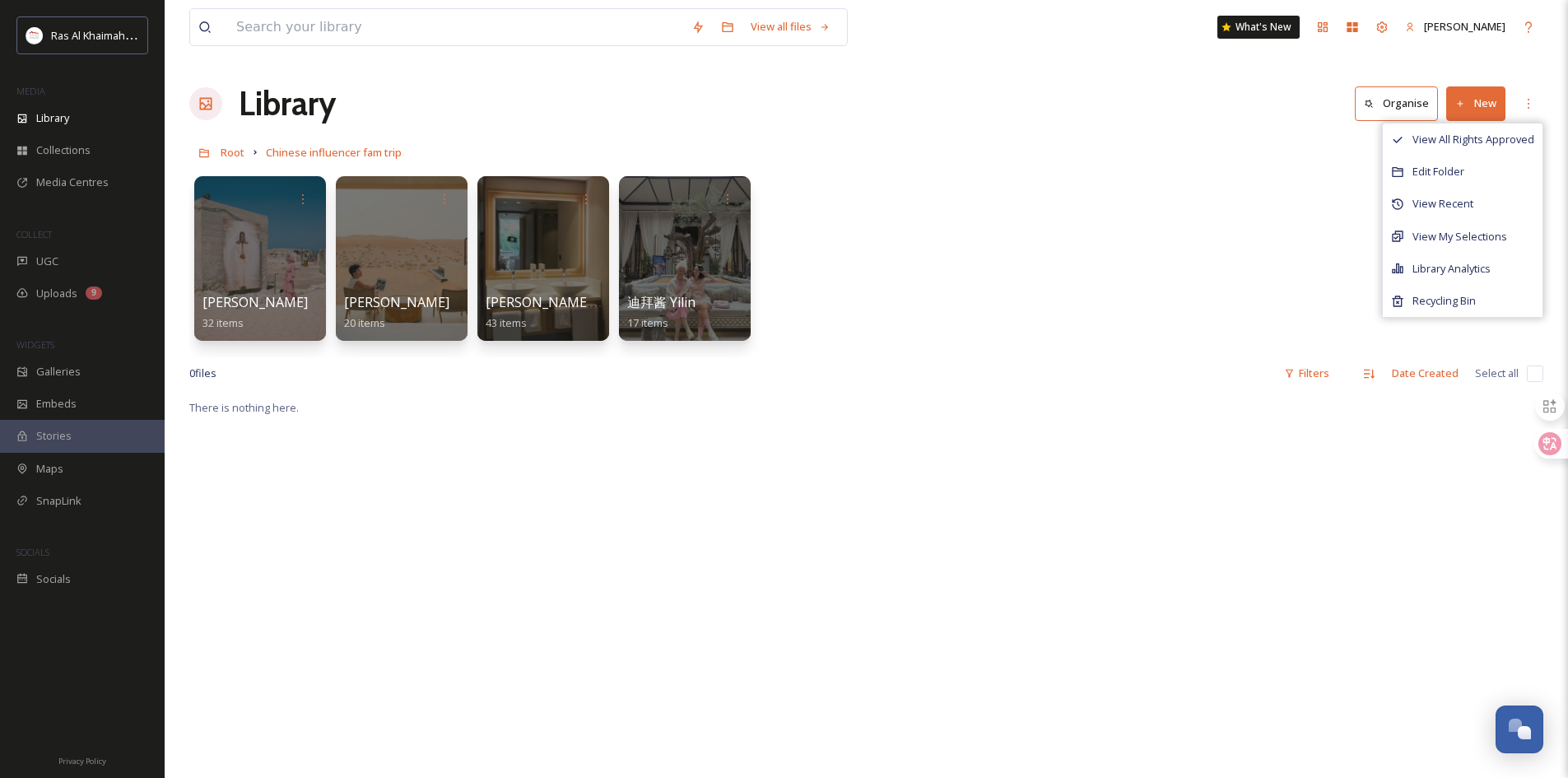
click at [1336, 298] on div "Beatrice 32 items Kyle 20 items Nick and Cooli 43 items 迪拜酱 Yilin 17 items" at bounding box center [866, 263] width 1354 height 189
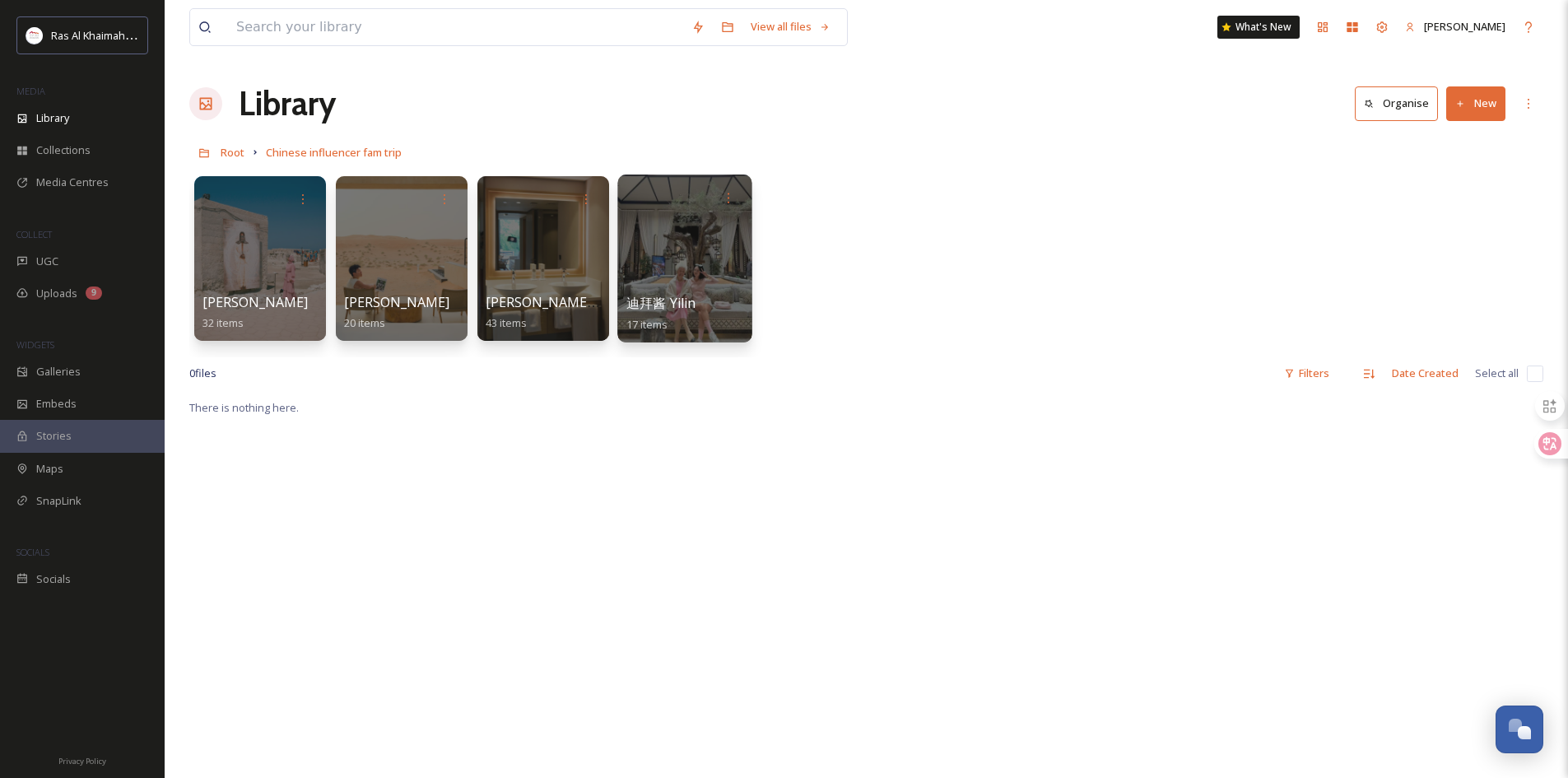
click at [697, 271] on div at bounding box center [685, 258] width 134 height 168
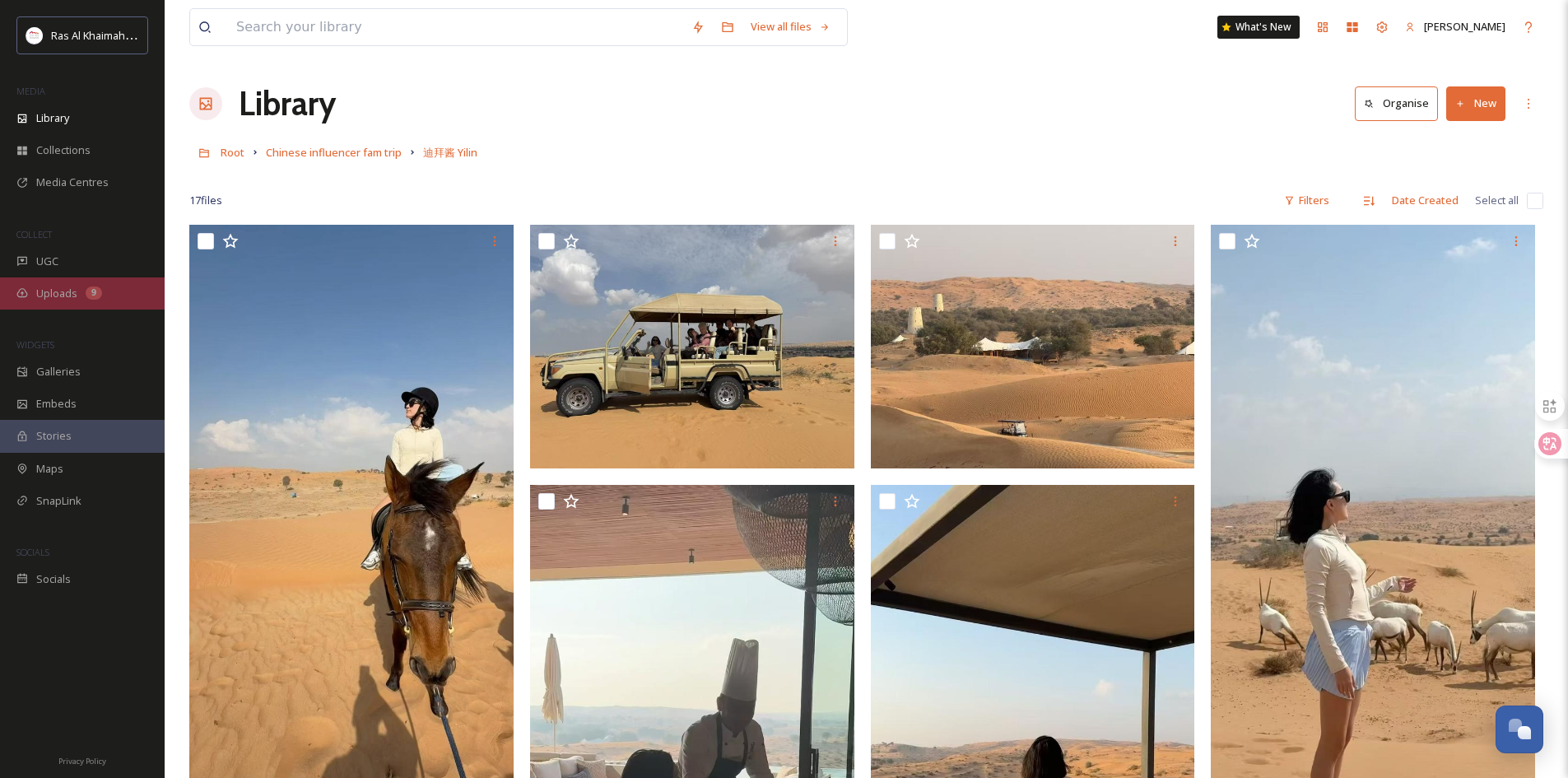
click at [108, 280] on div "Uploads 9" at bounding box center [82, 294] width 164 height 32
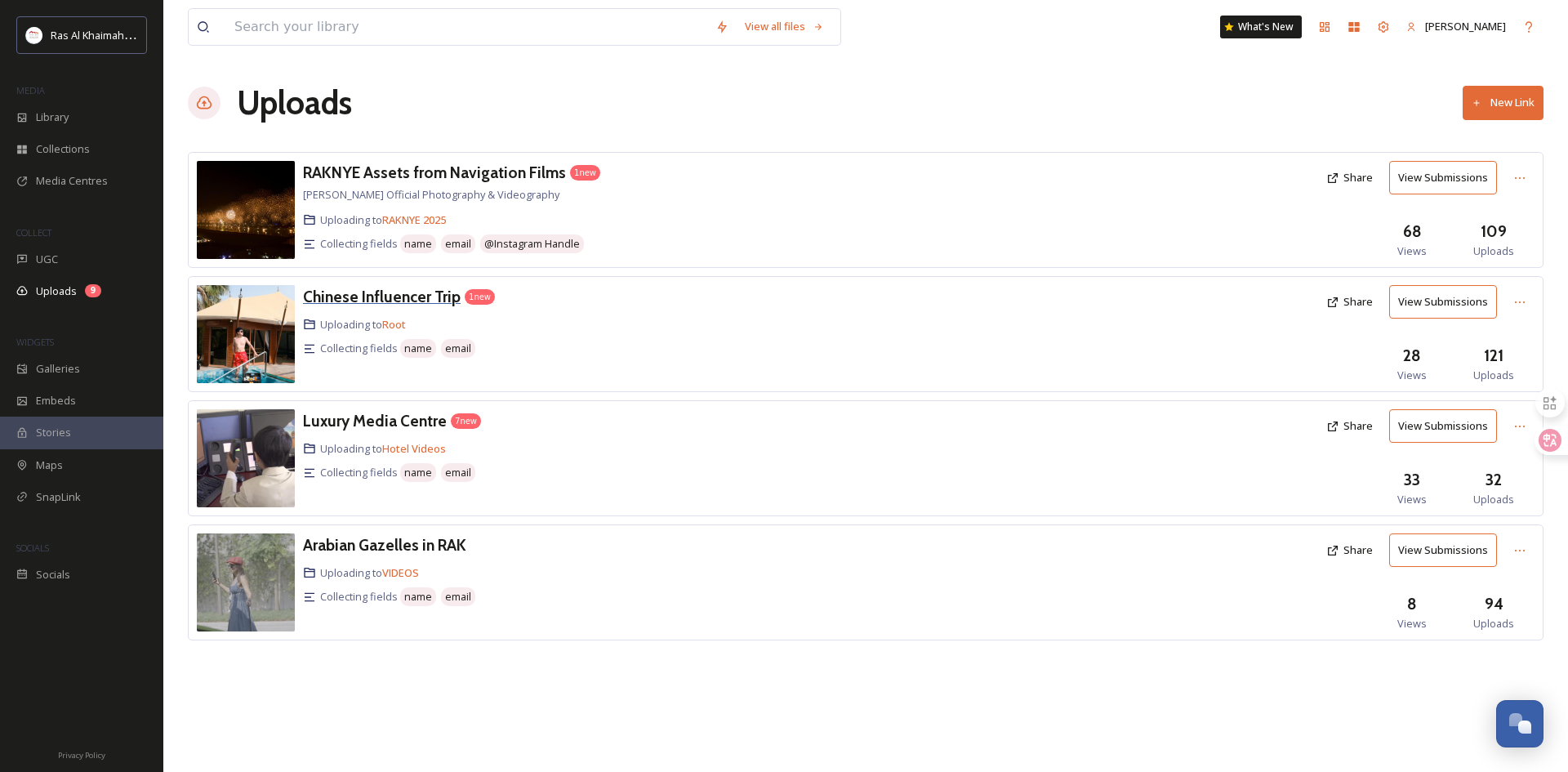
click at [412, 296] on h3 "Chinese Influencer Trip" at bounding box center [382, 297] width 158 height 19
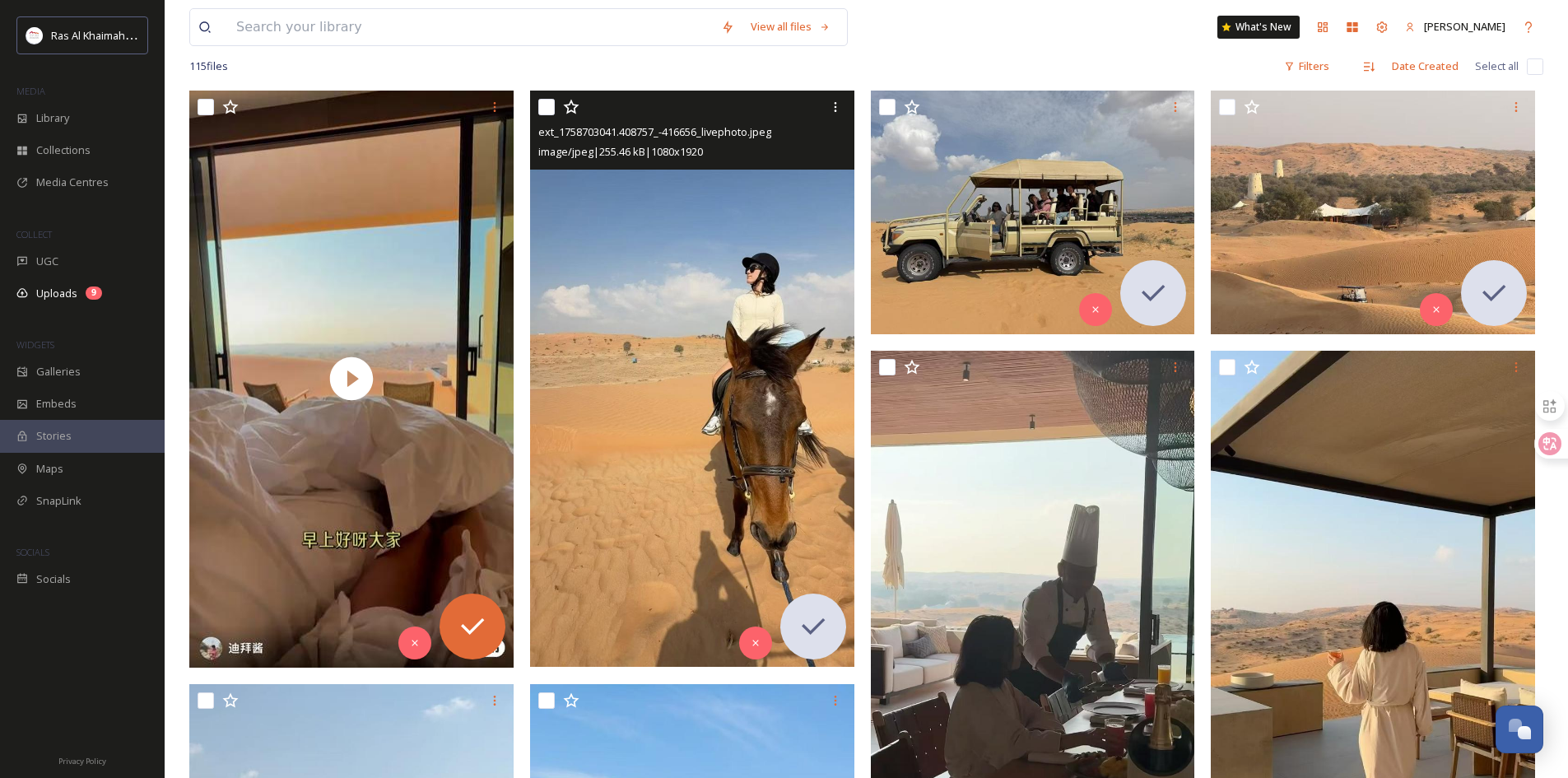
scroll to position [247, 0]
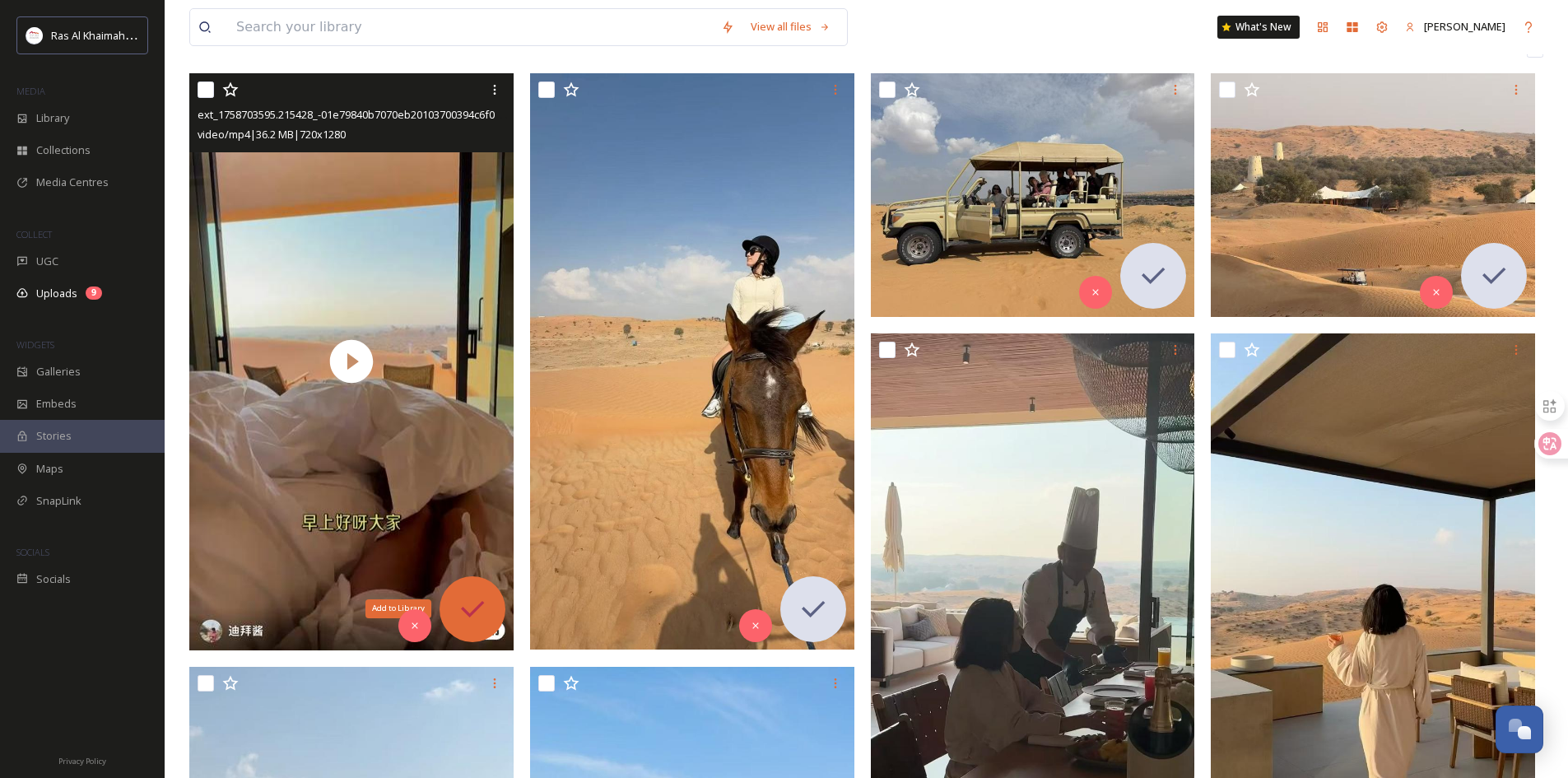
click at [461, 606] on icon at bounding box center [472, 608] width 33 height 33
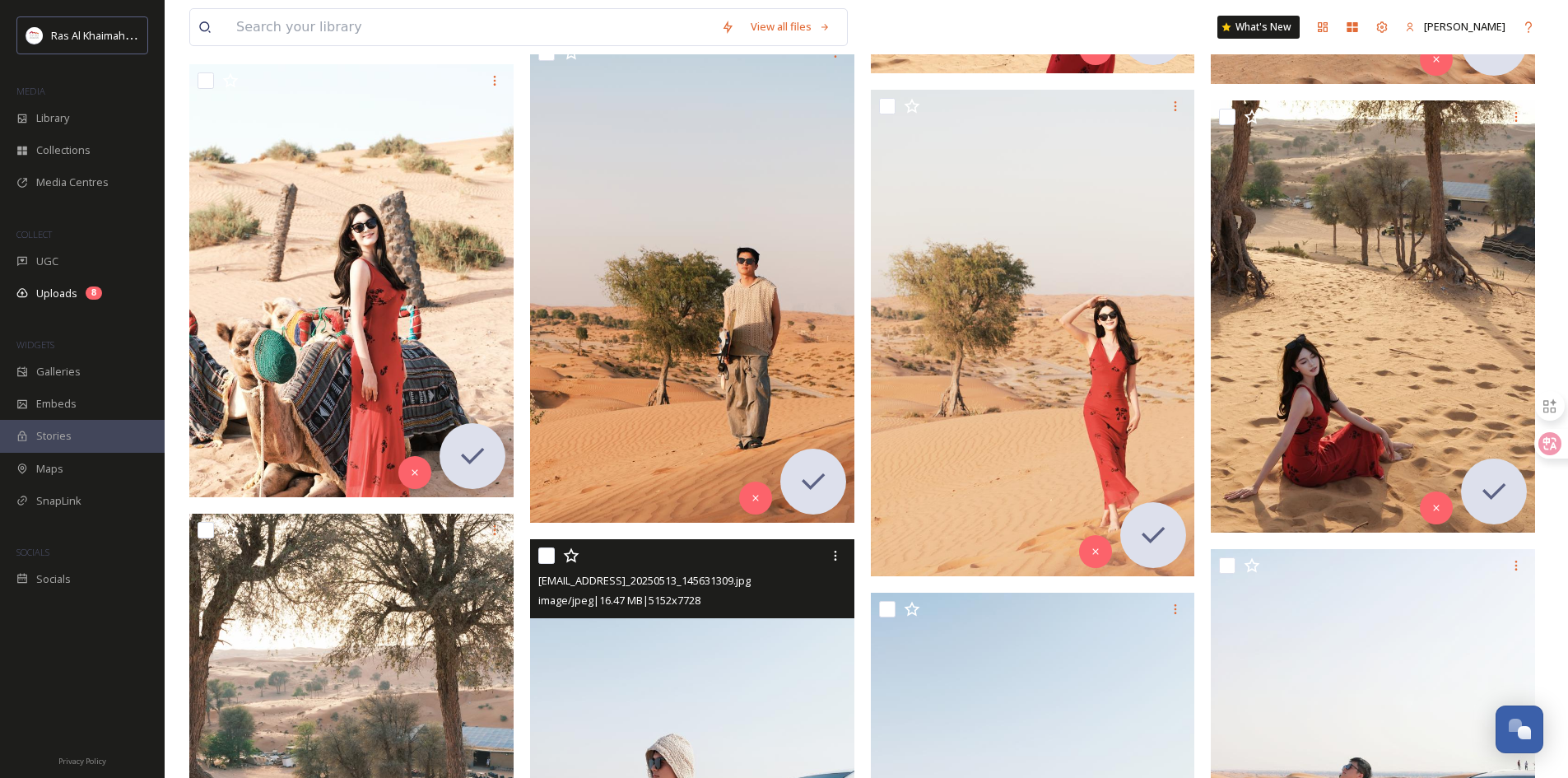
scroll to position [5926, 0]
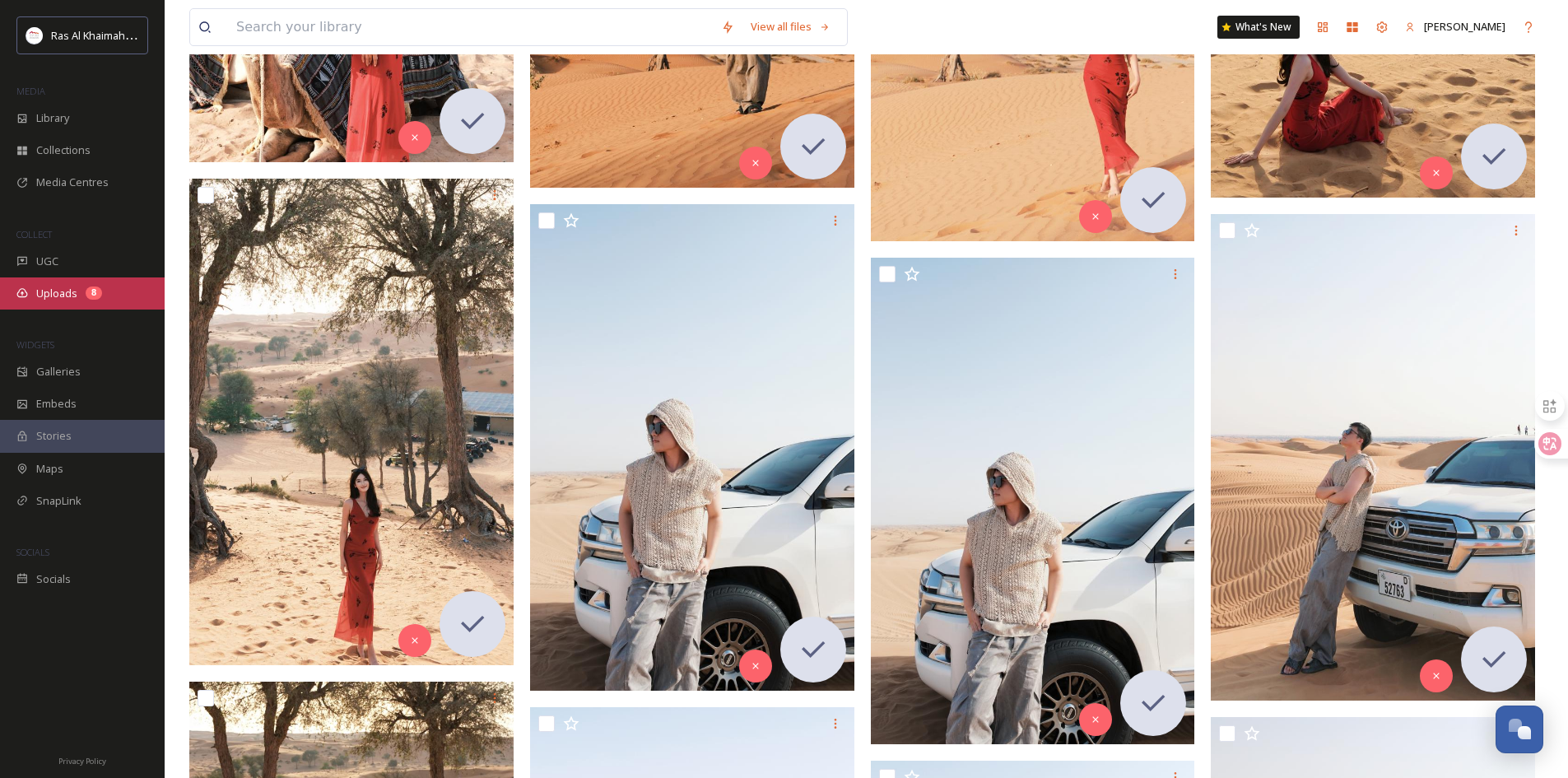
click at [88, 299] on div "Uploads 8" at bounding box center [82, 294] width 164 height 32
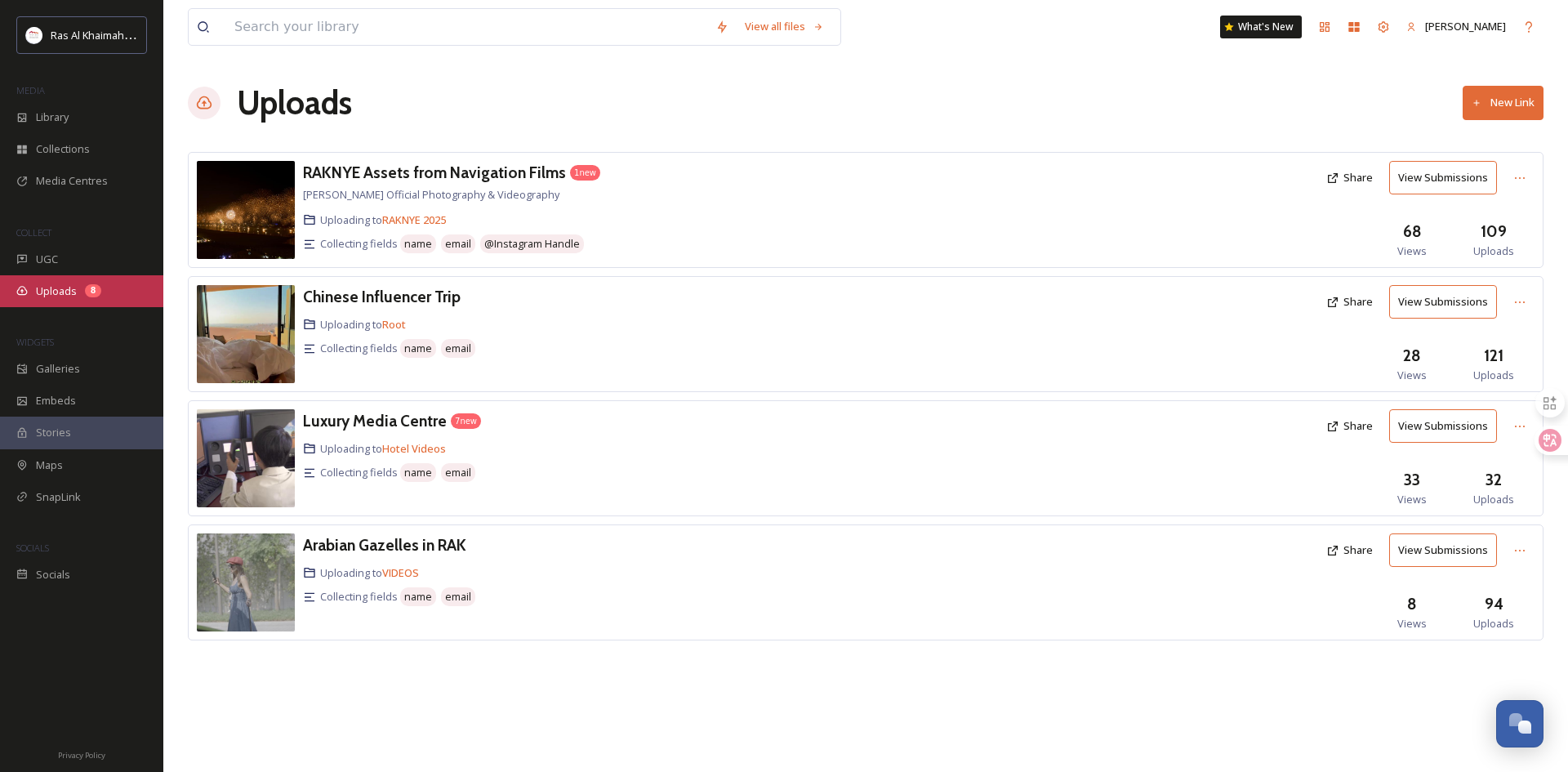
click at [100, 290] on div "8" at bounding box center [93, 290] width 17 height 13
click at [436, 302] on h3 "Chinese Influencer Trip" at bounding box center [382, 297] width 158 height 19
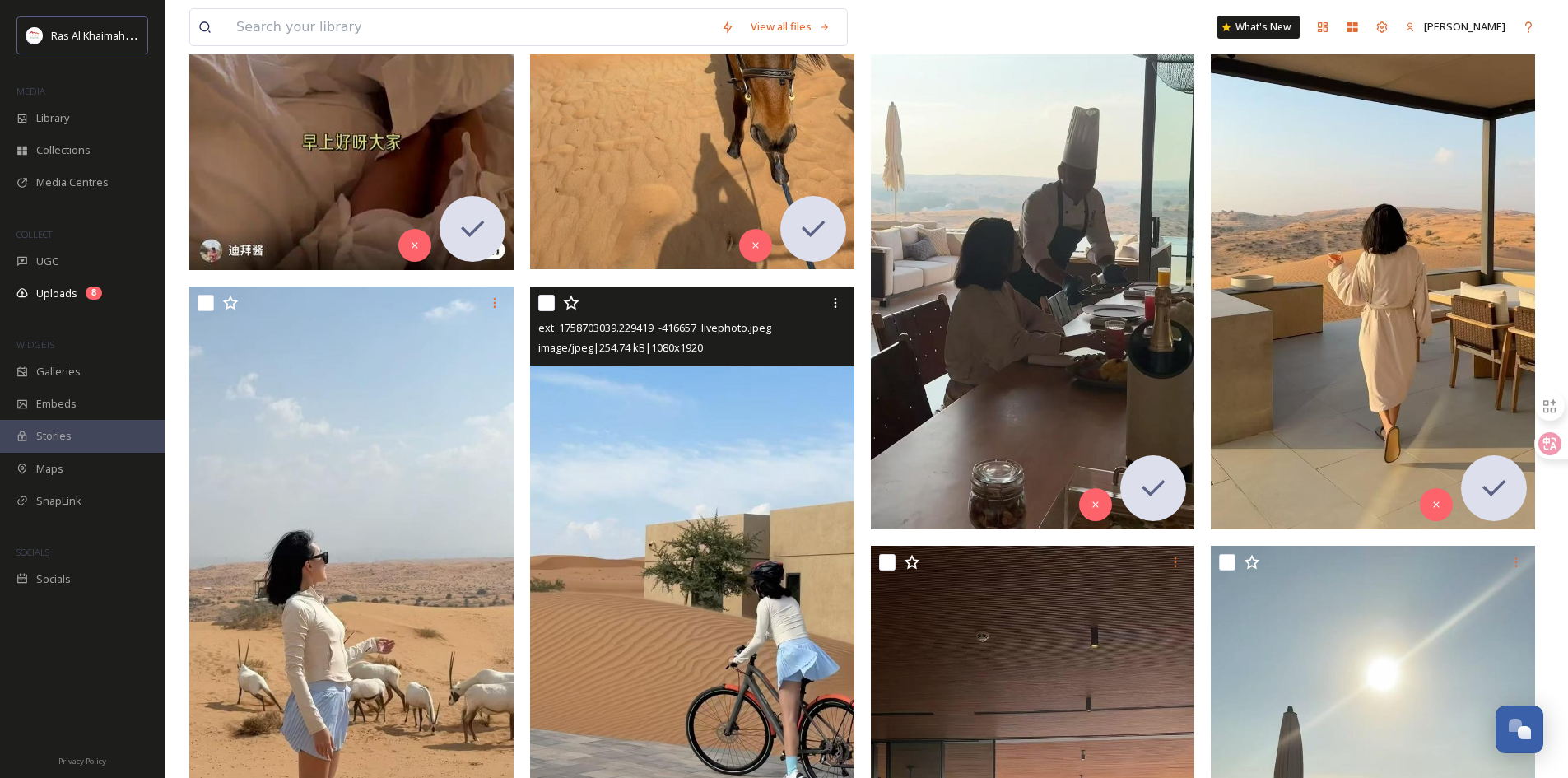
scroll to position [659, 0]
